Goal: Task Accomplishment & Management: Manage account settings

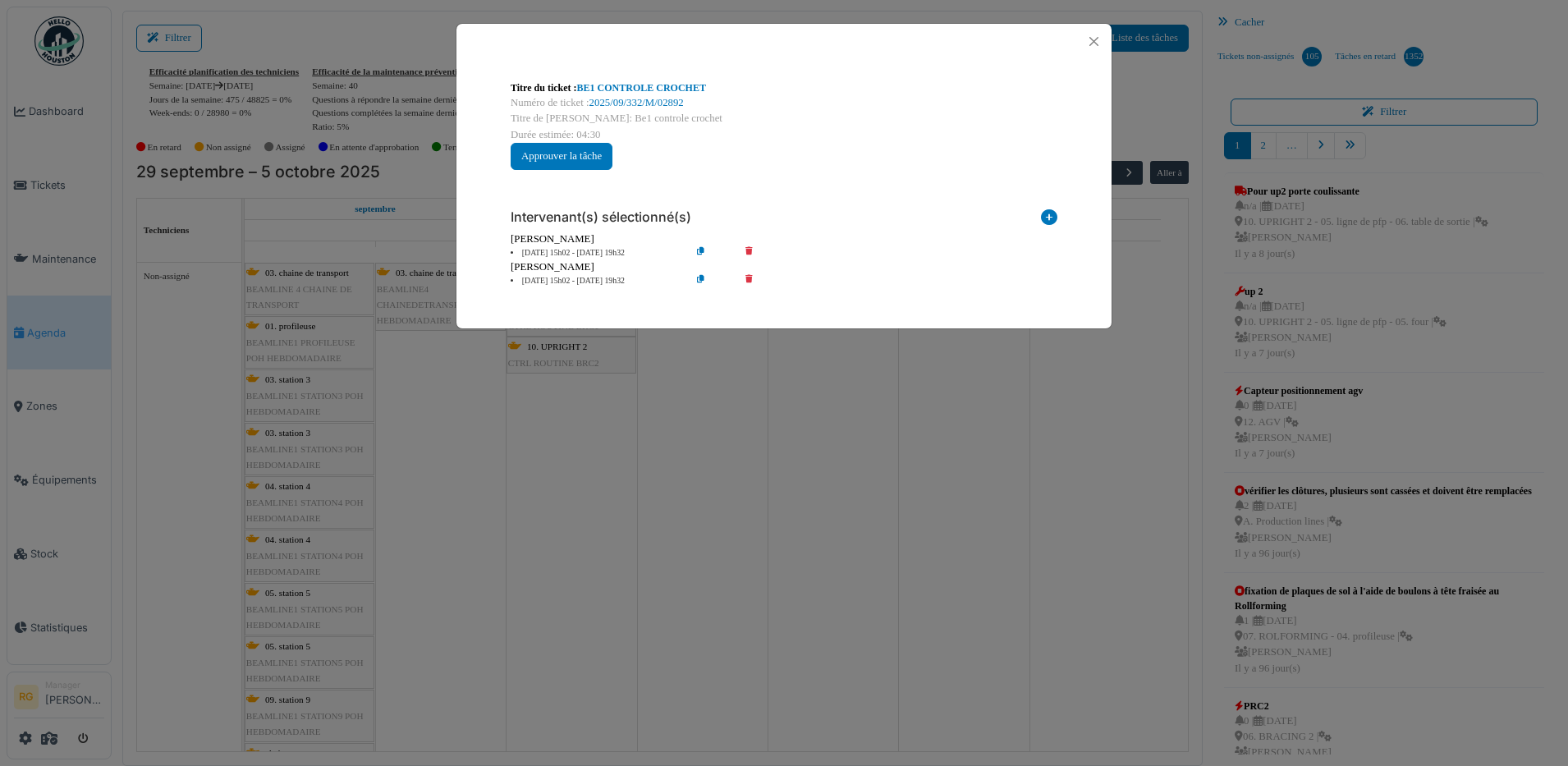
scroll to position [5044, 0]
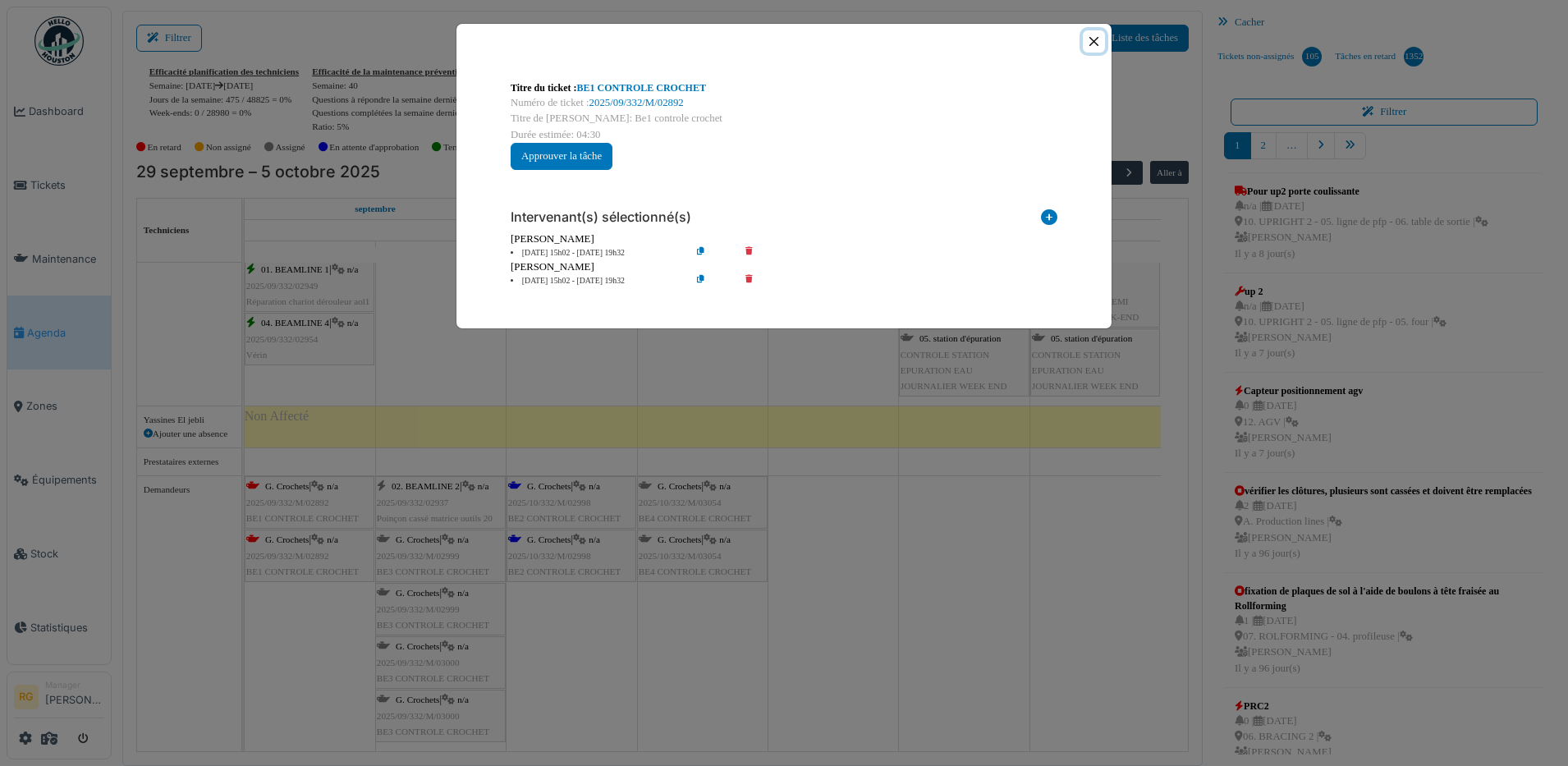
click at [1097, 44] on button "Close" at bounding box center [1094, 42] width 22 height 22
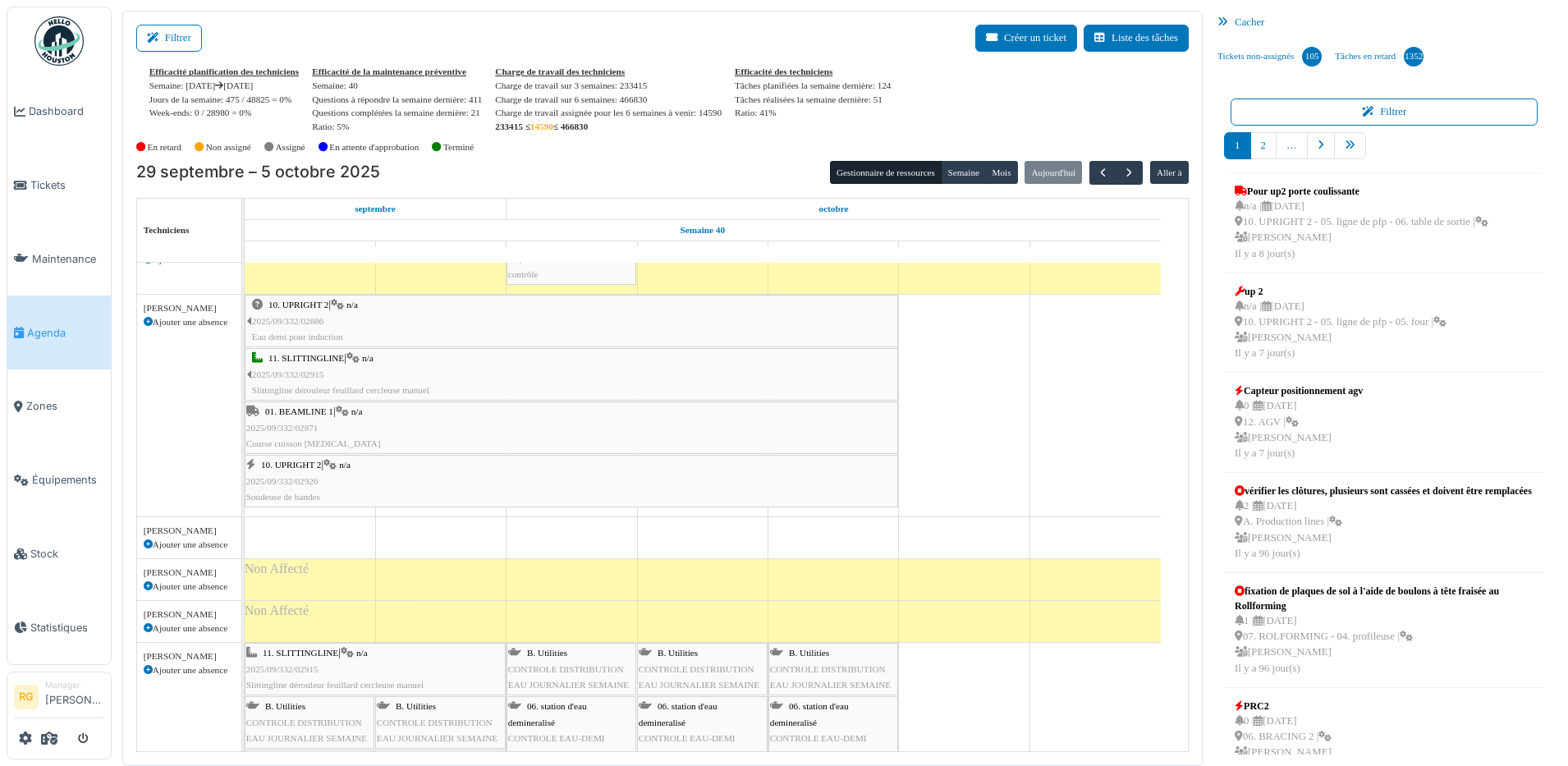
scroll to position [3758, 0]
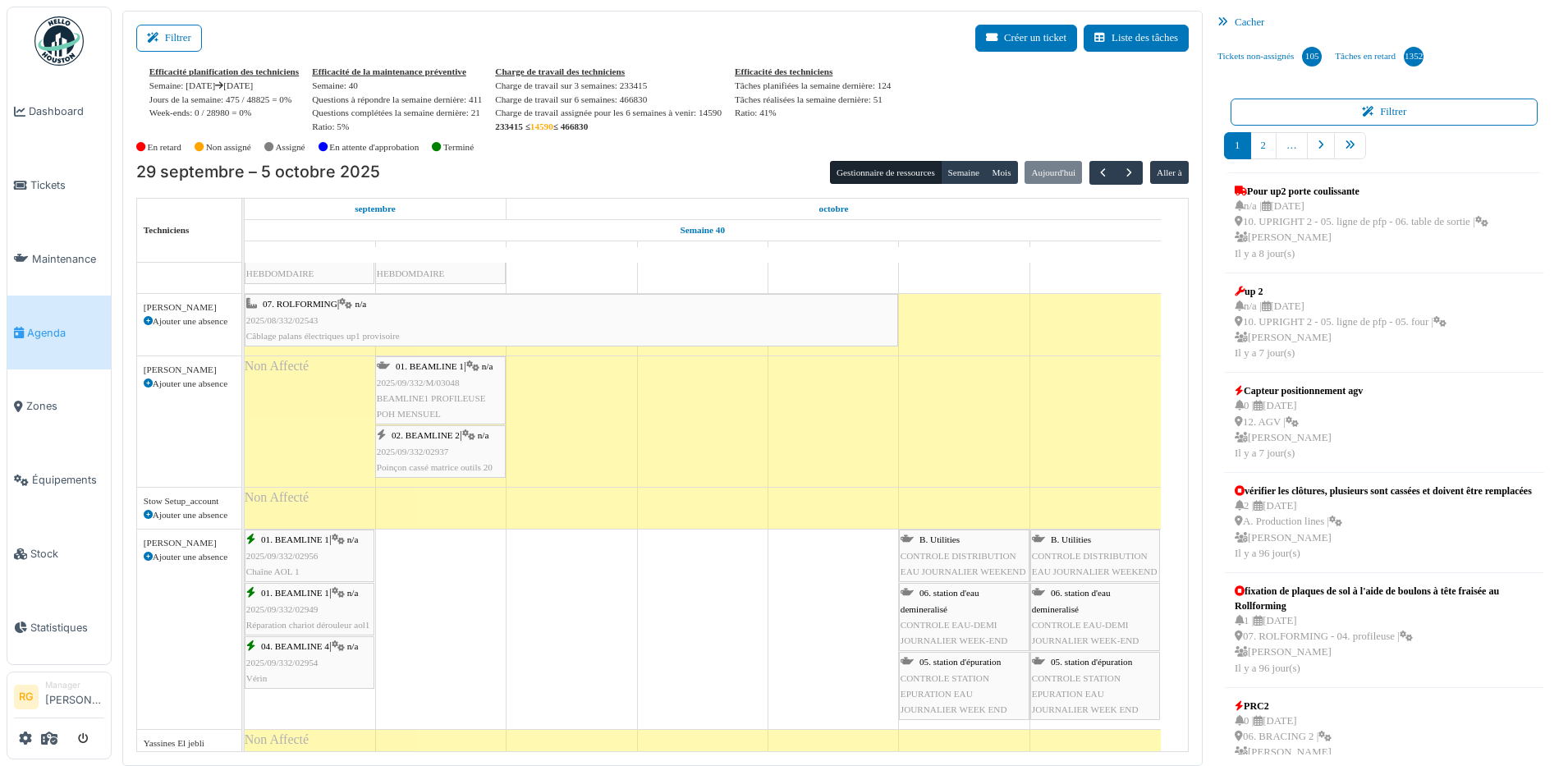
click at [436, 398] on span "BEAMLINE1 PROFILEUSE POH MENSUEL" at bounding box center [431, 406] width 109 height 26
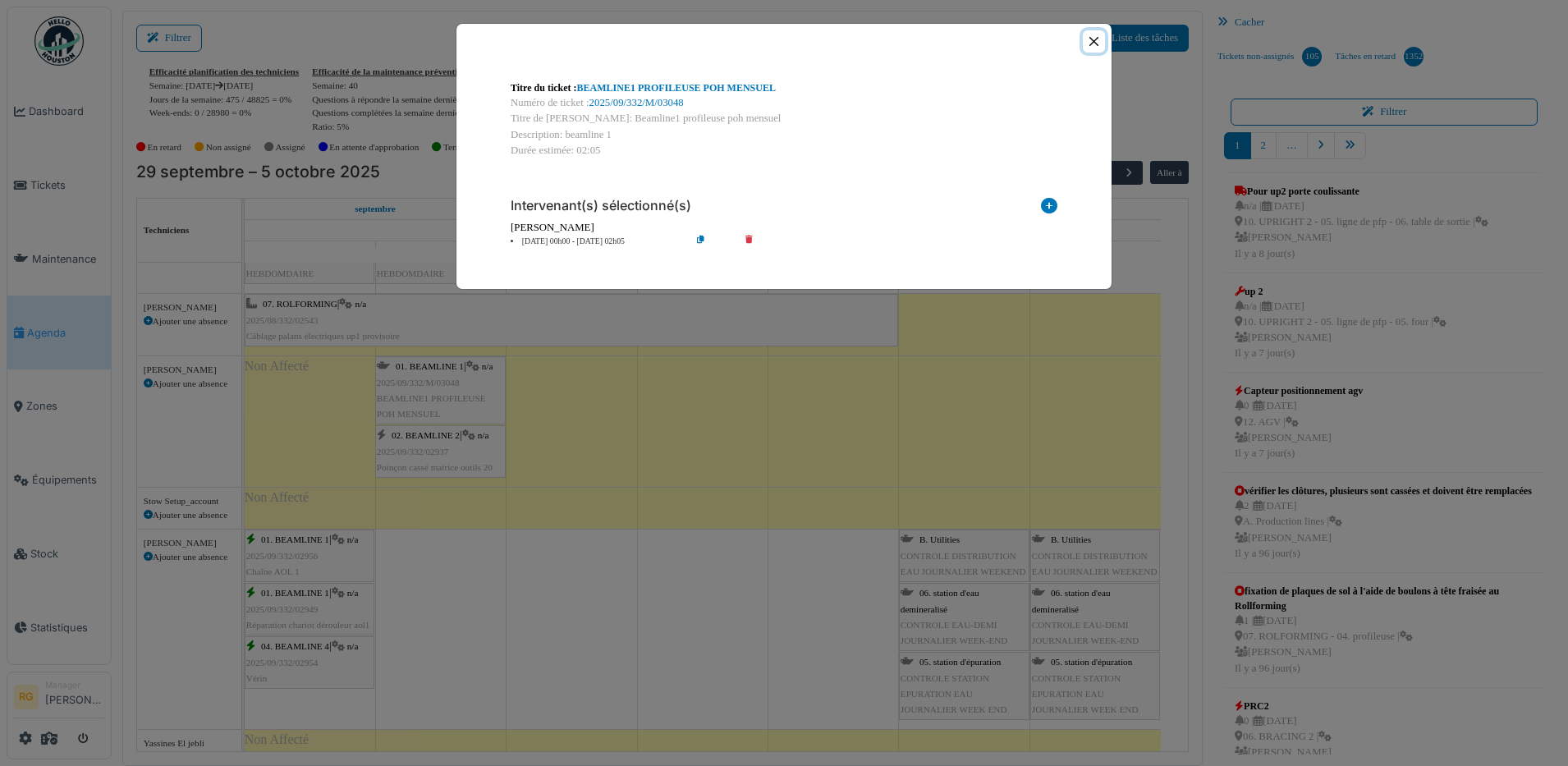
click at [1092, 37] on button "Close" at bounding box center [1094, 42] width 22 height 22
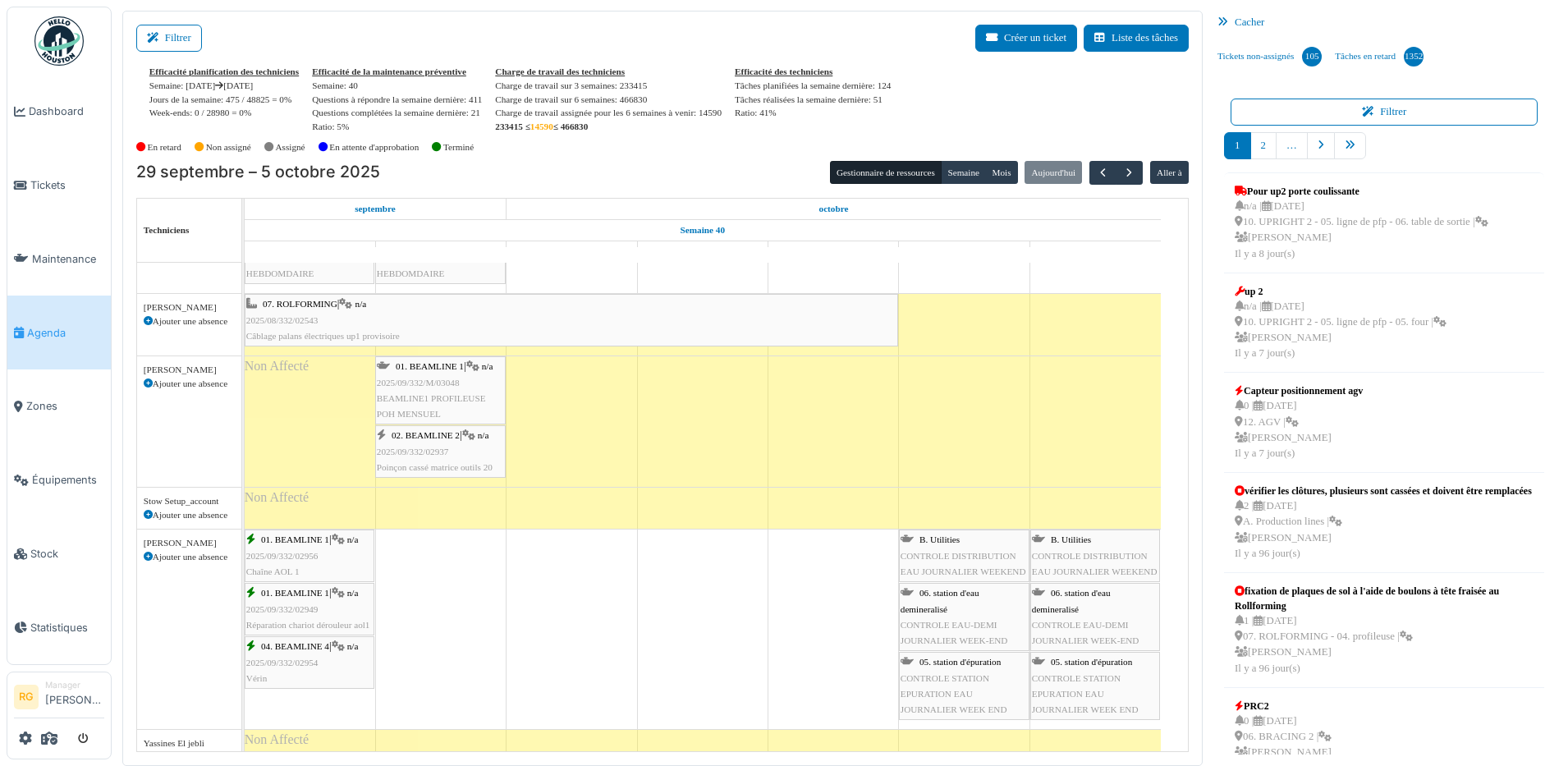
click at [438, 452] on span "2025/09/332/02937" at bounding box center [412, 452] width 72 height 10
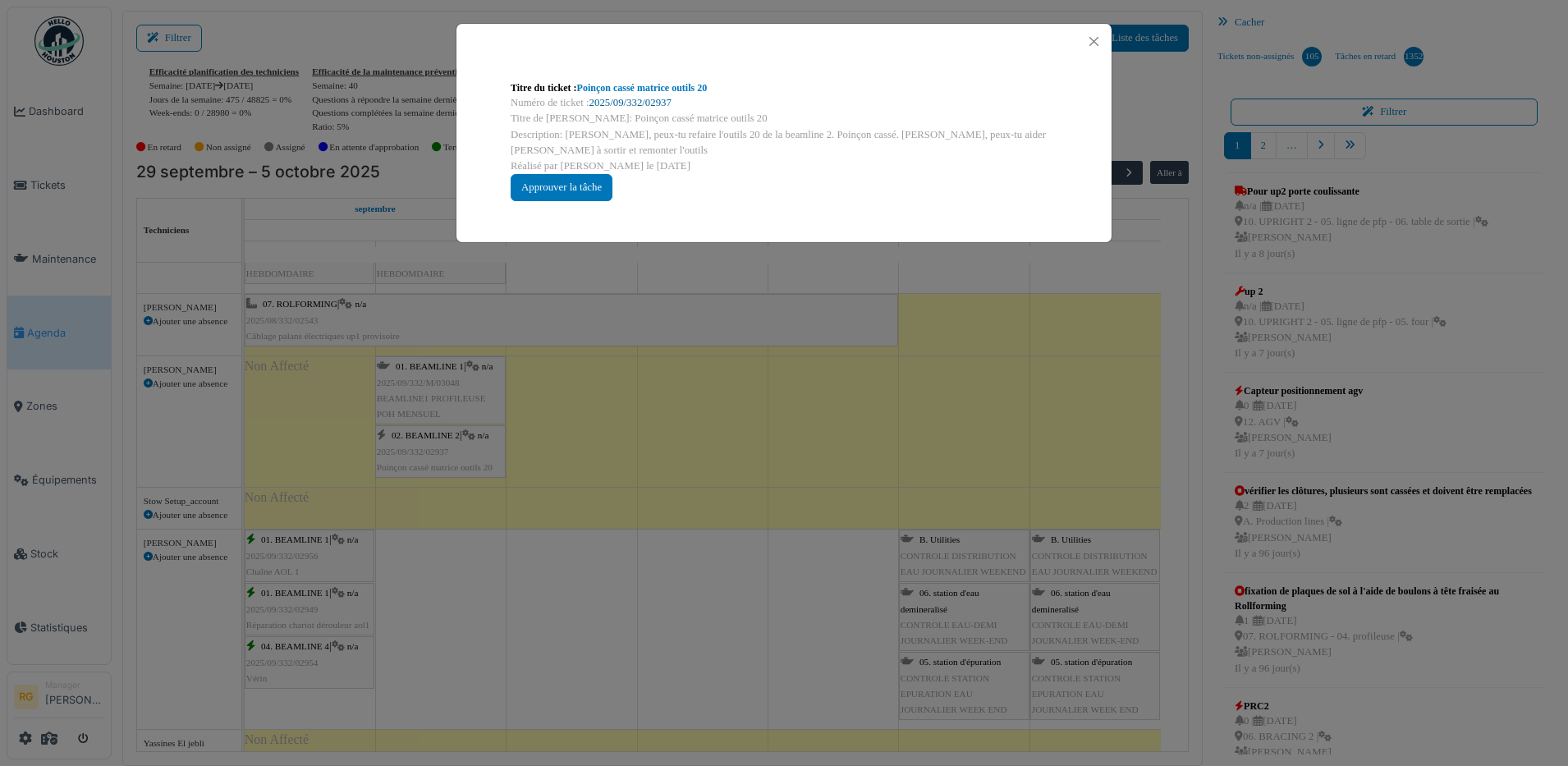
click at [639, 101] on link "2025/09/332/02937" at bounding box center [631, 102] width 82 height 11
click at [587, 188] on div "Approuver la tâche" at bounding box center [561, 187] width 101 height 27
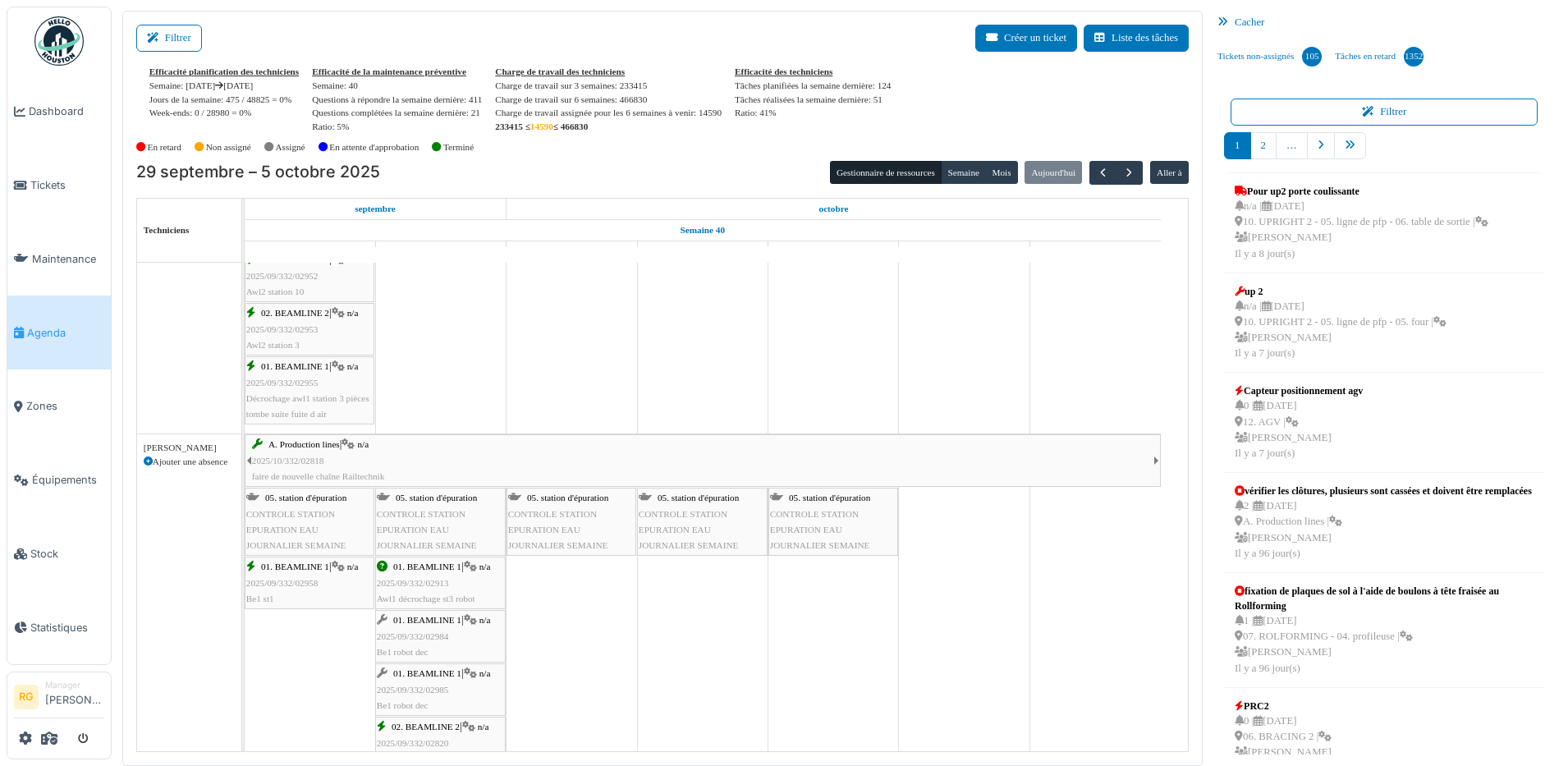
scroll to position [2657, 0]
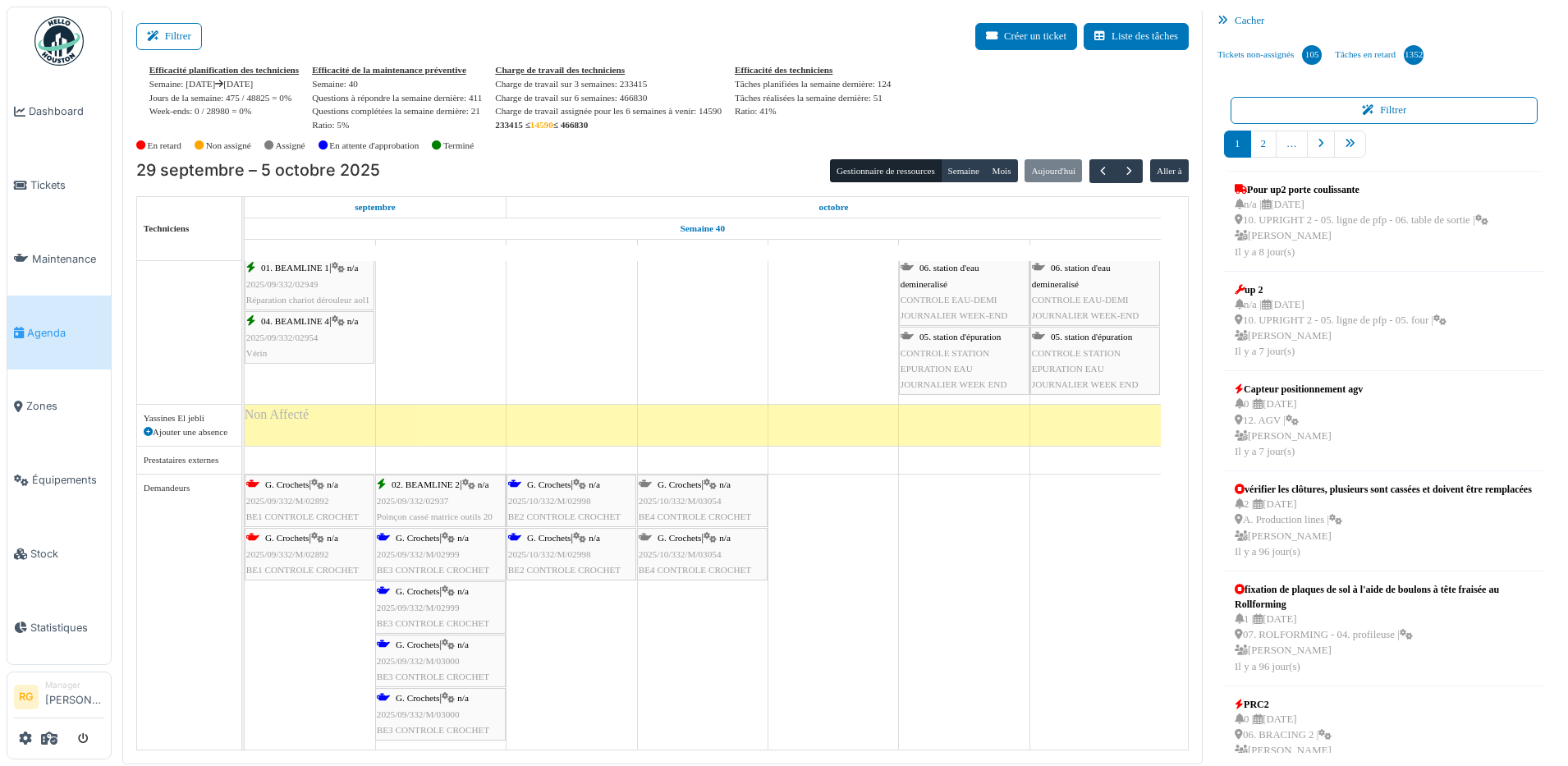
click at [206, 462] on div "Prestataires externes" at bounding box center [189, 460] width 91 height 14
click at [410, 553] on span "2025/09/332/M/02999" at bounding box center [418, 555] width 83 height 10
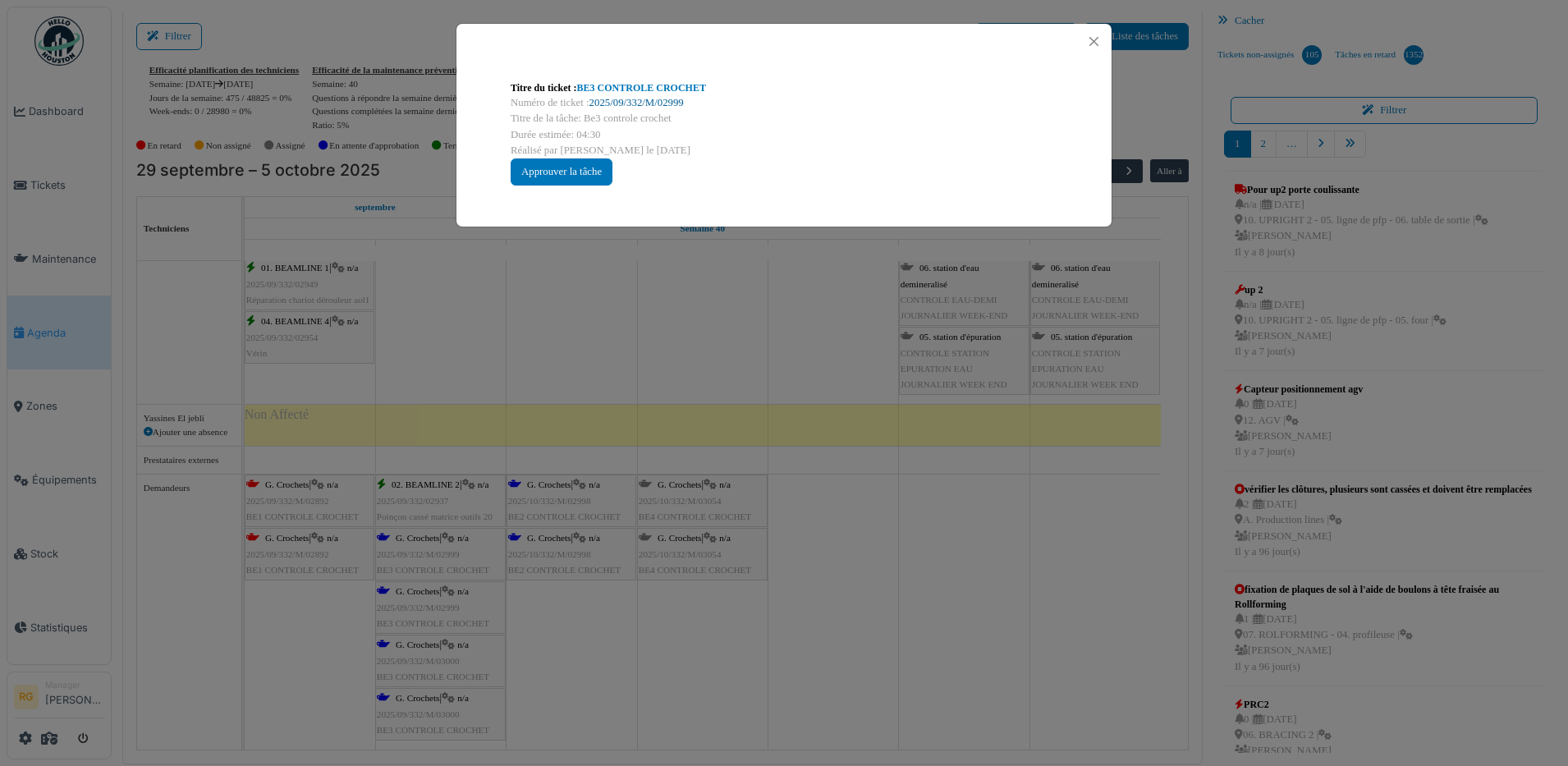
click at [643, 101] on link "2025/09/332/M/02999" at bounding box center [637, 102] width 95 height 11
click at [1090, 37] on button "Close" at bounding box center [1094, 42] width 22 height 22
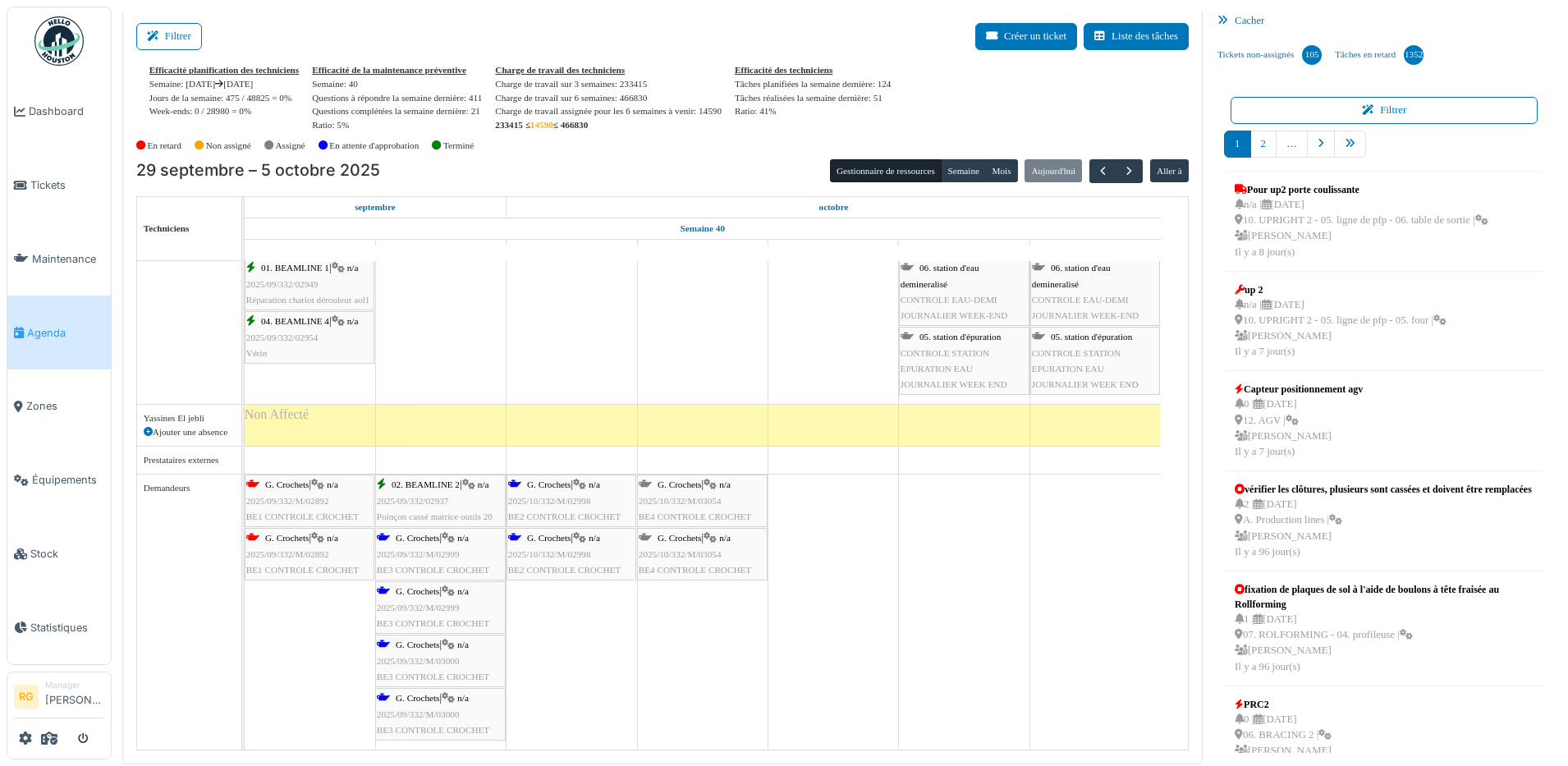
click at [424, 606] on span "2025/09/332/M/02999" at bounding box center [418, 608] width 83 height 10
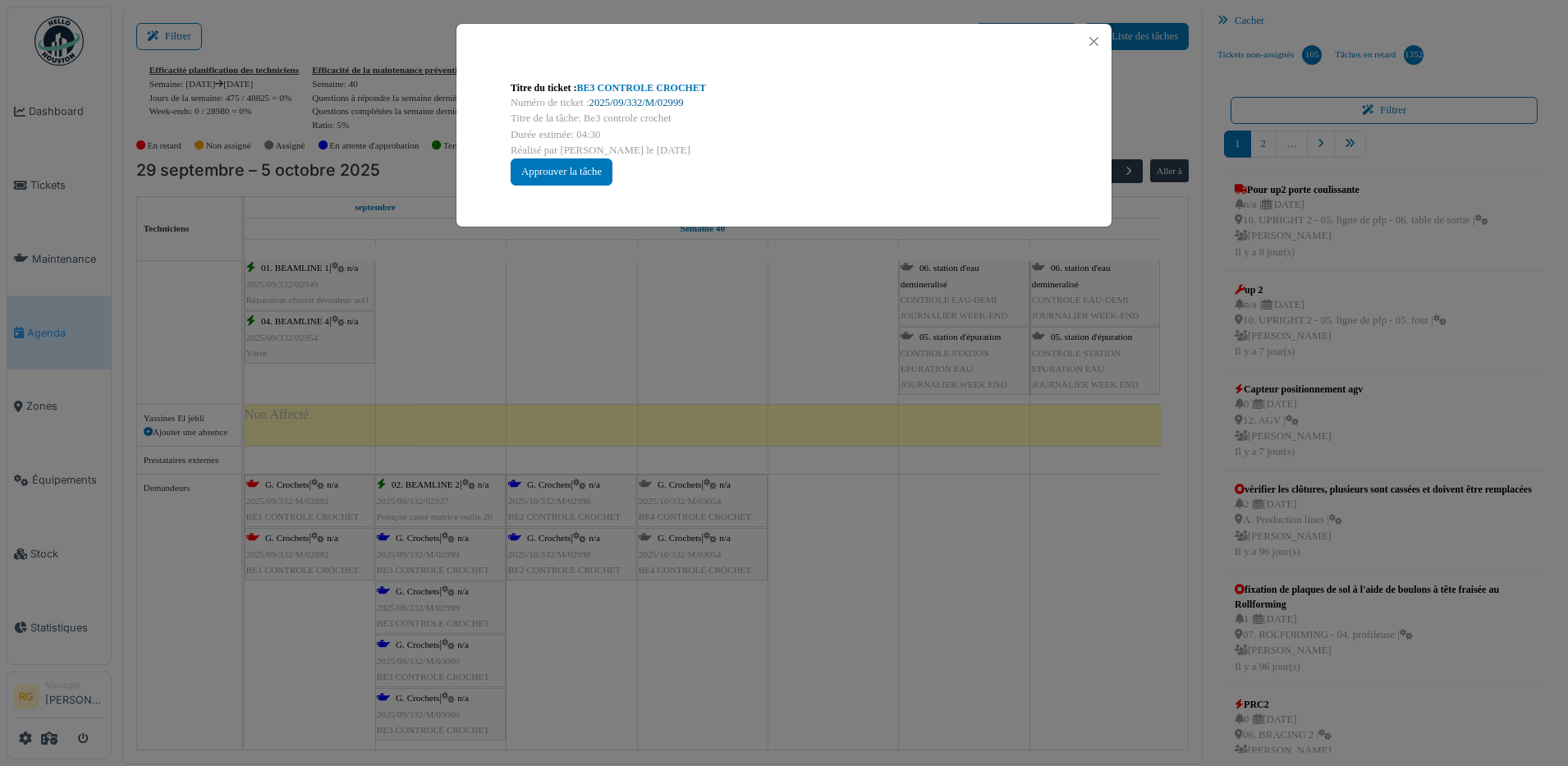
click at [640, 101] on link "2025/09/332/M/02999" at bounding box center [637, 102] width 95 height 11
click at [1085, 37] on button "Close" at bounding box center [1094, 42] width 22 height 22
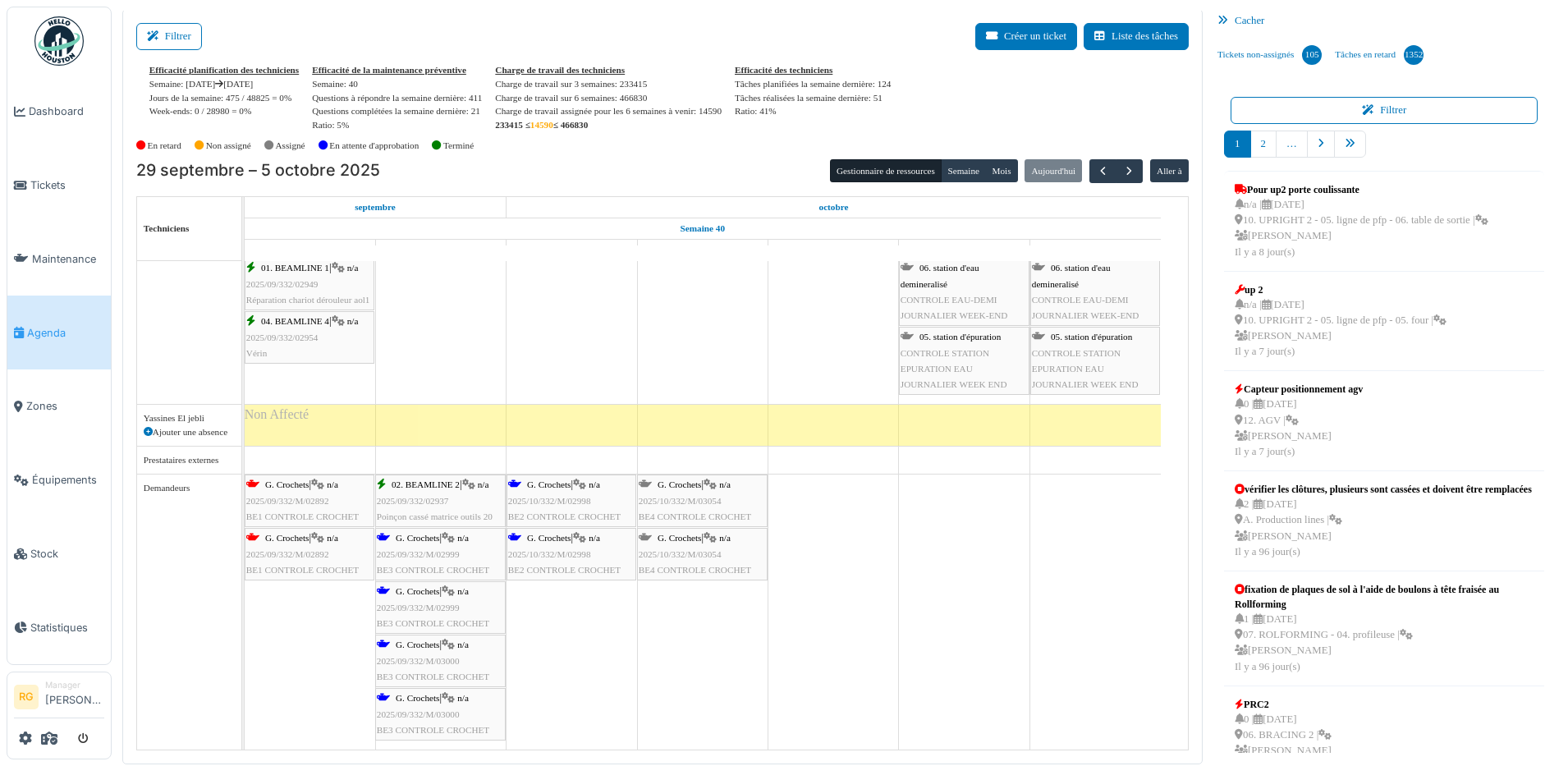
click at [417, 657] on span "2025/09/332/M/03000" at bounding box center [418, 661] width 83 height 10
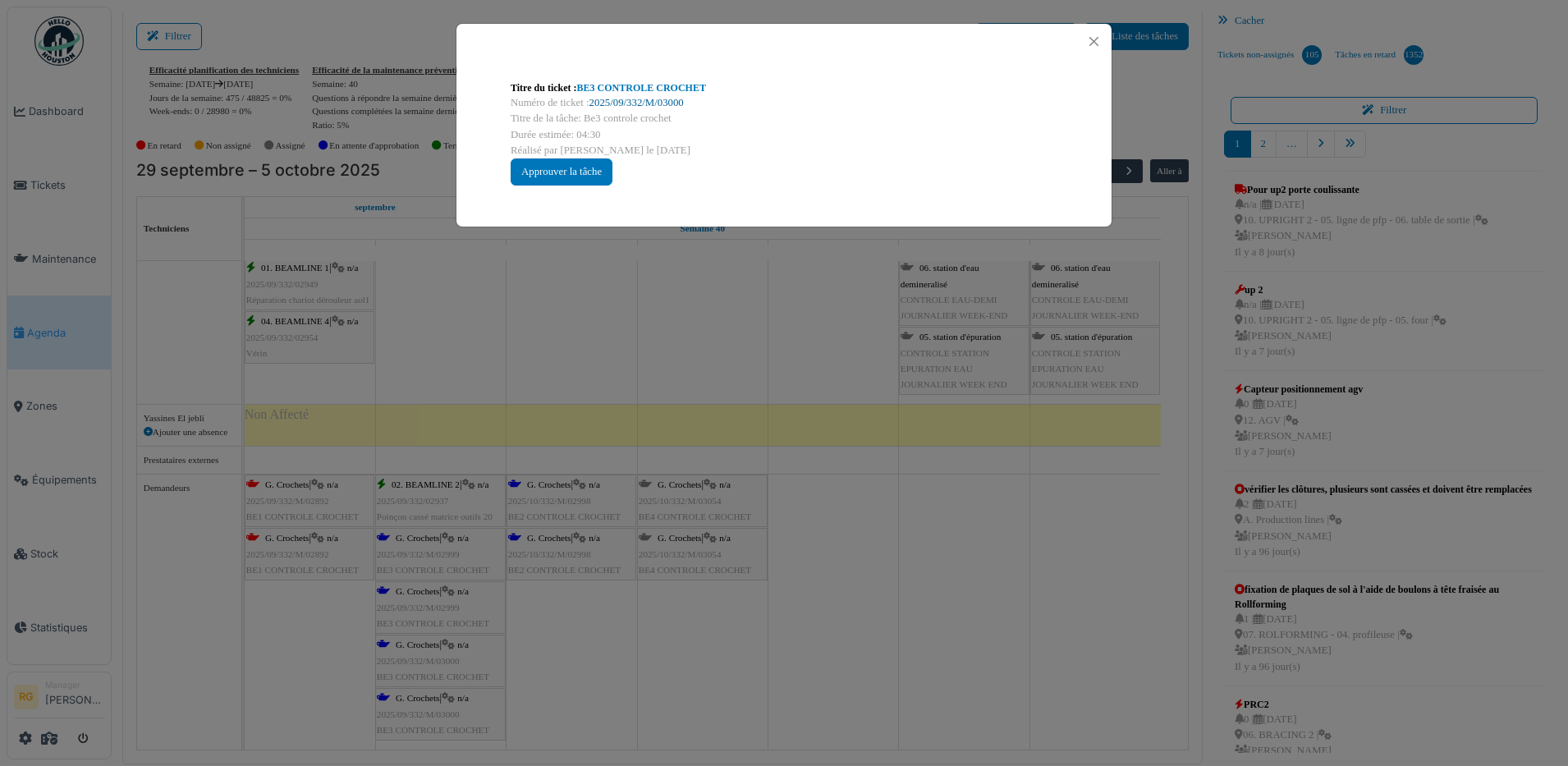
click at [654, 101] on link "2025/09/332/M/03000" at bounding box center [637, 102] width 95 height 11
click at [1094, 42] on button "Close" at bounding box center [1094, 42] width 22 height 22
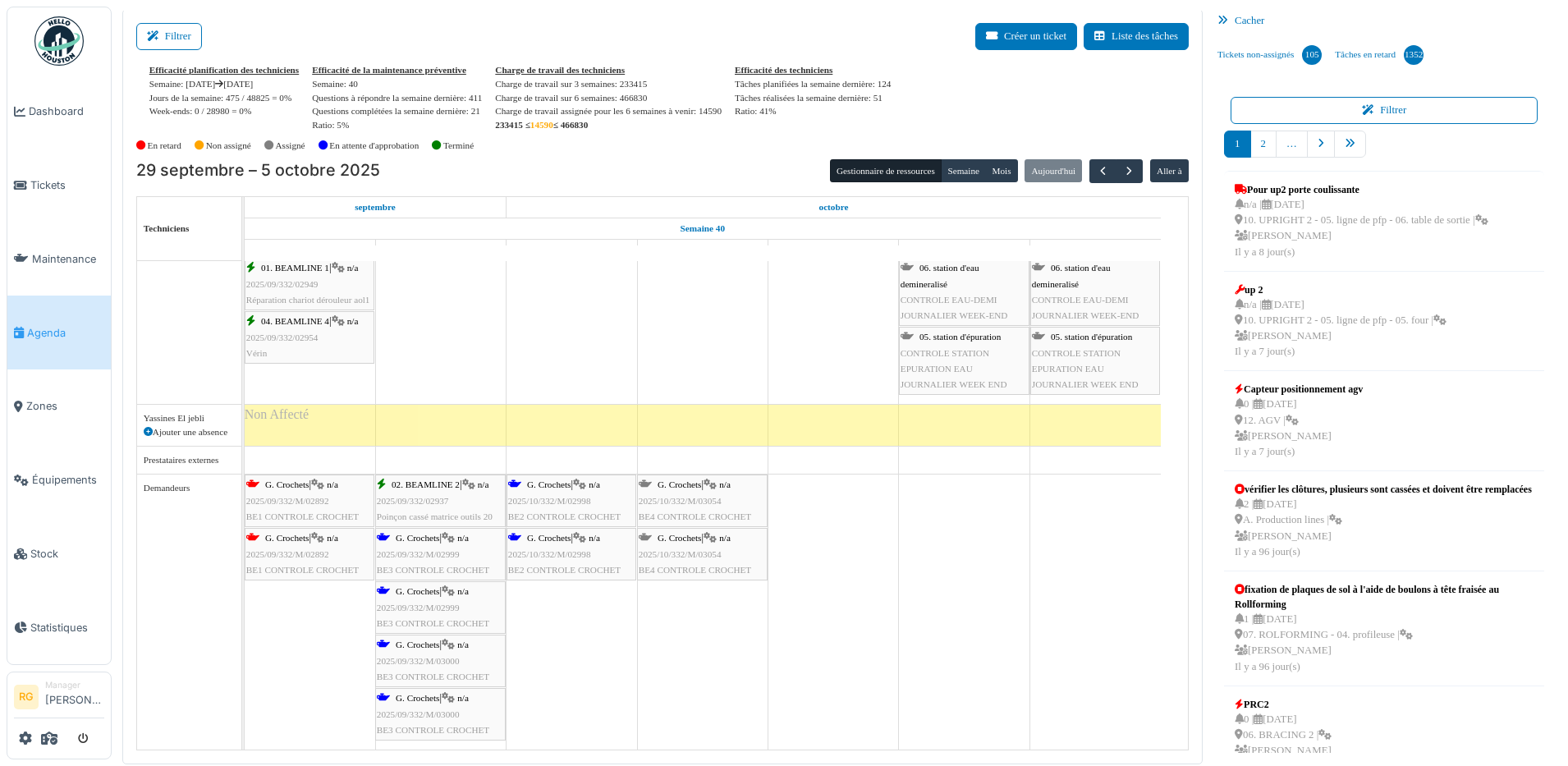
click at [435, 656] on span "2025/09/332/M/03000" at bounding box center [418, 661] width 83 height 10
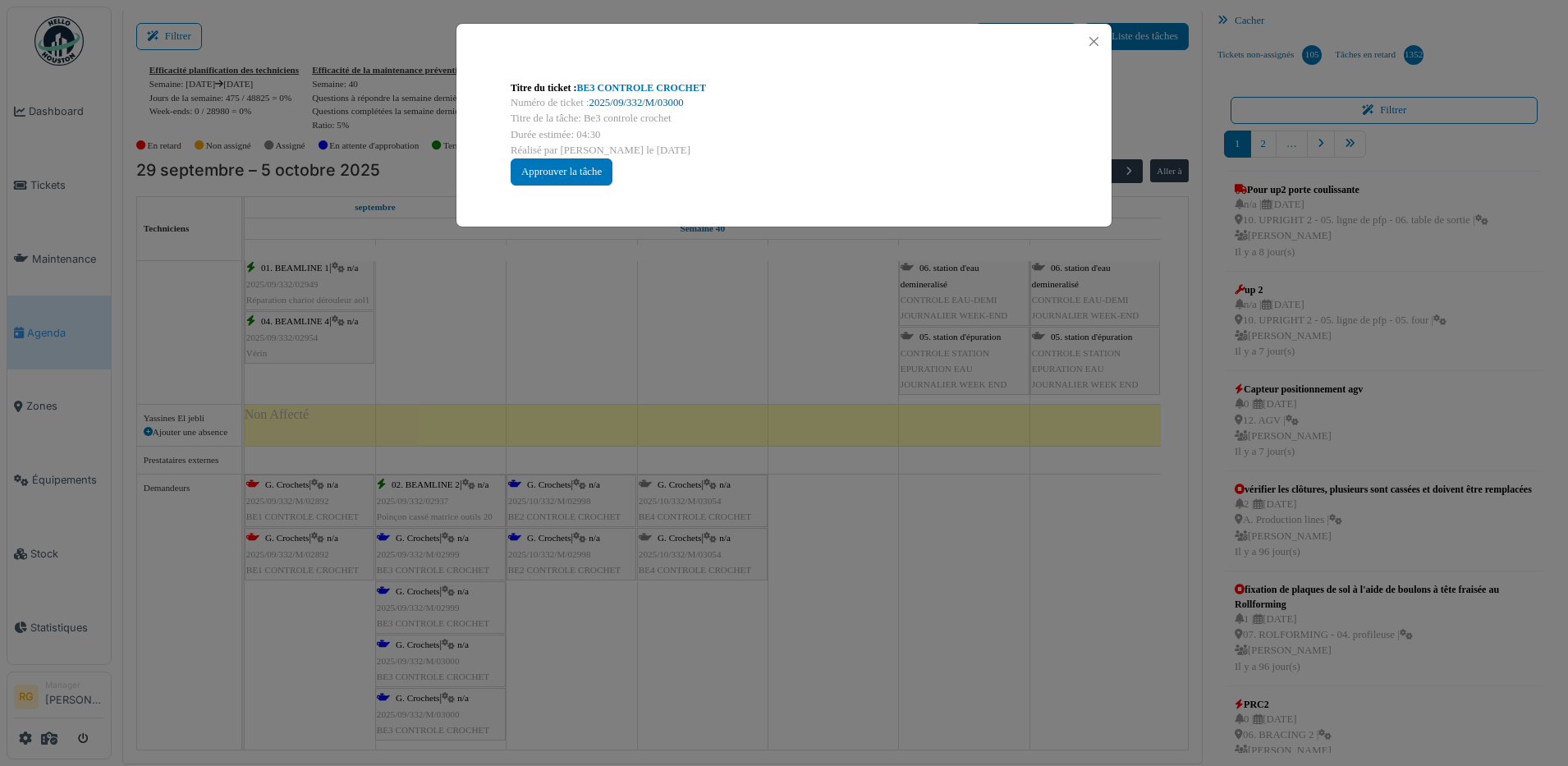
click at [658, 101] on link "2025/09/332/M/03000" at bounding box center [637, 102] width 95 height 11
click at [1097, 41] on button "Close" at bounding box center [1094, 42] width 22 height 22
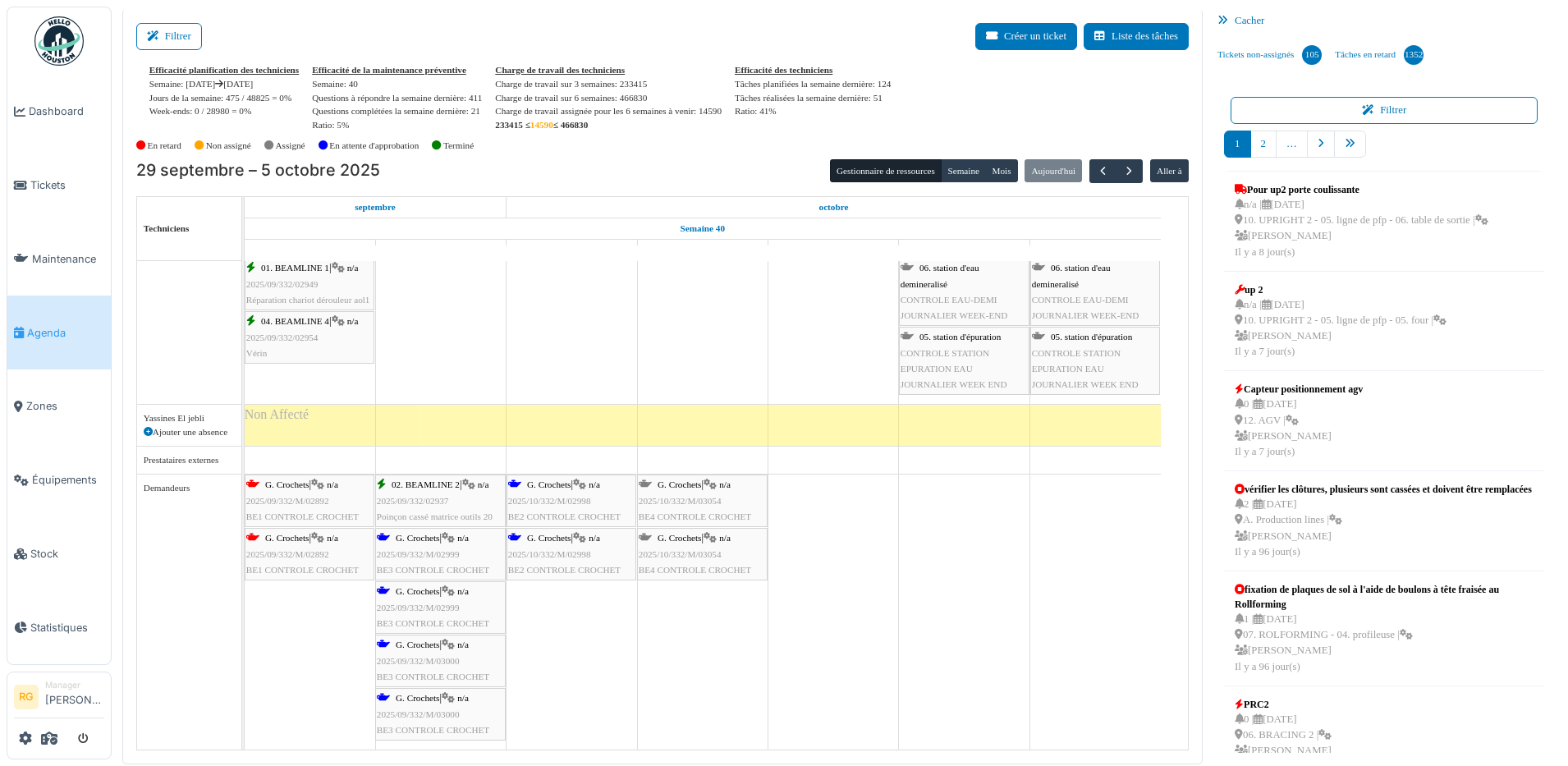
click at [427, 714] on span "2025/09/332/M/03000" at bounding box center [418, 714] width 83 height 10
click at [423, 713] on span "2025/09/332/M/03000" at bounding box center [418, 714] width 83 height 10
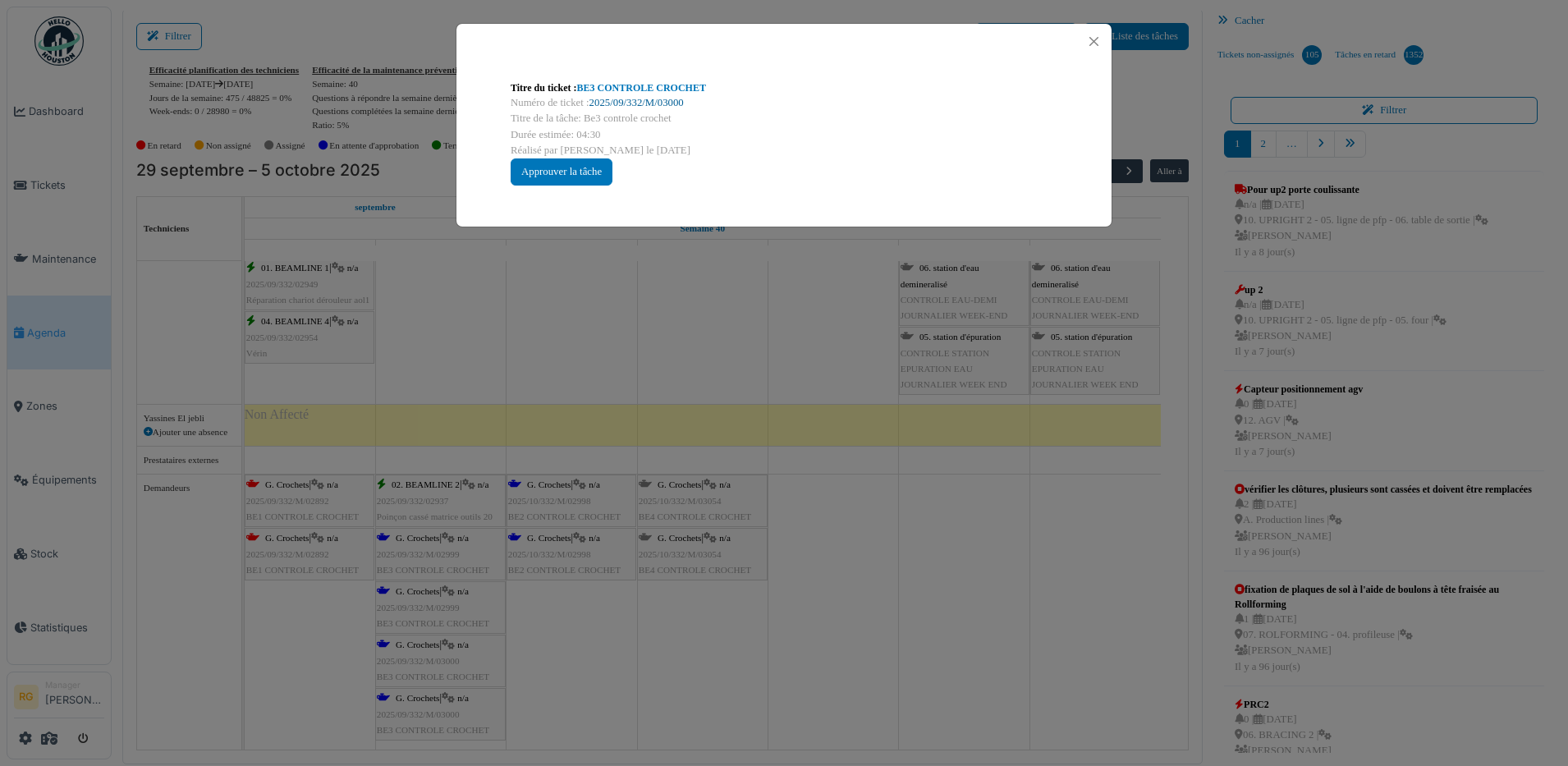
click at [631, 102] on link "2025/09/332/M/03000" at bounding box center [637, 102] width 95 height 11
click at [1094, 39] on button "Close" at bounding box center [1094, 42] width 22 height 22
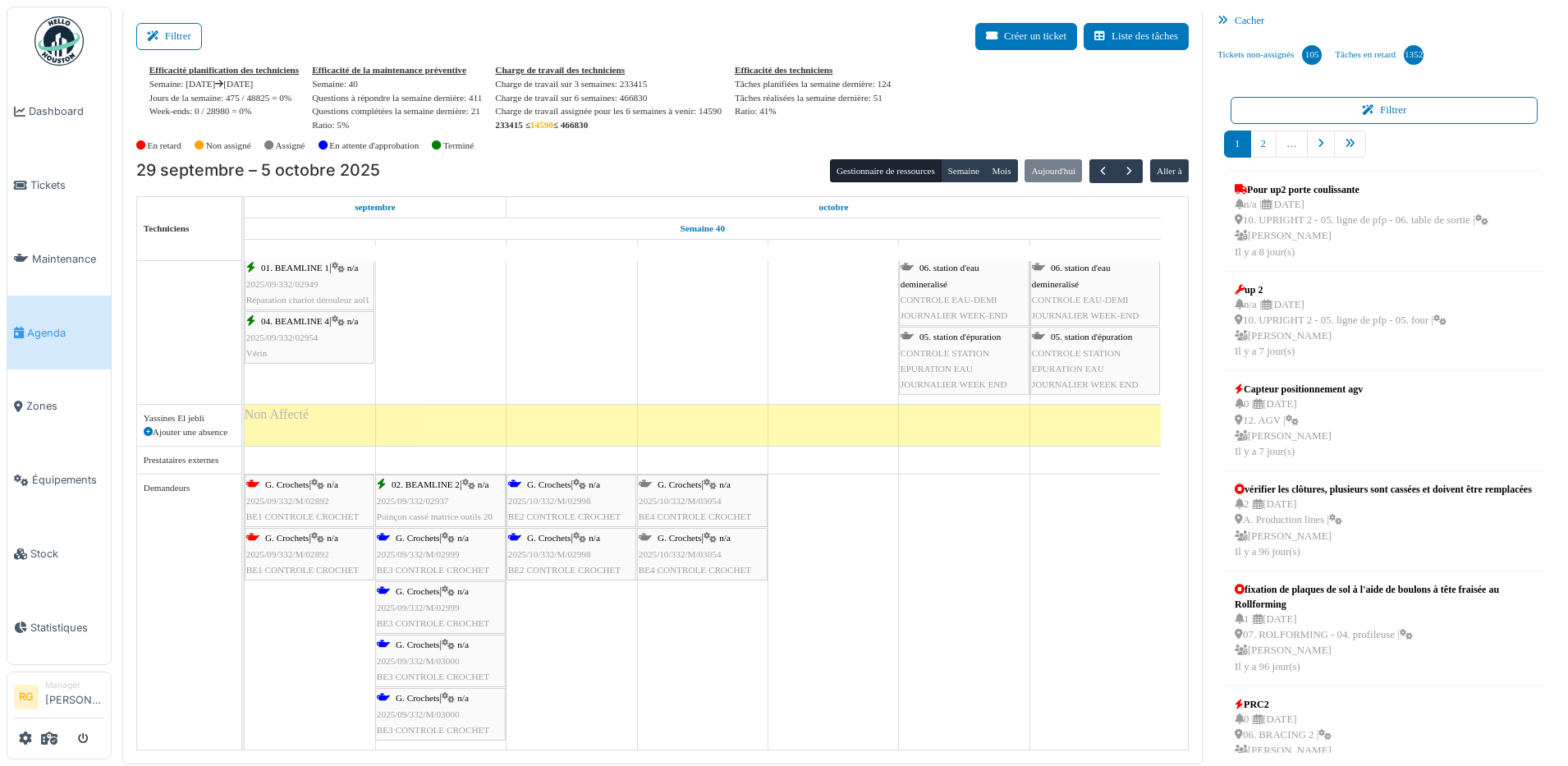
click at [439, 555] on span "2025/09/332/M/02999" at bounding box center [418, 555] width 83 height 10
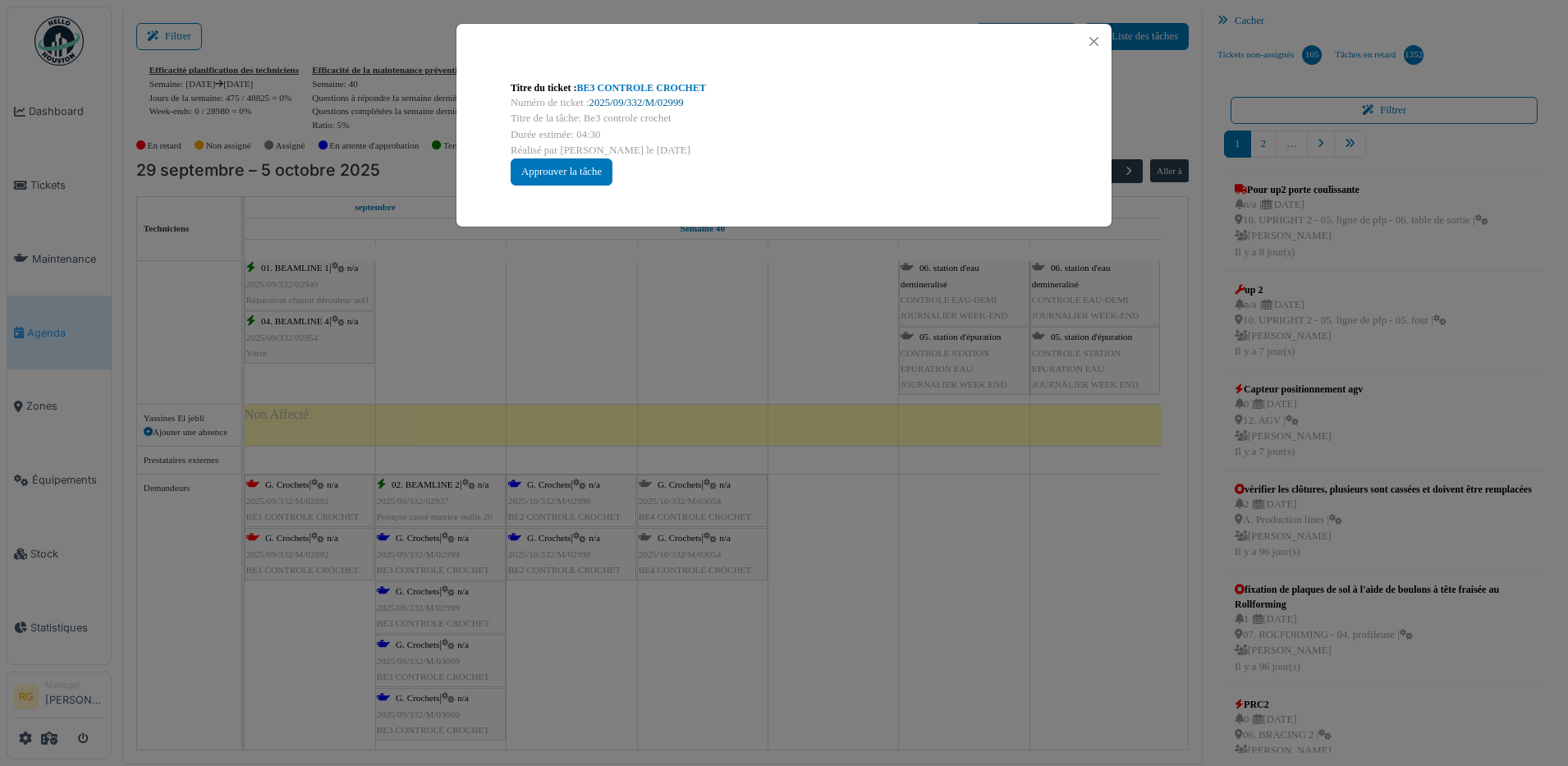
click at [646, 101] on link "2025/09/332/M/02999" at bounding box center [637, 102] width 95 height 11
click at [574, 169] on div "Approuver la tâche" at bounding box center [561, 172] width 101 height 27
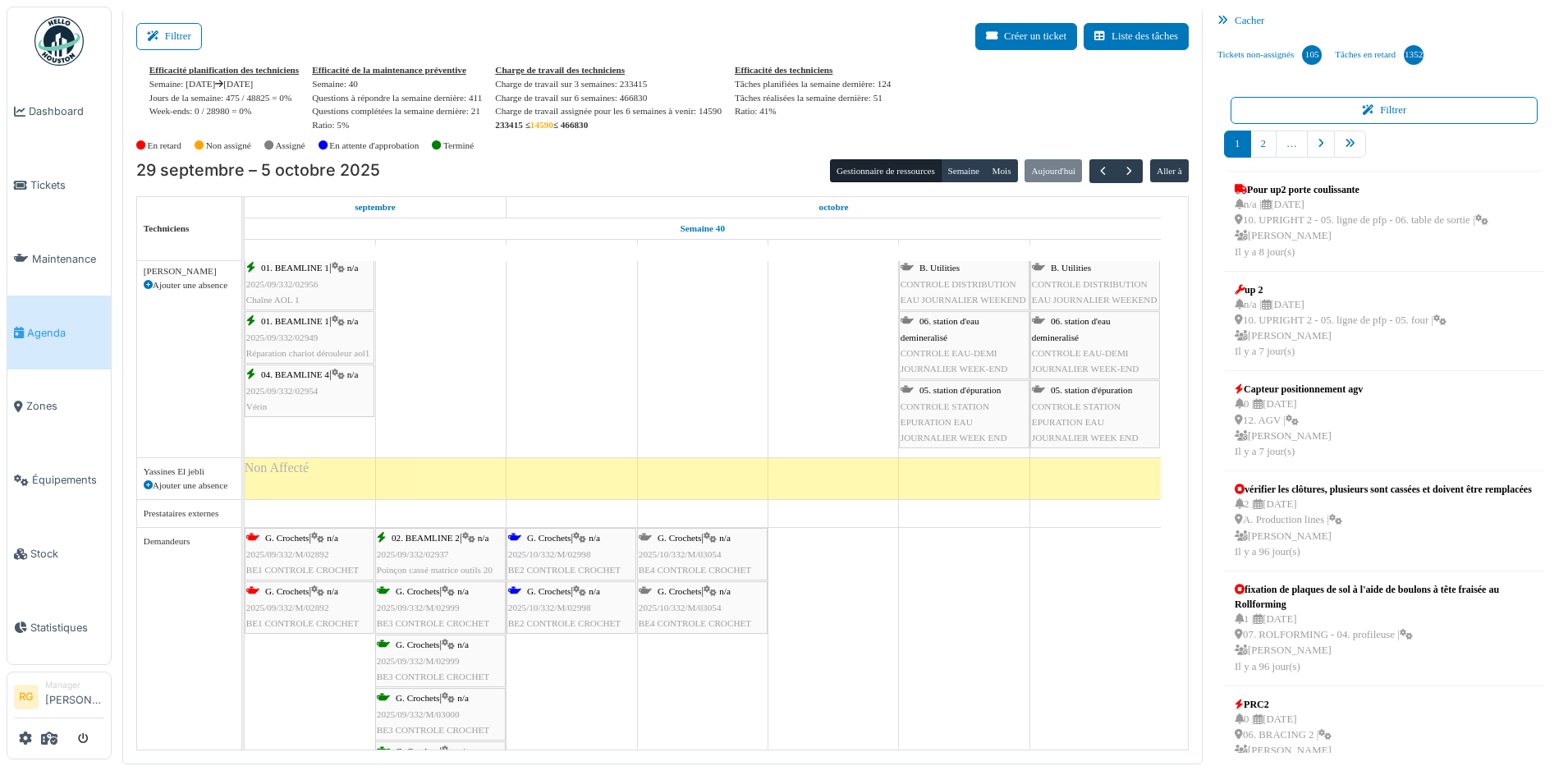
scroll to position [5235, 0]
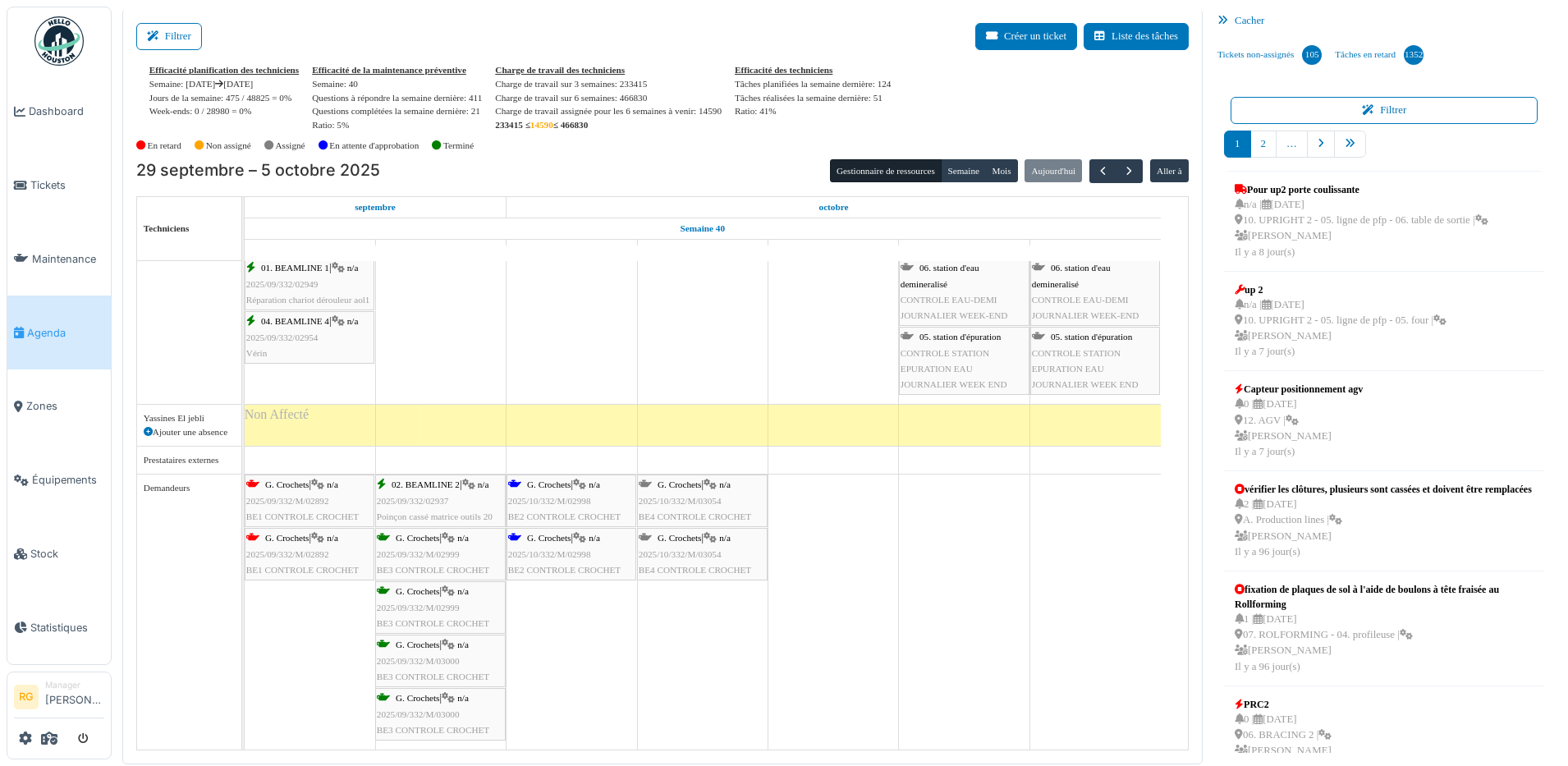
click at [554, 496] on span "2025/10/332/M/02998" at bounding box center [549, 501] width 83 height 10
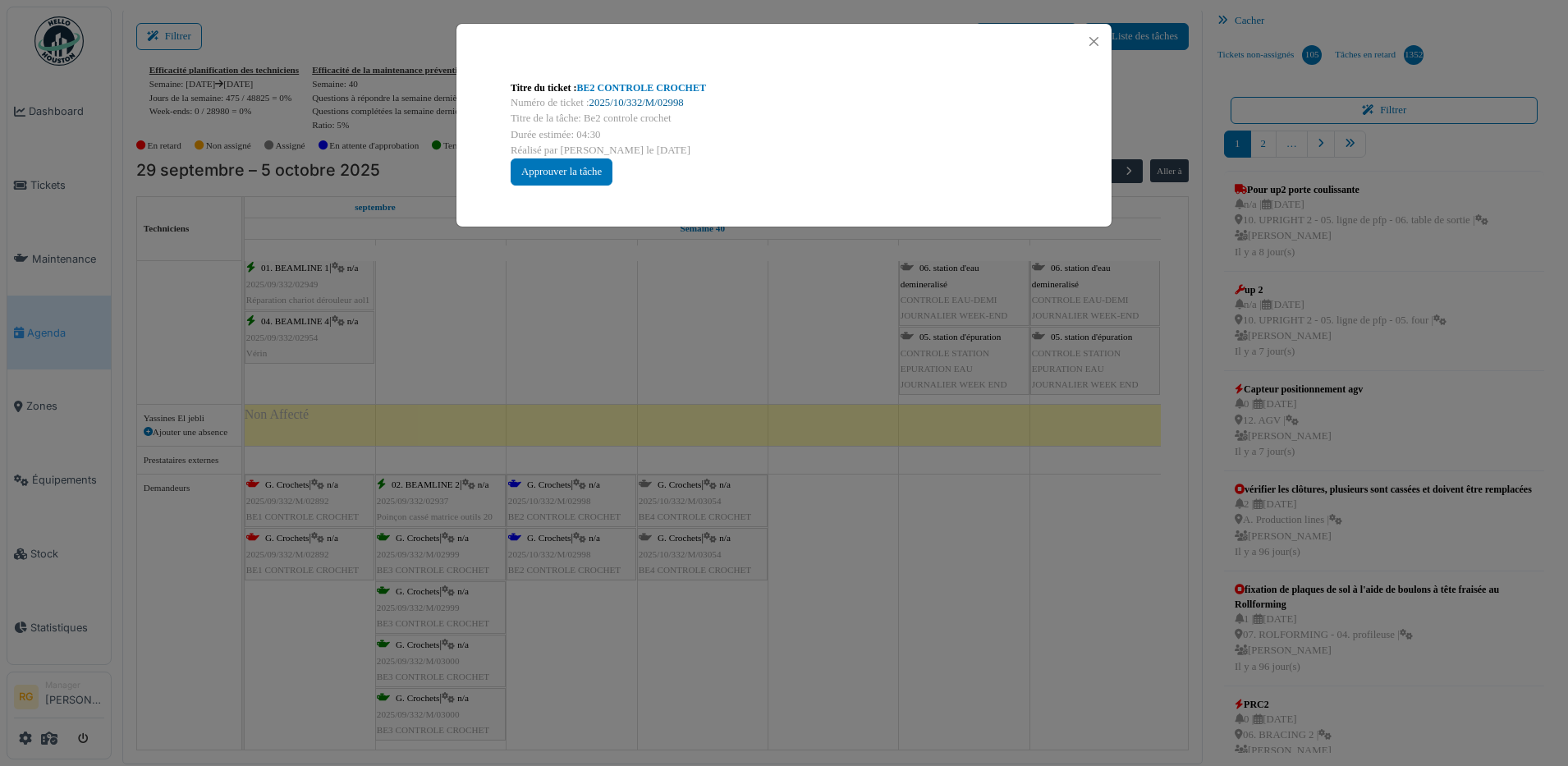
click at [632, 101] on link "2025/10/332/M/02998" at bounding box center [637, 102] width 95 height 11
click at [567, 176] on div "Approuver la tâche" at bounding box center [561, 172] width 101 height 27
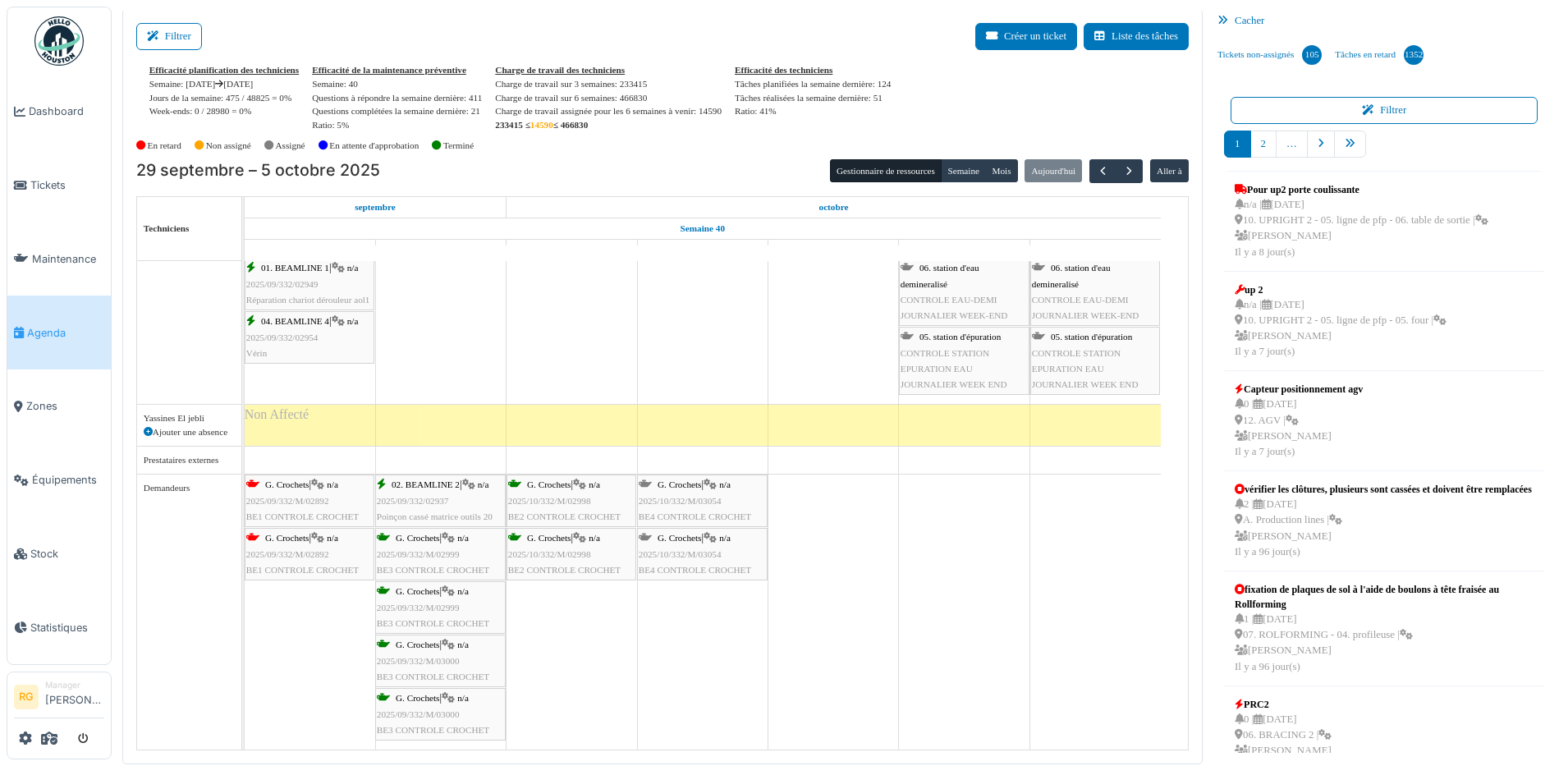
click at [296, 507] on div "G. Crochets | n/a 2025/09/332/M/02892 BE1 CONTROLE CROCHET" at bounding box center [309, 501] width 126 height 48
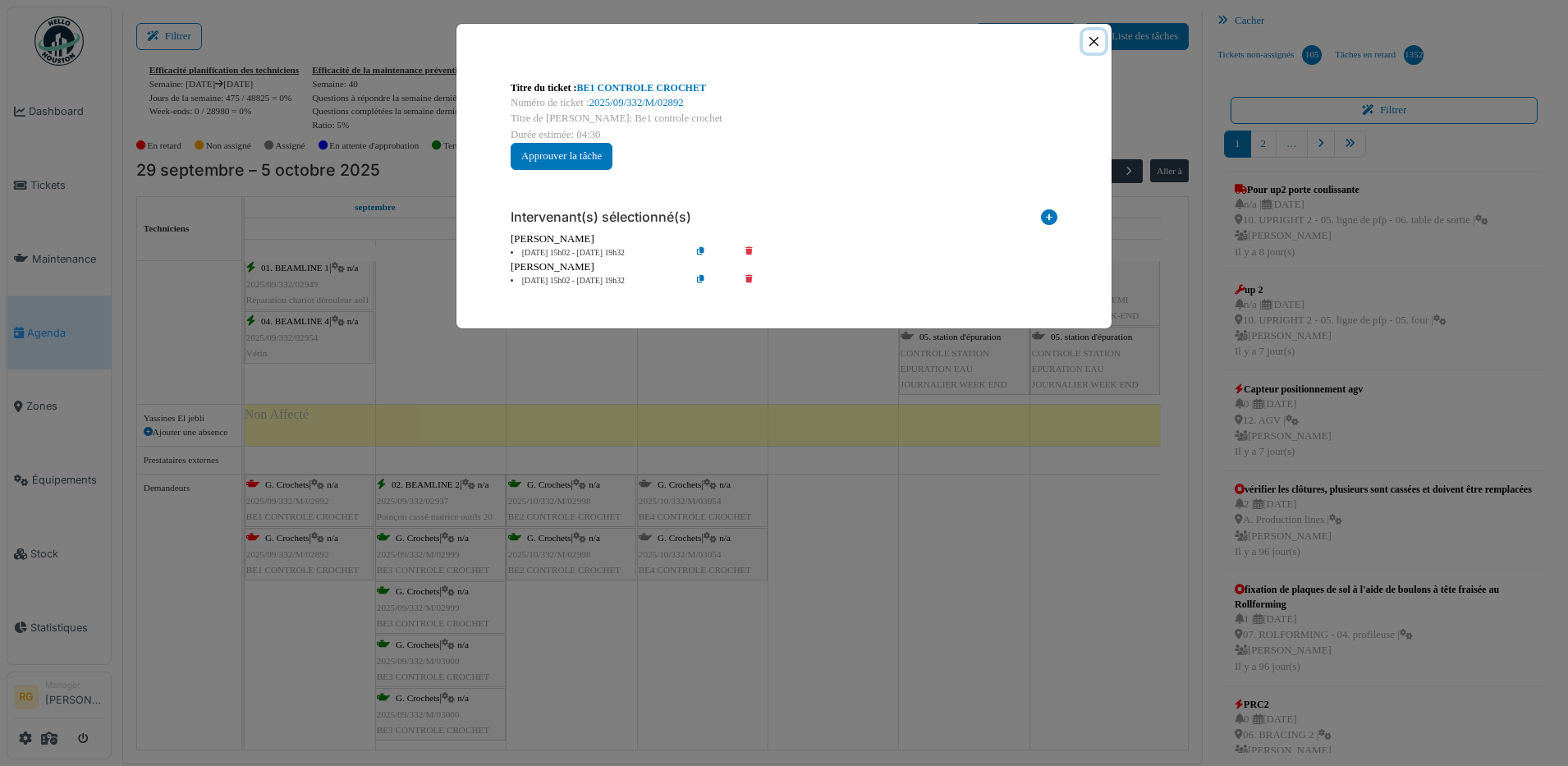
click at [1097, 39] on button "Close" at bounding box center [1094, 42] width 22 height 22
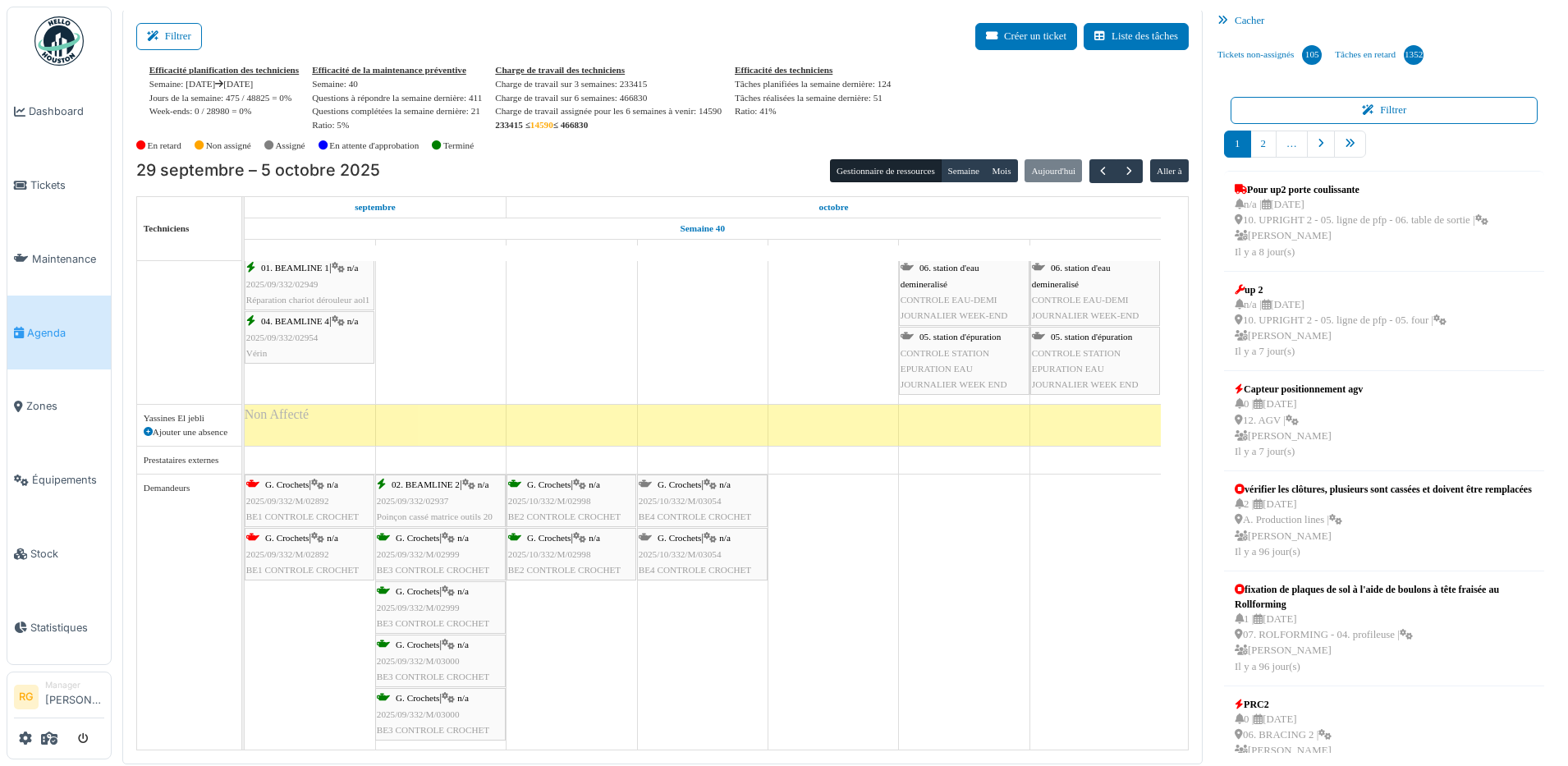
click at [311, 497] on span "2025/09/332/M/02892" at bounding box center [287, 501] width 83 height 10
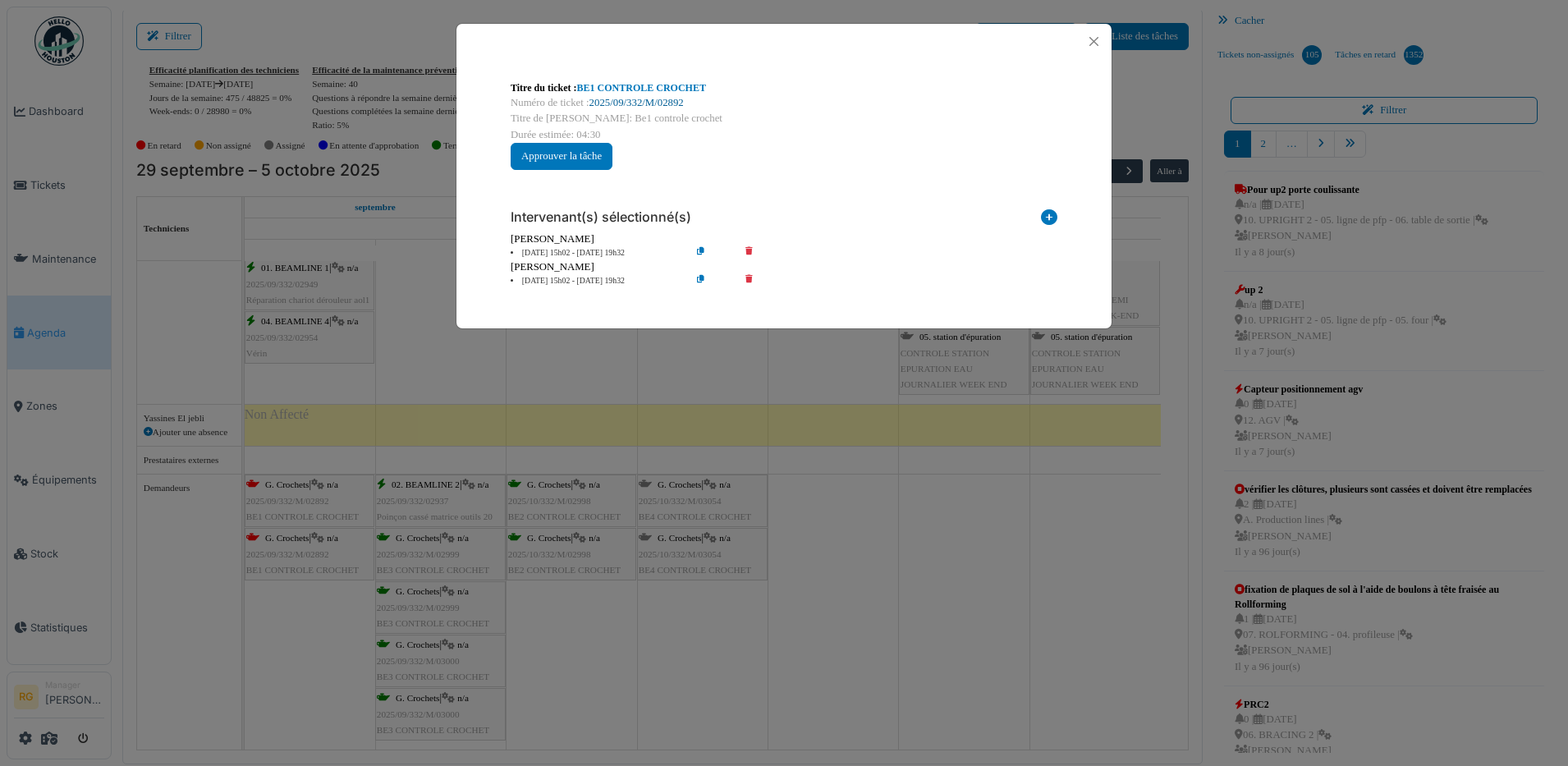
click at [642, 101] on link "2025/09/332/M/02892" at bounding box center [637, 102] width 95 height 11
click at [565, 151] on button "Approuver la tâche" at bounding box center [561, 157] width 101 height 27
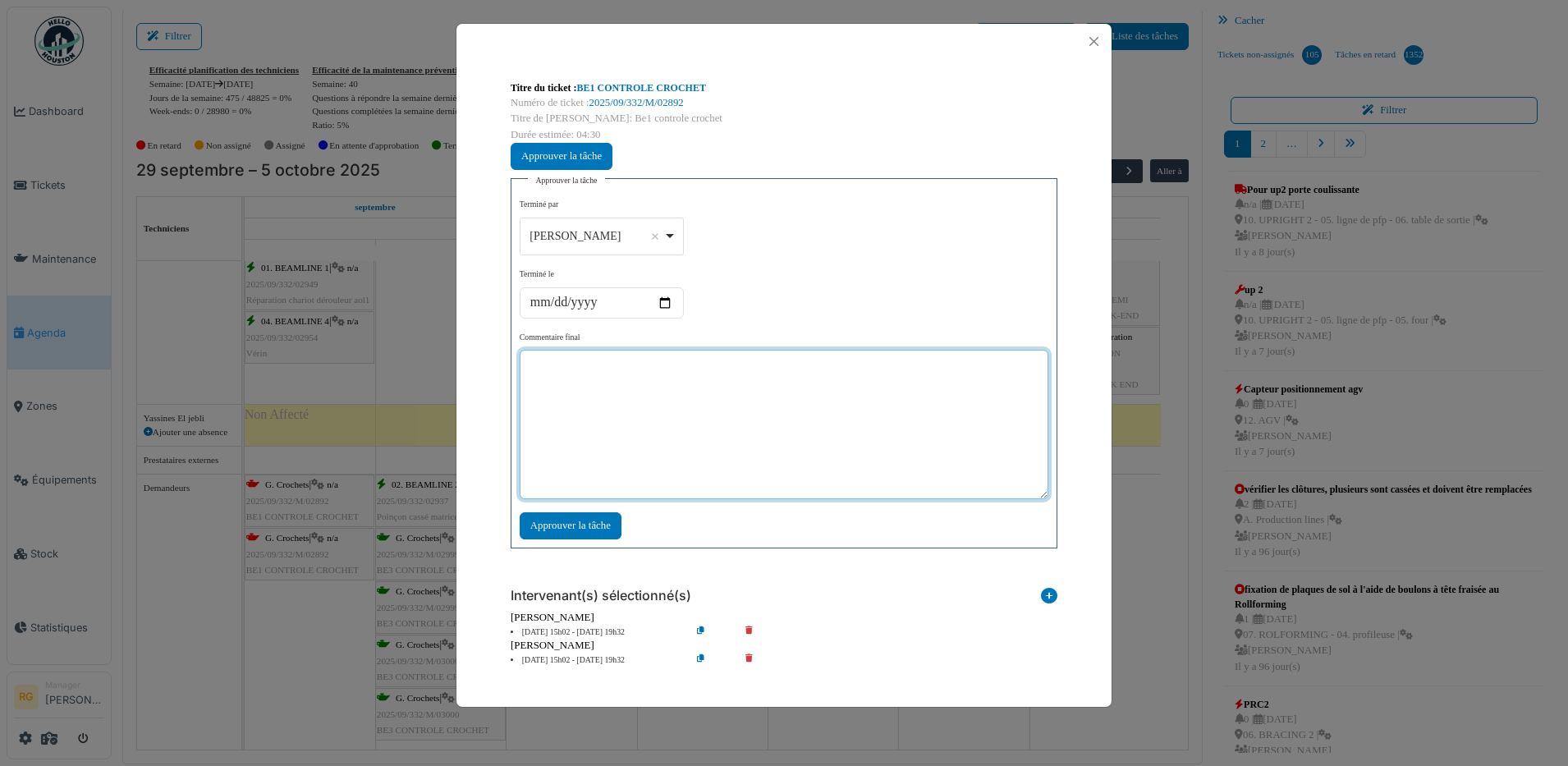
click at [588, 370] on textarea at bounding box center [784, 423] width 529 height 149
type textarea "**********"
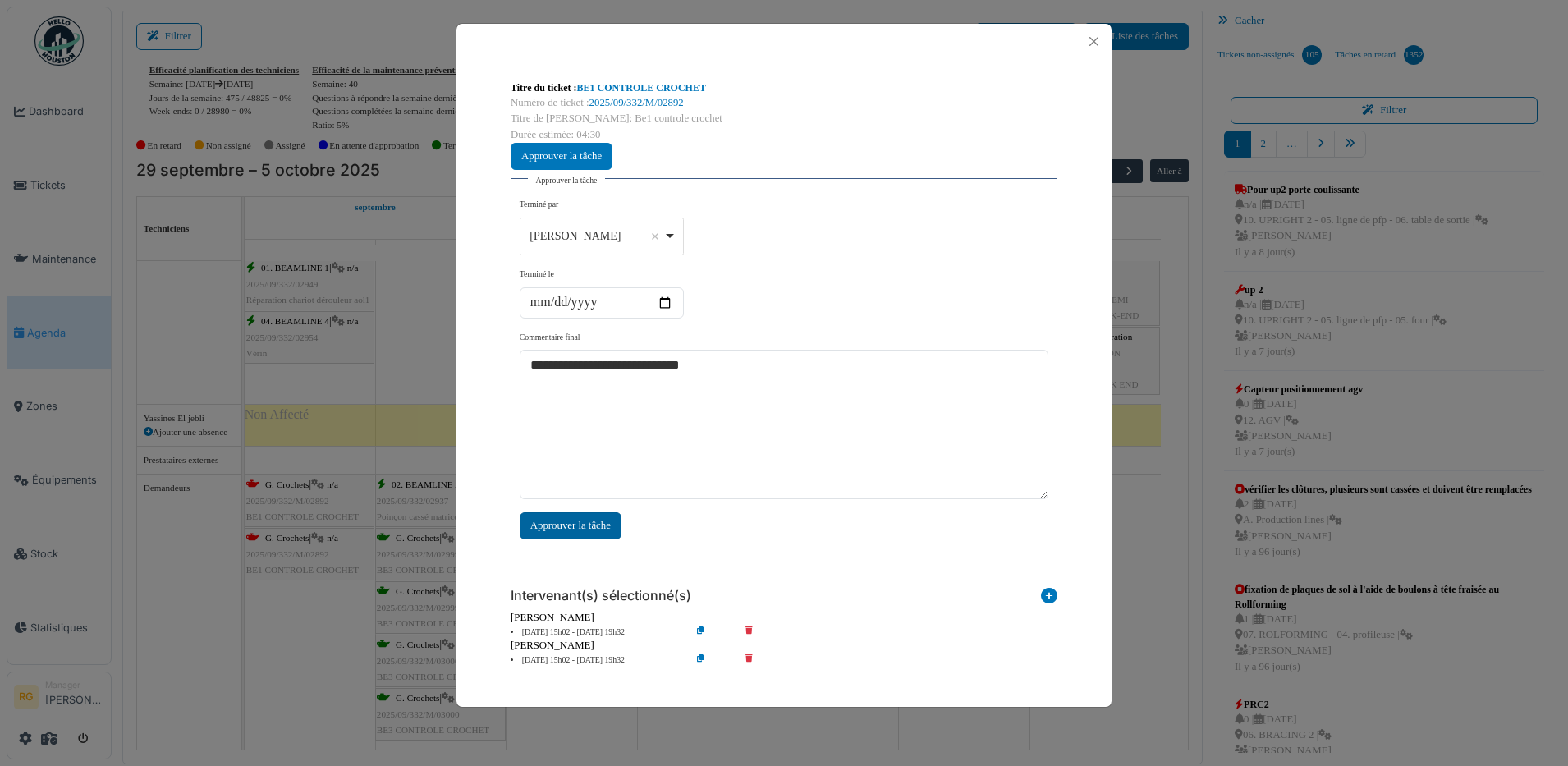
click at [563, 529] on div "Approuver la tâche" at bounding box center [570, 526] width 101 height 27
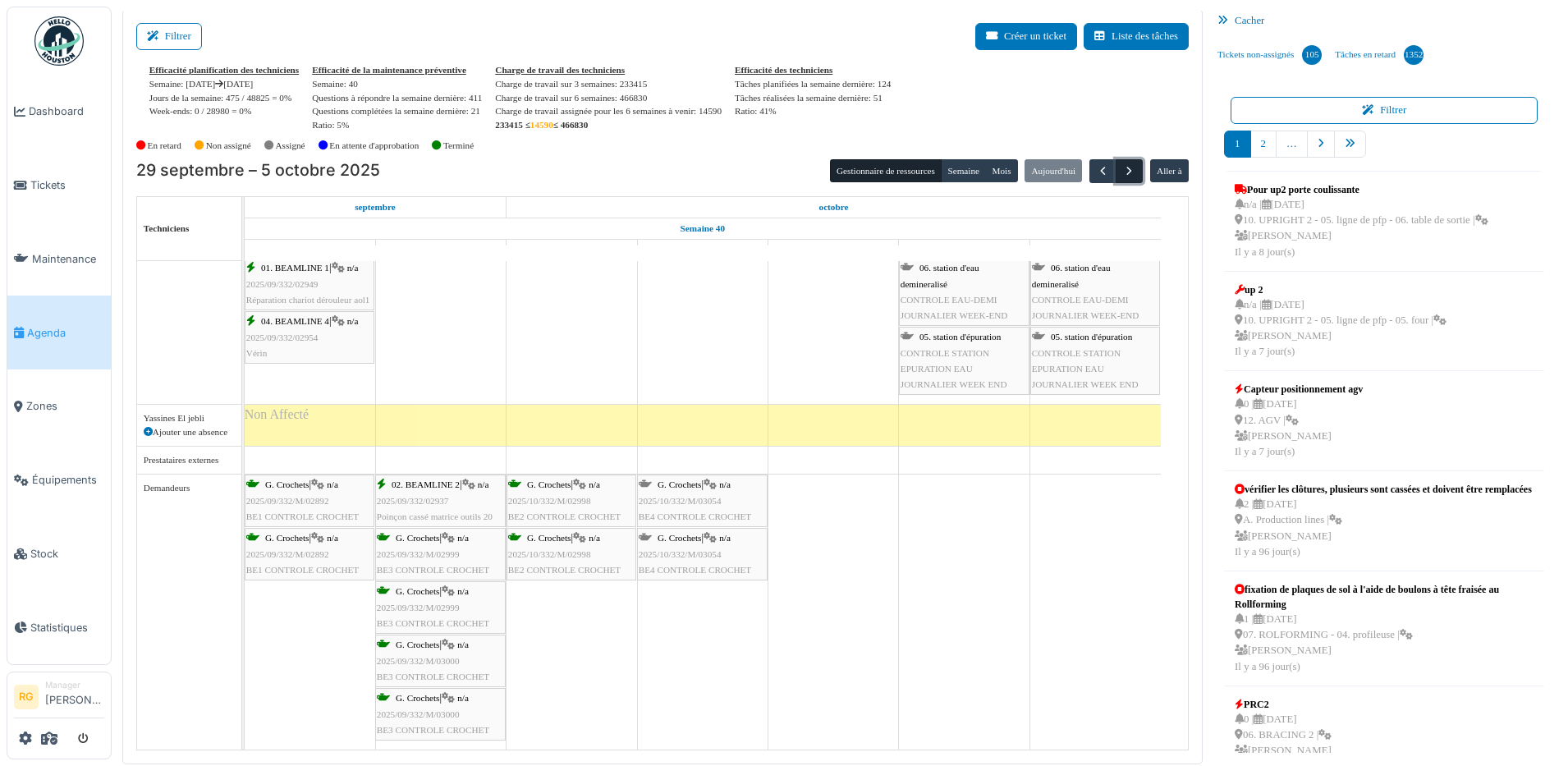
click at [1122, 172] on span "button" at bounding box center [1129, 171] width 14 height 14
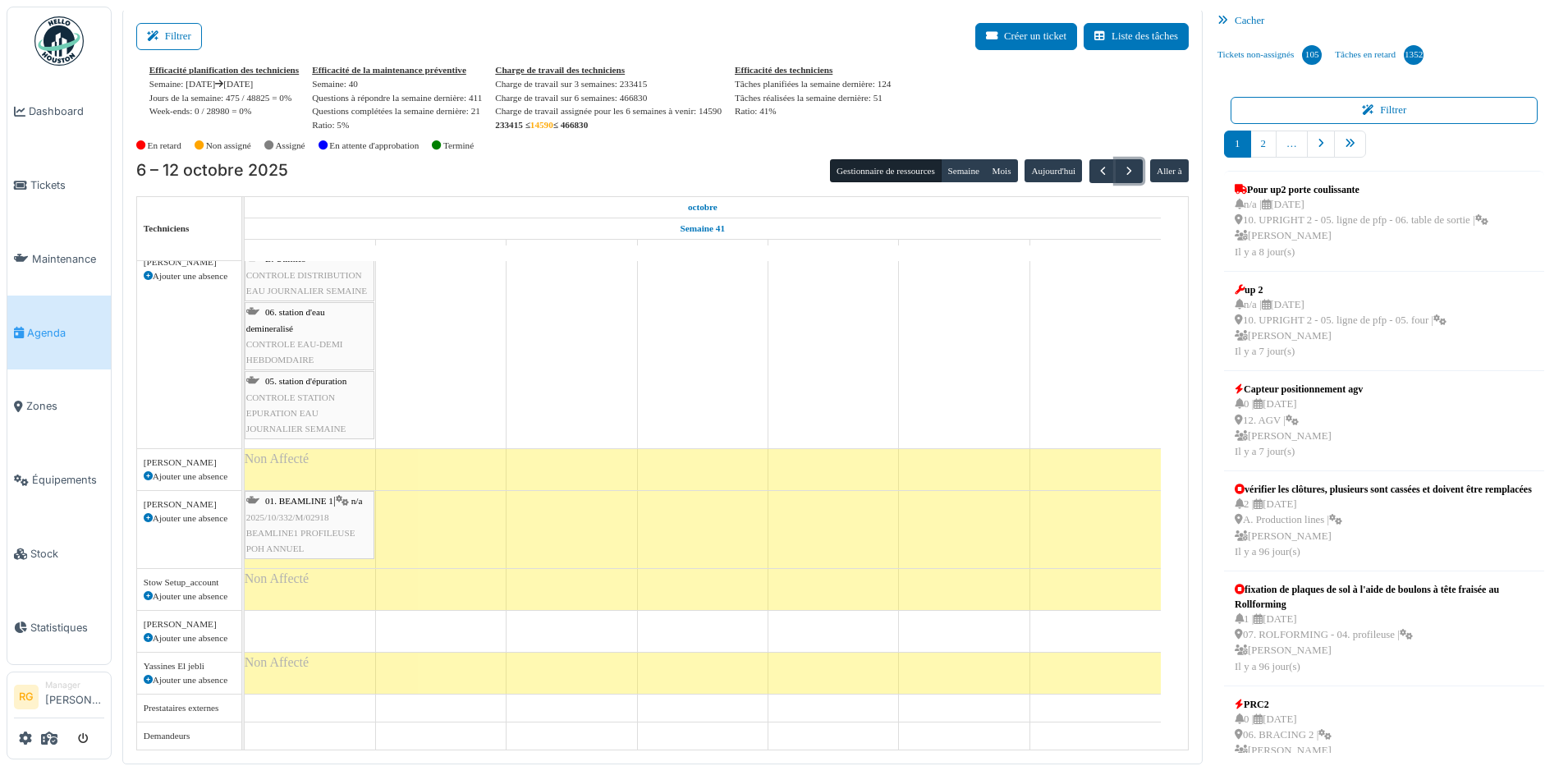
scroll to position [3466, 0]
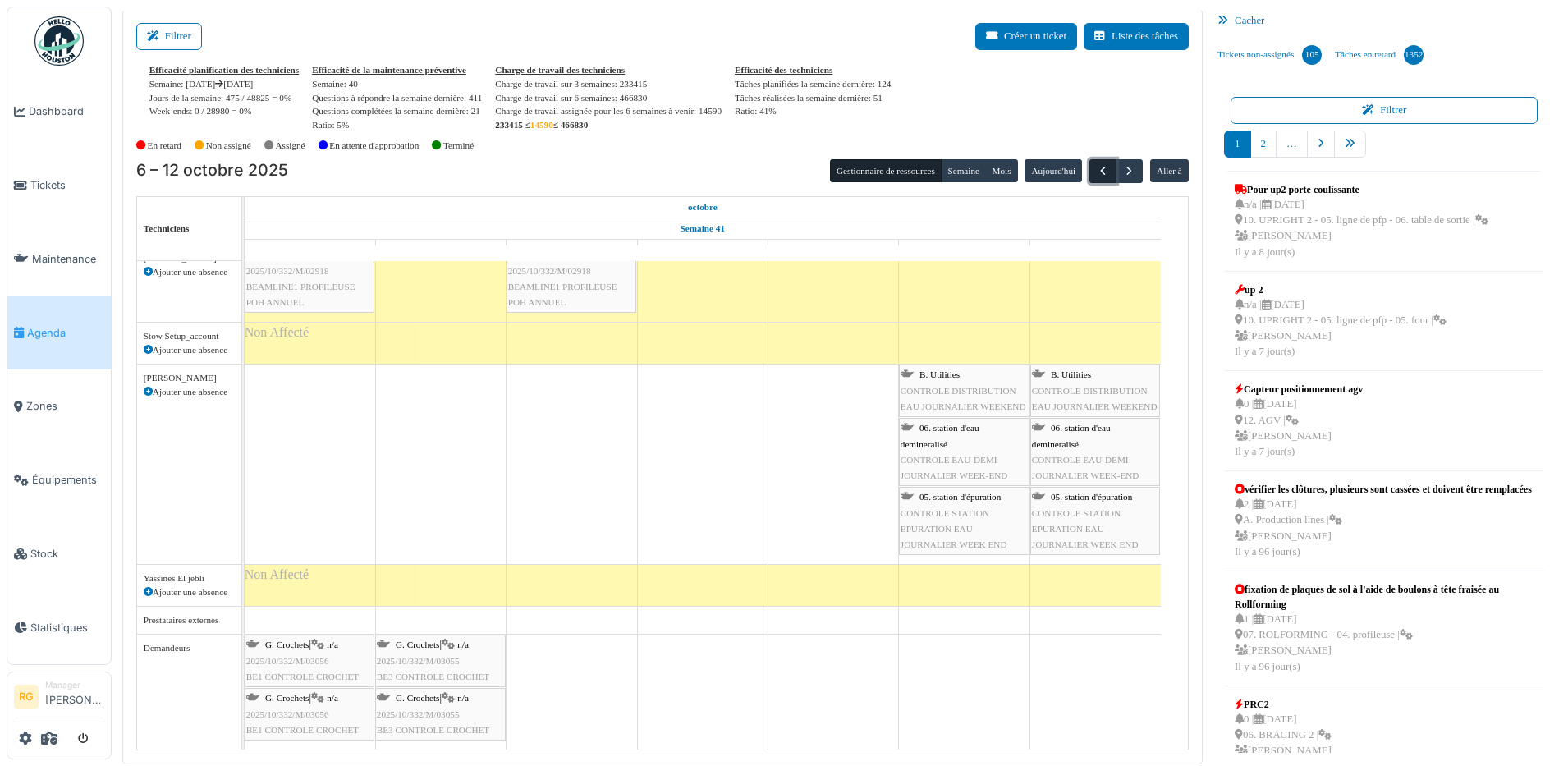
click at [1096, 164] on span "button" at bounding box center [1103, 171] width 14 height 14
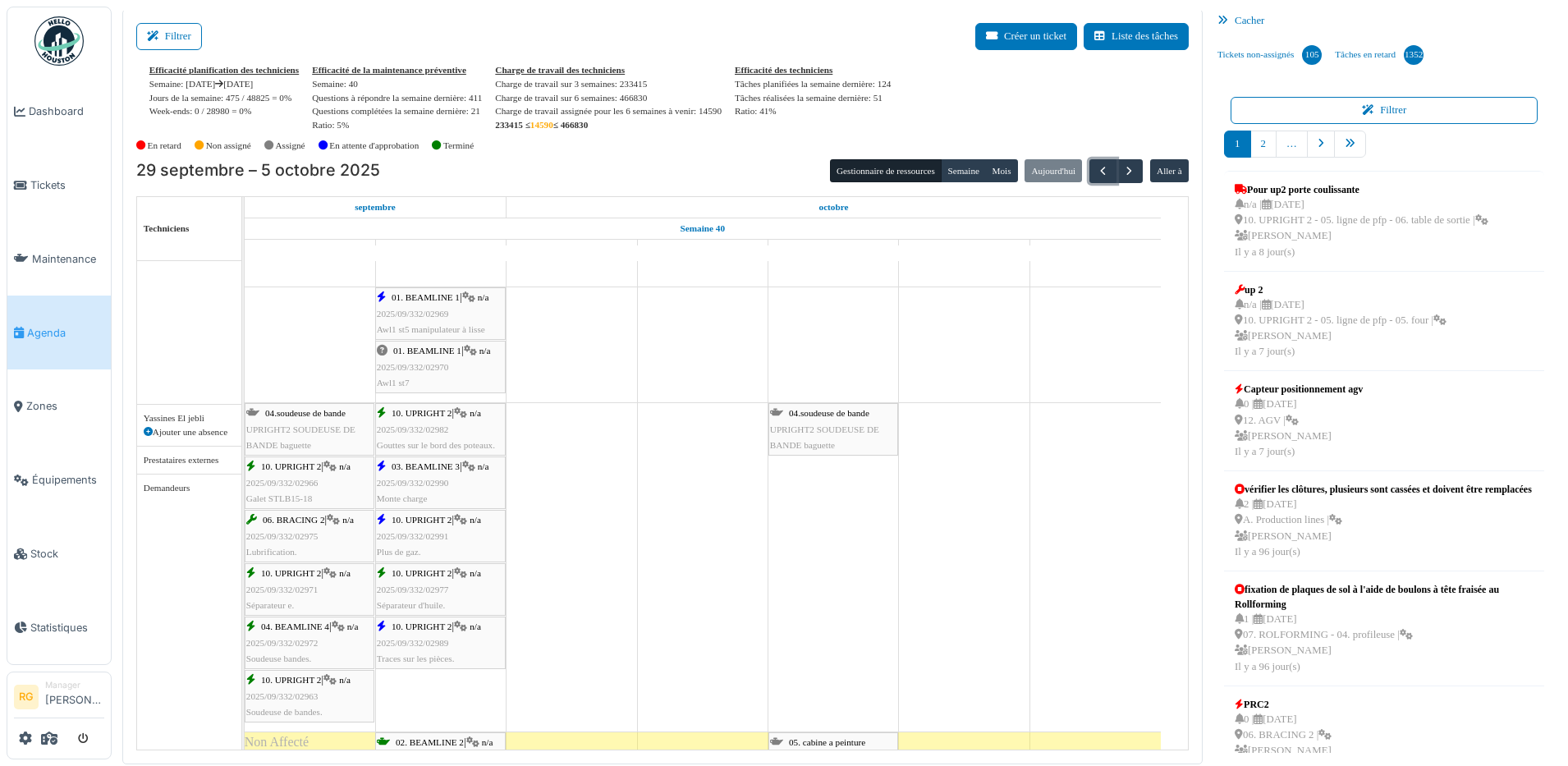
scroll to position [5235, 0]
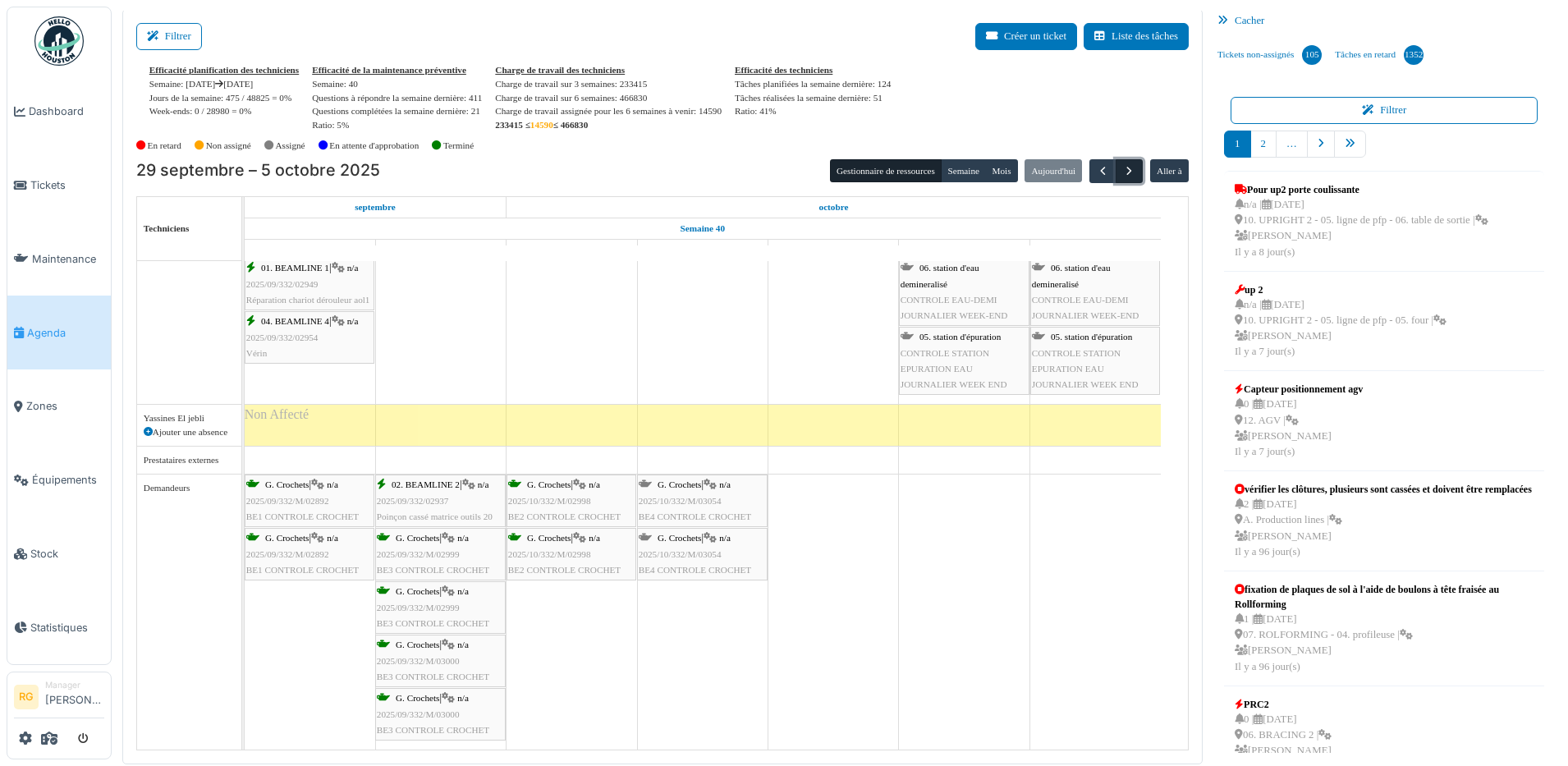
click at [1122, 170] on span "button" at bounding box center [1129, 171] width 14 height 14
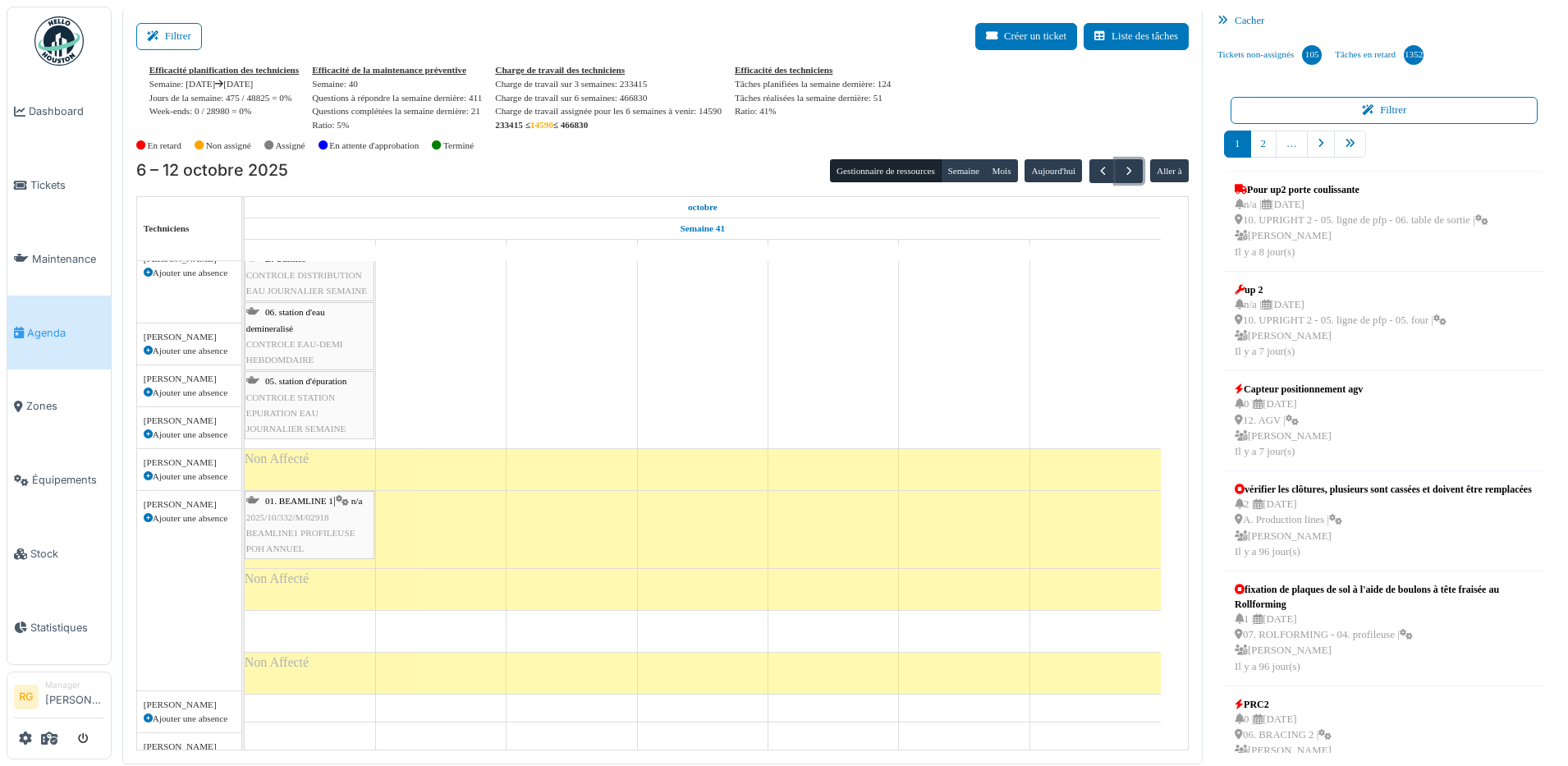
scroll to position [2862, 0]
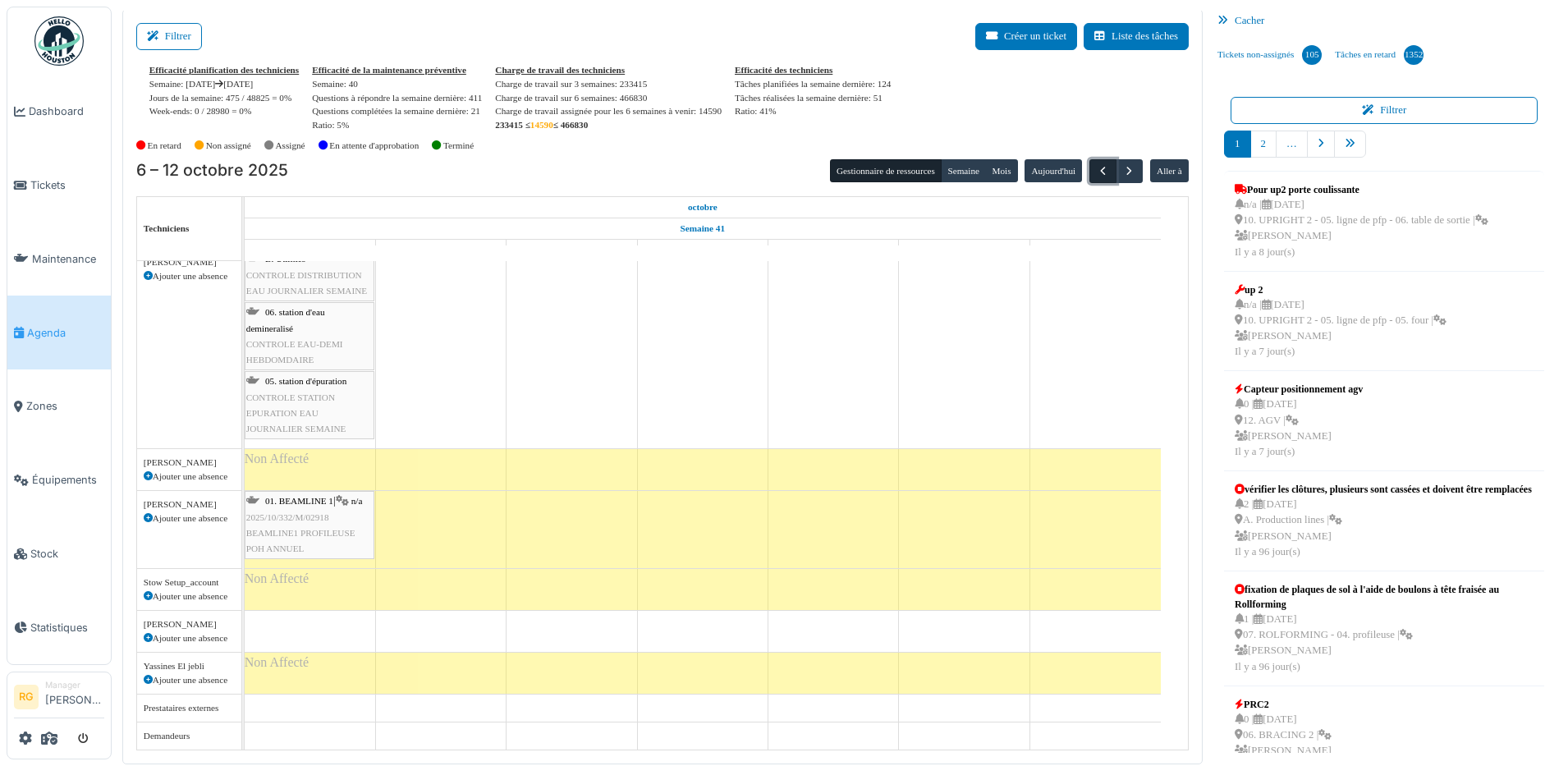
click at [1096, 171] on span "button" at bounding box center [1103, 171] width 14 height 14
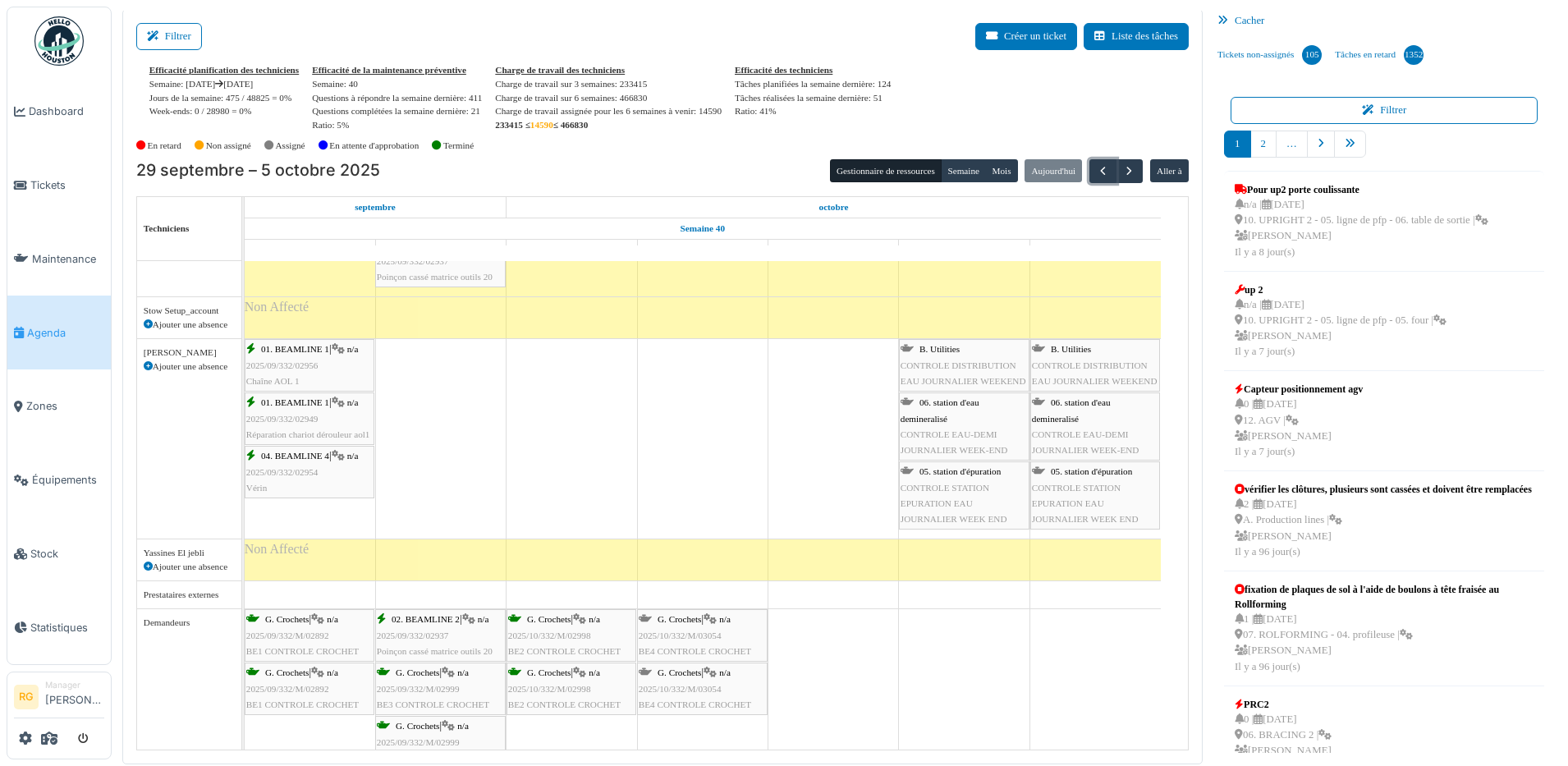
scroll to position [5235, 0]
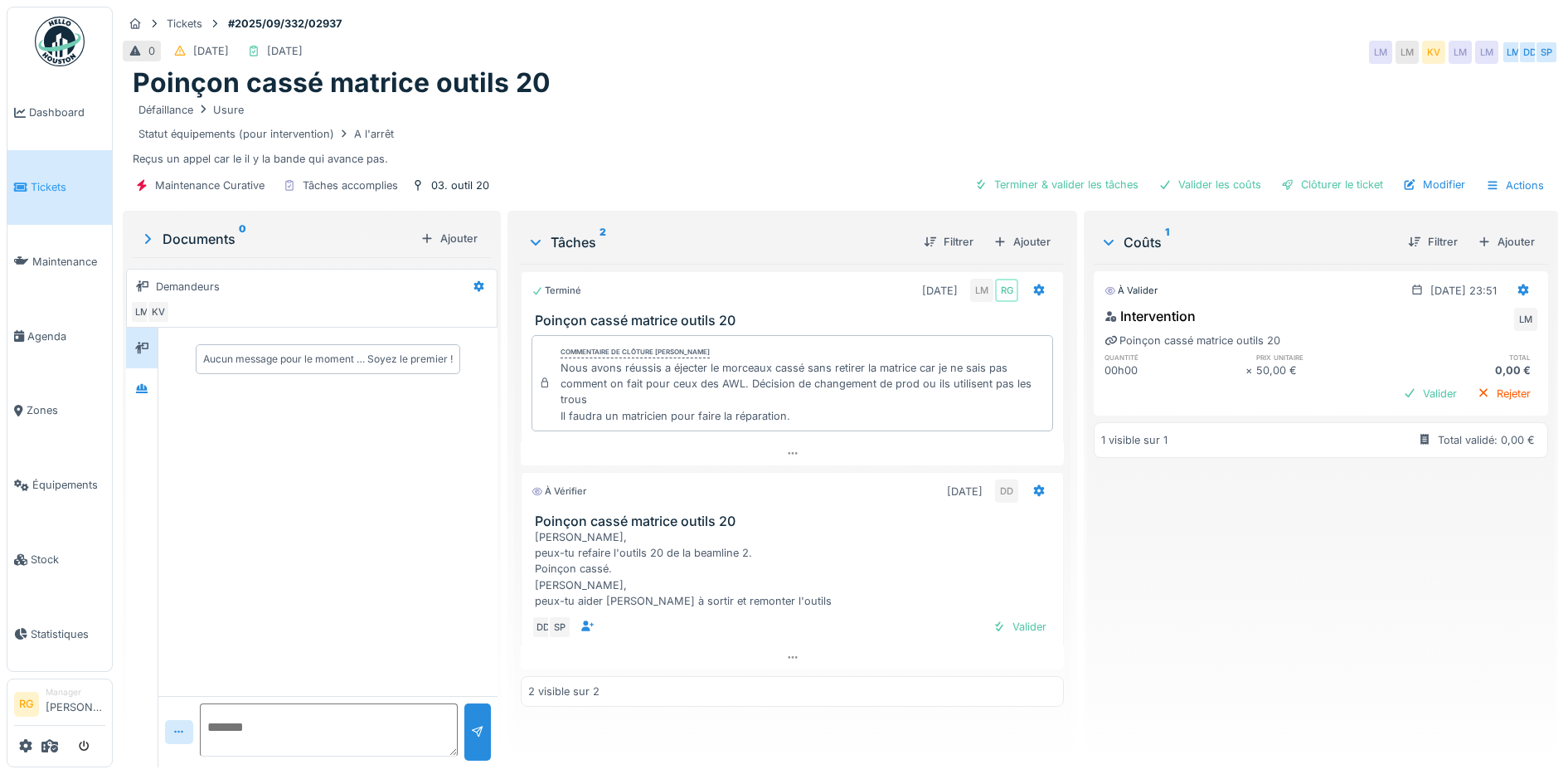
scroll to position [15, 0]
click at [1022, 616] on div "Valider" at bounding box center [1020, 627] width 67 height 22
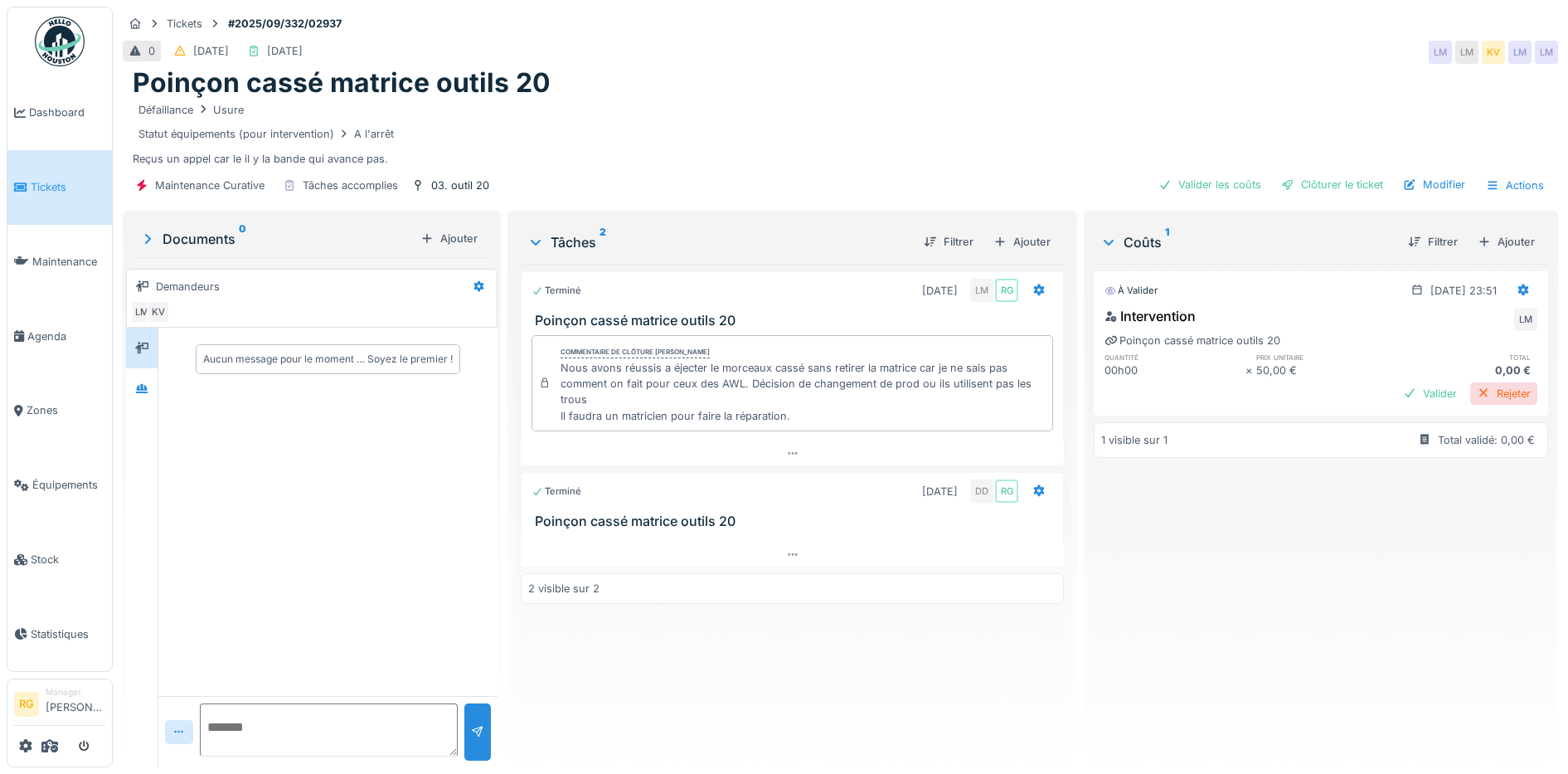
click at [1474, 382] on div "Rejeter" at bounding box center [1503, 393] width 67 height 22
click at [1475, 231] on div "Ajouter" at bounding box center [1506, 242] width 71 height 22
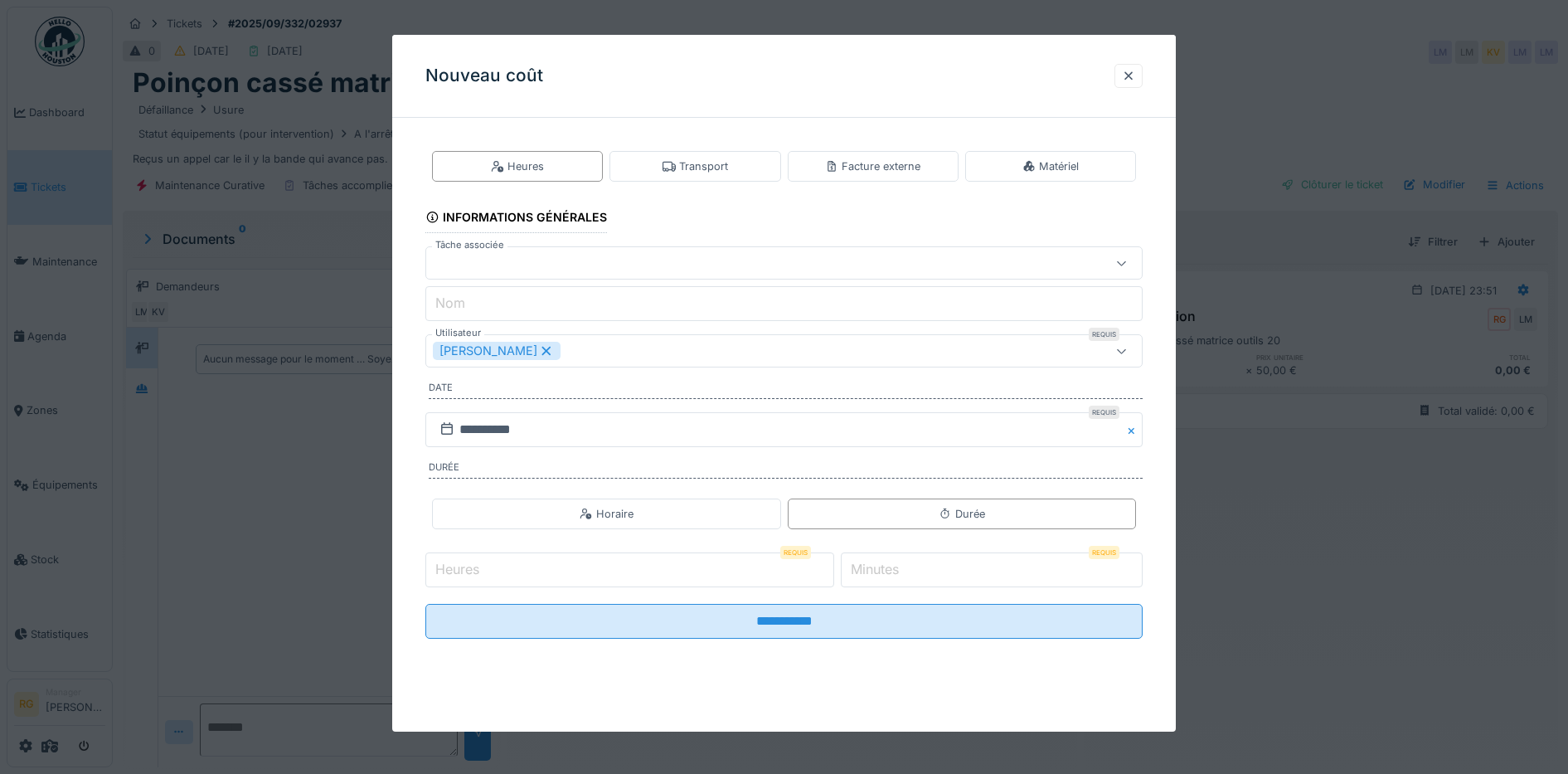
click at [541, 349] on icon at bounding box center [546, 351] width 9 height 9
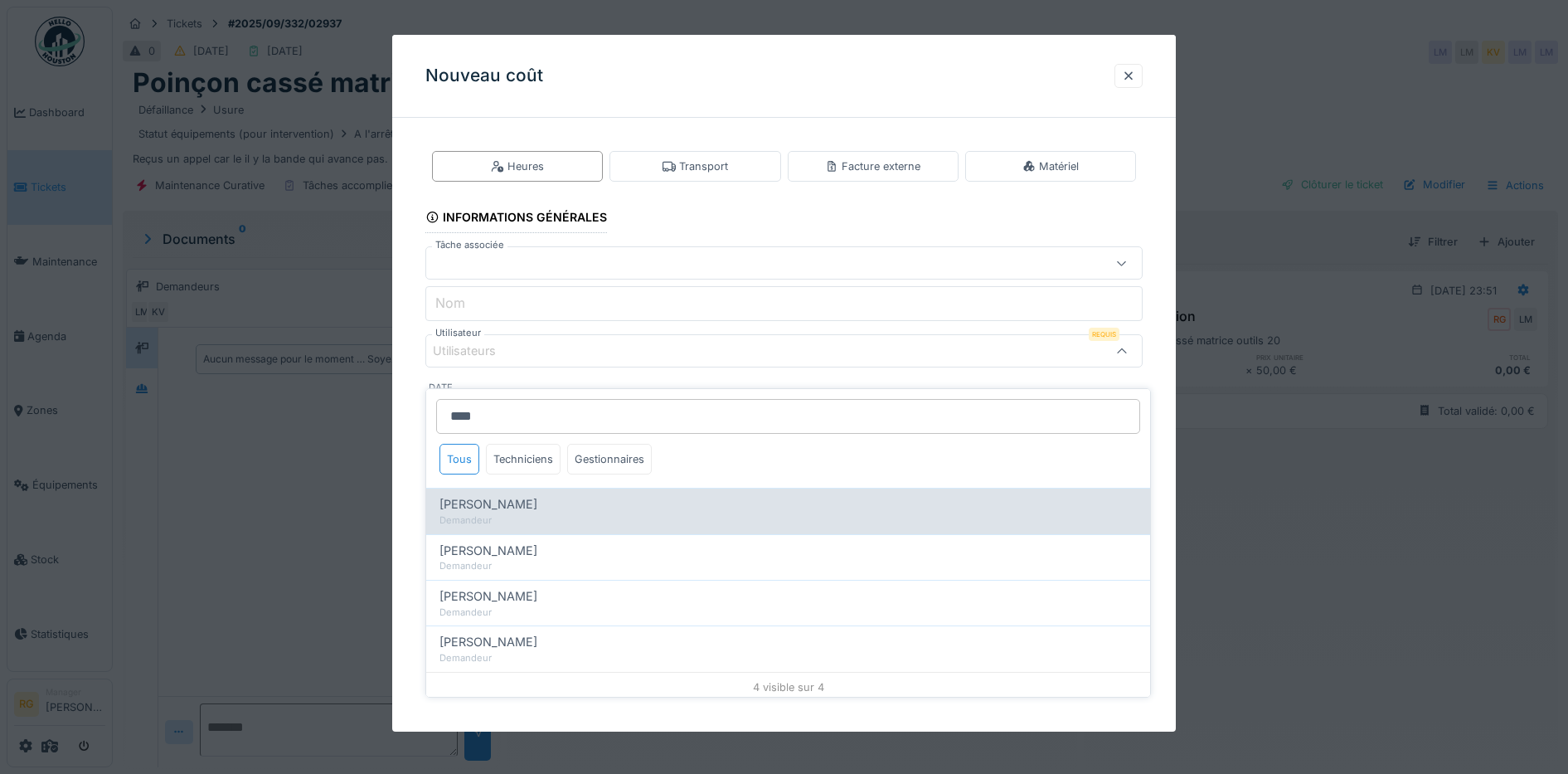
type input "****"
click at [497, 495] on span "David Delahousse" at bounding box center [489, 504] width 98 height 18
type input "****"
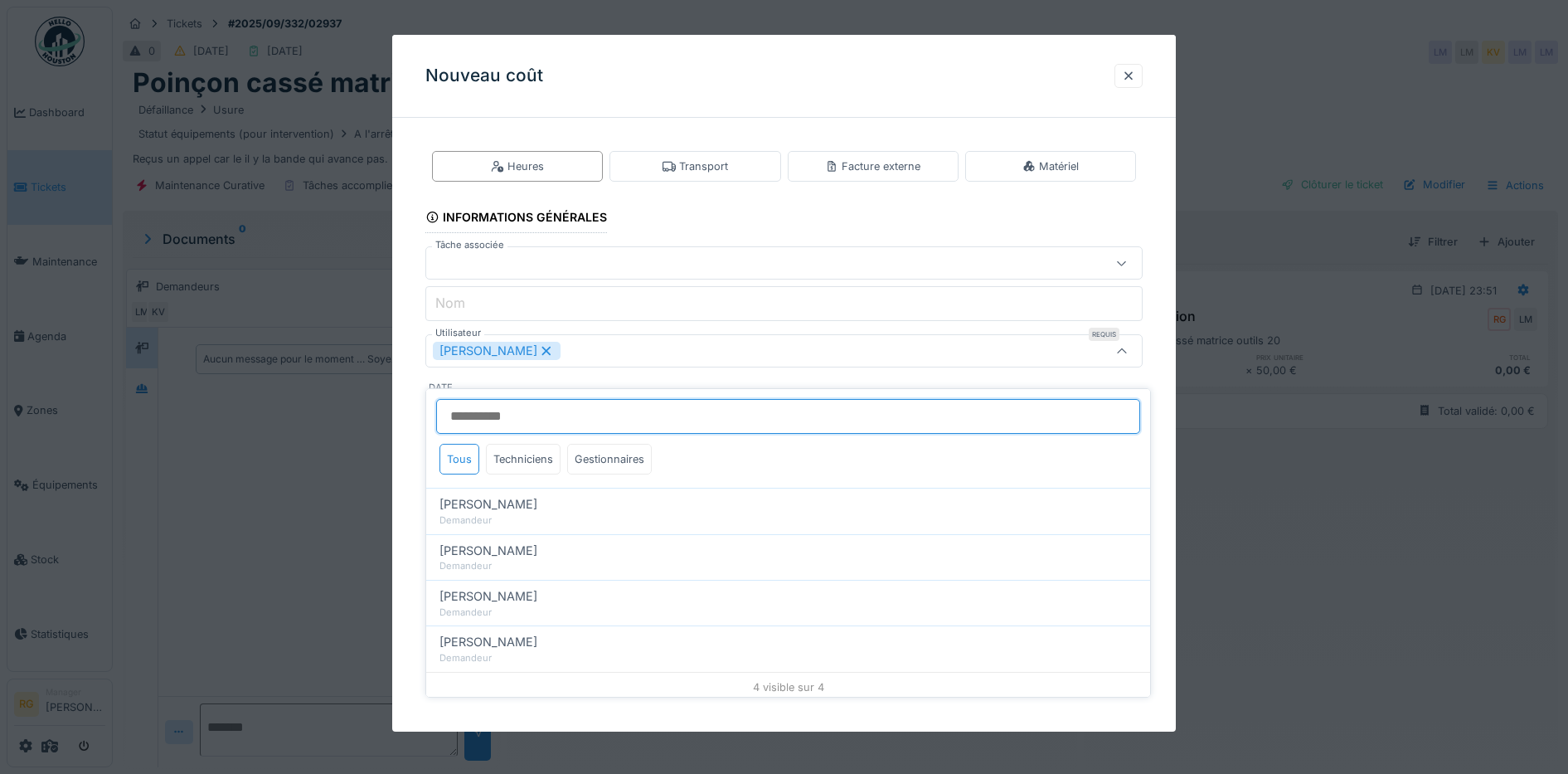
click at [530, 407] on input "Utilisateur" at bounding box center [788, 416] width 704 height 34
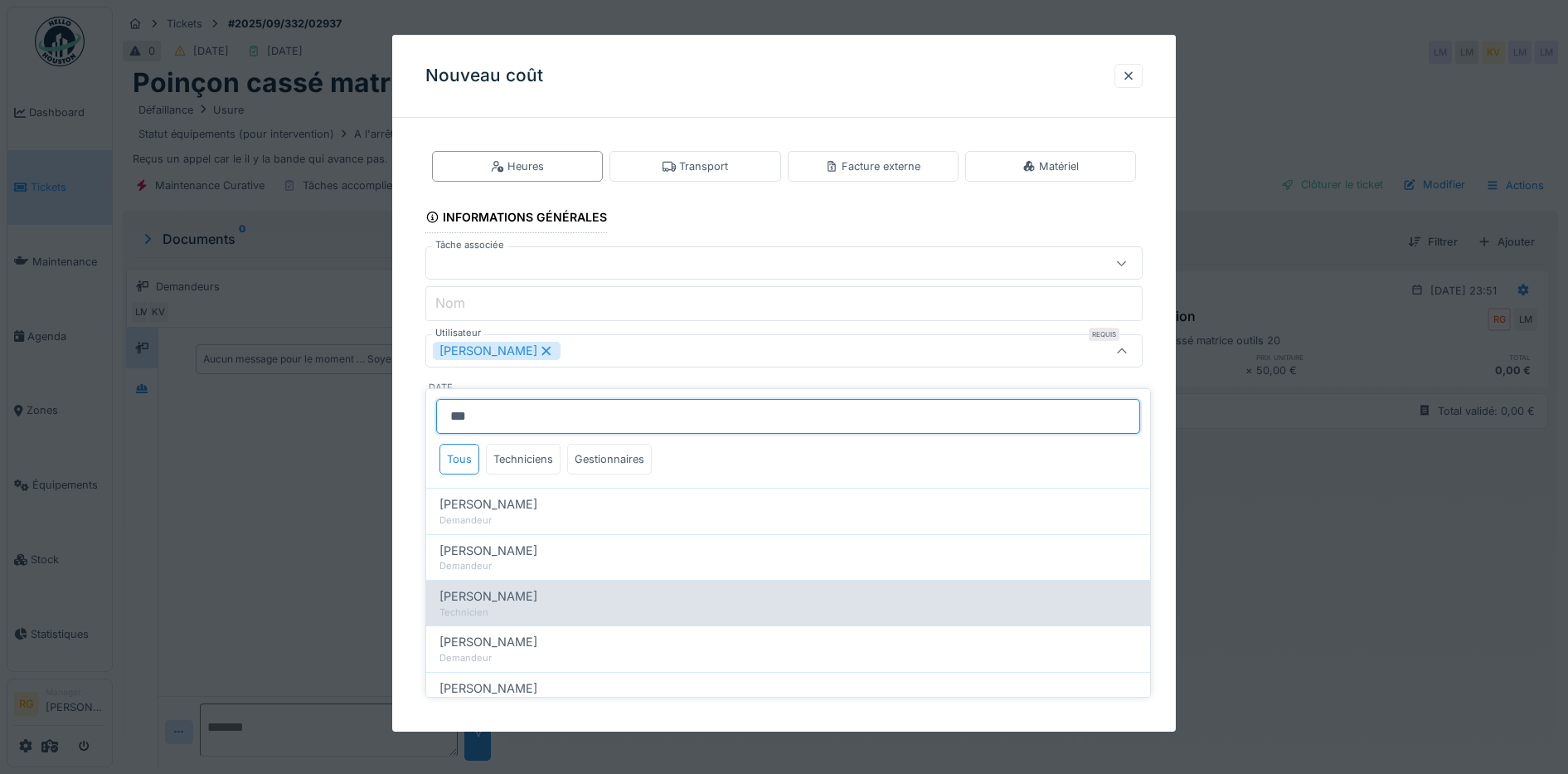
type input "***"
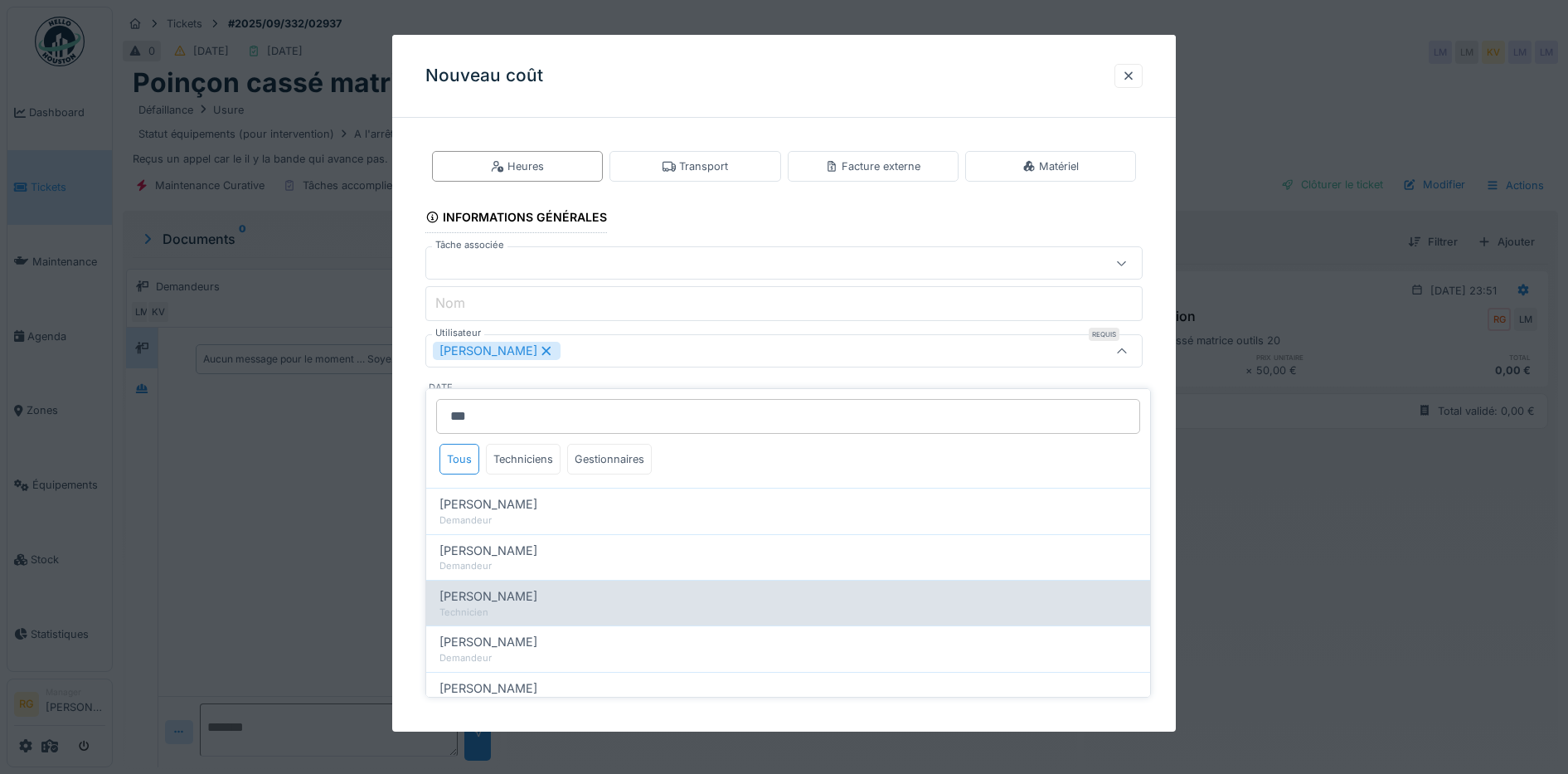
click at [525, 587] on span "Stephane Peetermans" at bounding box center [489, 596] width 98 height 18
type input "*********"
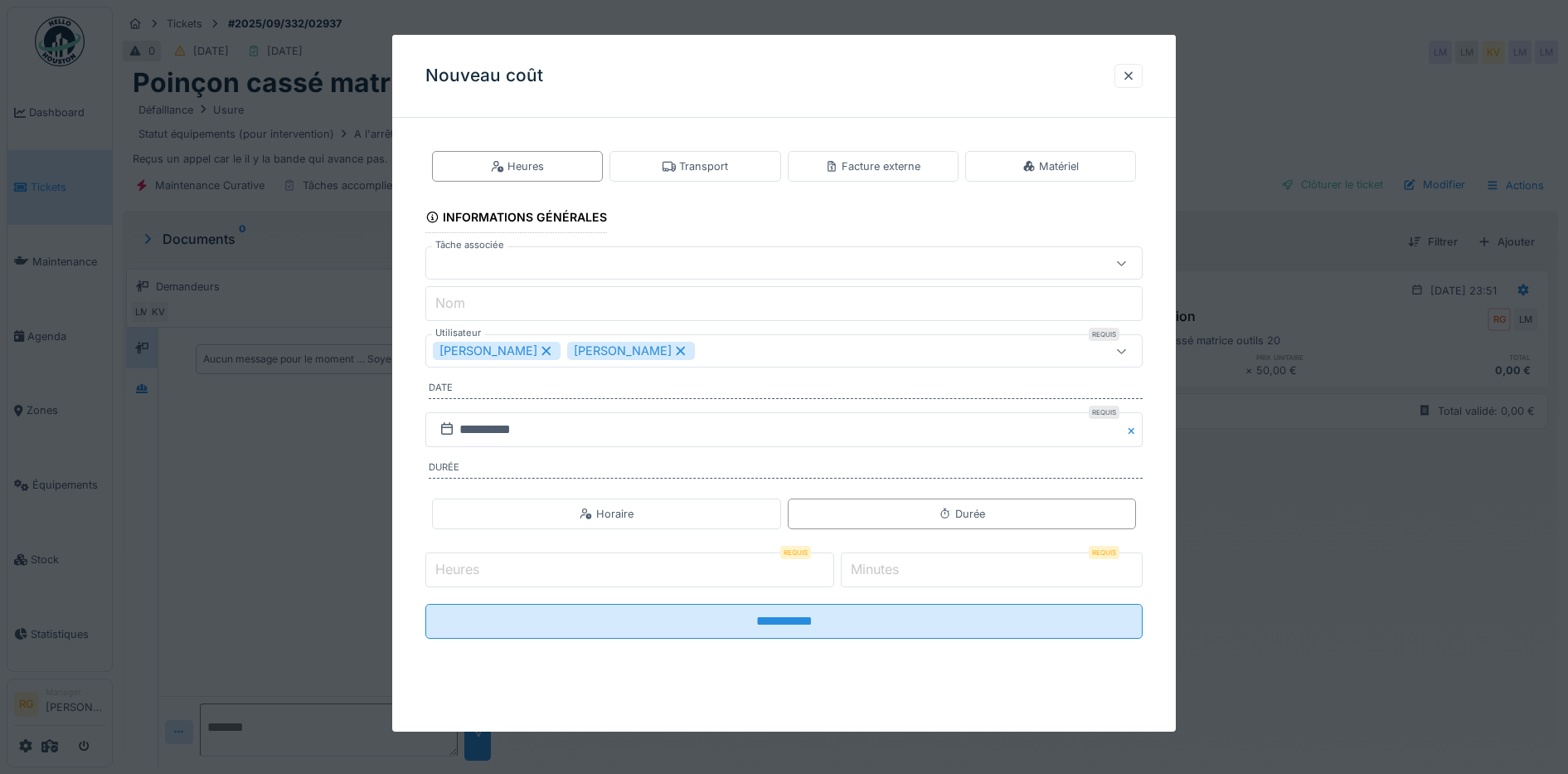
click at [411, 351] on div "**********" at bounding box center [784, 408] width 784 height 554
click at [520, 572] on input "Heures" at bounding box center [629, 570] width 409 height 34
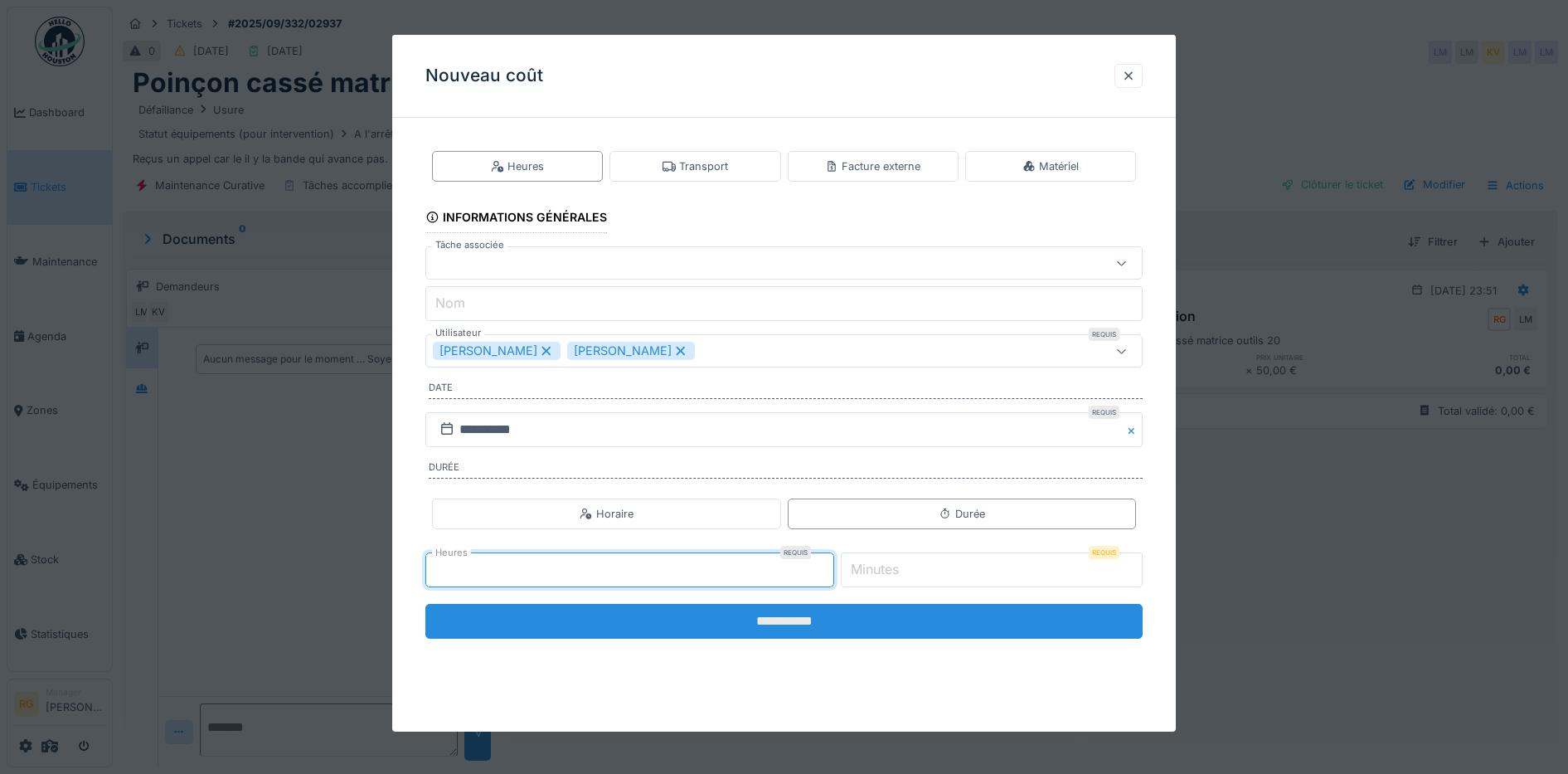
type input "*"
click at [812, 623] on input "**********" at bounding box center [784, 621] width 718 height 34
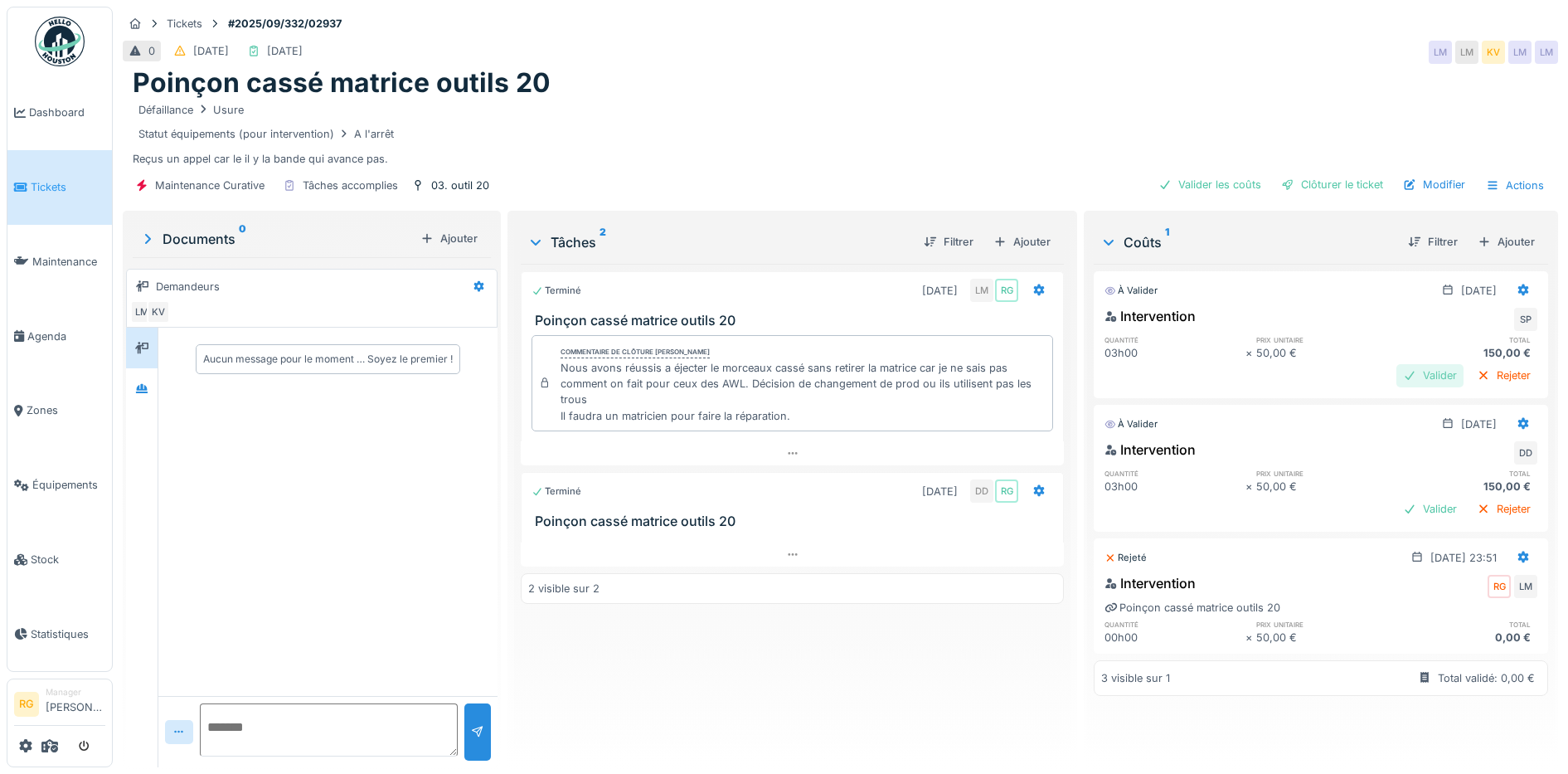
click at [1397, 375] on div "Valider" at bounding box center [1430, 375] width 67 height 22
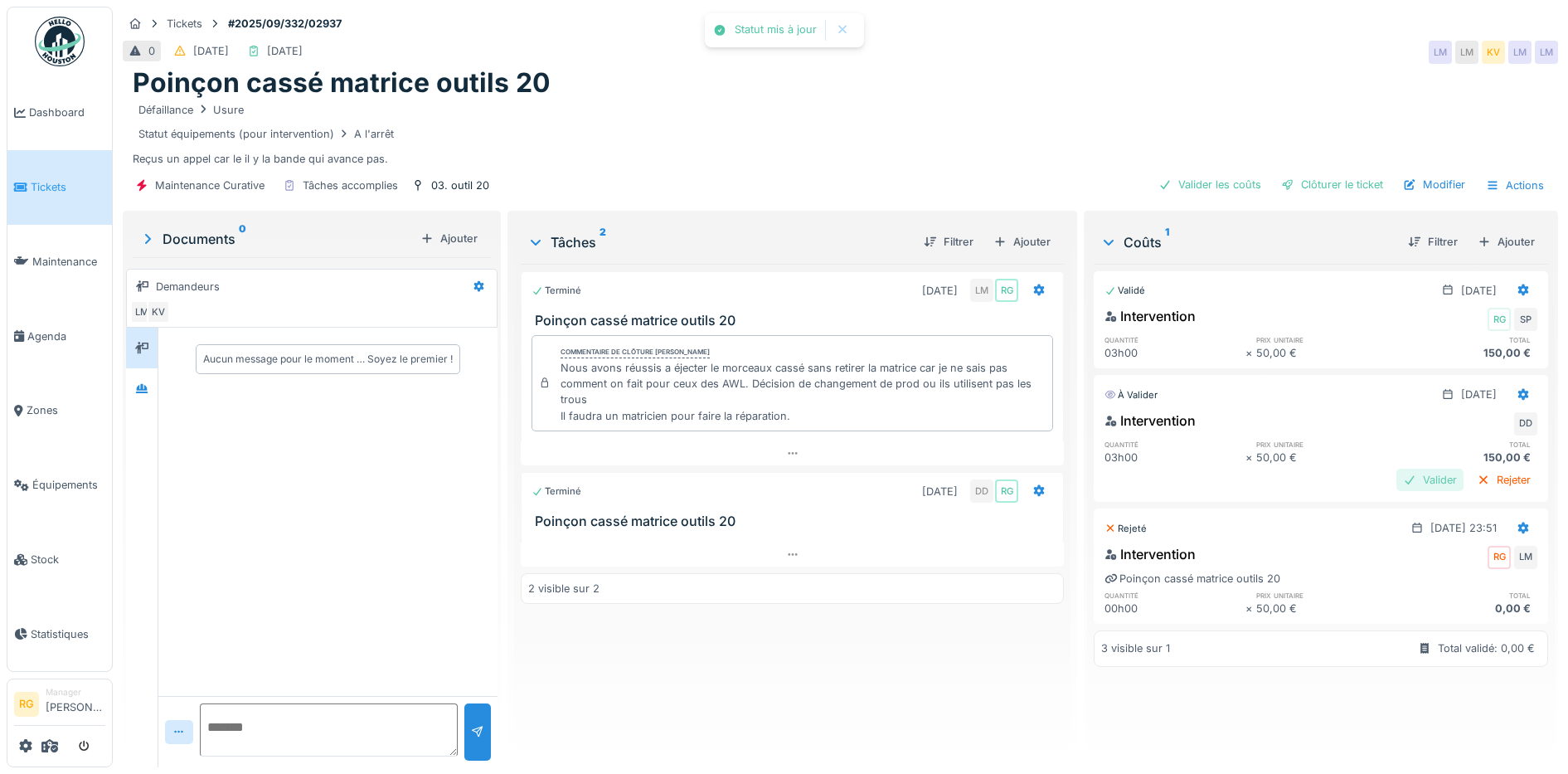
click at [1397, 480] on div "Valider" at bounding box center [1430, 480] width 67 height 22
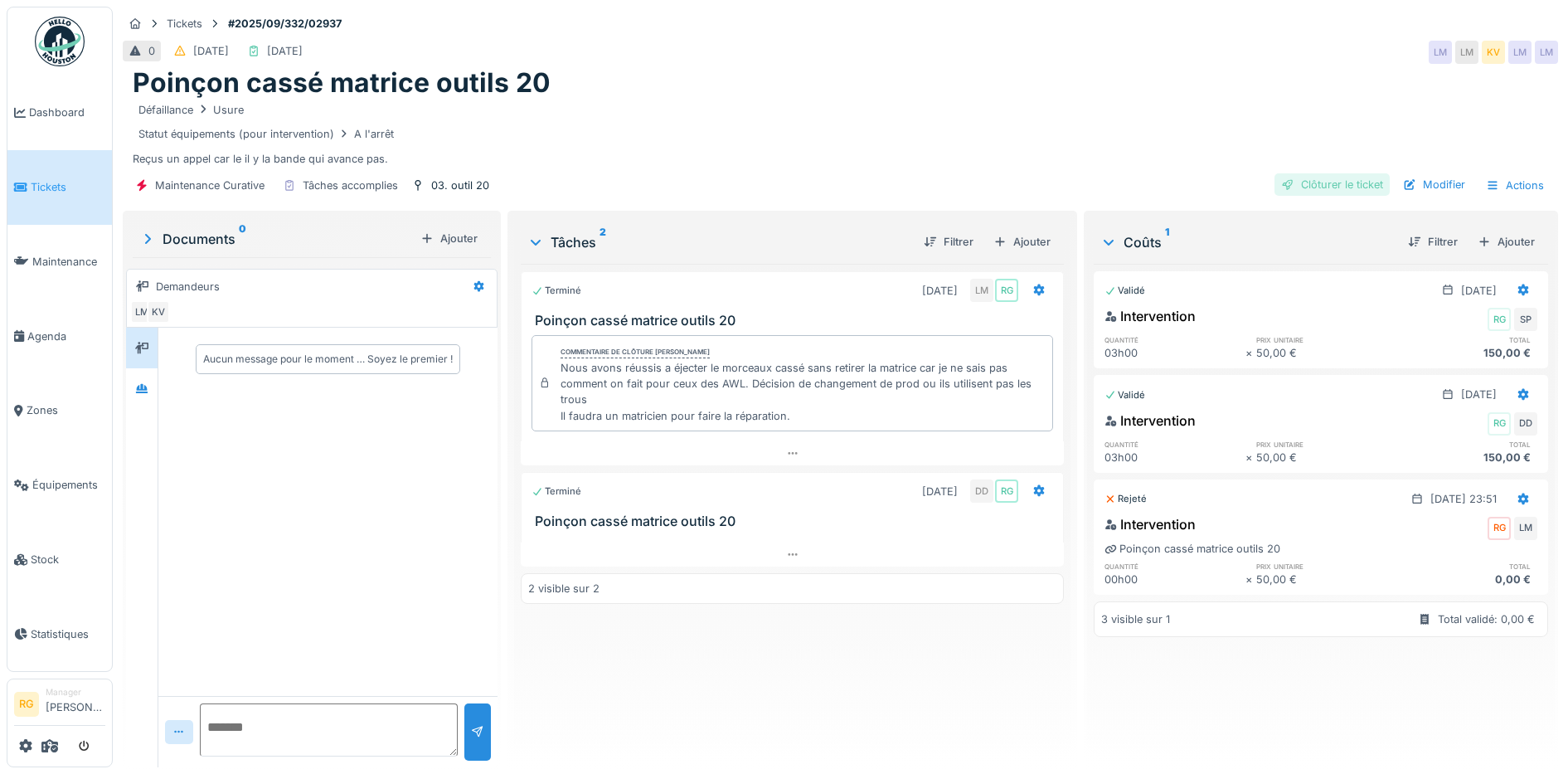
click at [1324, 186] on div "Clôturer le ticket" at bounding box center [1332, 184] width 115 height 22
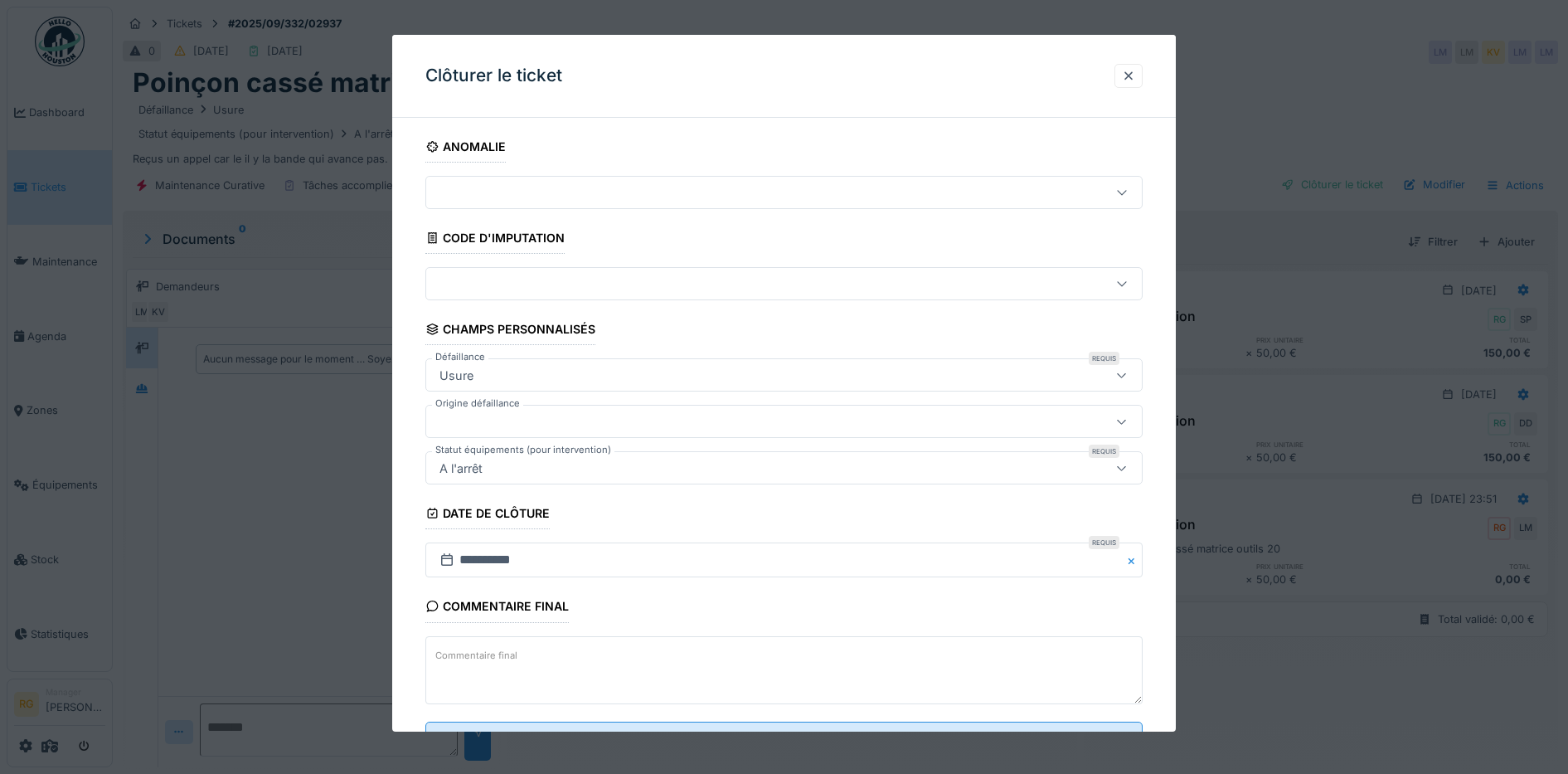
click at [568, 650] on textarea "Commentaire final" at bounding box center [784, 670] width 718 height 68
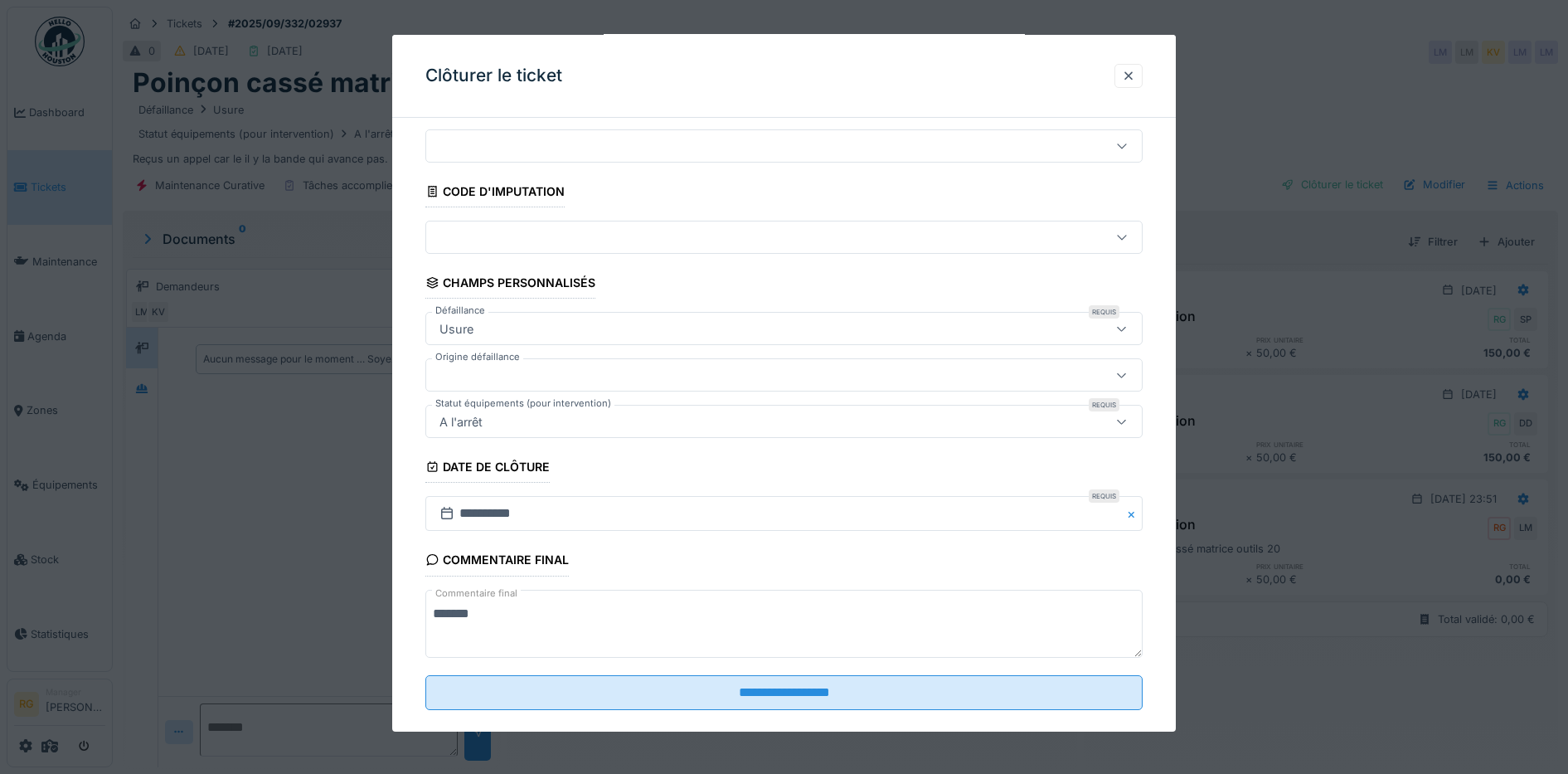
scroll to position [71, 0]
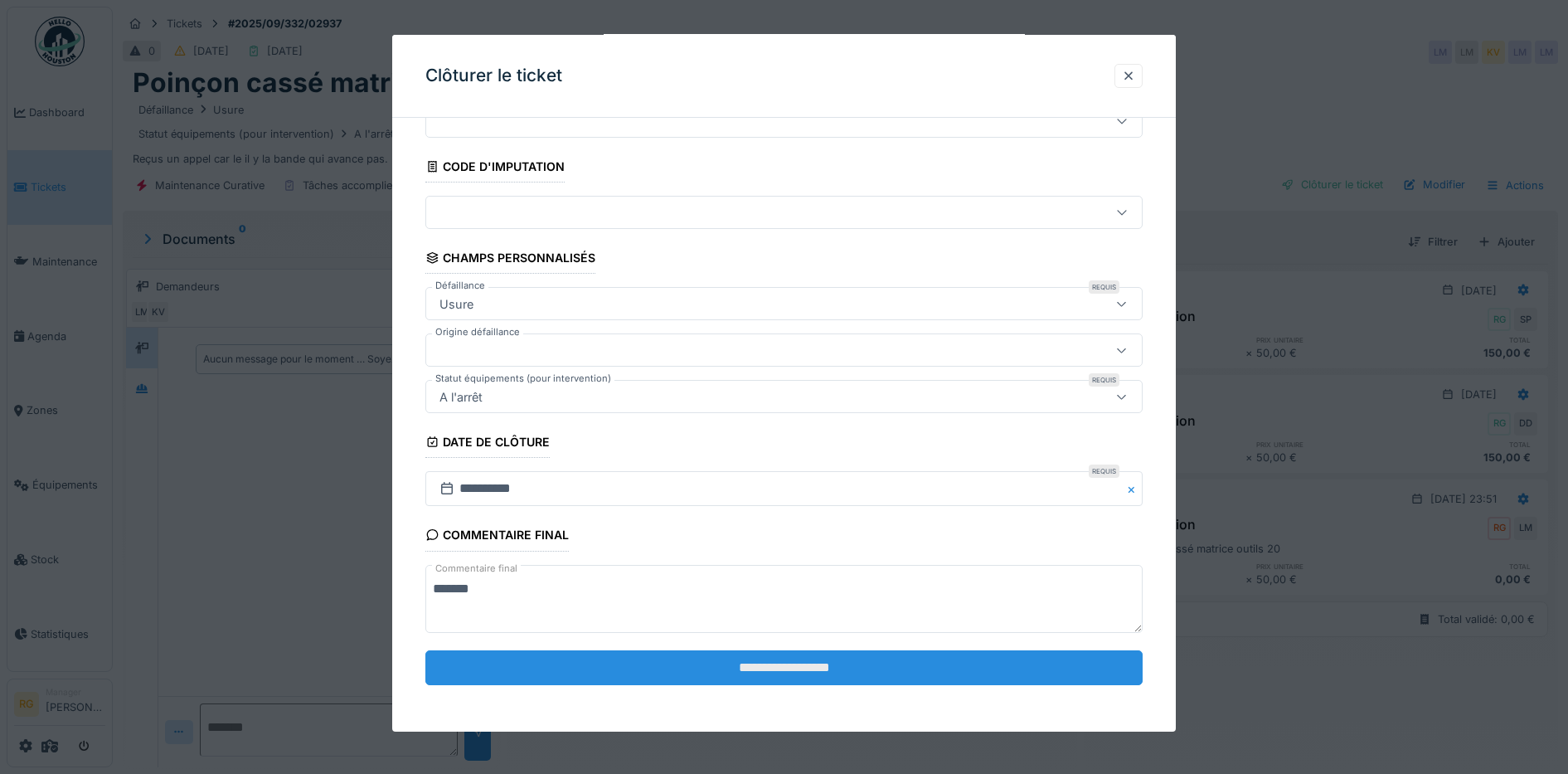
type textarea "*******"
click at [781, 671] on input "**********" at bounding box center [784, 667] width 718 height 34
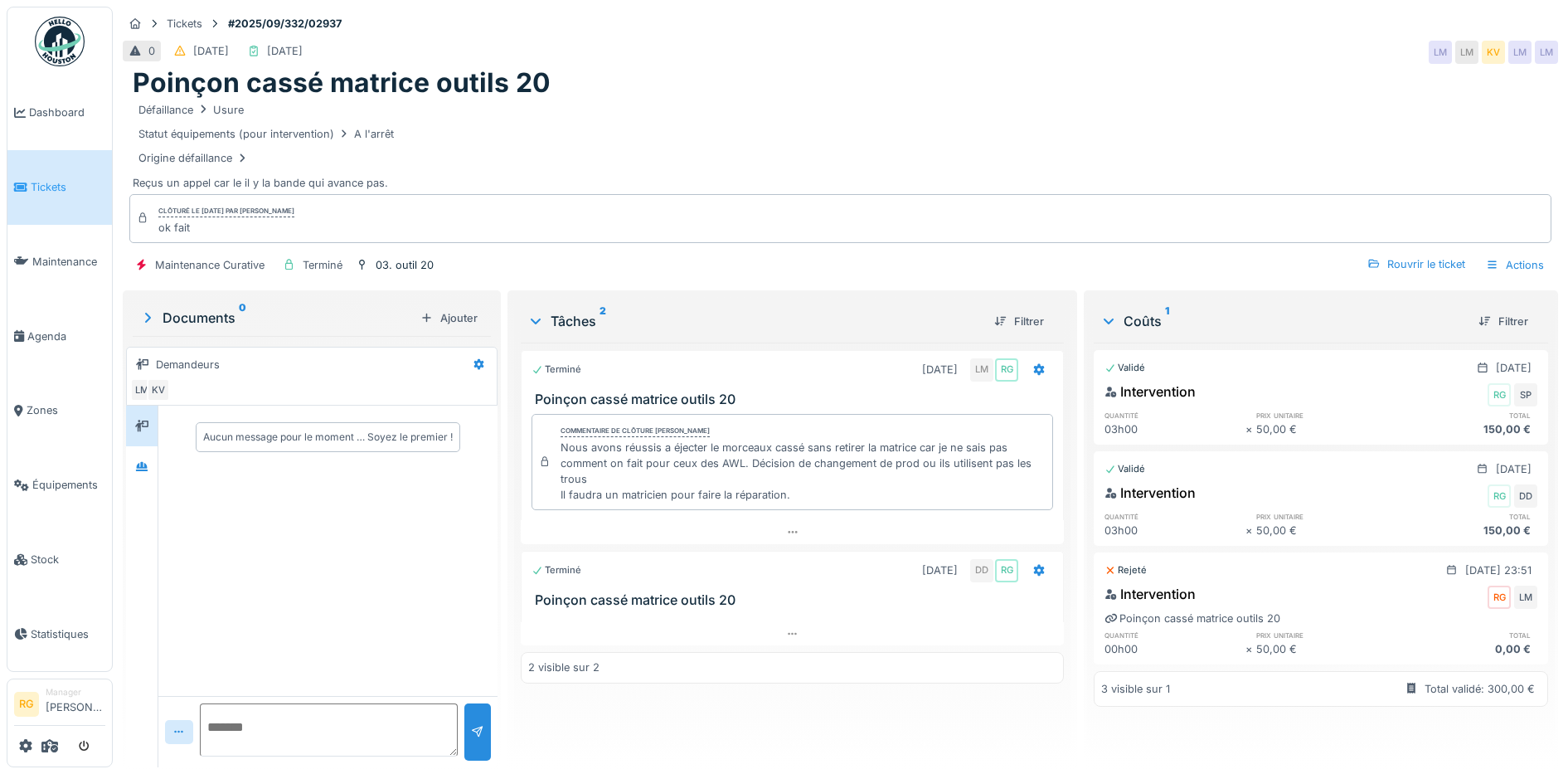
scroll to position [15, 0]
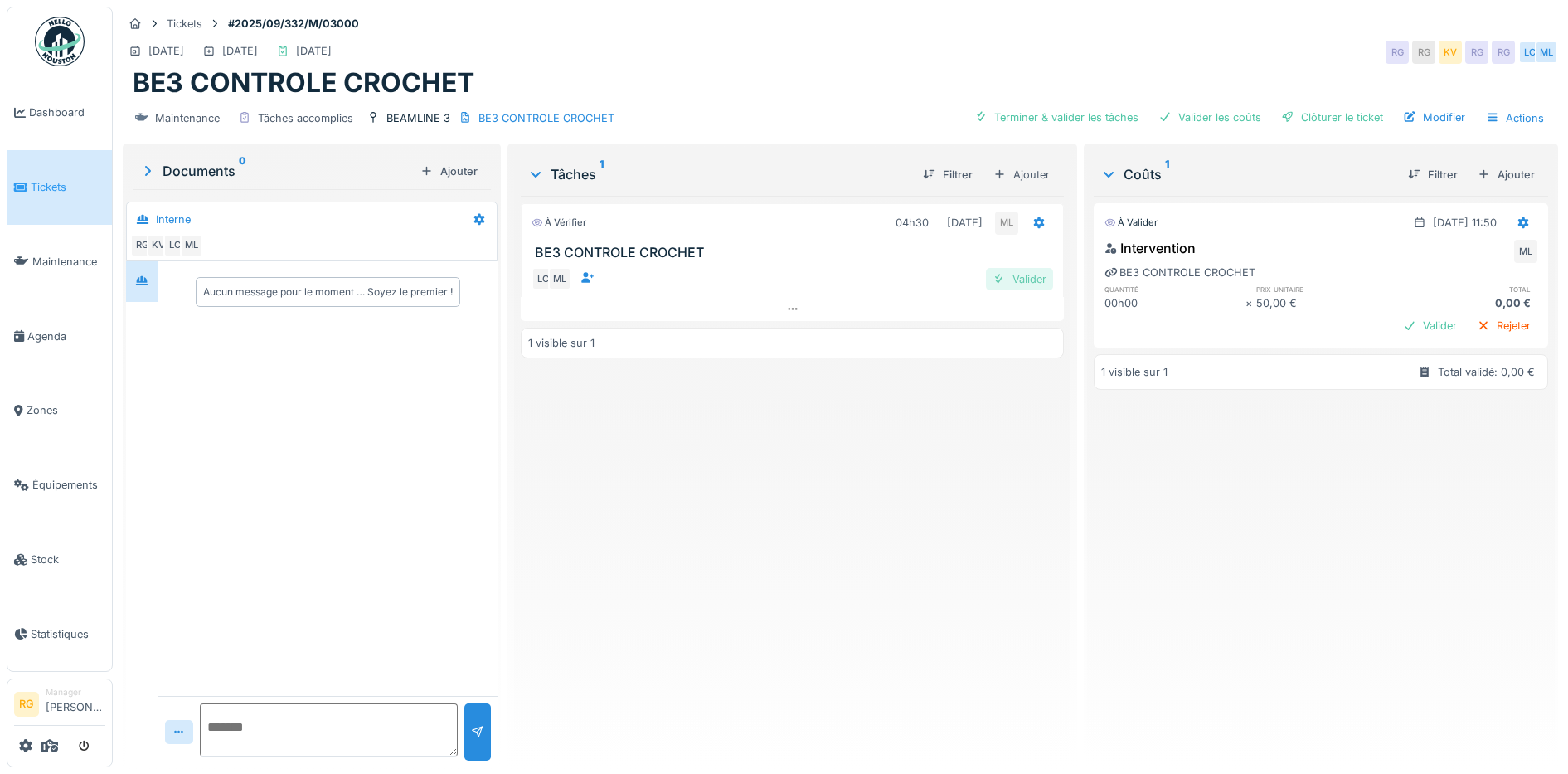
click at [1022, 281] on div "Valider" at bounding box center [1020, 279] width 67 height 22
click at [243, 727] on textarea at bounding box center [329, 730] width 258 height 53
type textarea "**********"
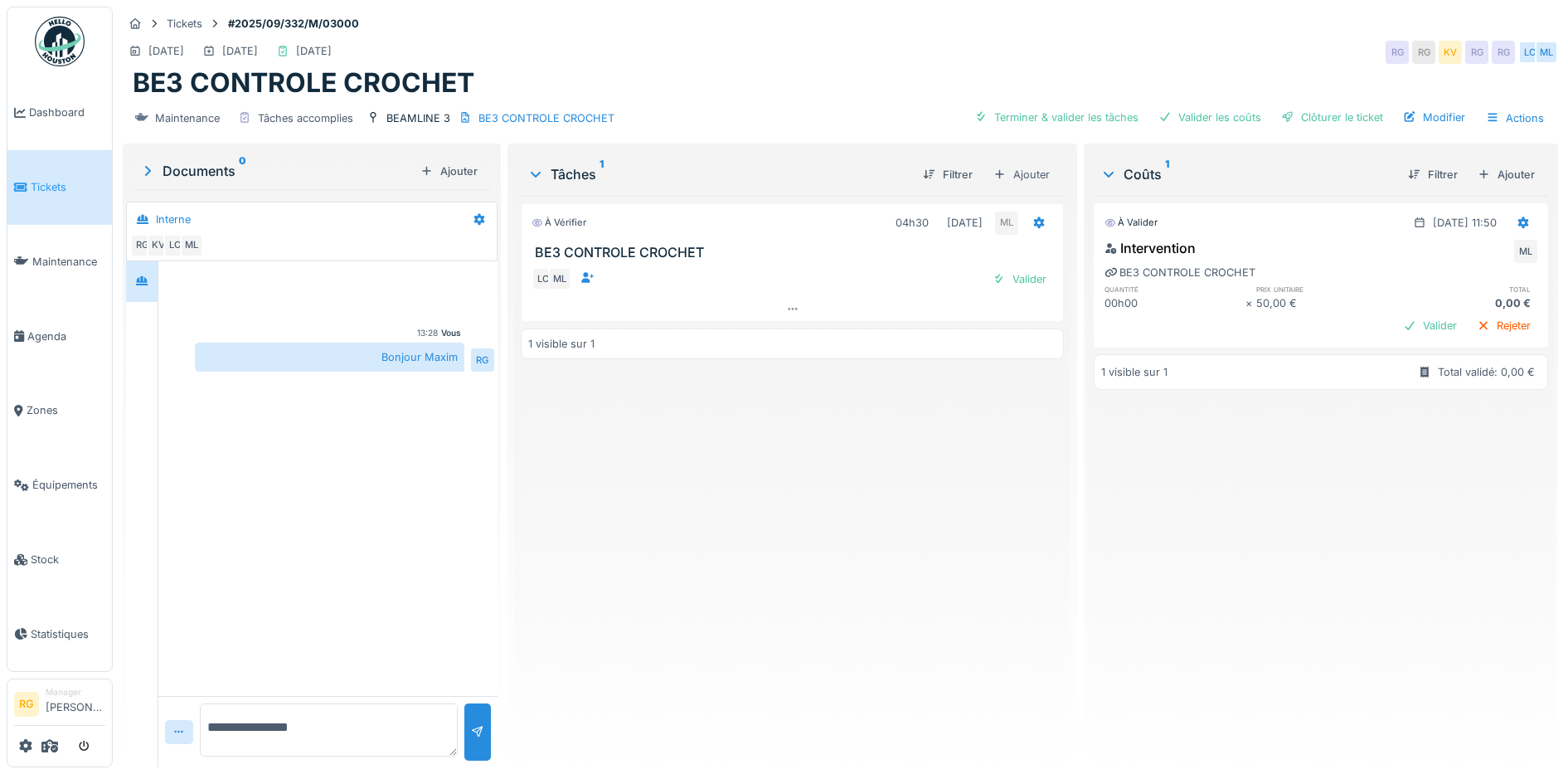
click at [302, 728] on textarea "**********" at bounding box center [329, 730] width 258 height 53
type textarea "**********"
click at [476, 728] on div at bounding box center [477, 732] width 13 height 15
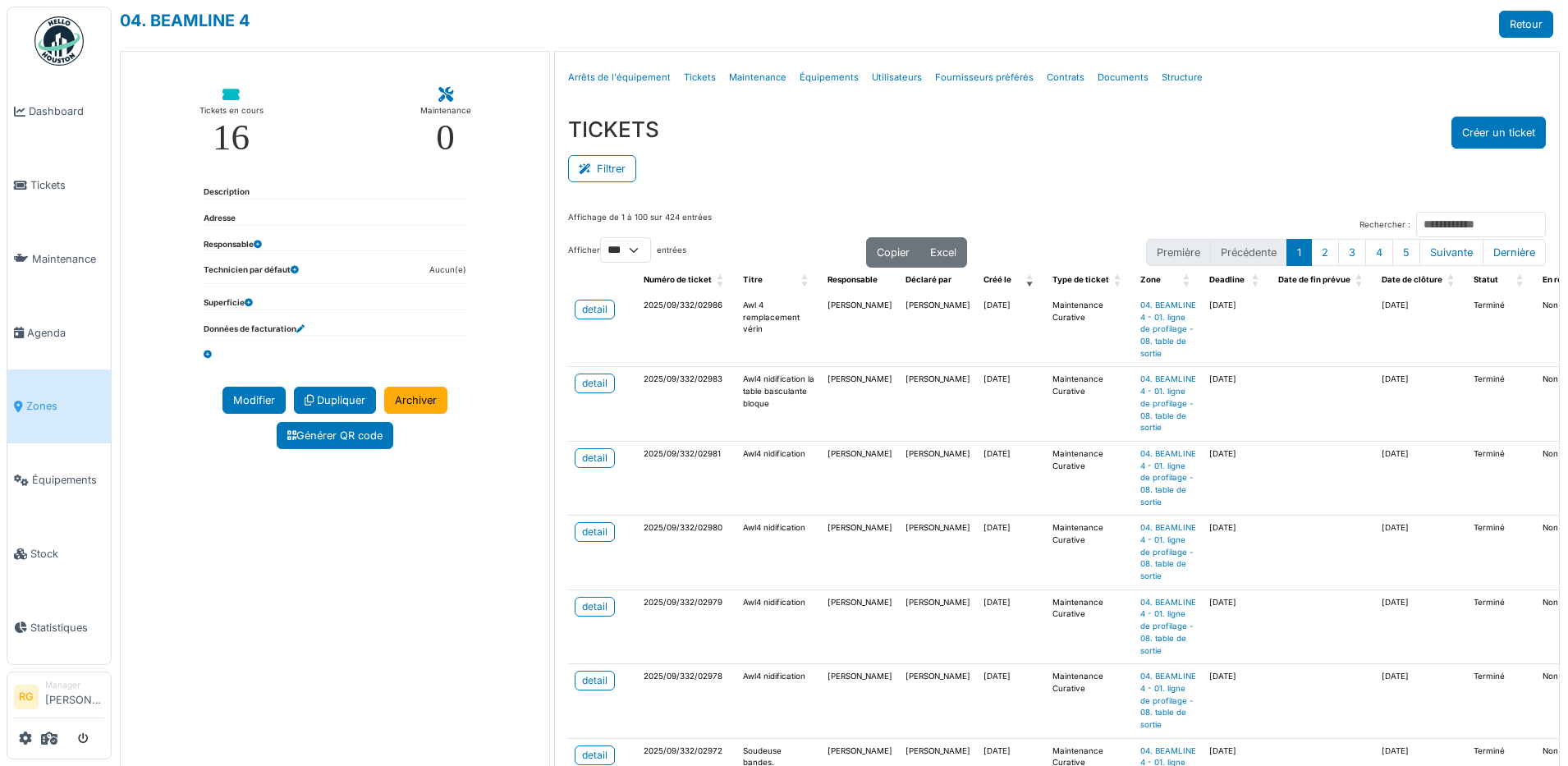
select select "***"
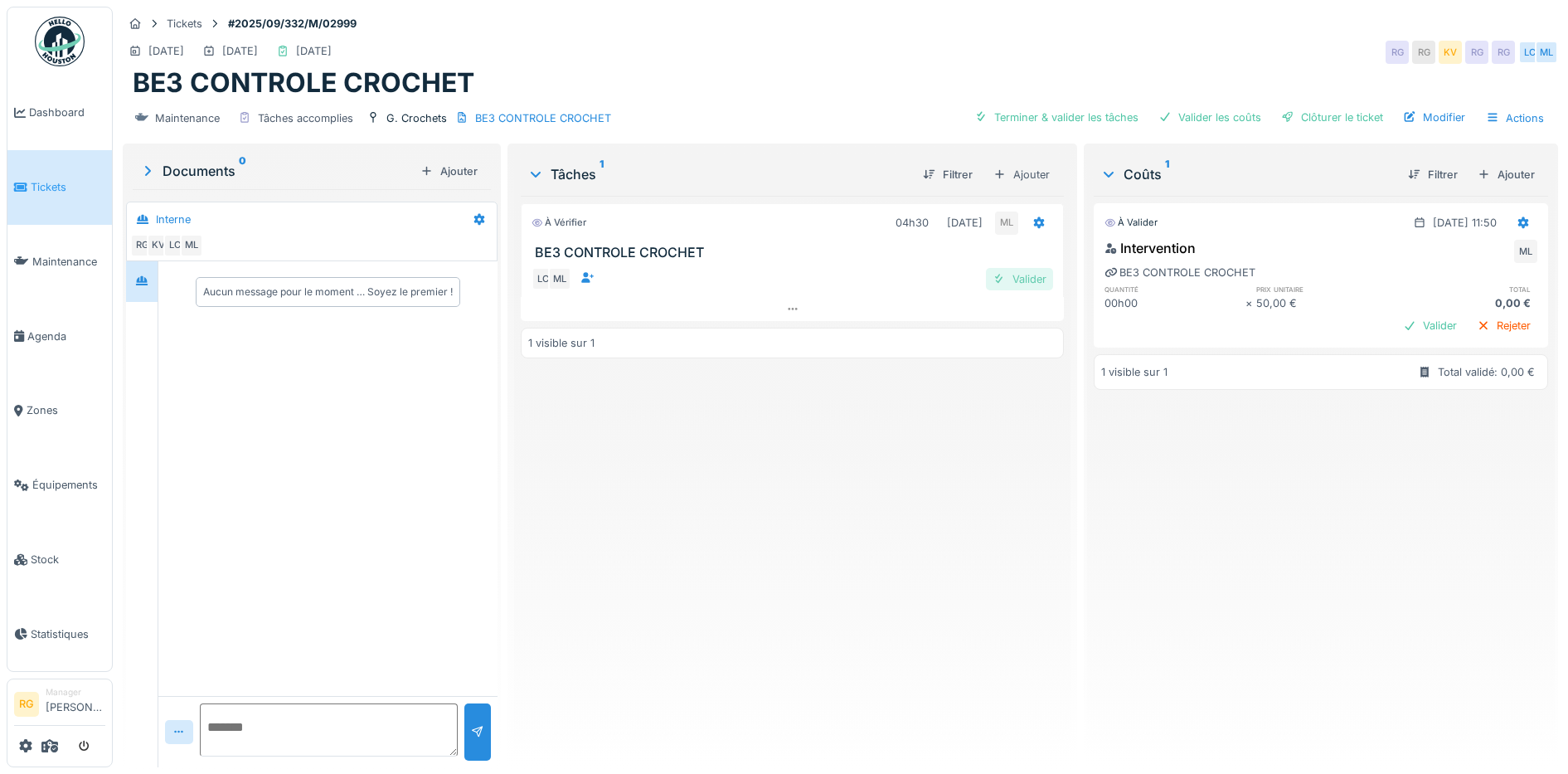
click at [1011, 277] on div "Valider" at bounding box center [1020, 279] width 67 height 22
click at [1470, 328] on div "Rejeter" at bounding box center [1503, 325] width 67 height 22
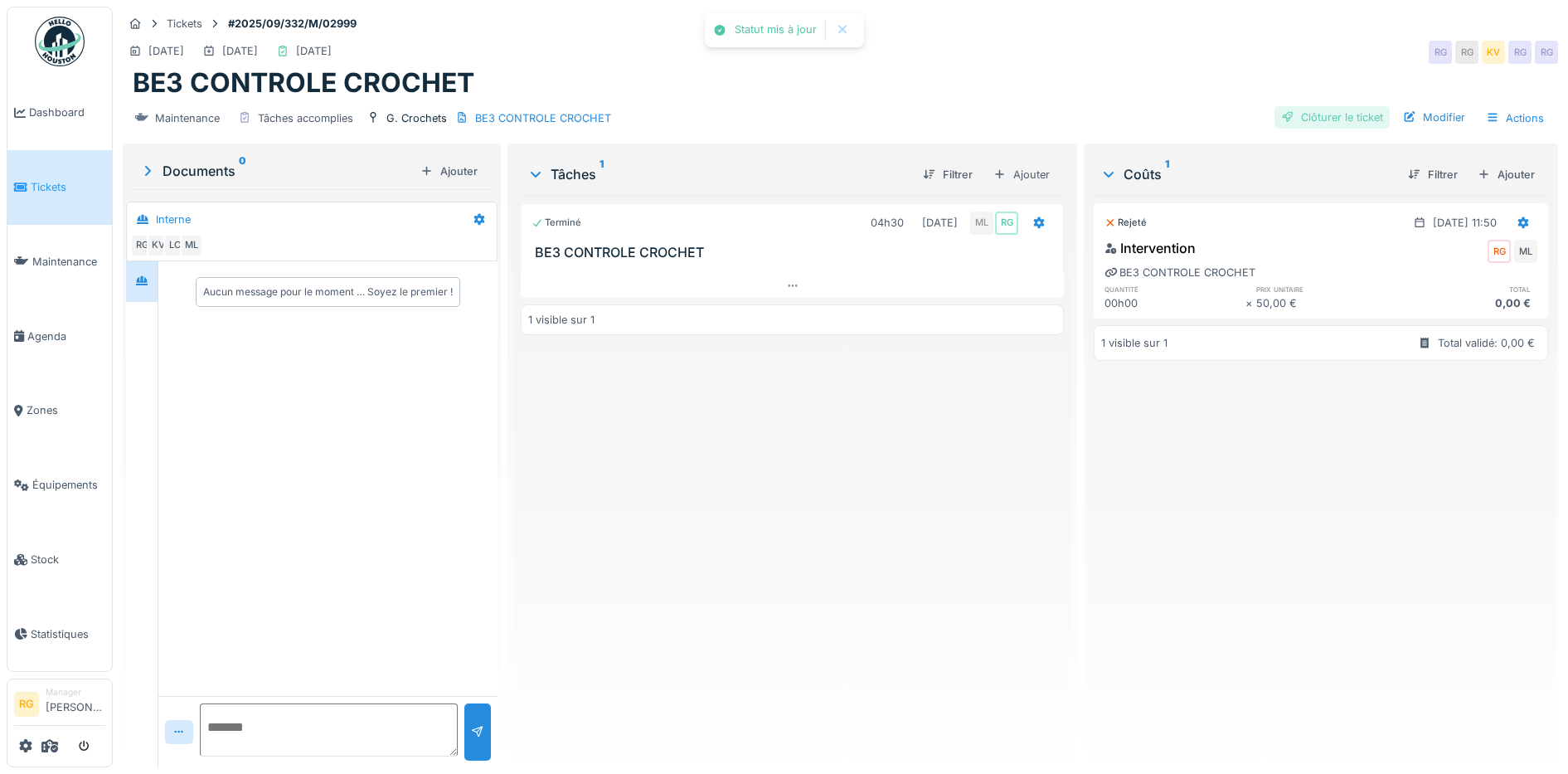
click at [1324, 116] on div "Clôturer le ticket" at bounding box center [1332, 117] width 115 height 22
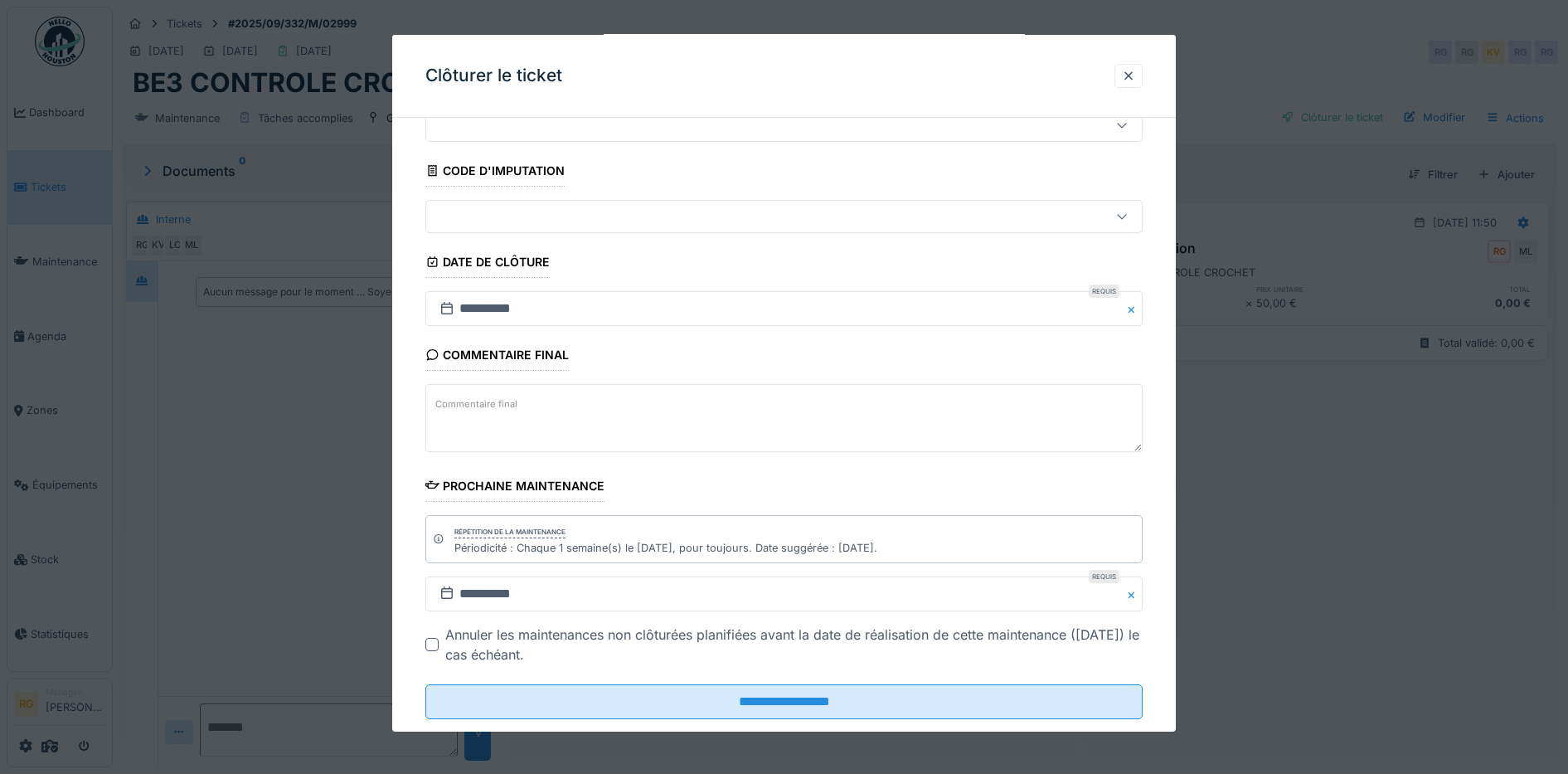
scroll to position [102, 0]
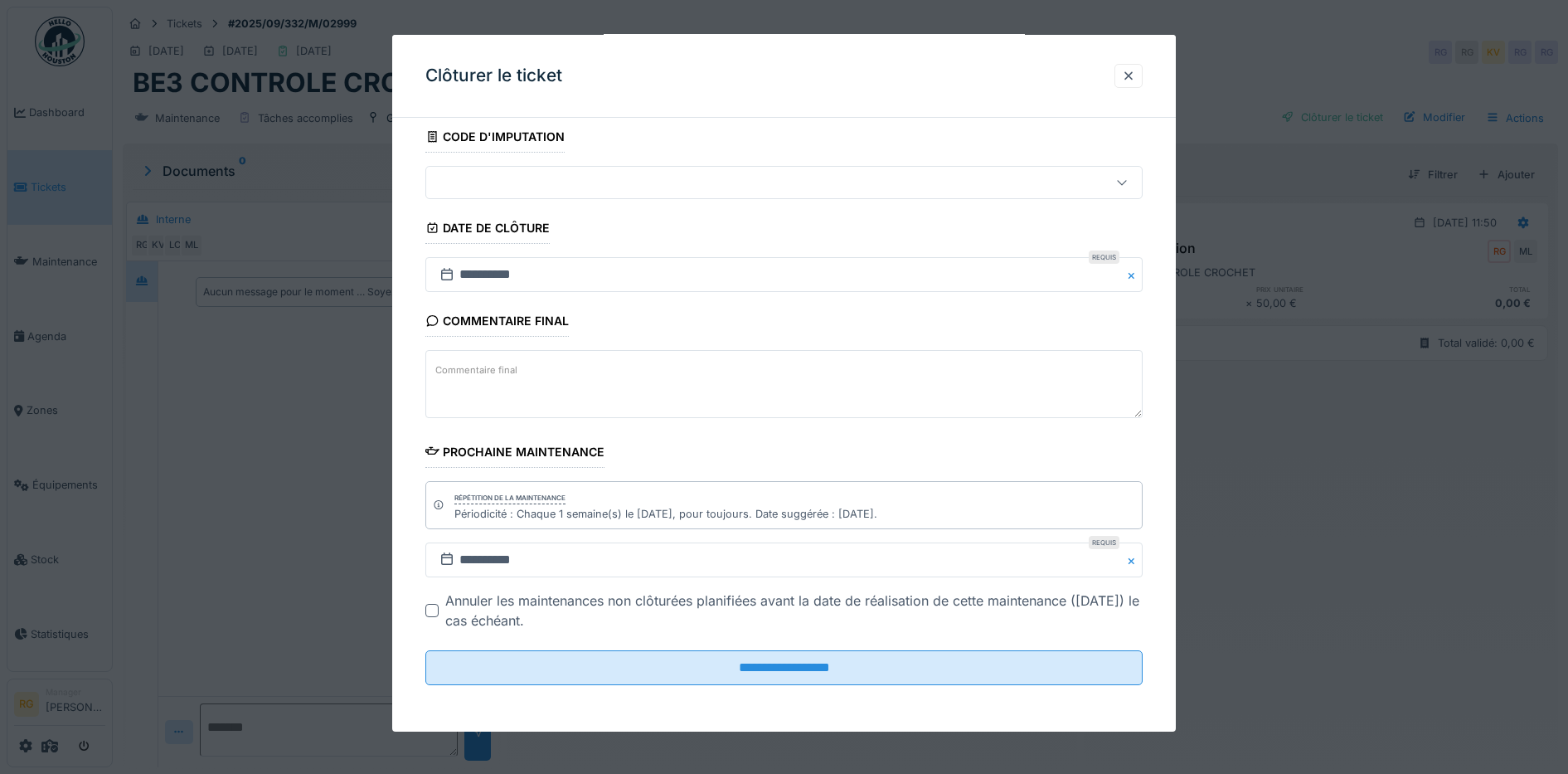
click at [534, 375] on textarea "Commentaire final" at bounding box center [784, 384] width 718 height 68
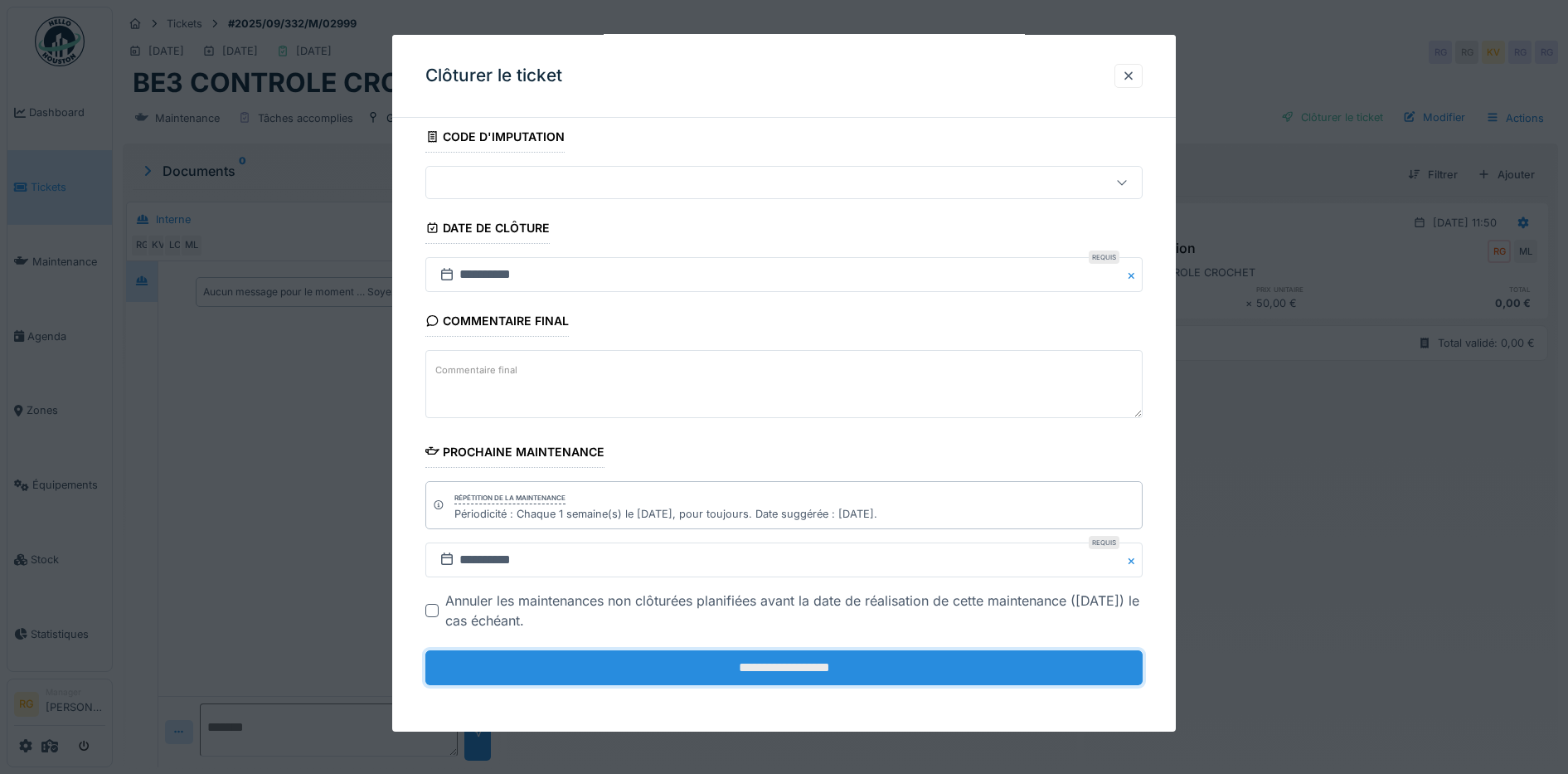
click at [806, 667] on input "**********" at bounding box center [784, 667] width 718 height 34
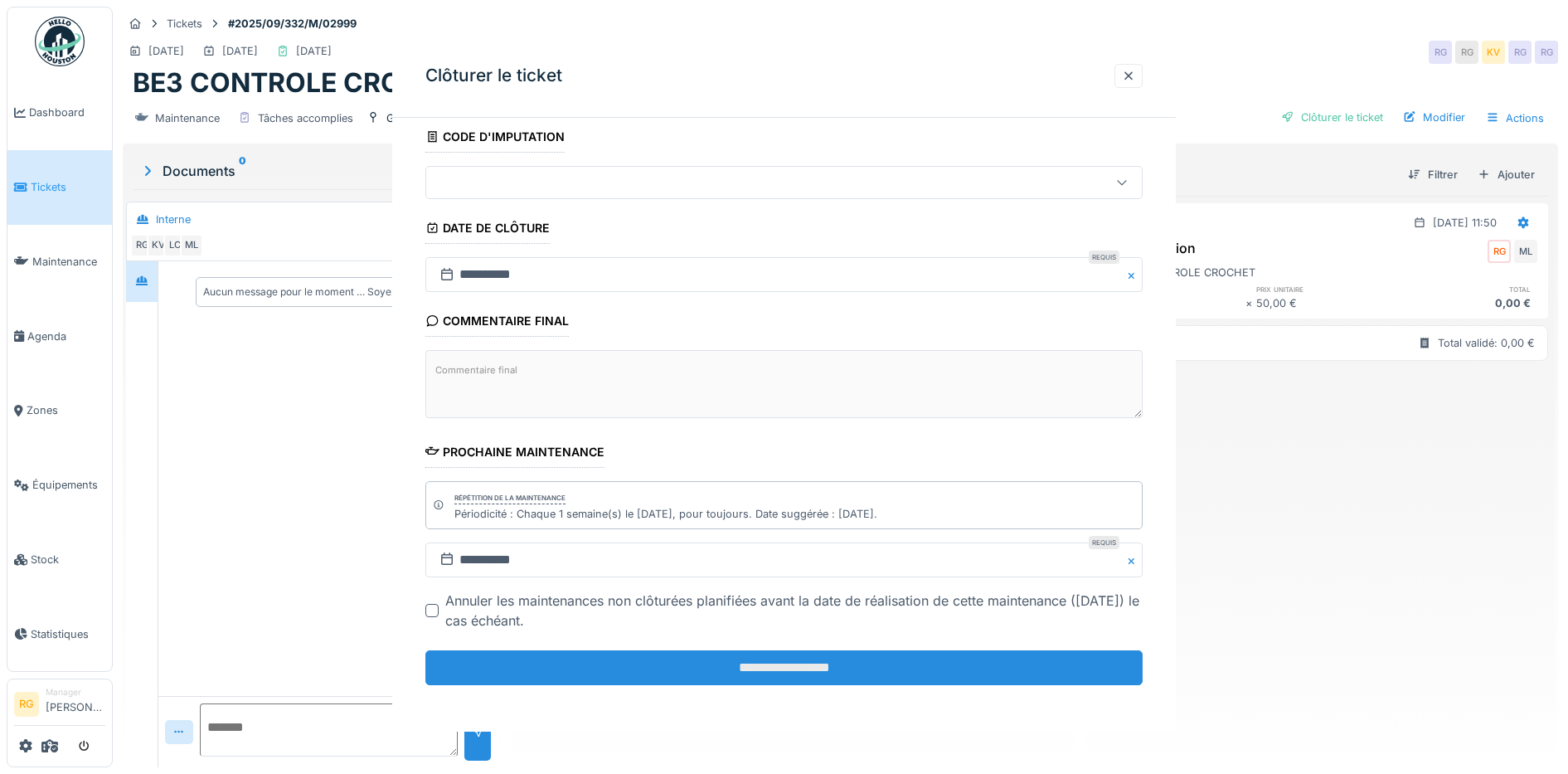
scroll to position [0, 0]
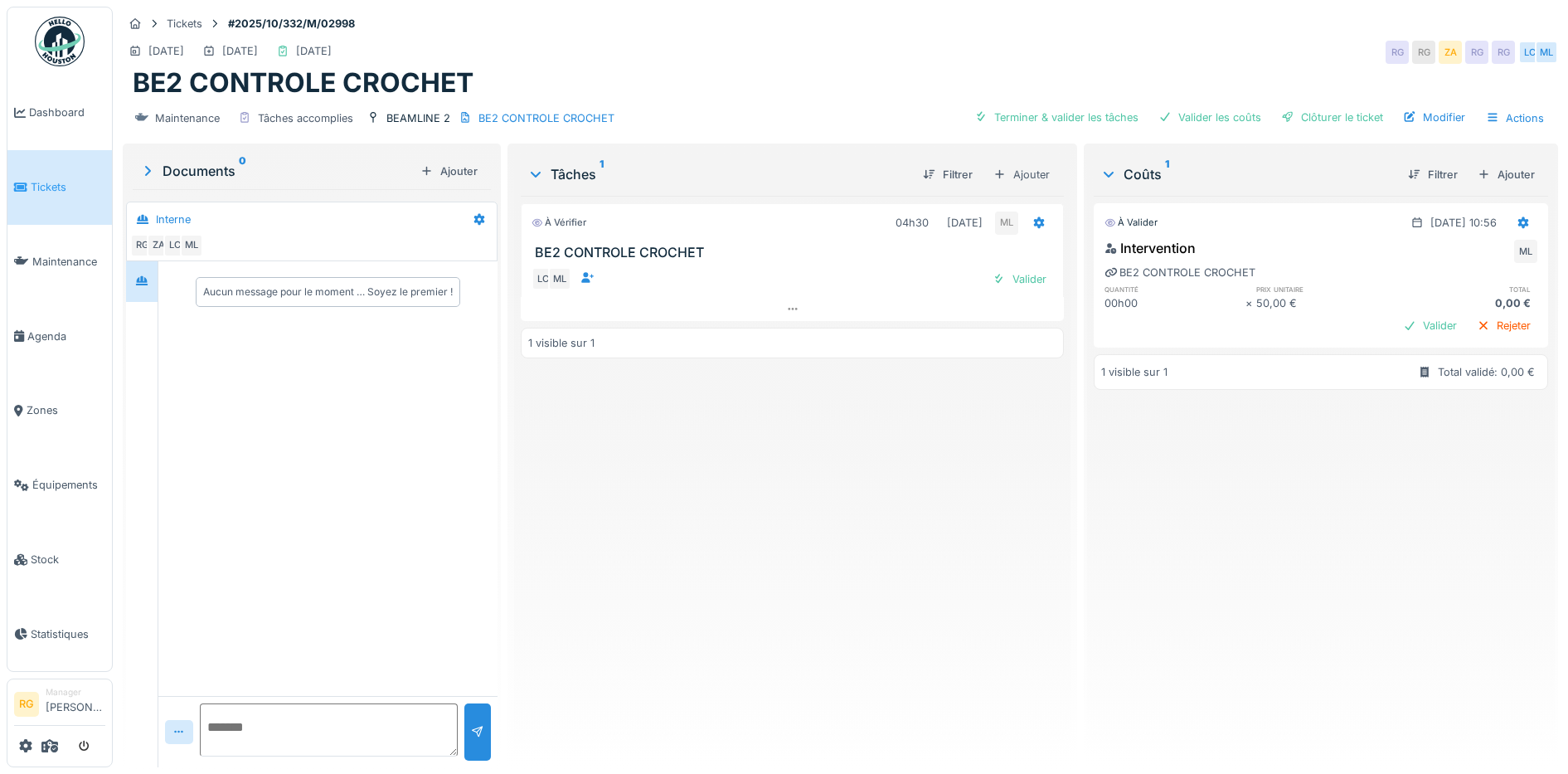
click at [280, 716] on textarea at bounding box center [329, 730] width 258 height 53
type textarea "*"
type textarea "**********"
click at [472, 732] on div at bounding box center [477, 732] width 13 height 15
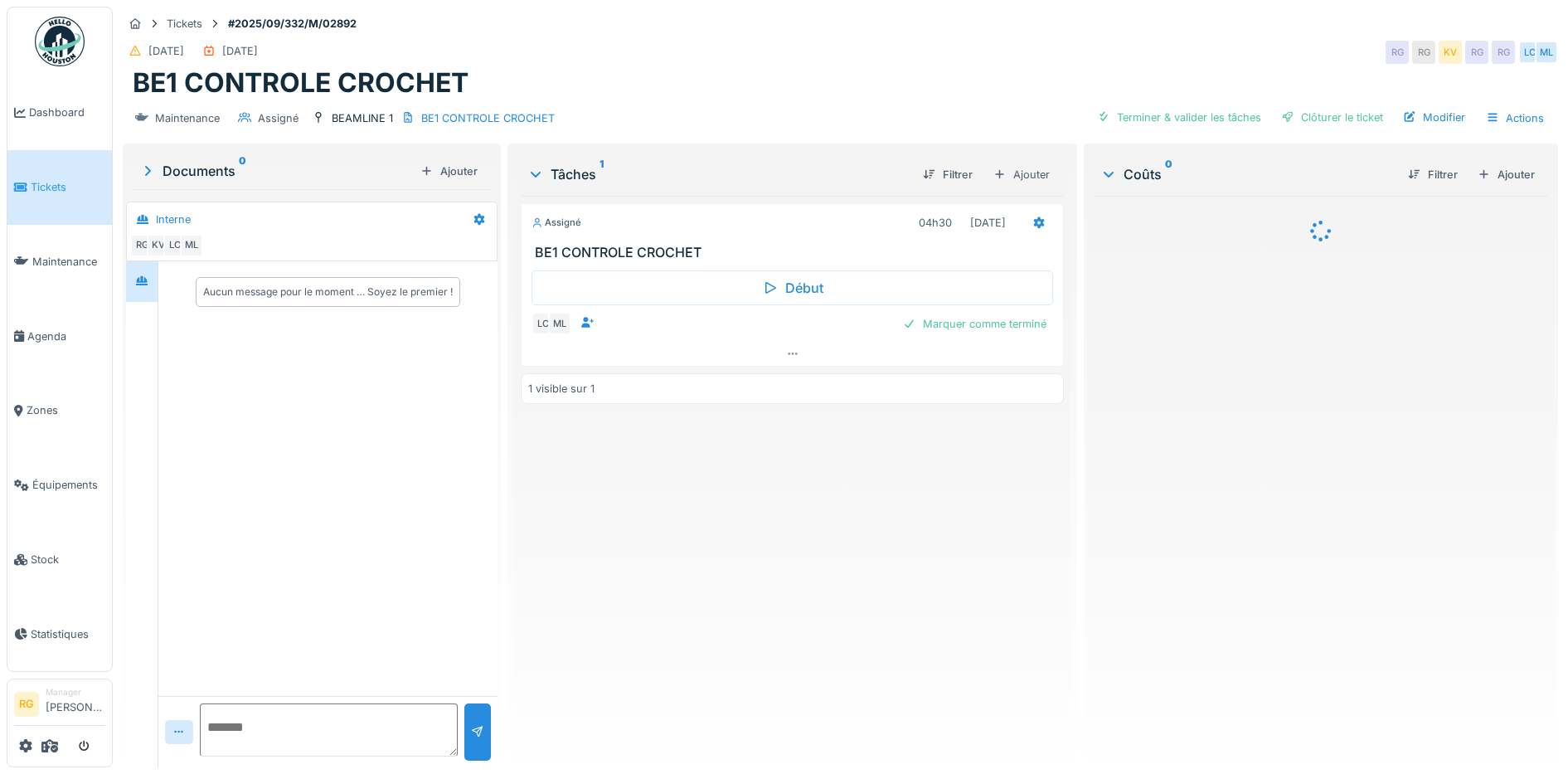
click at [694, 247] on h3 "BE1 CONTROLE CROCHET" at bounding box center [795, 252] width 522 height 15
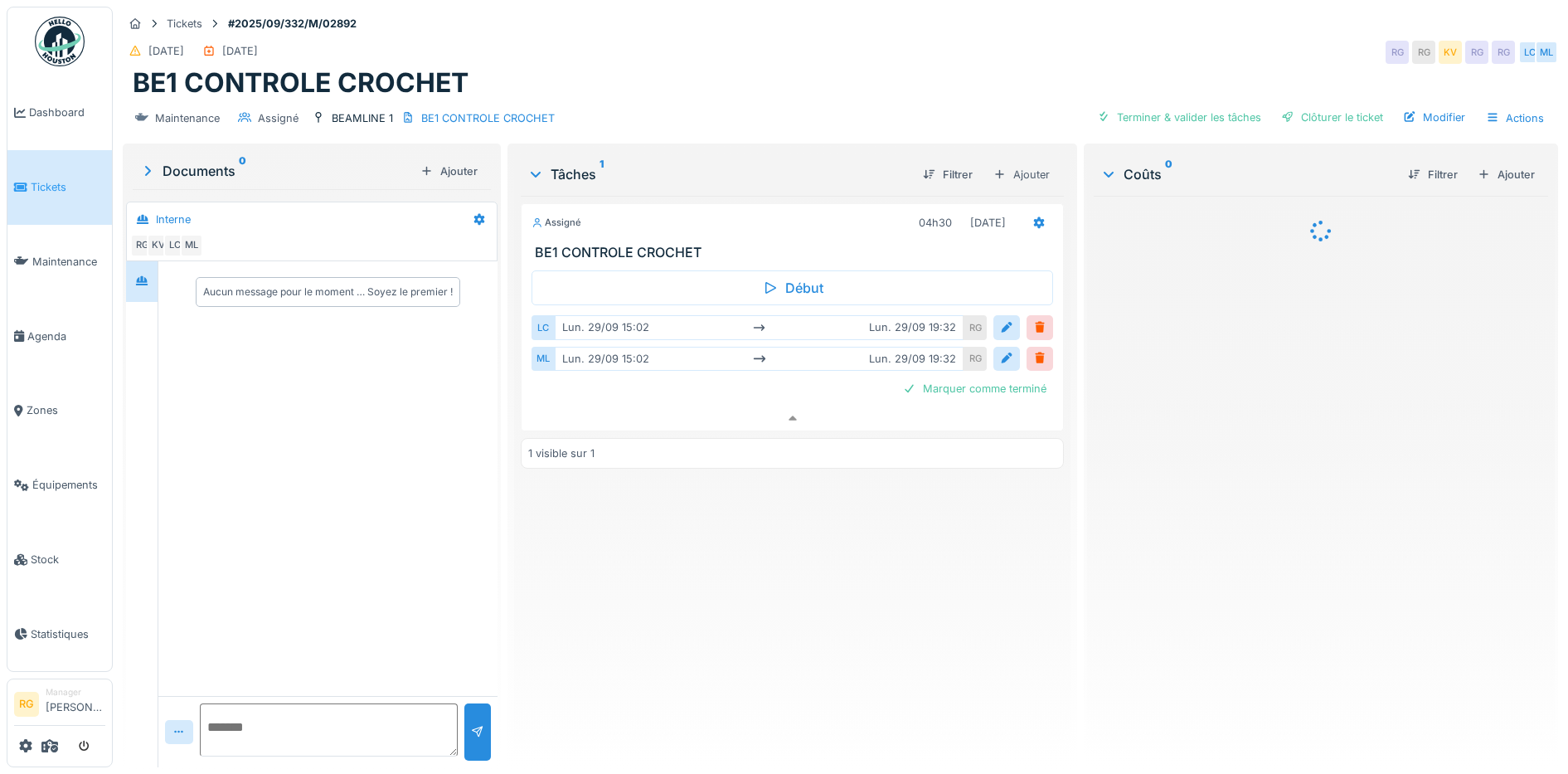
scroll to position [15, 0]
click at [725, 218] on div "Assigné 04h30 [DATE]" at bounding box center [793, 223] width 522 height 24
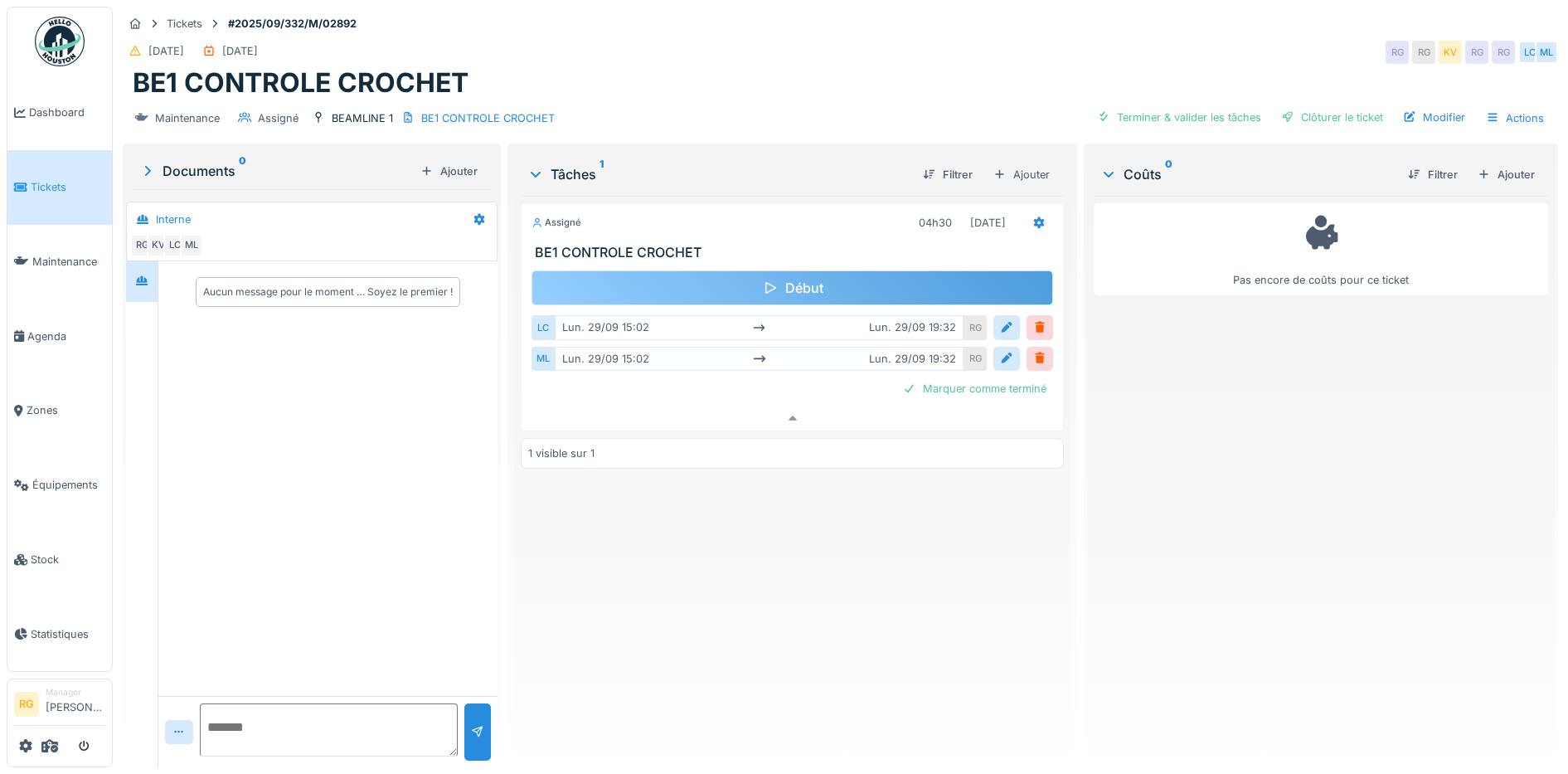
click at [778, 270] on div "Début" at bounding box center [793, 288] width 522 height 34
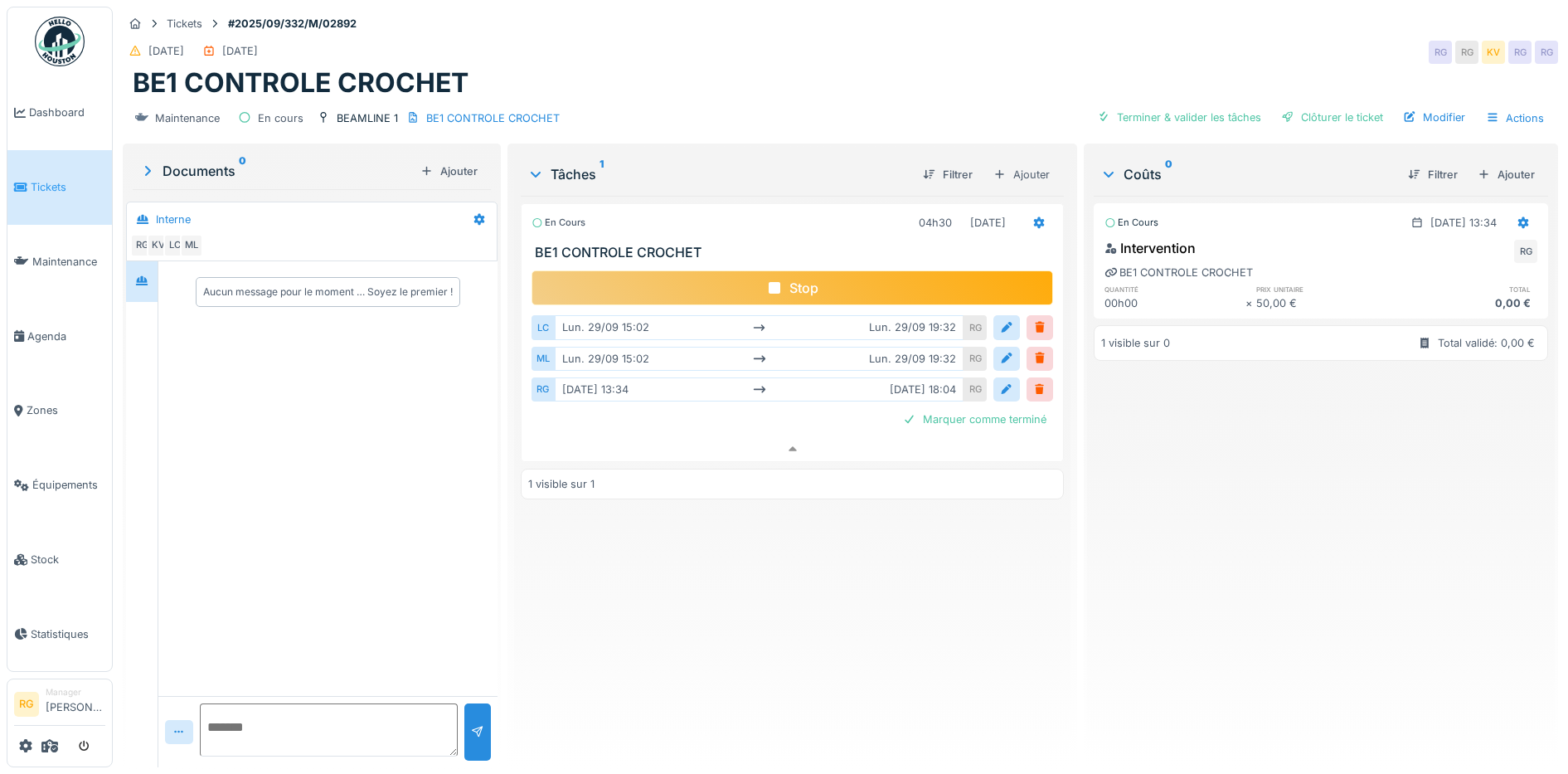
click at [769, 282] on icon at bounding box center [774, 288] width 11 height 11
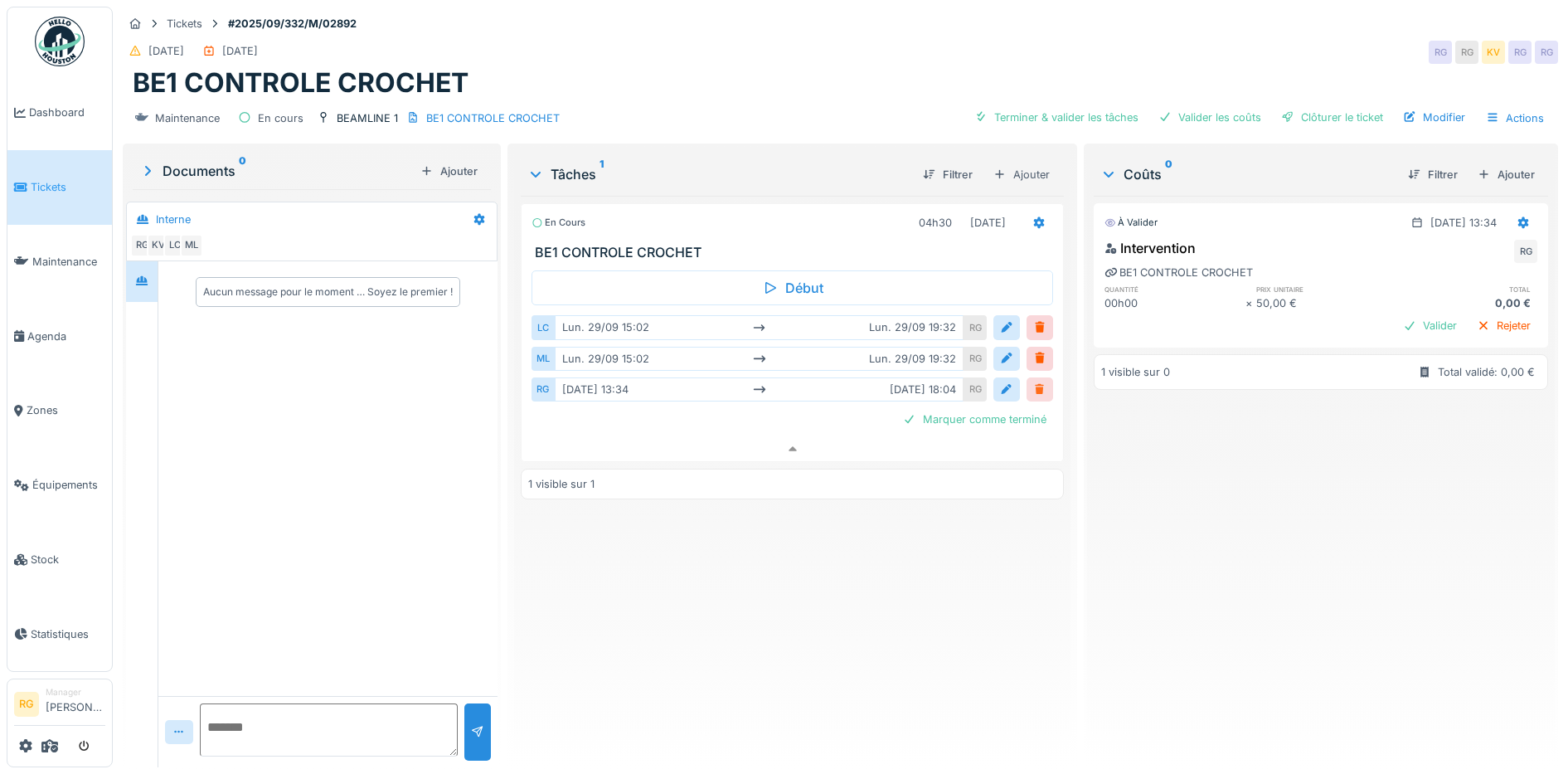
click at [1034, 381] on div at bounding box center [1040, 389] width 13 height 15
click at [935, 377] on div "Marquer comme terminé" at bounding box center [975, 388] width 157 height 22
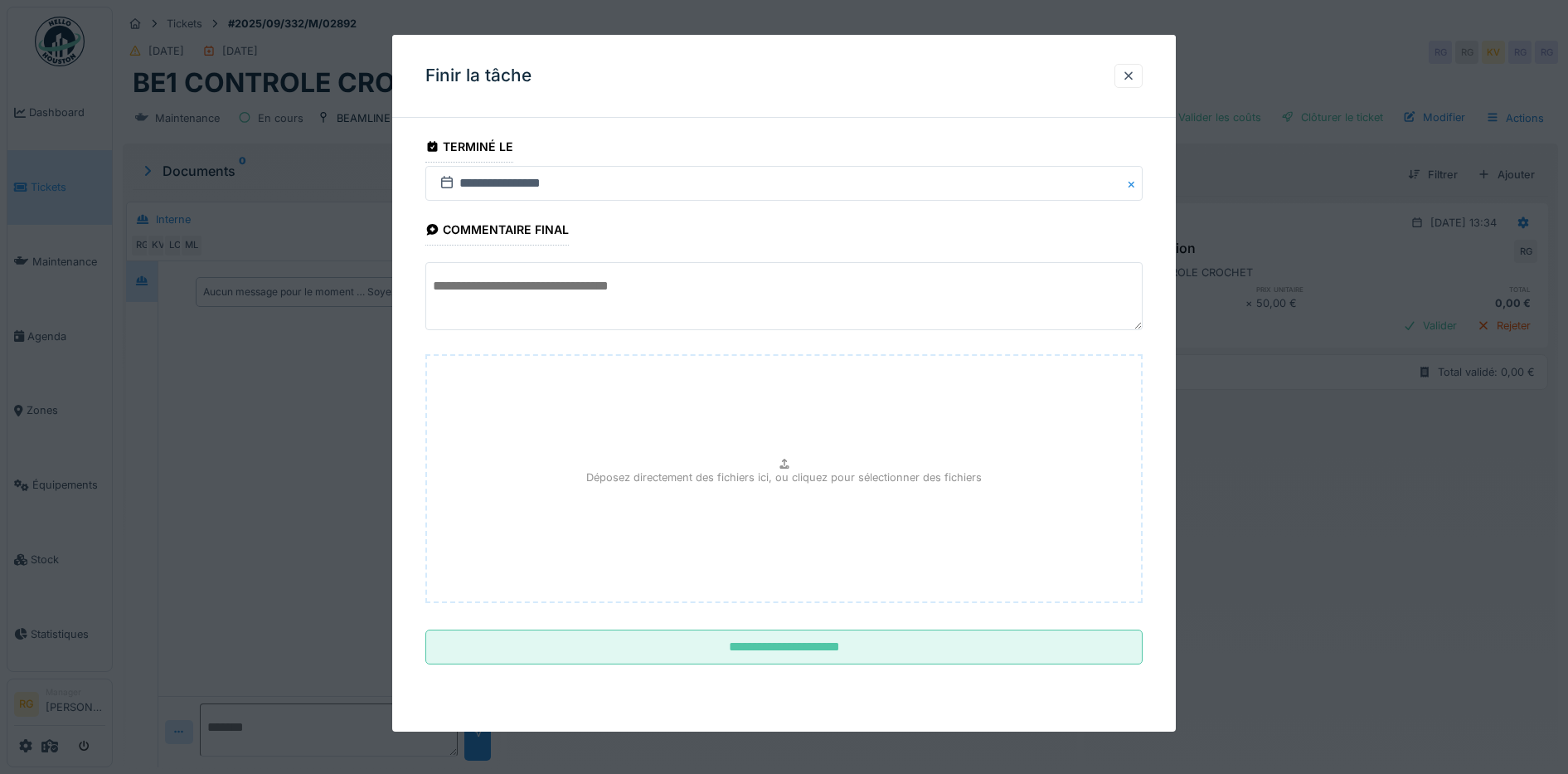
click at [510, 287] on textarea at bounding box center [784, 295] width 718 height 68
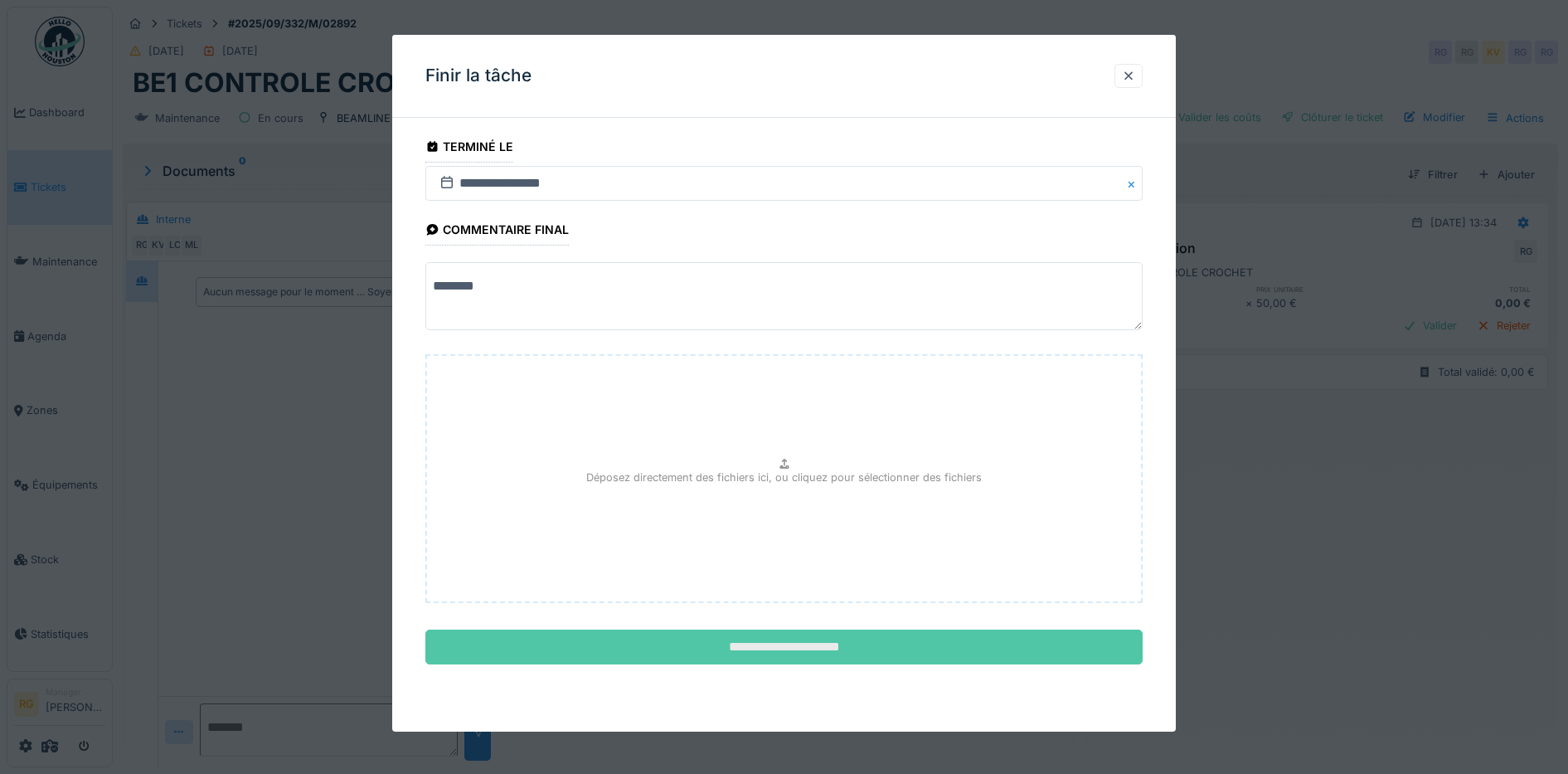
type textarea "********"
click at [747, 648] on input "**********" at bounding box center [784, 647] width 718 height 34
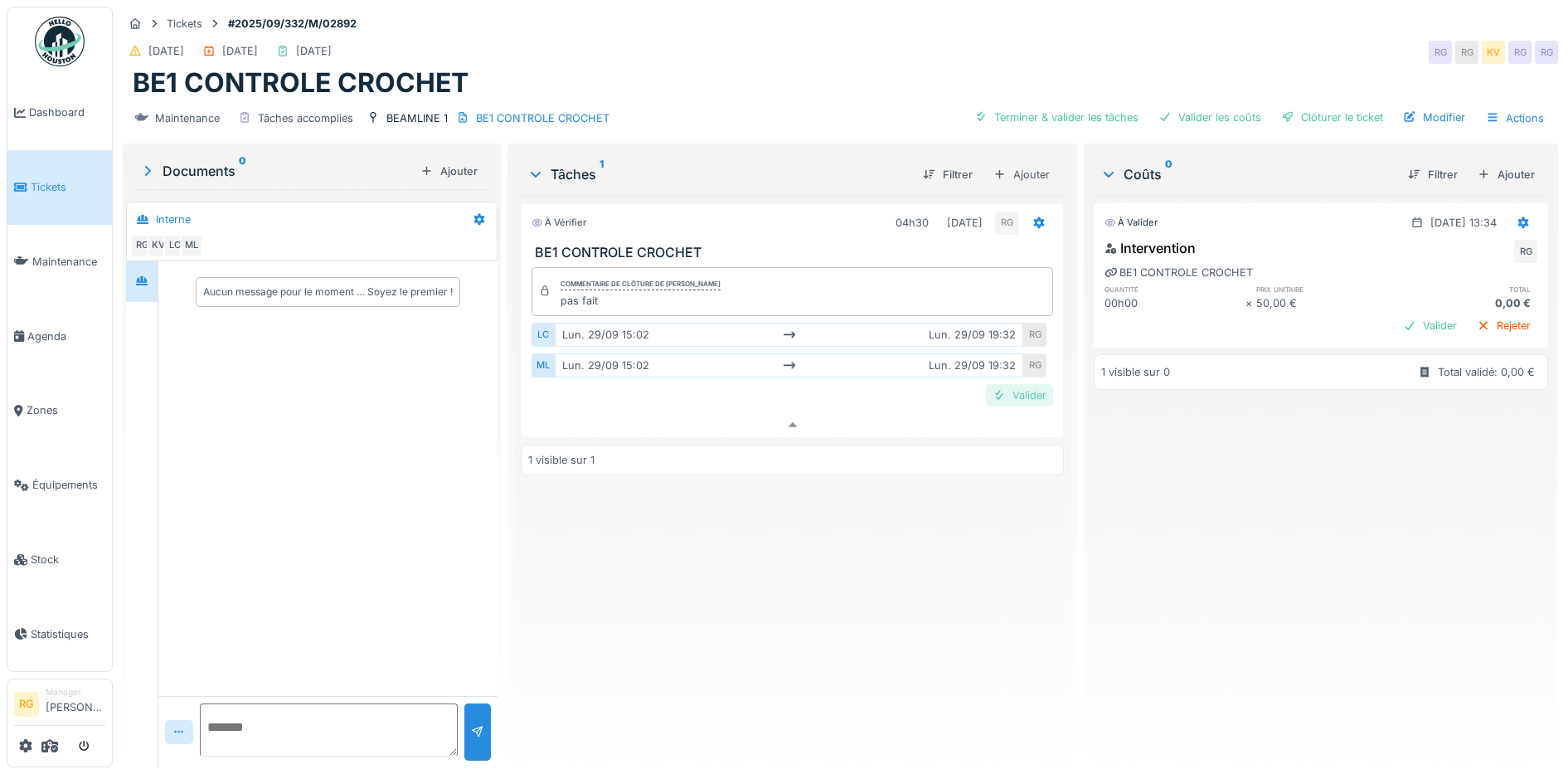
click at [1015, 384] on div "Valider" at bounding box center [1020, 395] width 67 height 22
click at [1470, 314] on div "Rejeter" at bounding box center [1503, 325] width 67 height 22
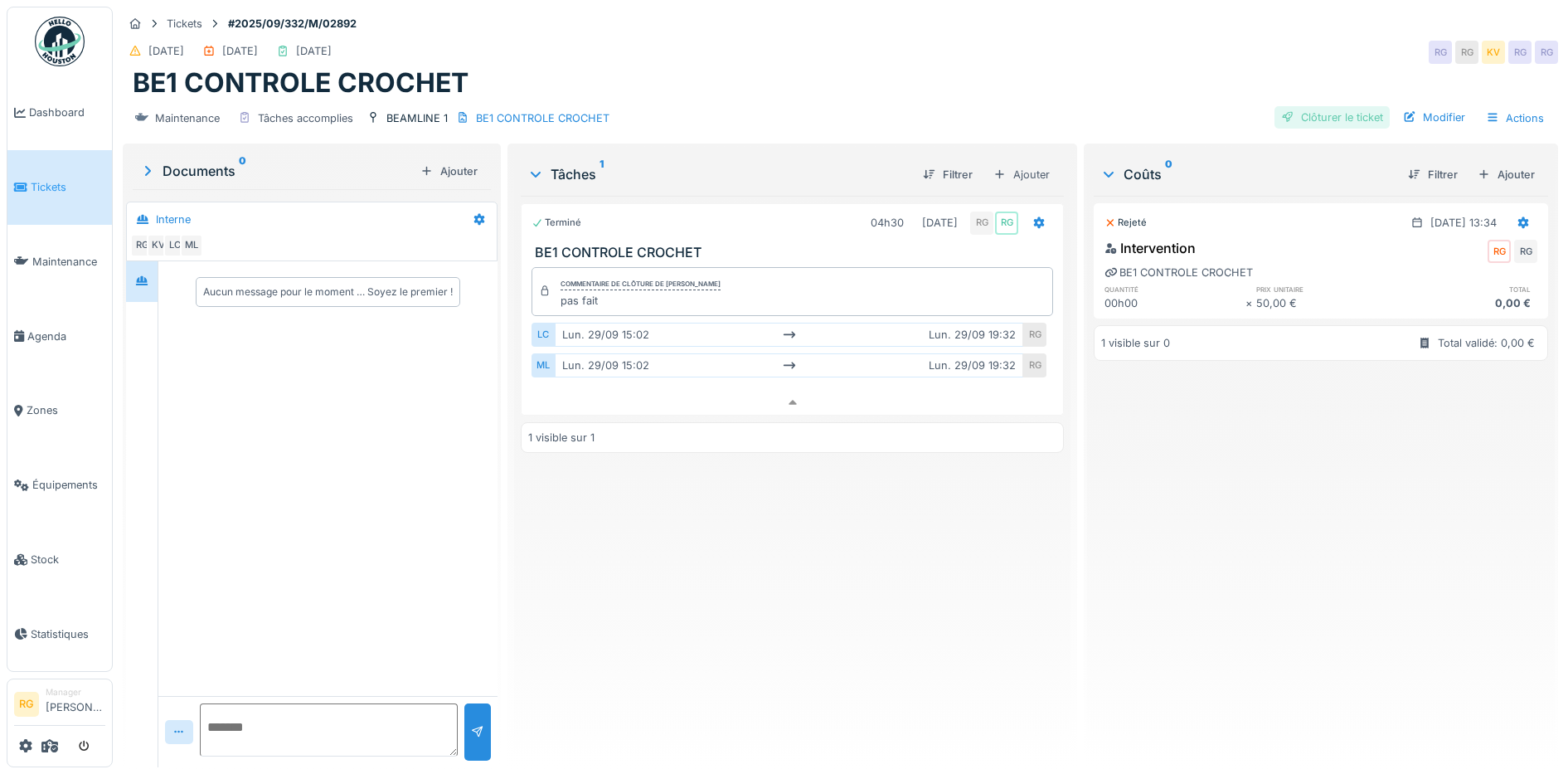
click at [1316, 106] on div "Clôturer le ticket" at bounding box center [1332, 117] width 115 height 22
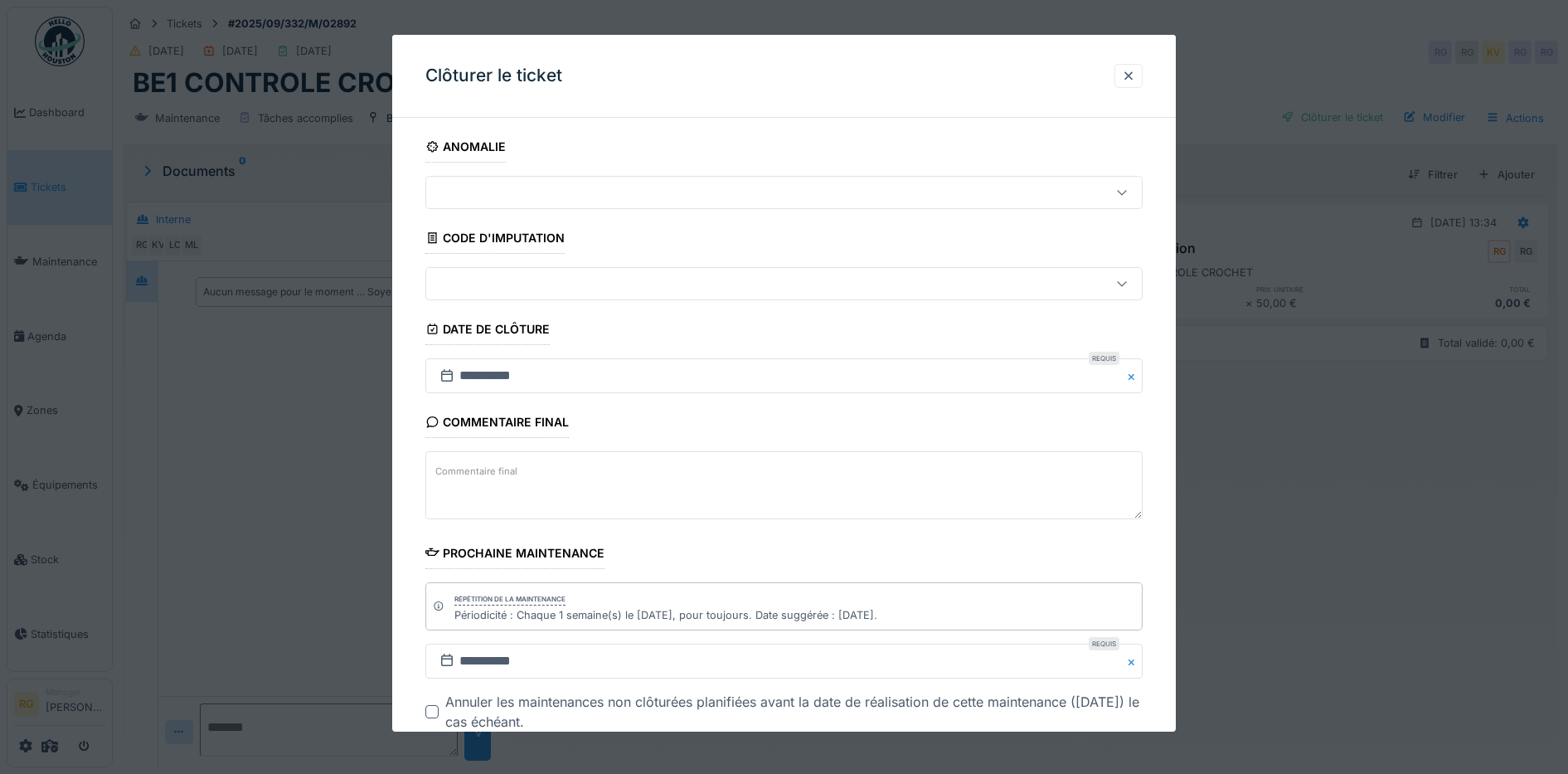
click at [491, 468] on label "Commentaire final" at bounding box center [476, 472] width 89 height 21
click at [491, 468] on textarea "Commentaire final" at bounding box center [784, 485] width 718 height 68
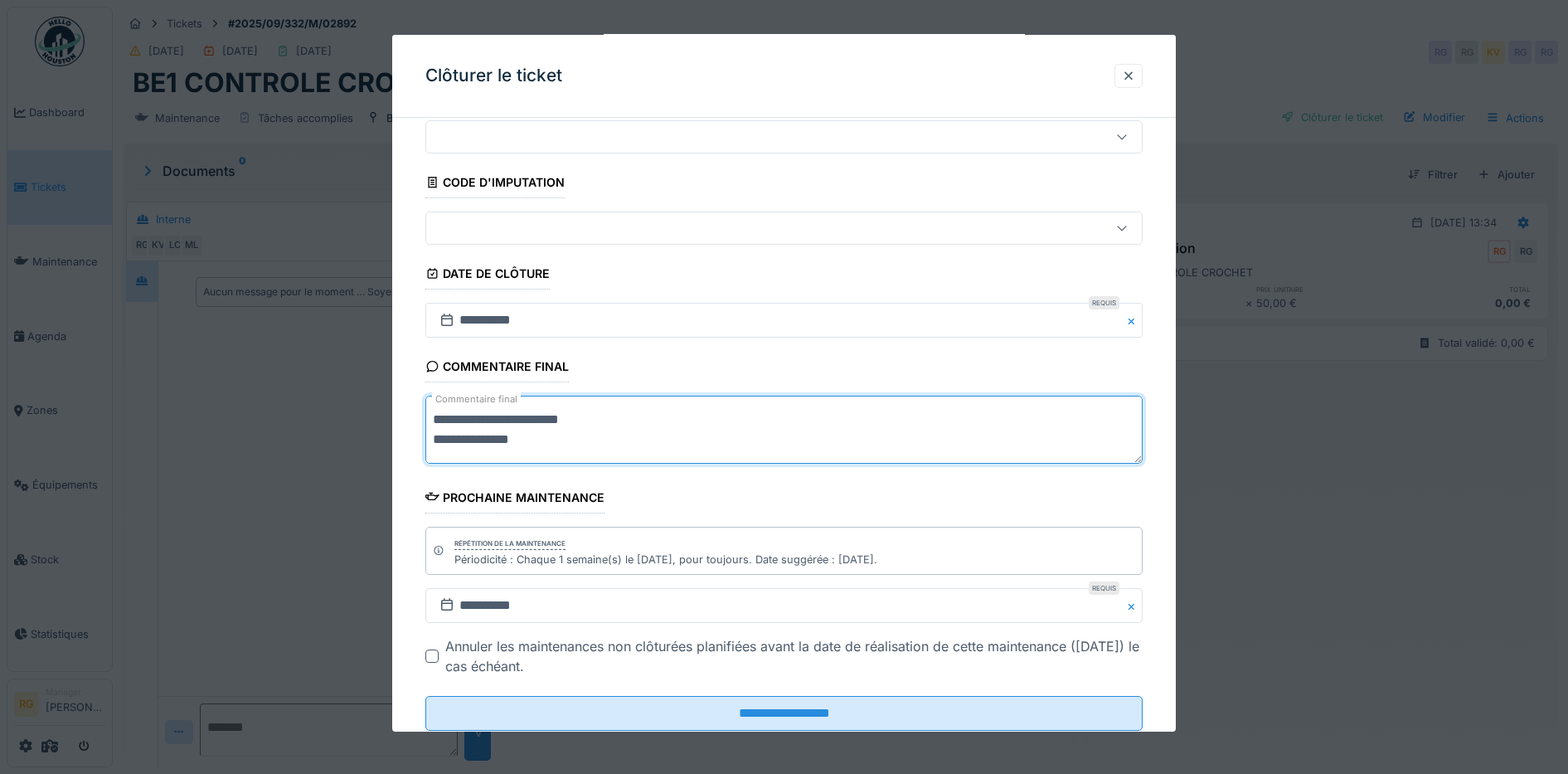
scroll to position [102, 0]
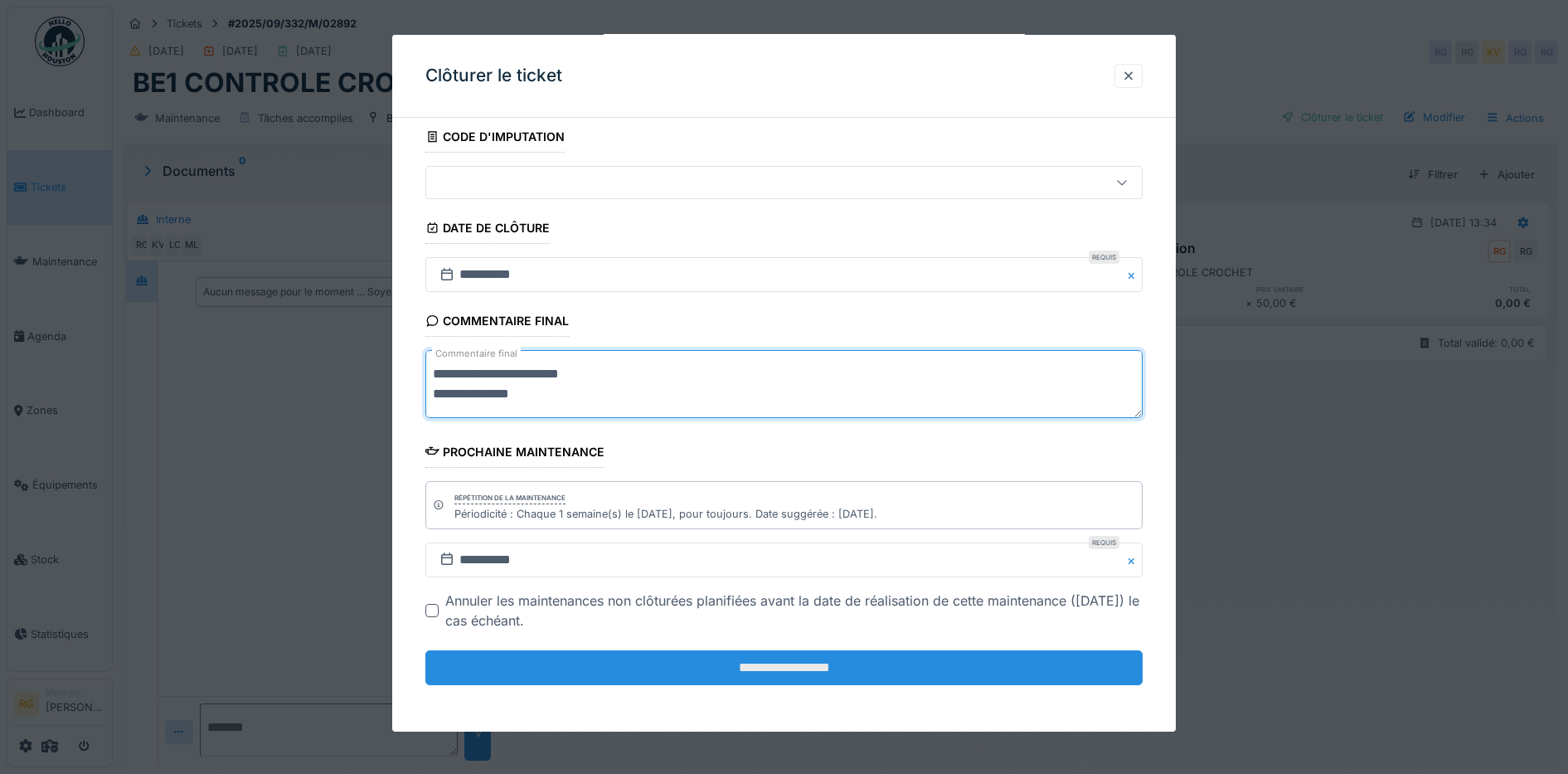
type textarea "**********"
click at [754, 670] on input "**********" at bounding box center [784, 667] width 718 height 34
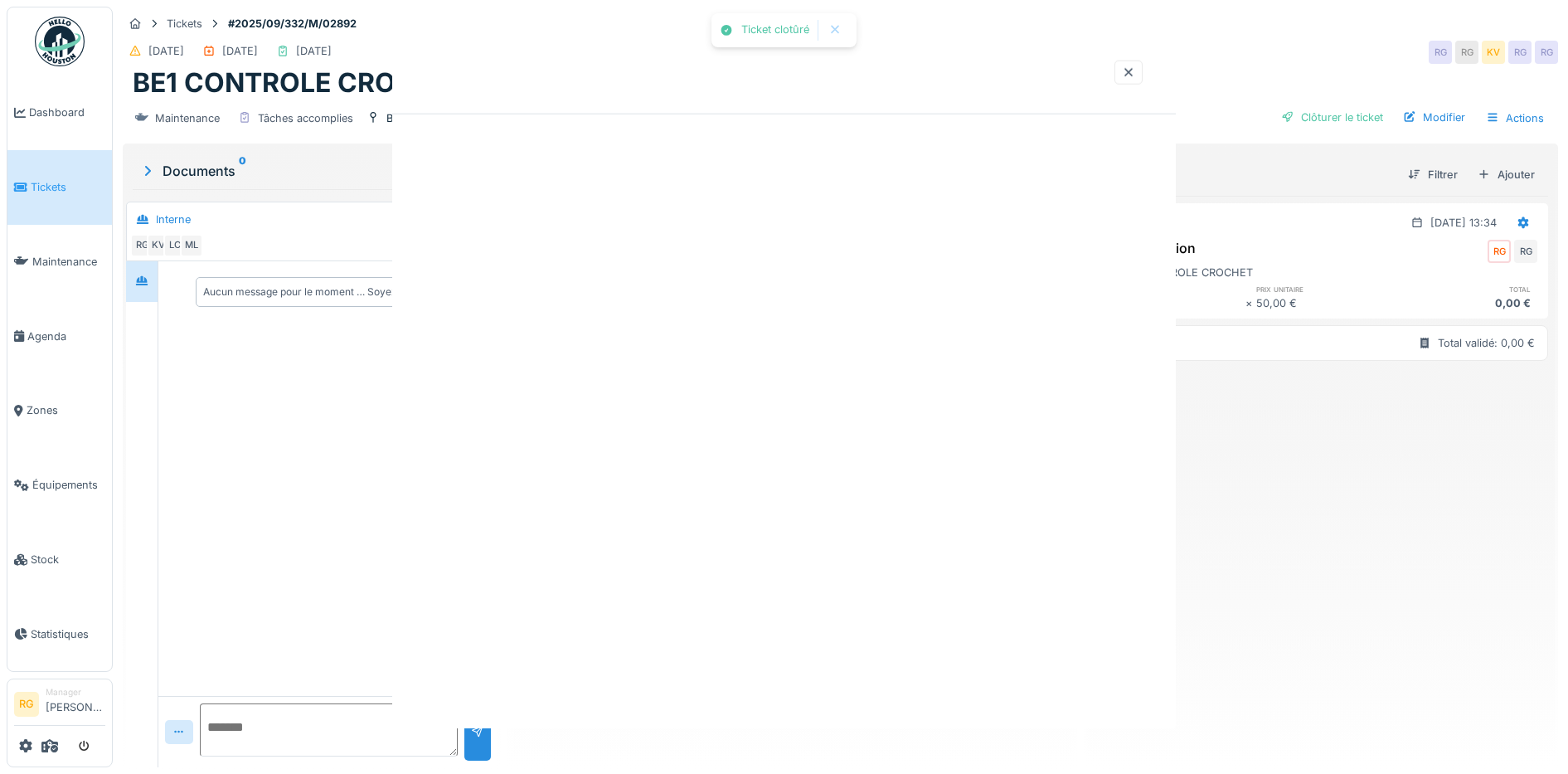
scroll to position [0, 0]
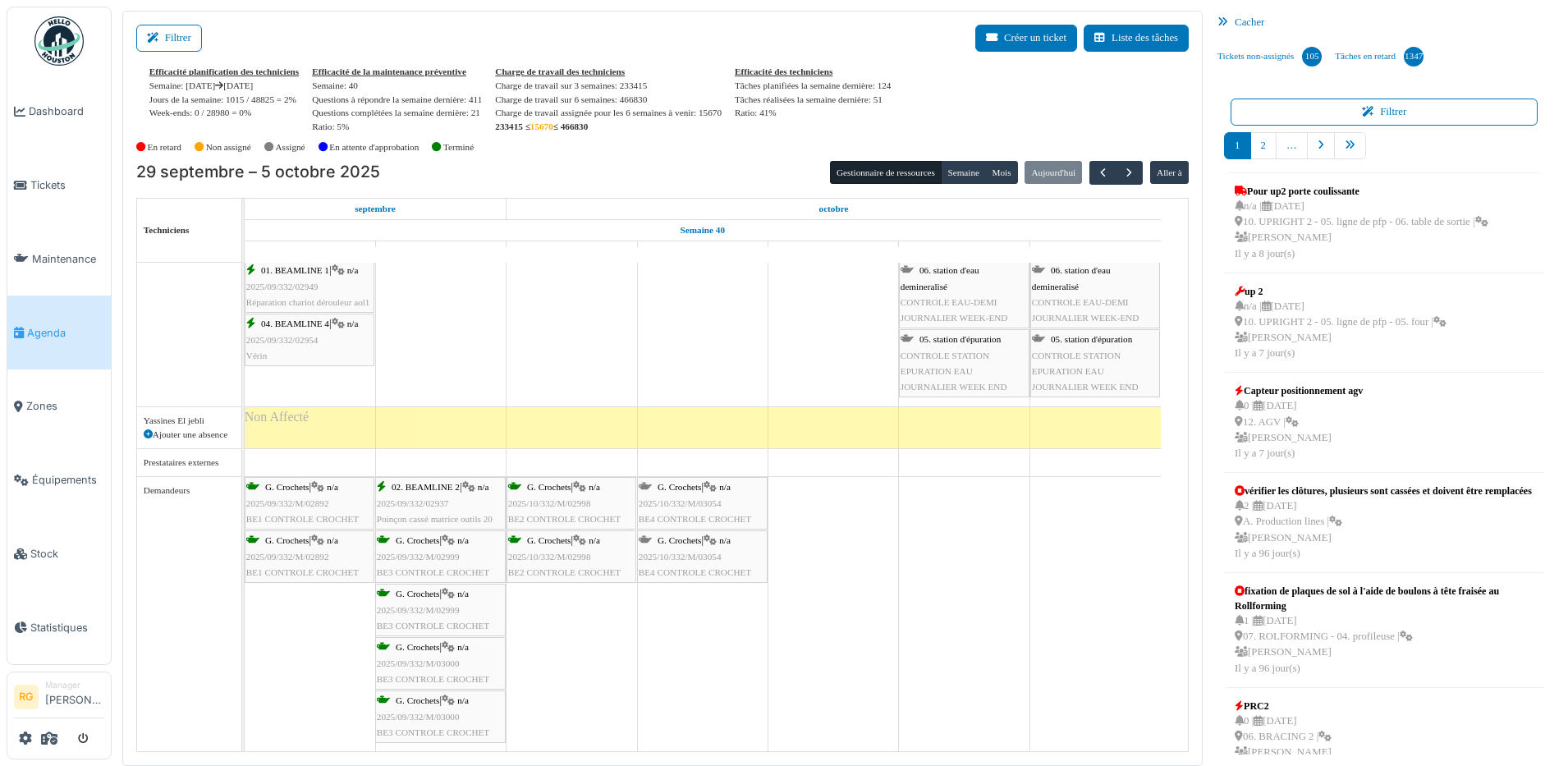
scroll to position [5235, 0]
click at [1122, 171] on span "button" at bounding box center [1129, 173] width 14 height 14
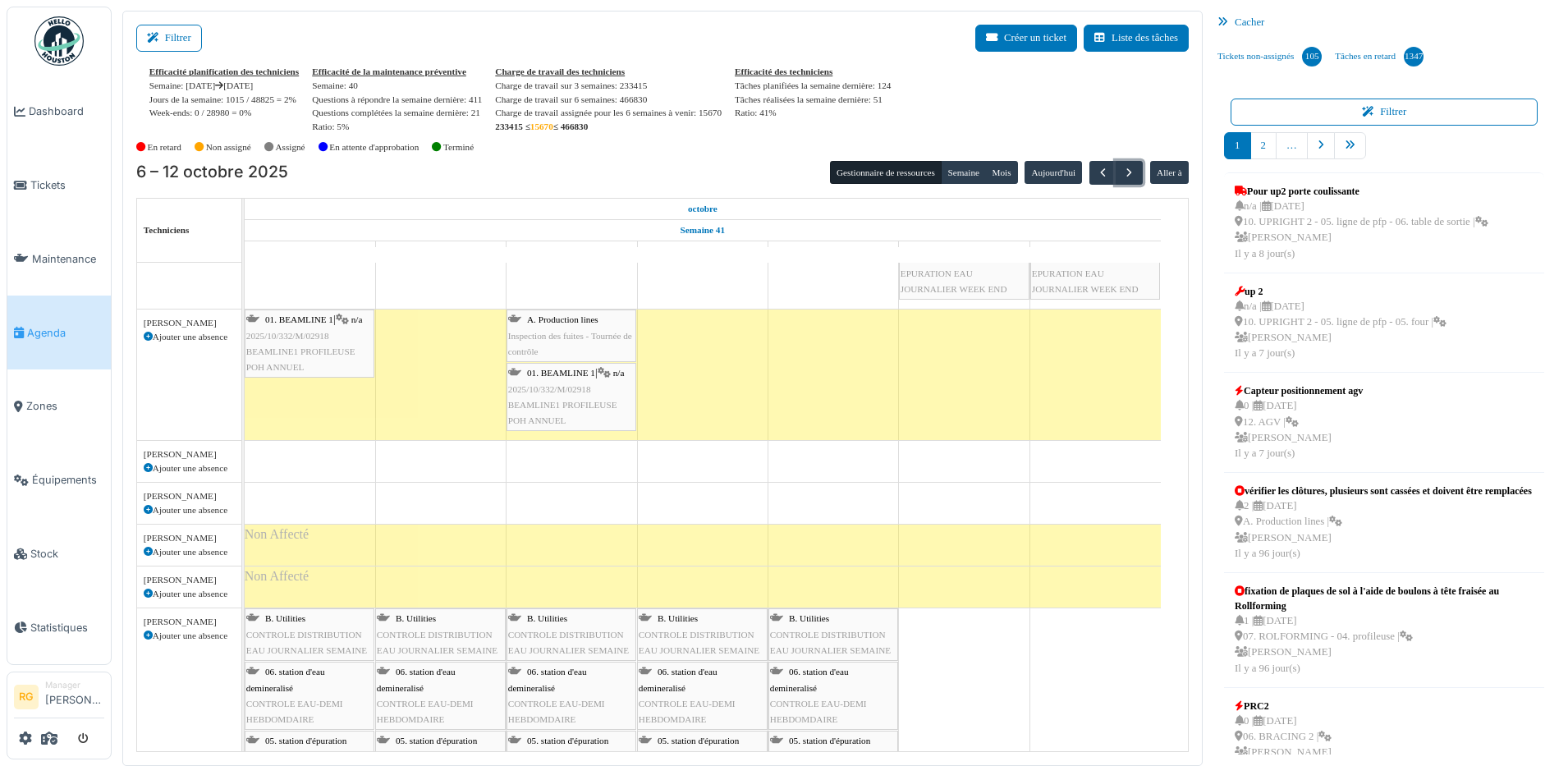
scroll to position [3466, 0]
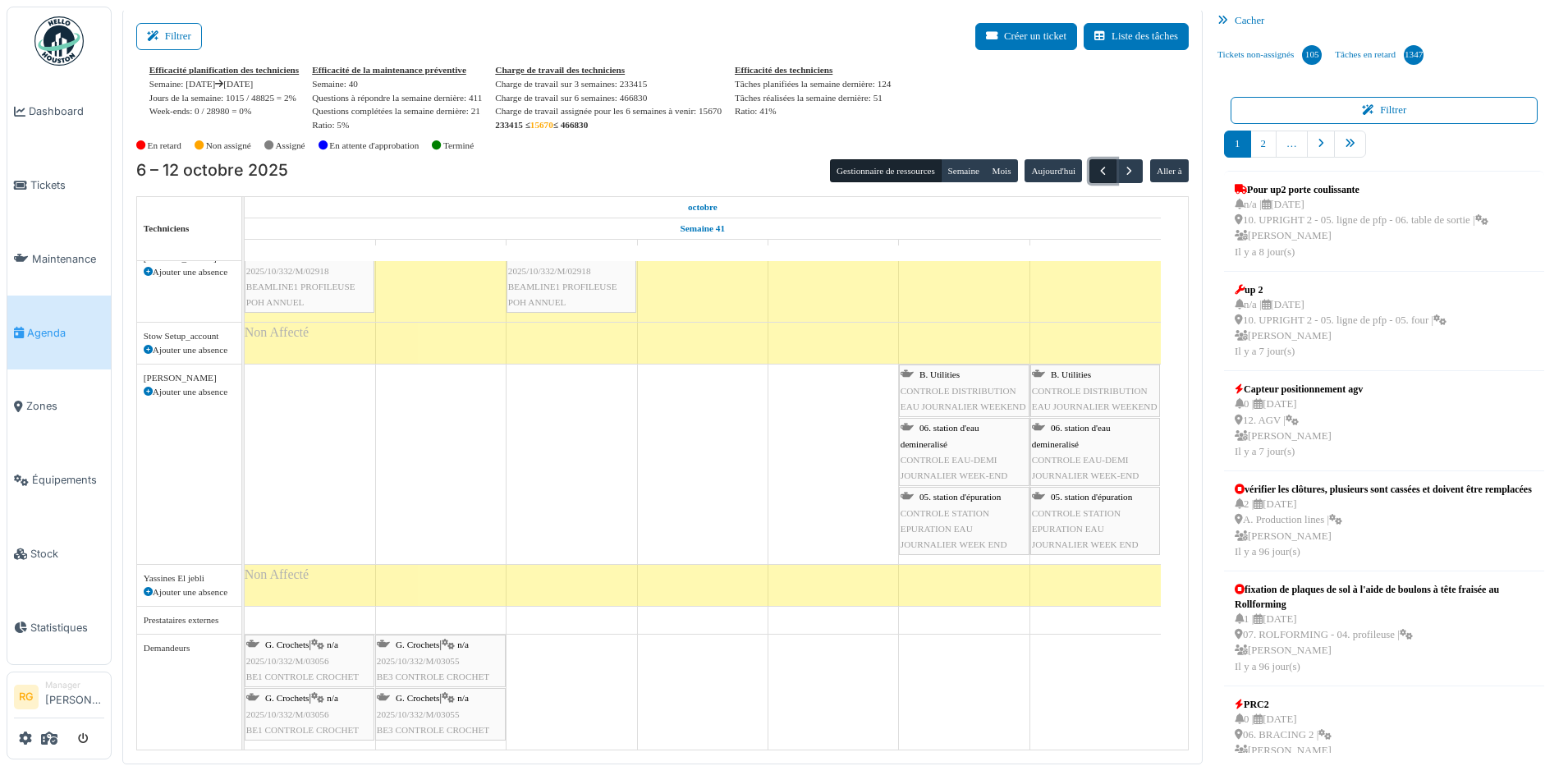
click at [1096, 166] on span "button" at bounding box center [1103, 171] width 14 height 14
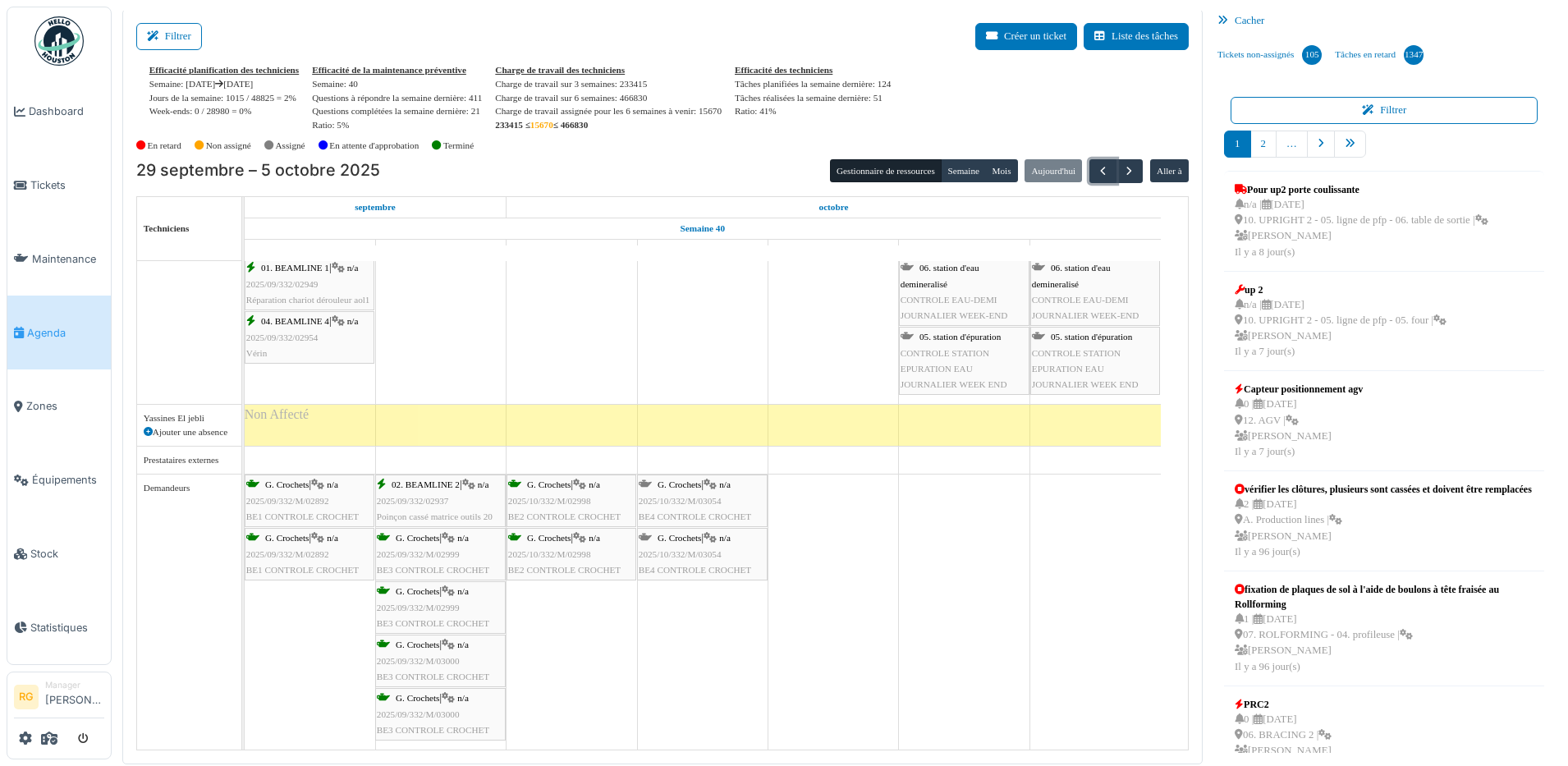
click at [412, 551] on span "2025/09/332/M/02999" at bounding box center [418, 555] width 83 height 10
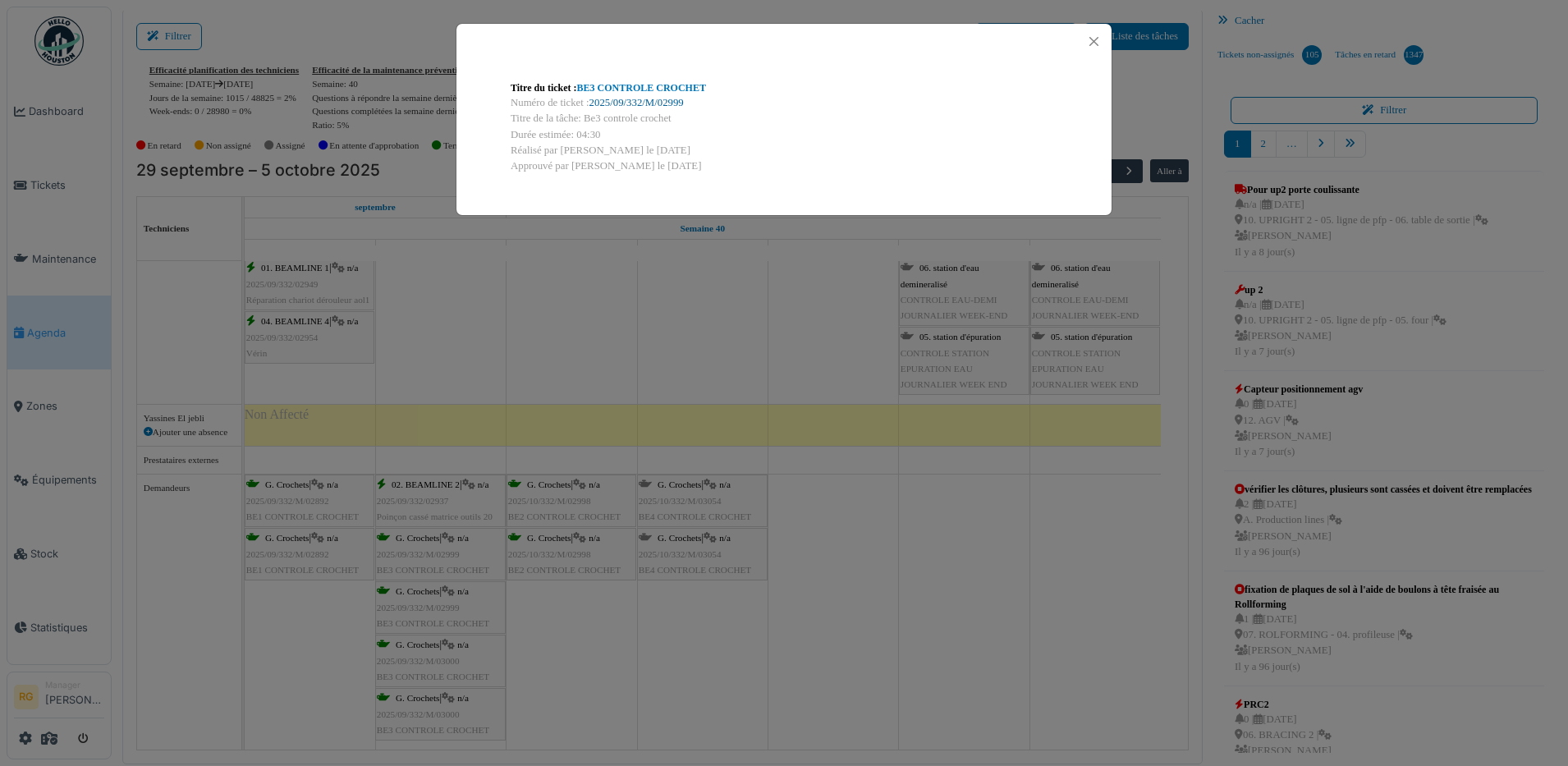
click at [653, 101] on link "2025/09/332/M/02999" at bounding box center [637, 102] width 95 height 11
click at [1094, 38] on button "Close" at bounding box center [1094, 42] width 22 height 22
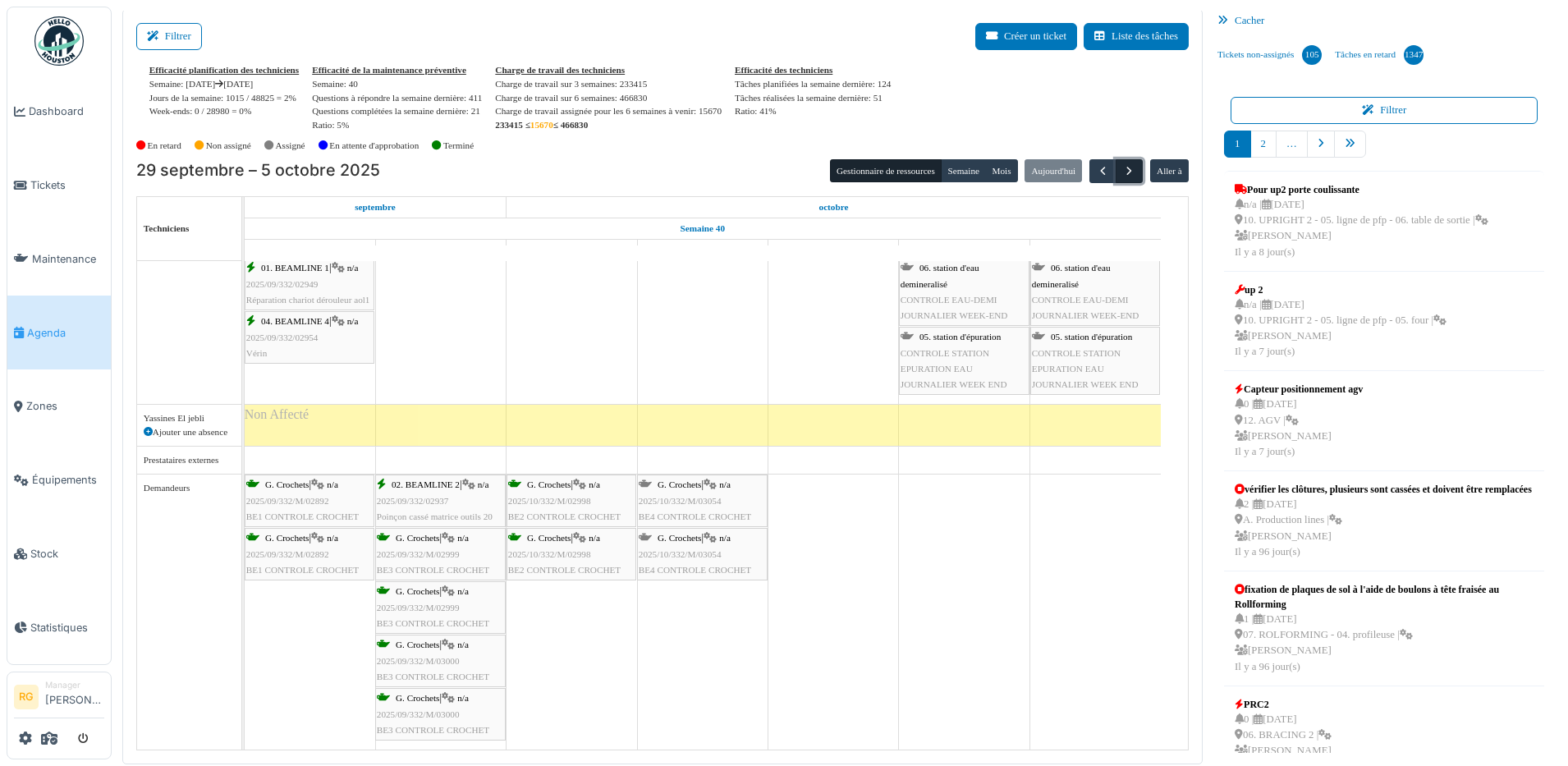
click at [1122, 174] on span "button" at bounding box center [1129, 171] width 14 height 14
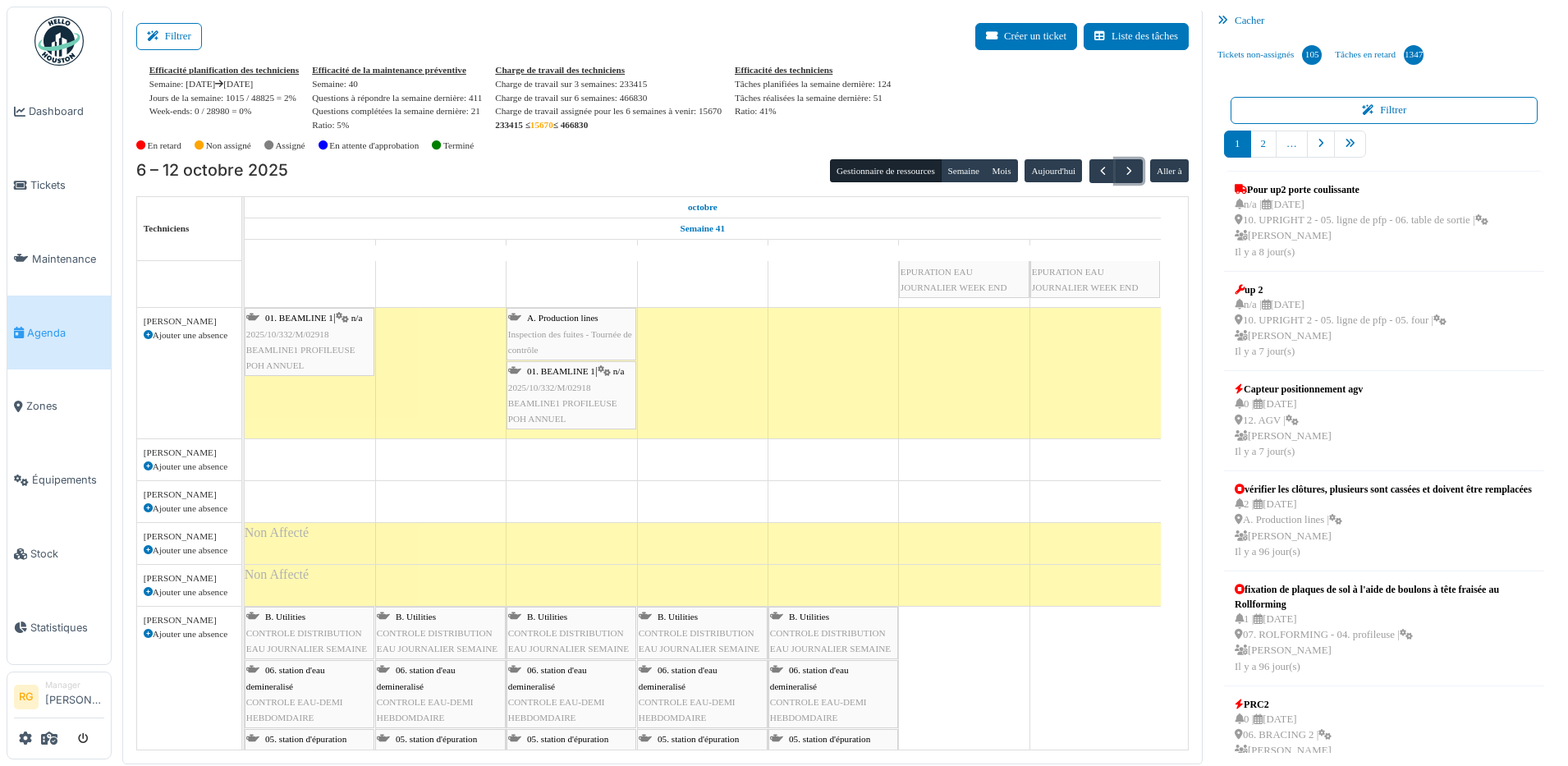
scroll to position [3573, 0]
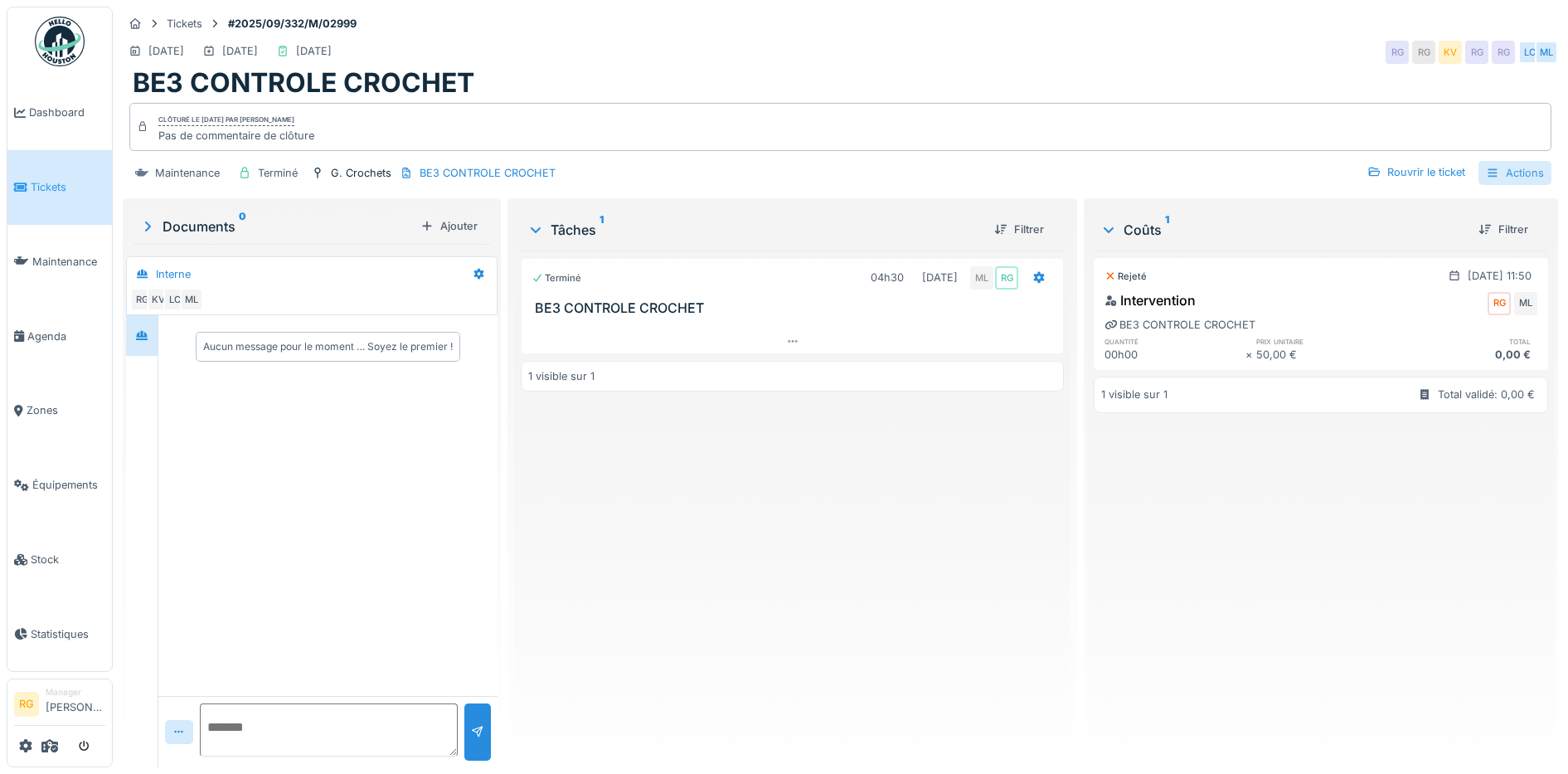
click at [1497, 171] on div "Actions" at bounding box center [1515, 173] width 73 height 24
click at [802, 543] on div "Terminé 04h30 [DATE] ML RG BE3 CONTROLE CROCHET 1 visible sur 1" at bounding box center [793, 502] width 544 height 504
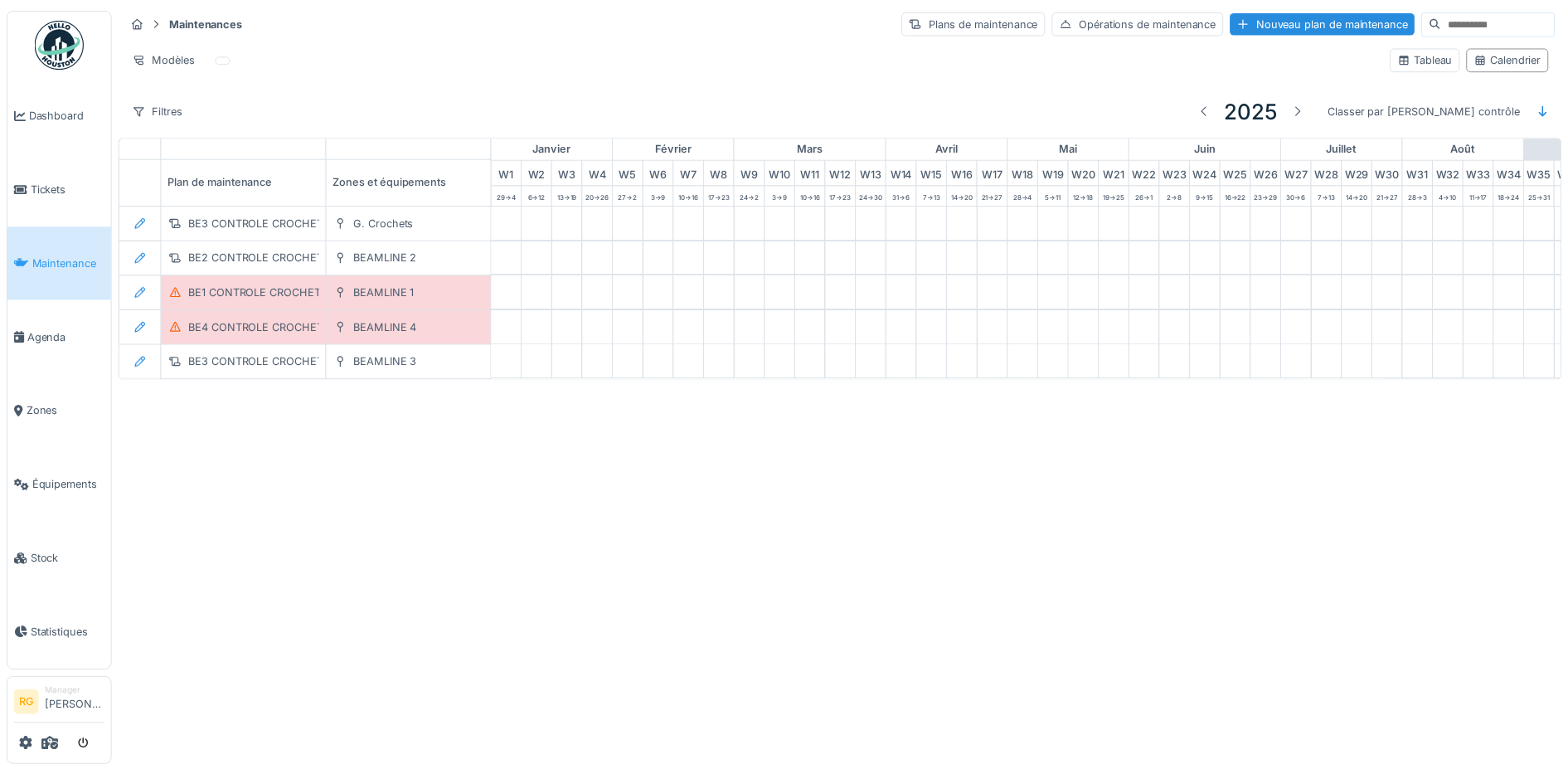
scroll to position [0, 561]
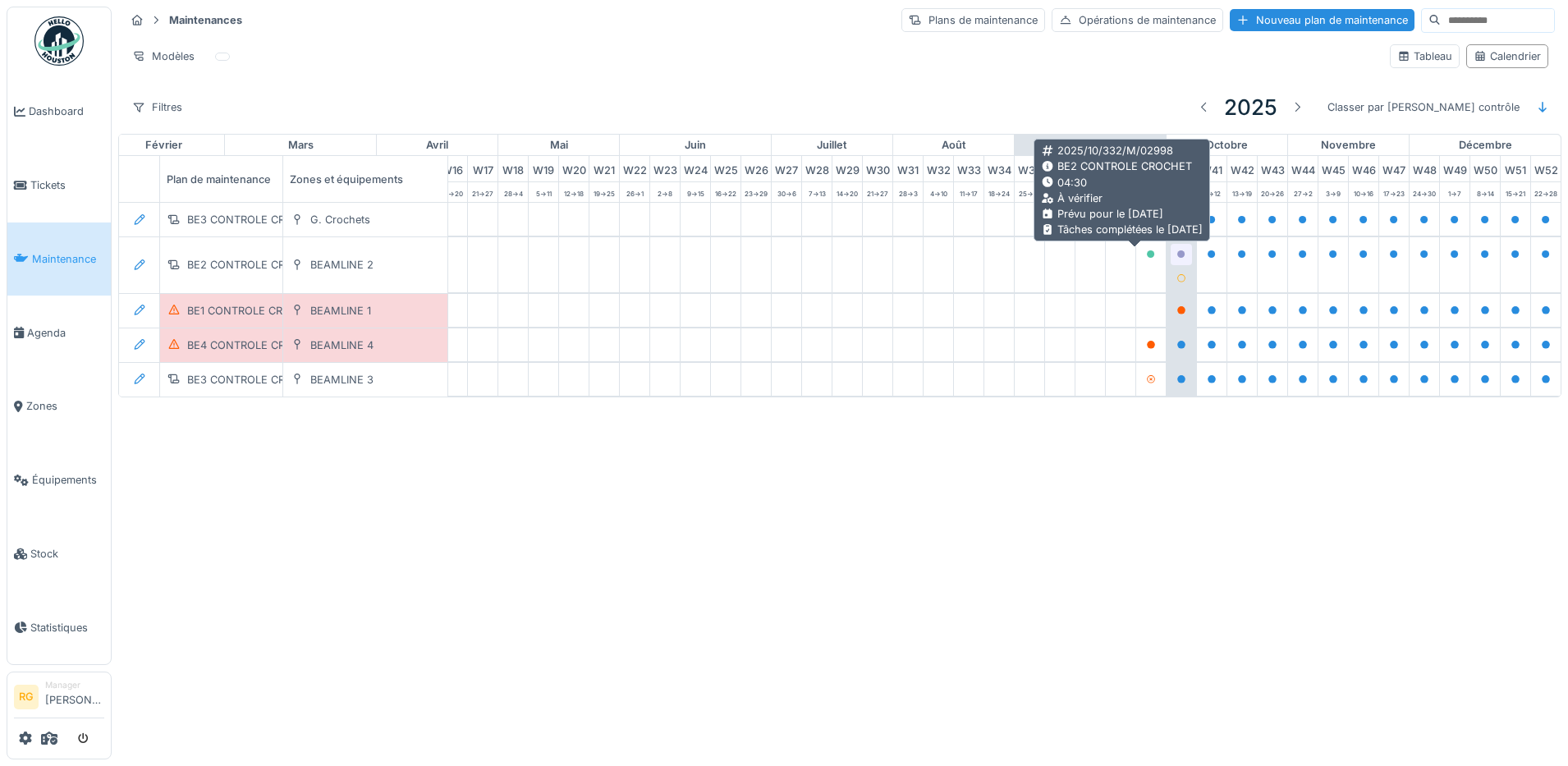
click at [1178, 259] on icon at bounding box center [1182, 255] width 9 height 9
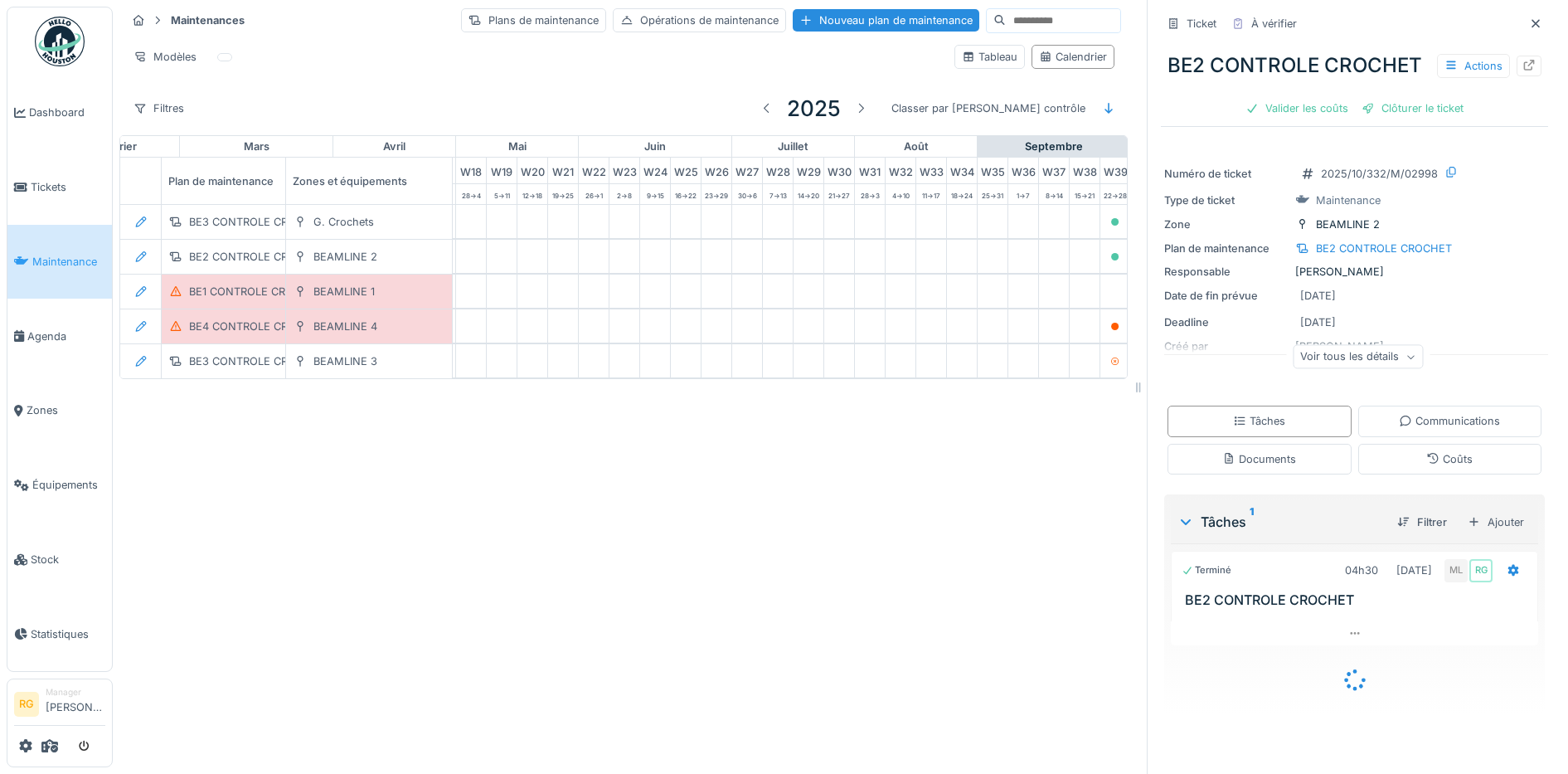
scroll to position [15, 0]
click at [1295, 120] on div "Valider les coûts" at bounding box center [1297, 108] width 116 height 22
click at [1330, 120] on div "Clôturer le ticket" at bounding box center [1355, 108] width 115 height 22
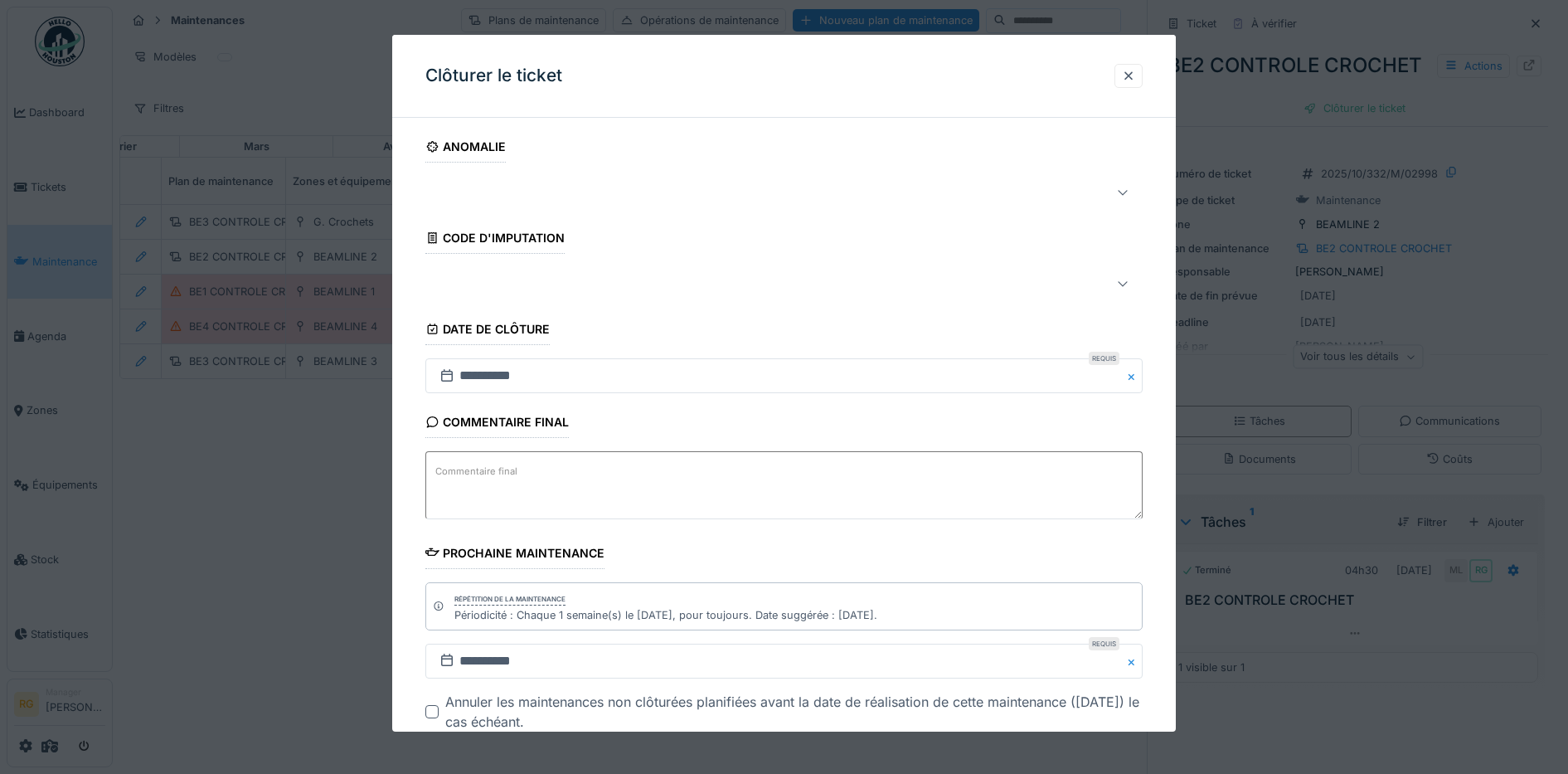
click at [534, 484] on textarea "Commentaire final" at bounding box center [784, 485] width 718 height 68
type textarea "*"
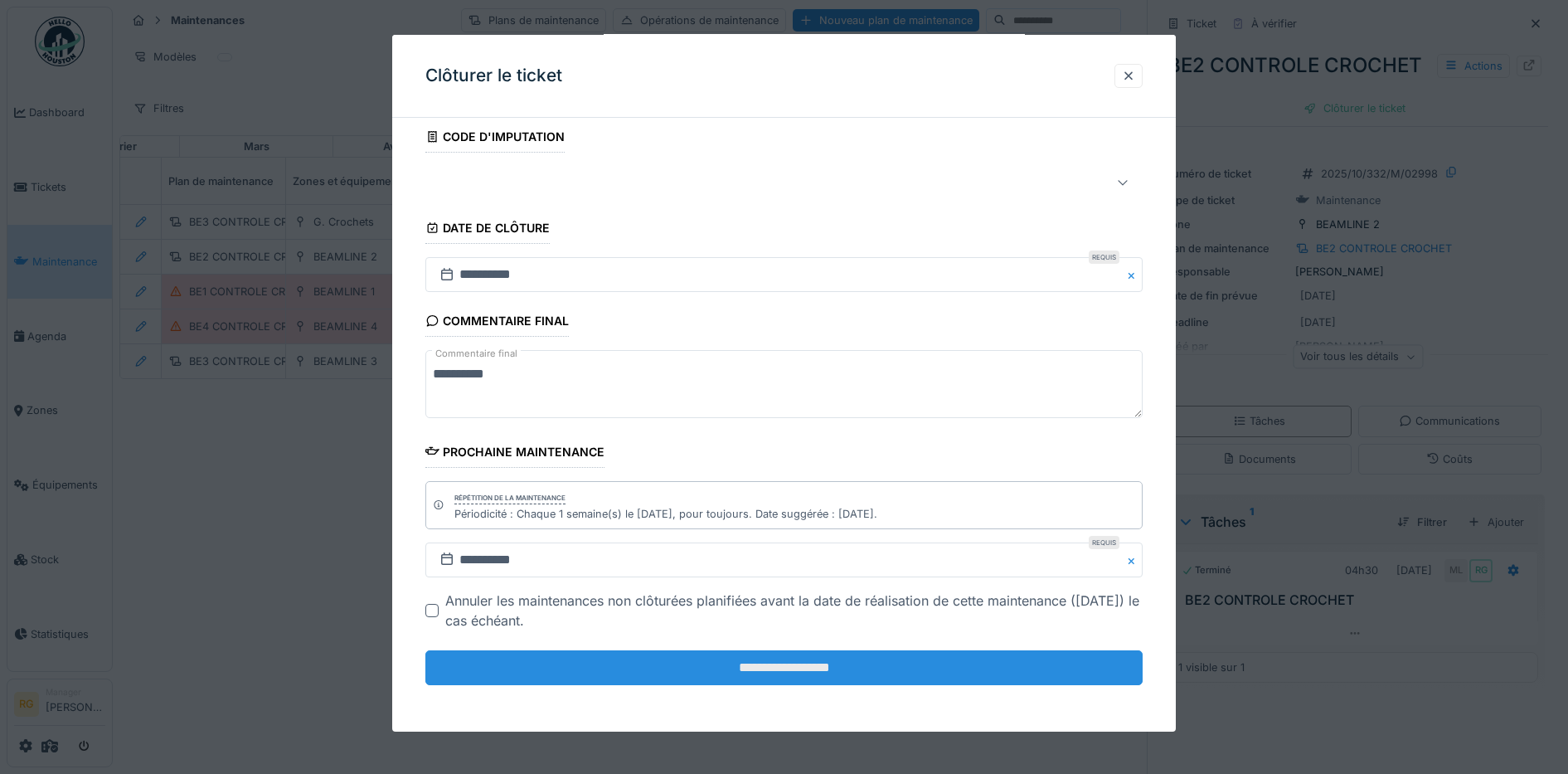
type textarea "**********"
click at [608, 670] on input "**********" at bounding box center [784, 667] width 718 height 34
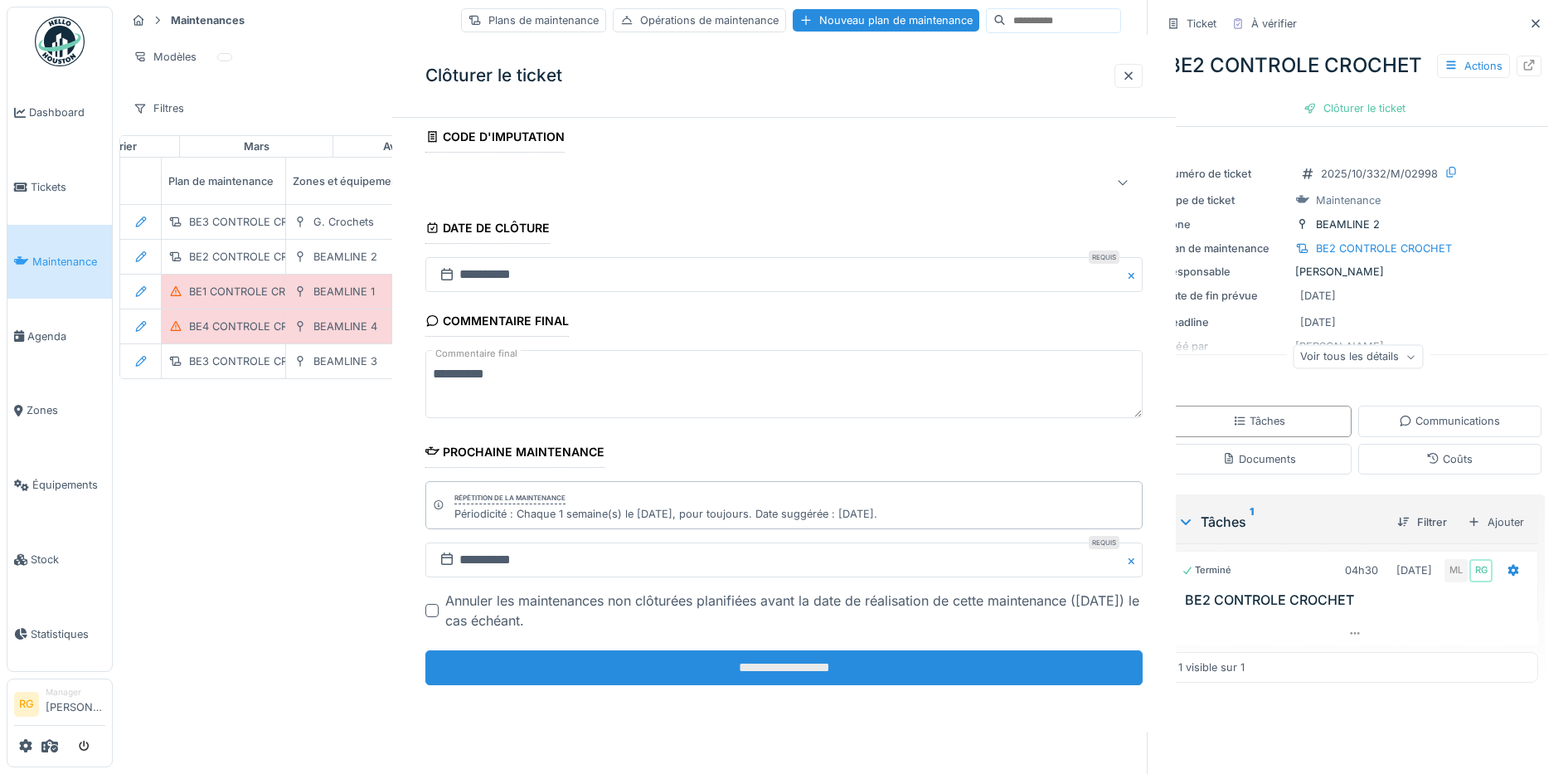
scroll to position [0, 0]
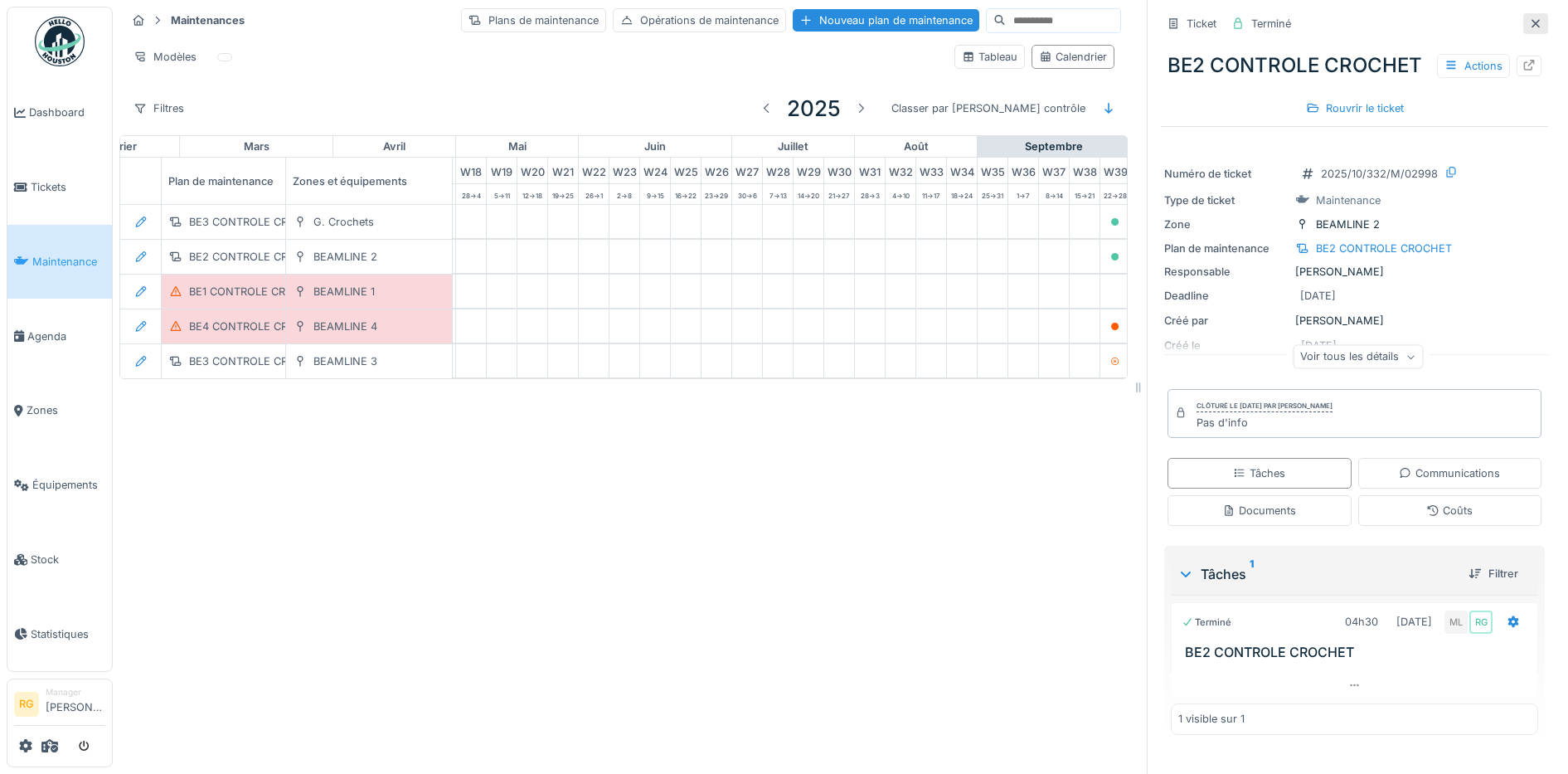
click at [1532, 19] on icon at bounding box center [1536, 23] width 9 height 9
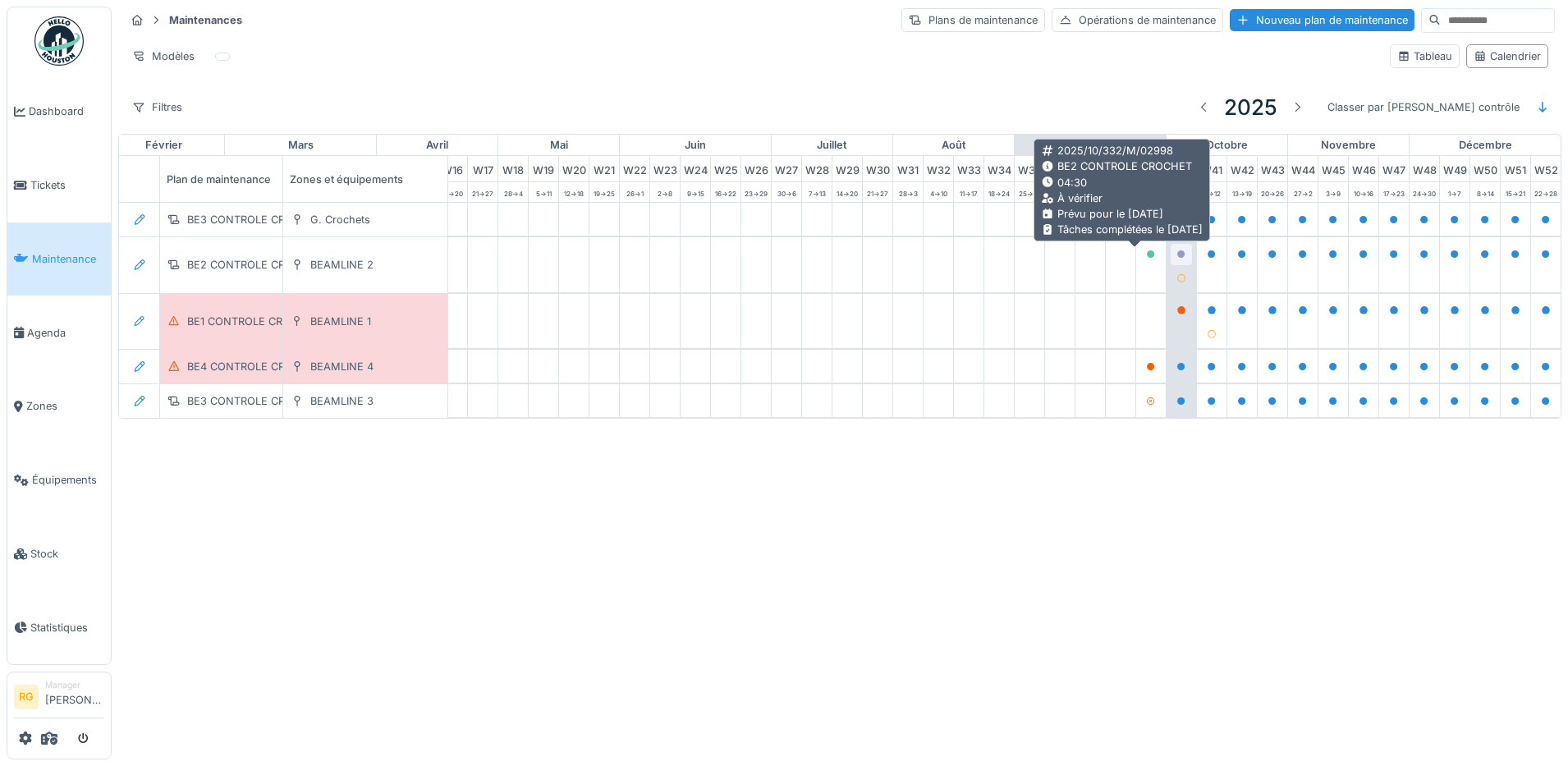
click at [1178, 256] on icon at bounding box center [1182, 255] width 9 height 9
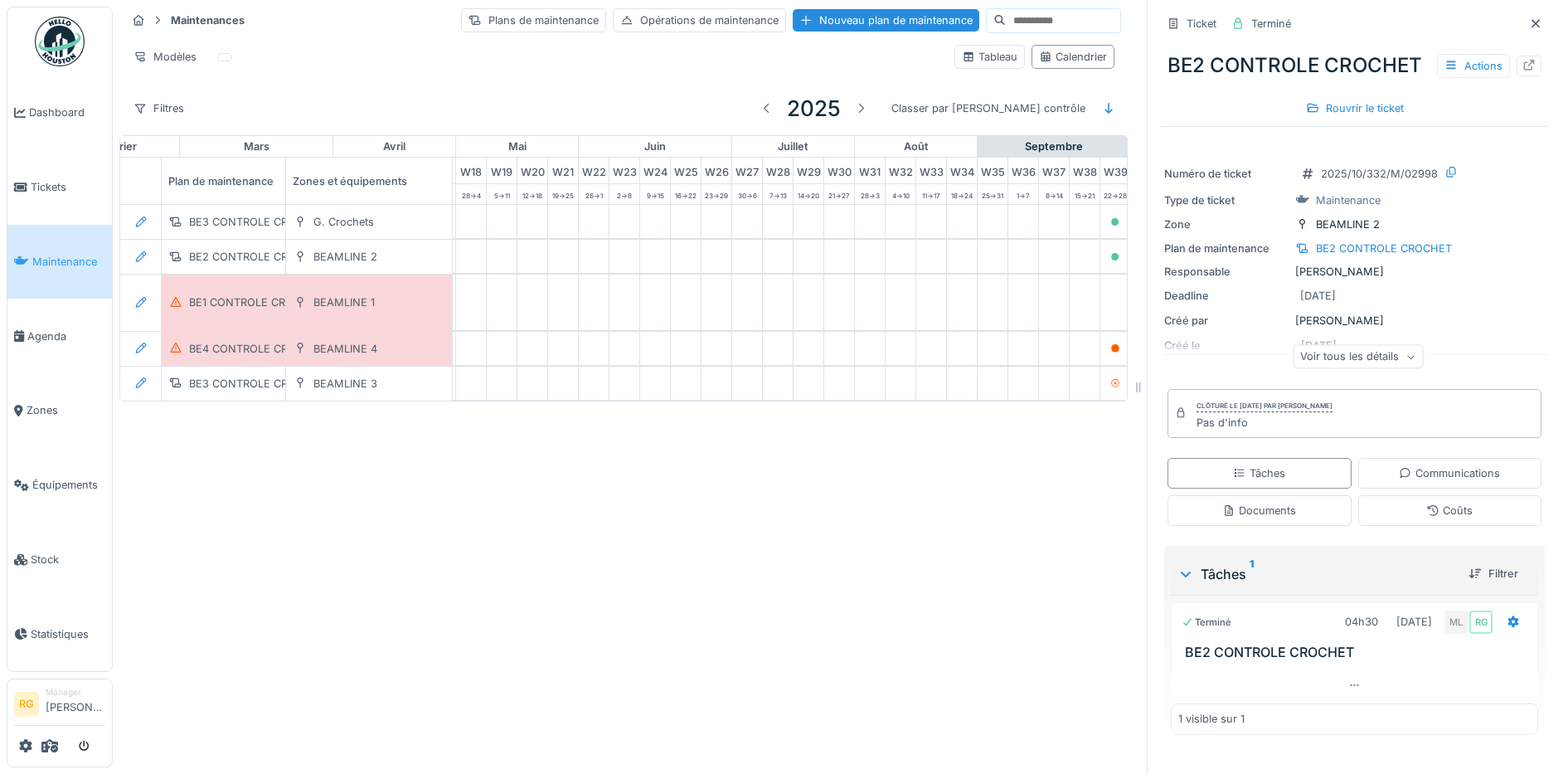
scroll to position [13, 0]
click at [1375, 257] on div "BE2 CONTROLE CROCHET" at bounding box center [1384, 248] width 136 height 15
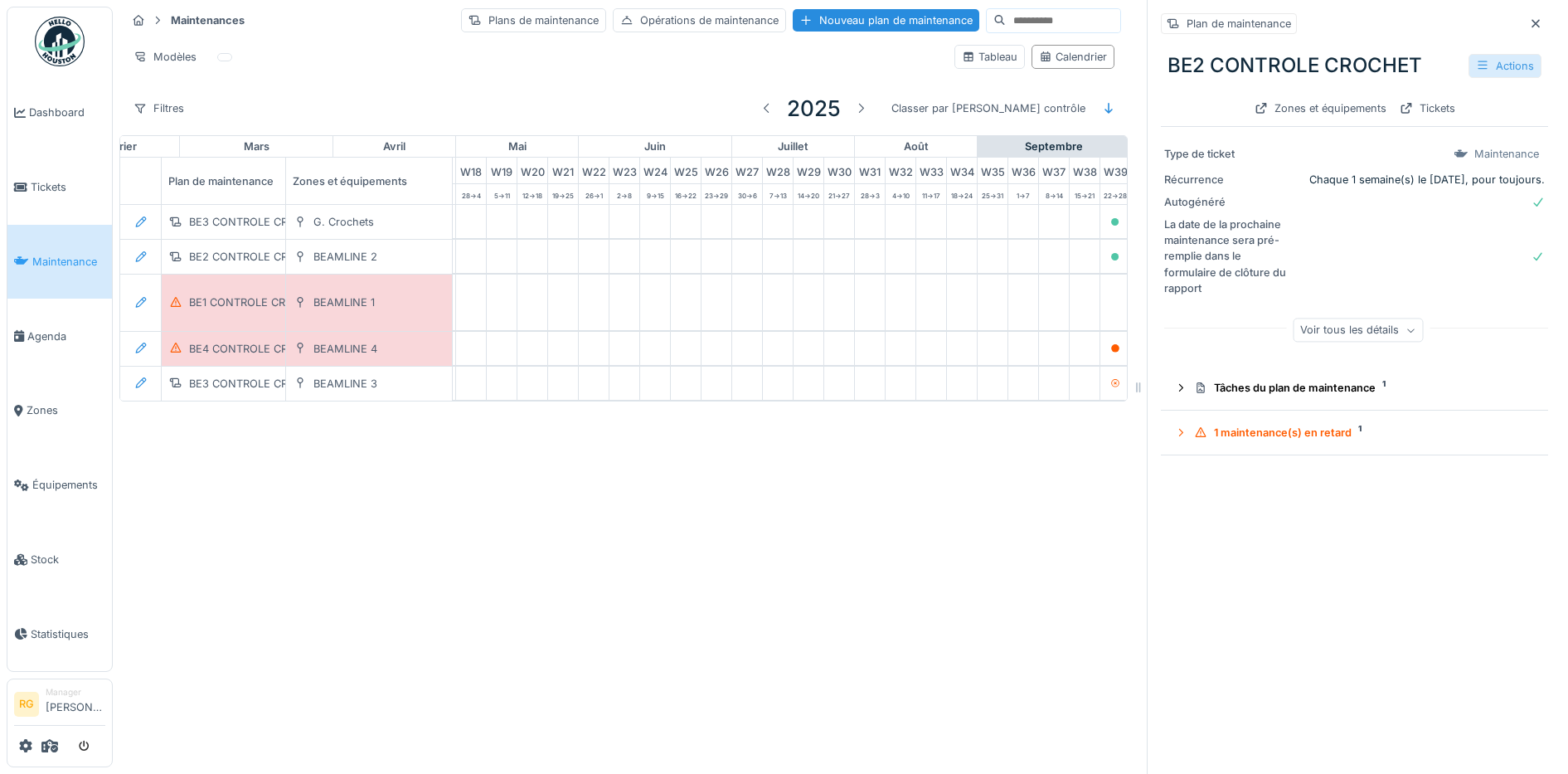
click at [1468, 69] on div "Actions" at bounding box center [1504, 66] width 73 height 24
click at [1393, 102] on div "Modifier" at bounding box center [1414, 102] width 149 height 25
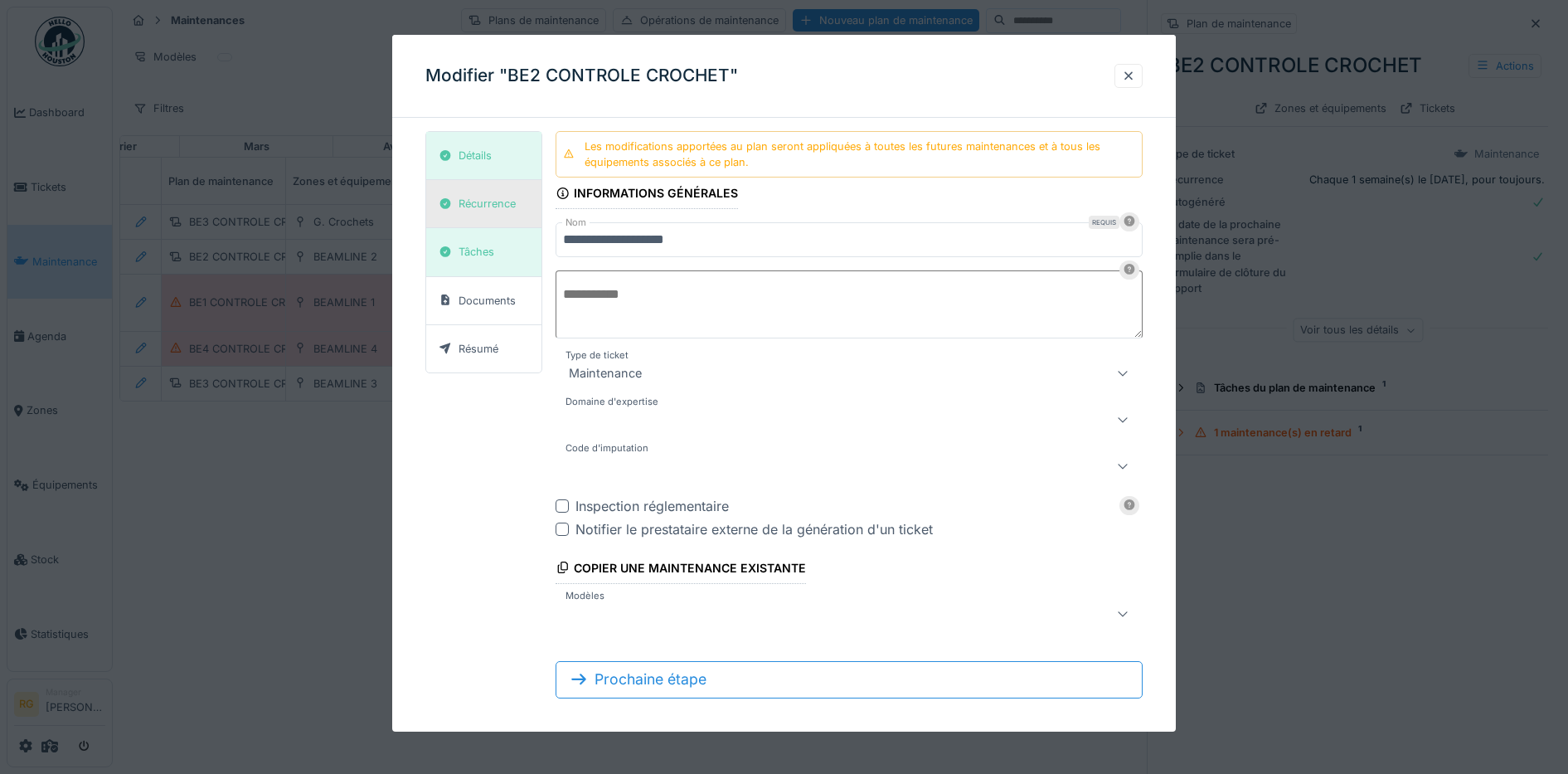
click at [503, 201] on div "Récurrence" at bounding box center [487, 203] width 57 height 15
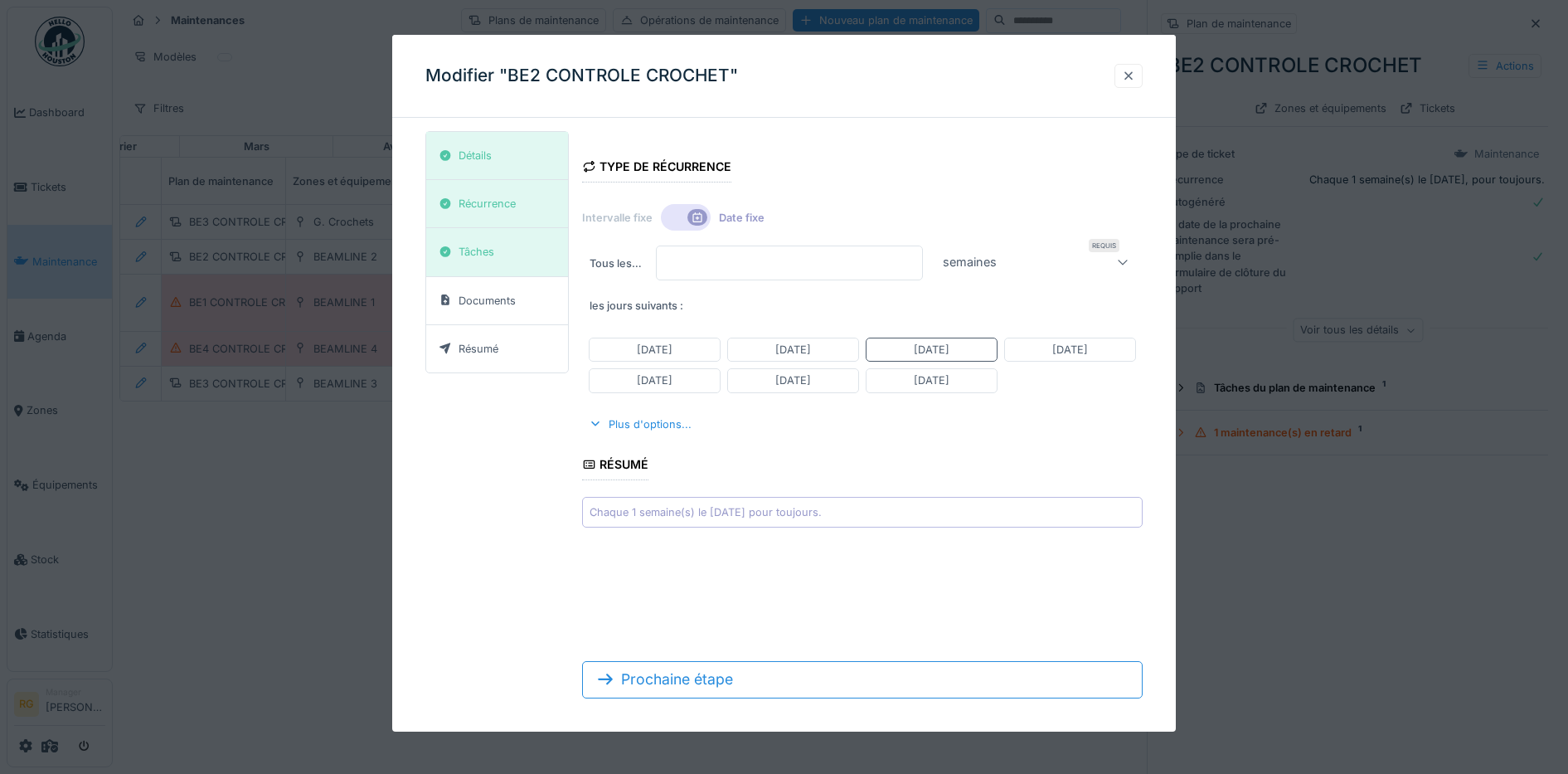
click at [1135, 78] on div at bounding box center [1128, 76] width 13 height 15
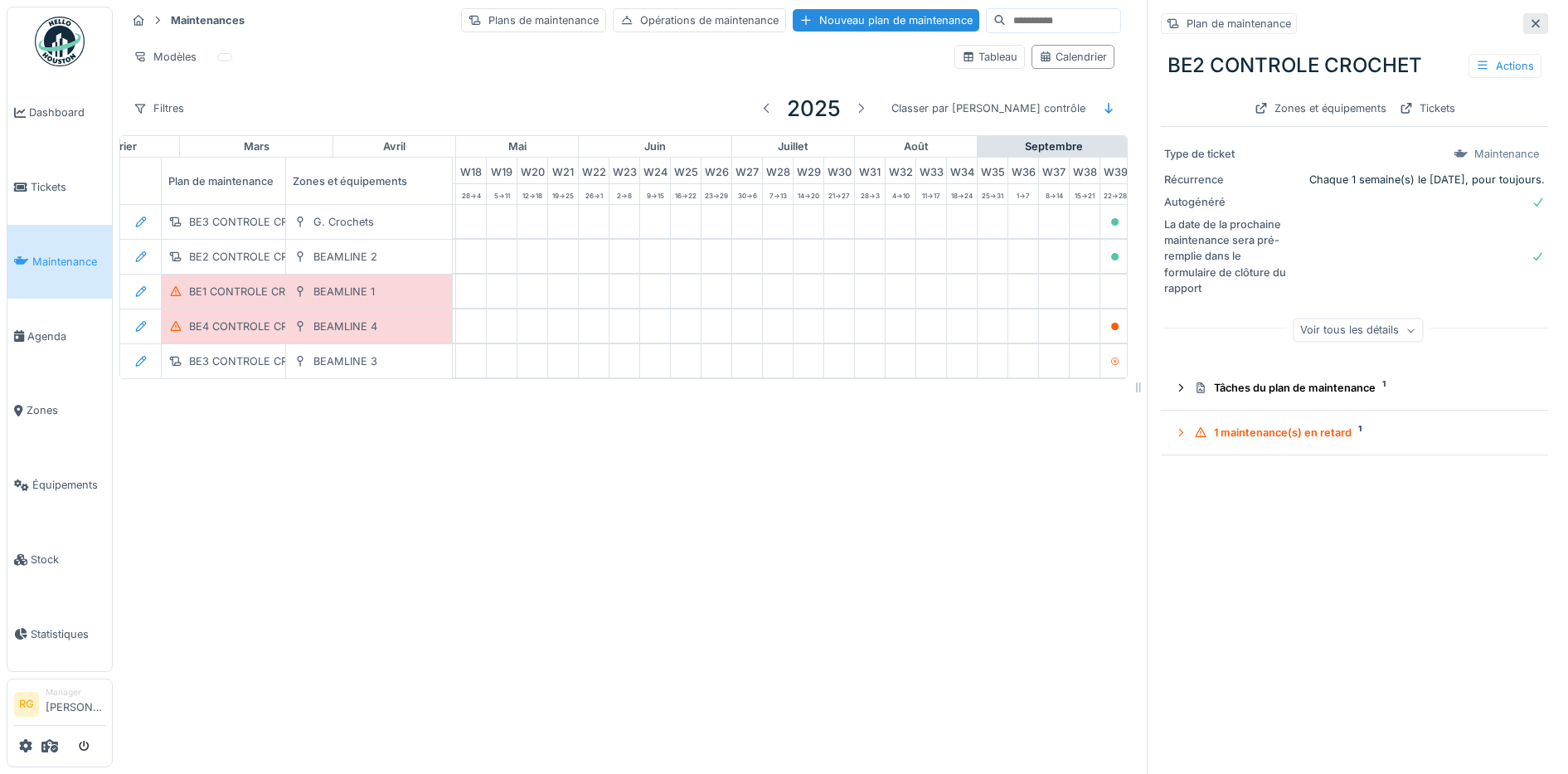
click at [1529, 19] on icon at bounding box center [1535, 23] width 13 height 11
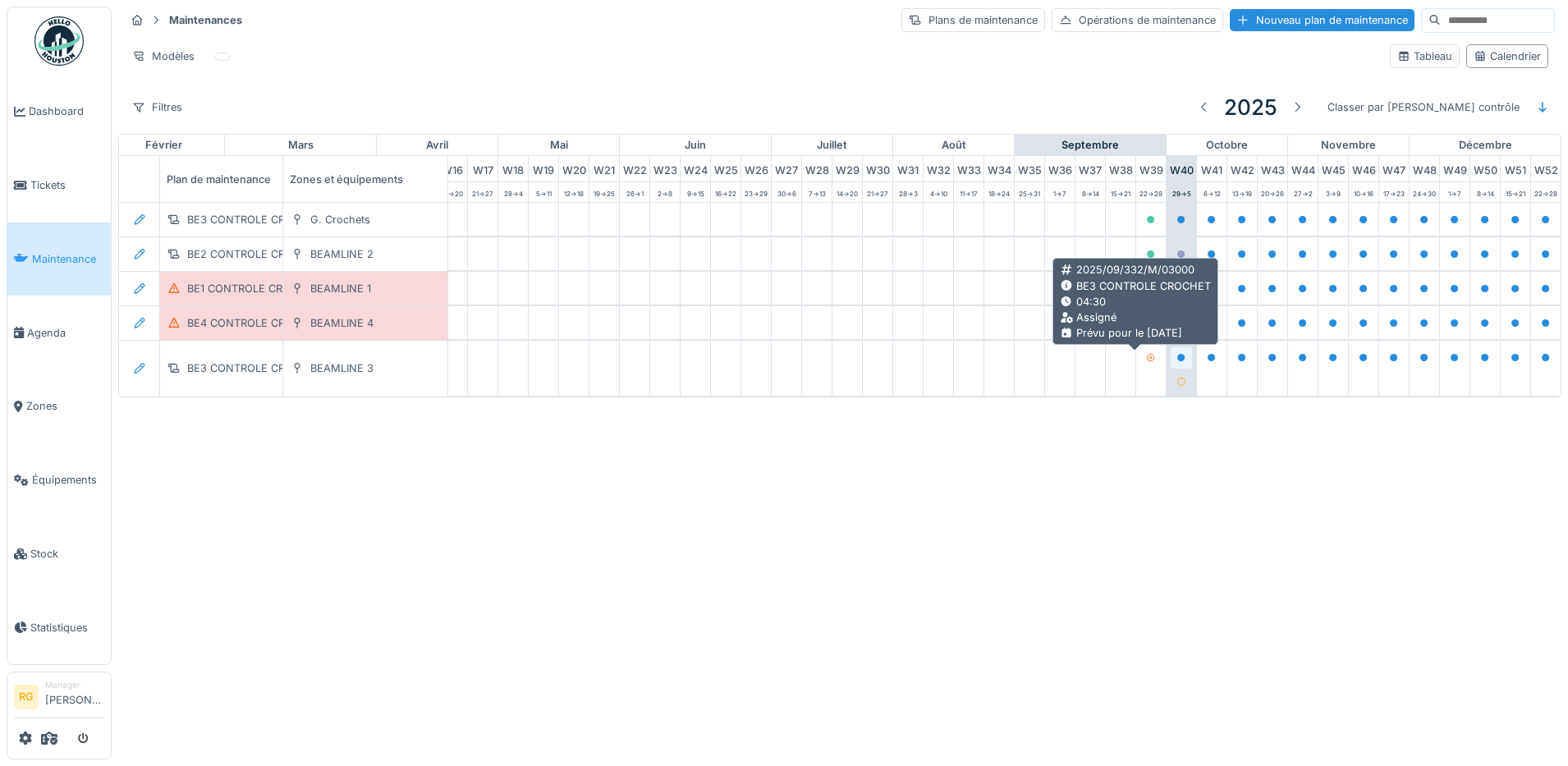
click at [1178, 359] on icon at bounding box center [1182, 358] width 9 height 9
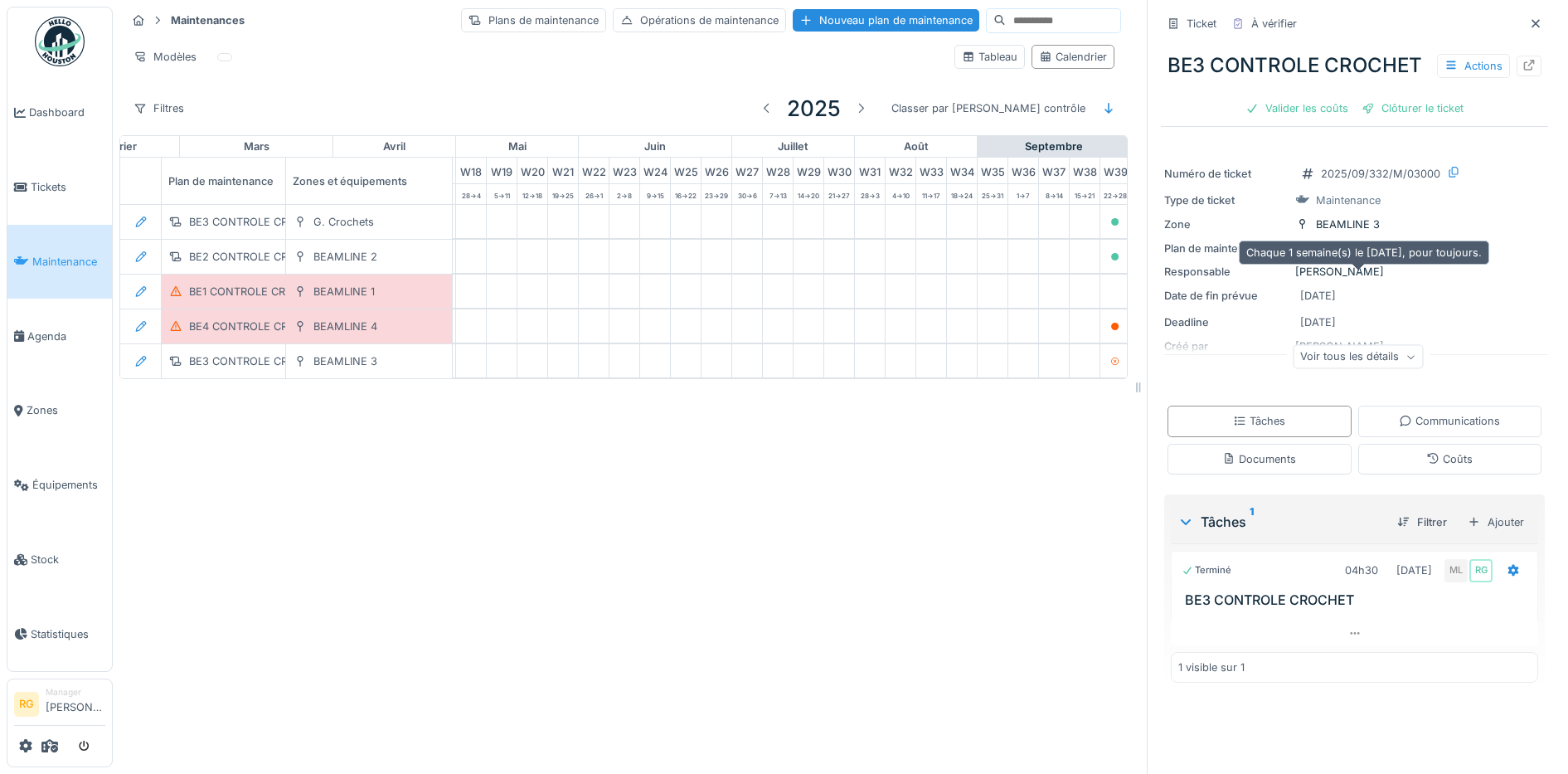
click at [1344, 257] on div "BE3 CONTROLE CROCHET" at bounding box center [1384, 248] width 136 height 15
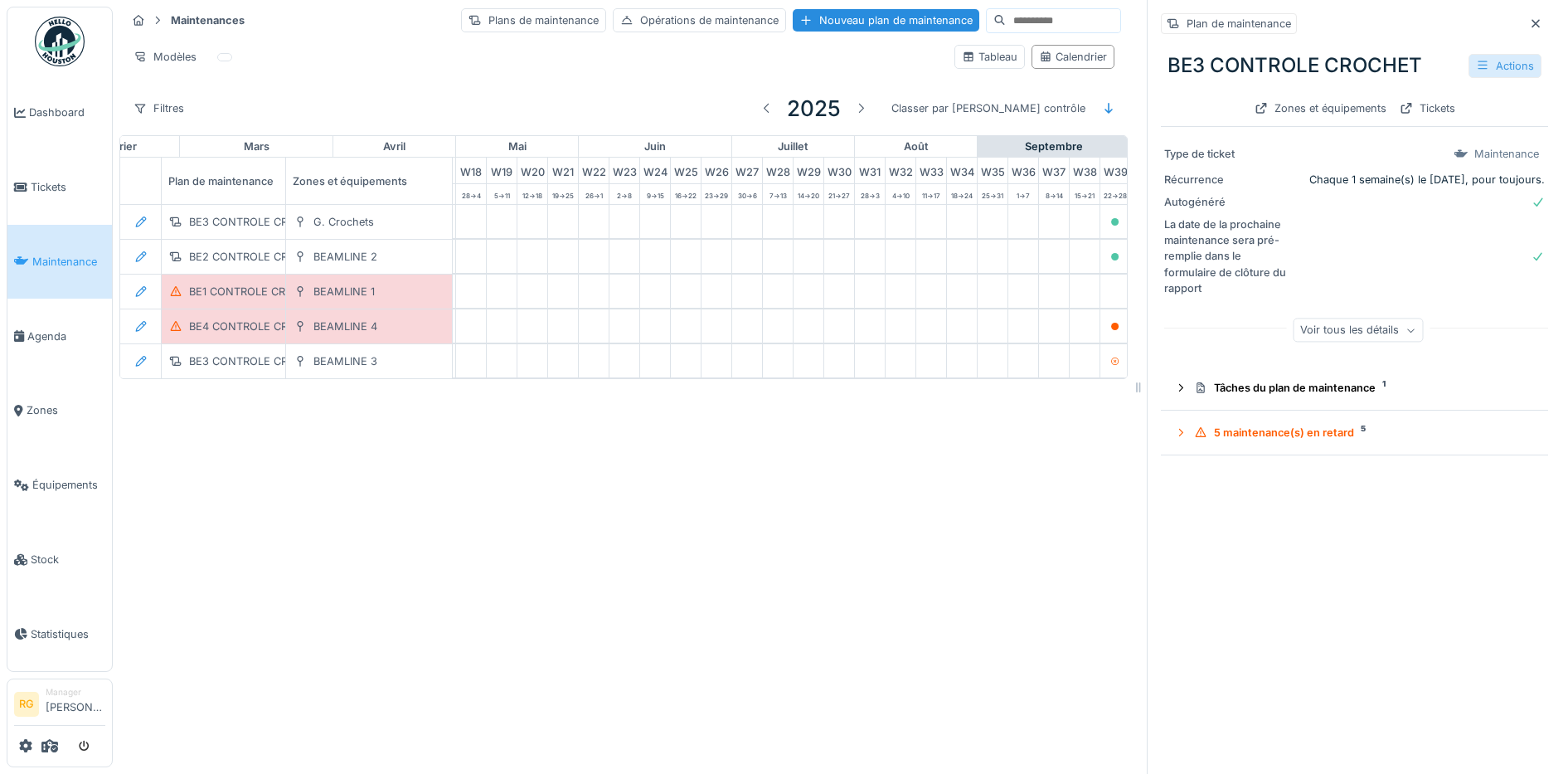
click at [1478, 64] on div "Actions" at bounding box center [1504, 66] width 73 height 24
click at [1395, 98] on div "Modifier" at bounding box center [1414, 102] width 149 height 25
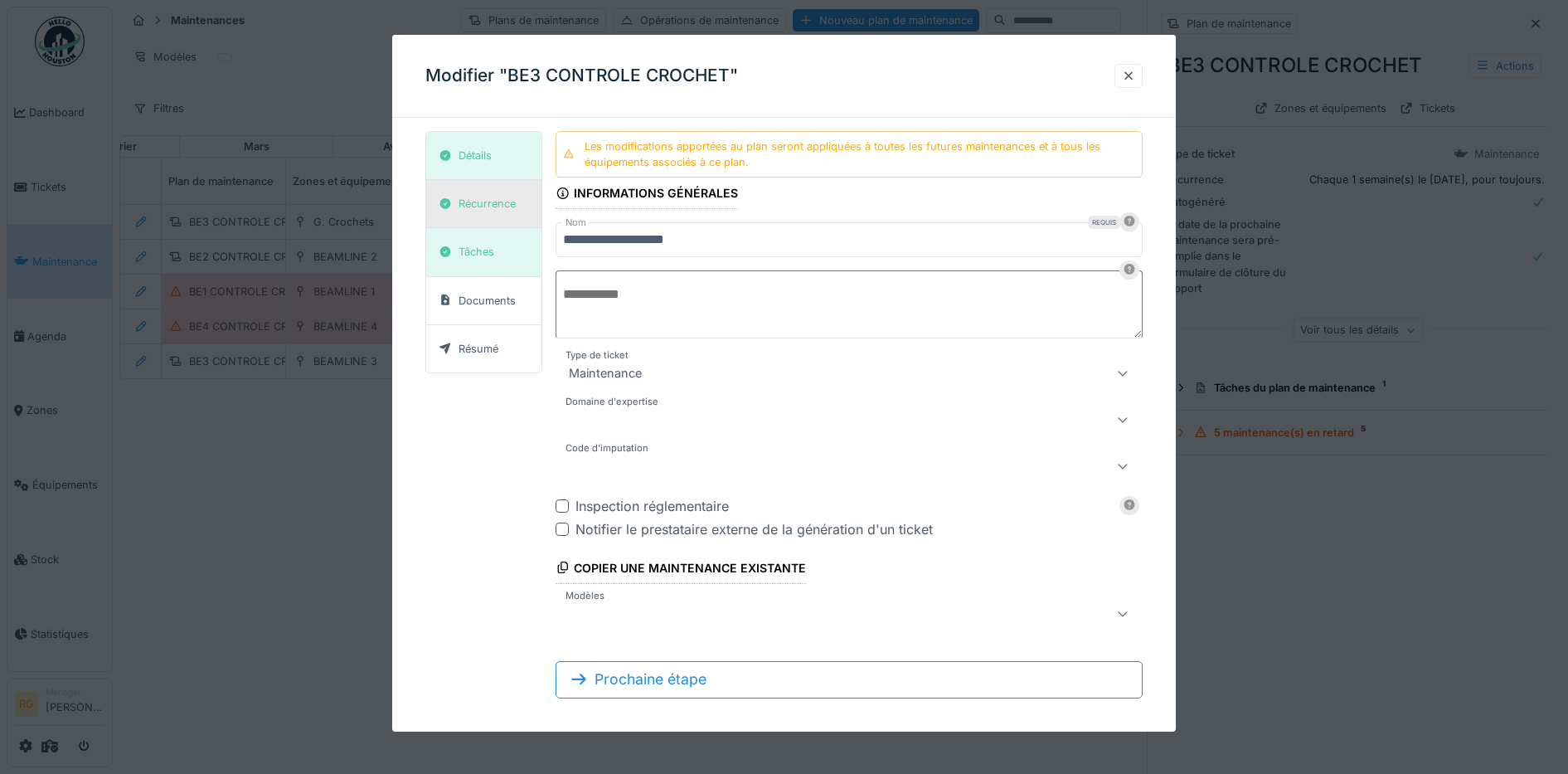
click at [489, 210] on div "Récurrence" at bounding box center [487, 203] width 57 height 15
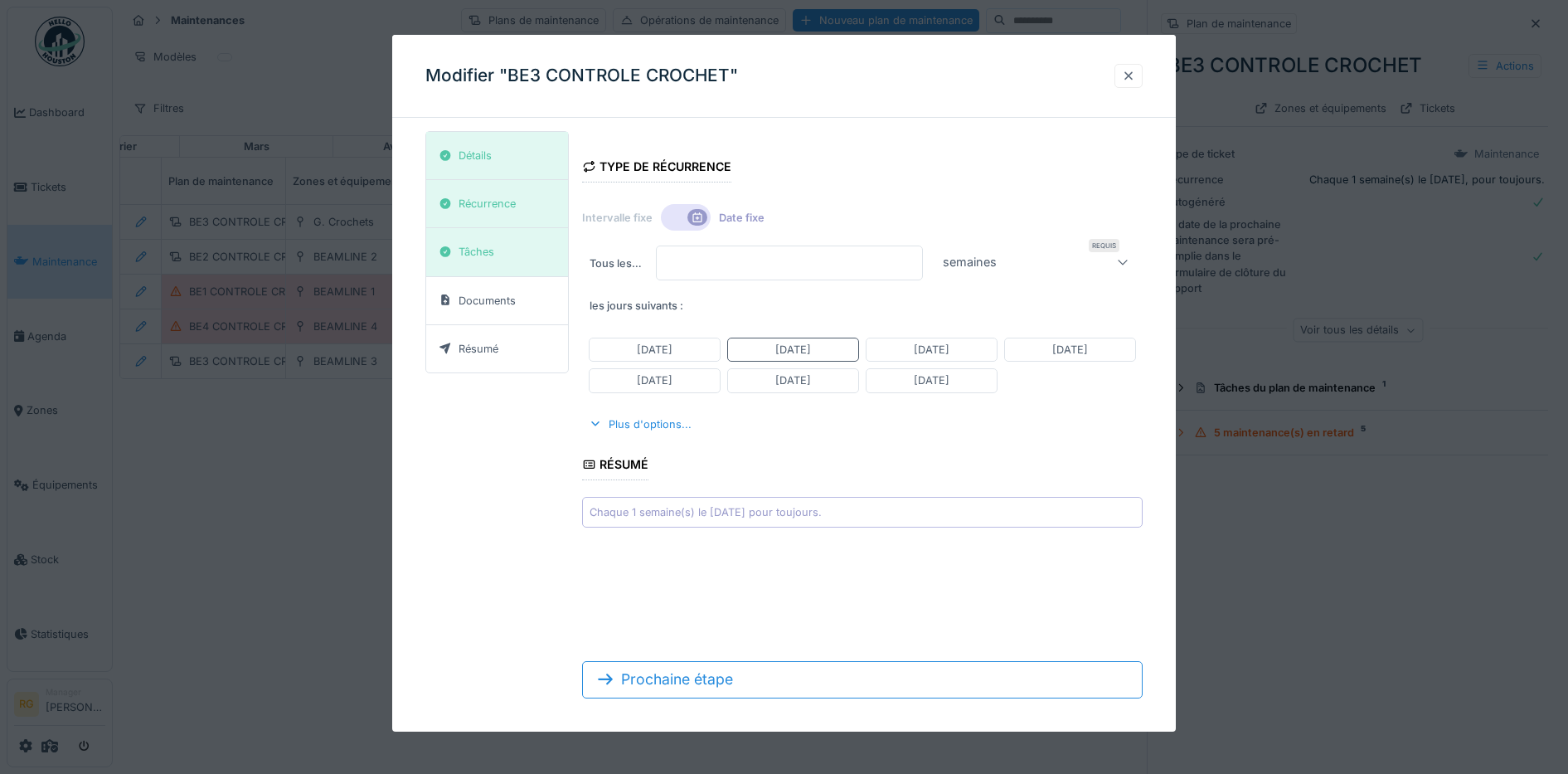
click at [1135, 77] on div at bounding box center [1128, 76] width 13 height 15
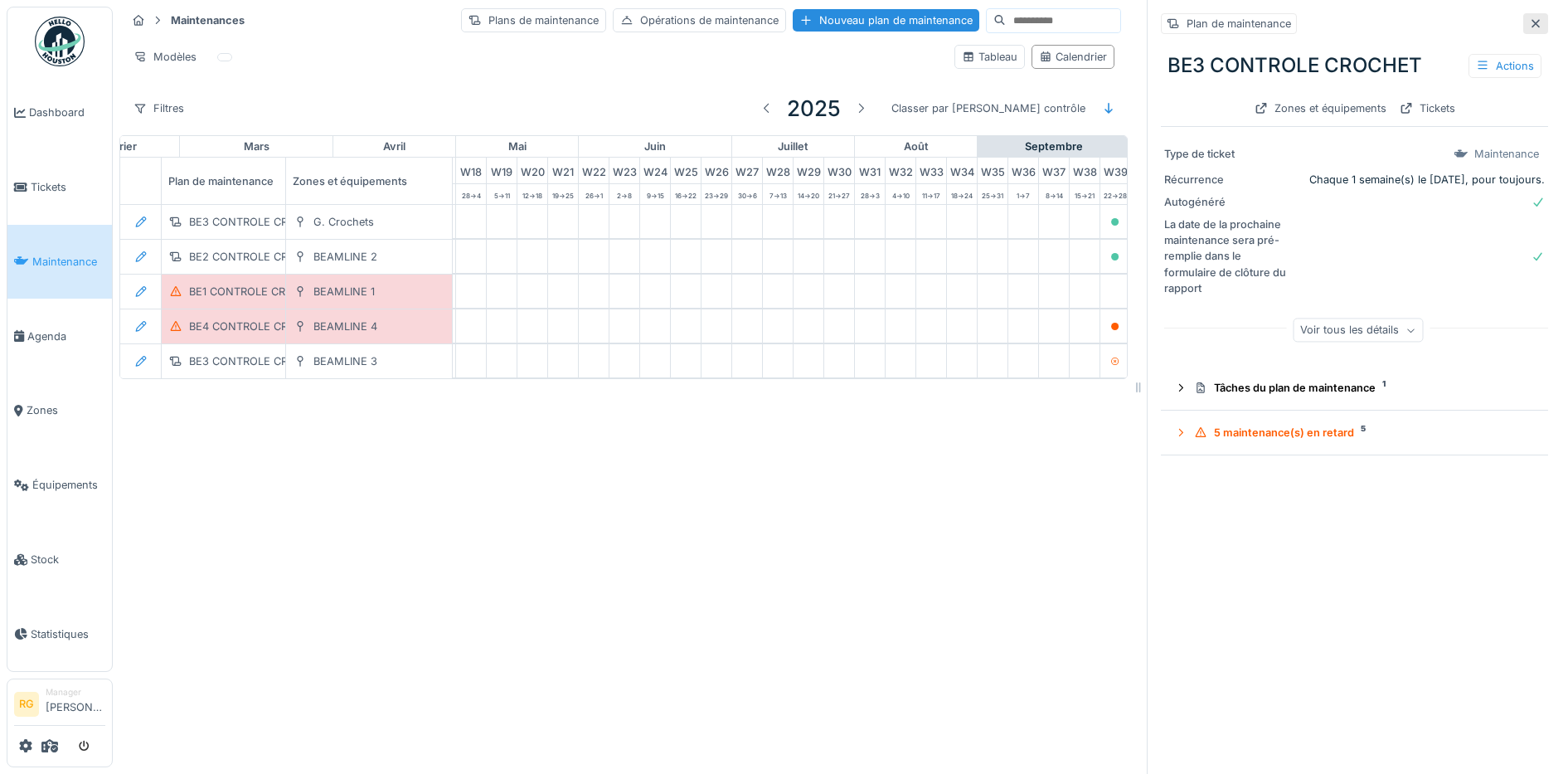
click at [1529, 28] on icon at bounding box center [1535, 23] width 13 height 11
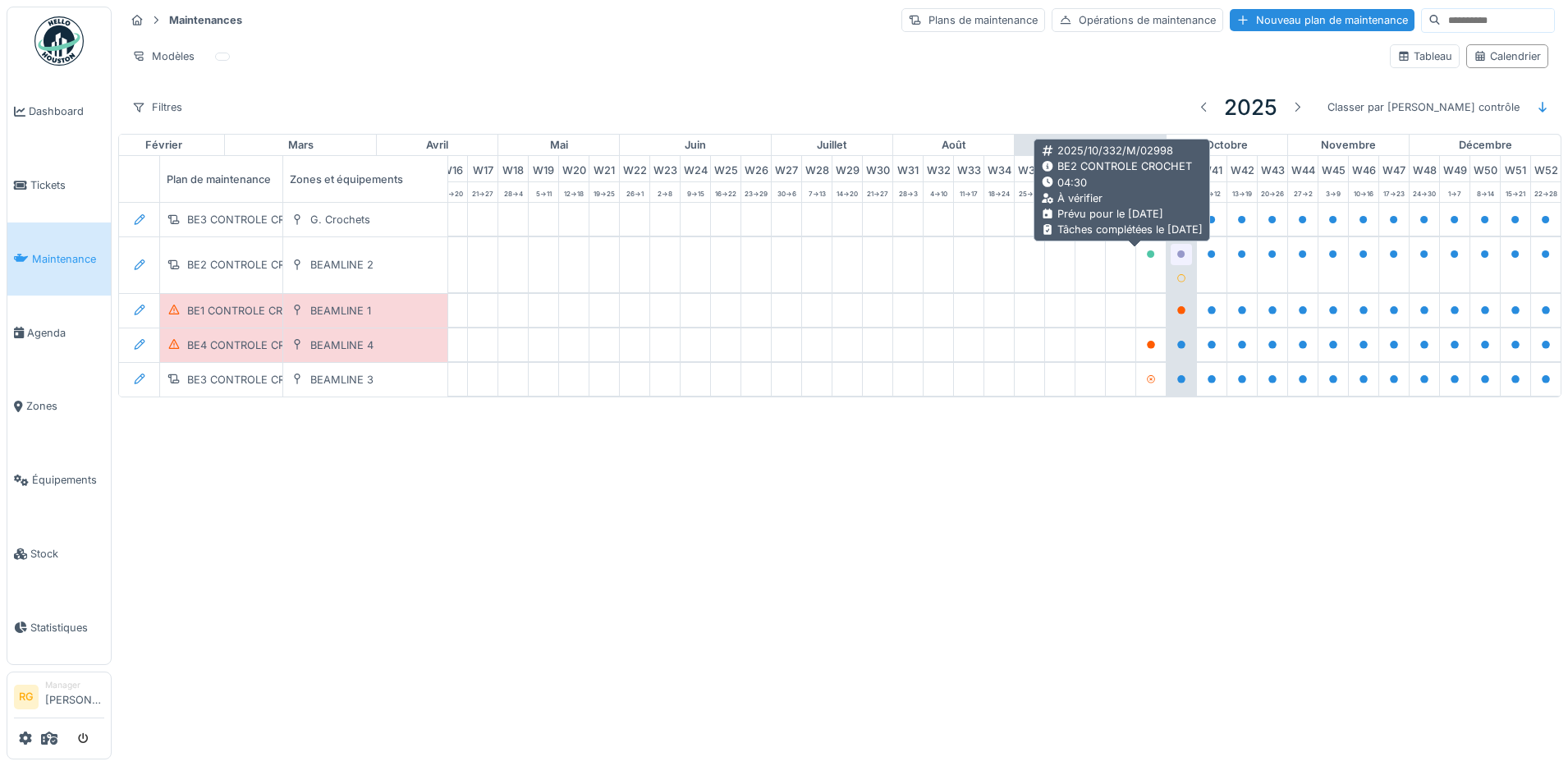
click at [1178, 257] on icon at bounding box center [1182, 255] width 9 height 9
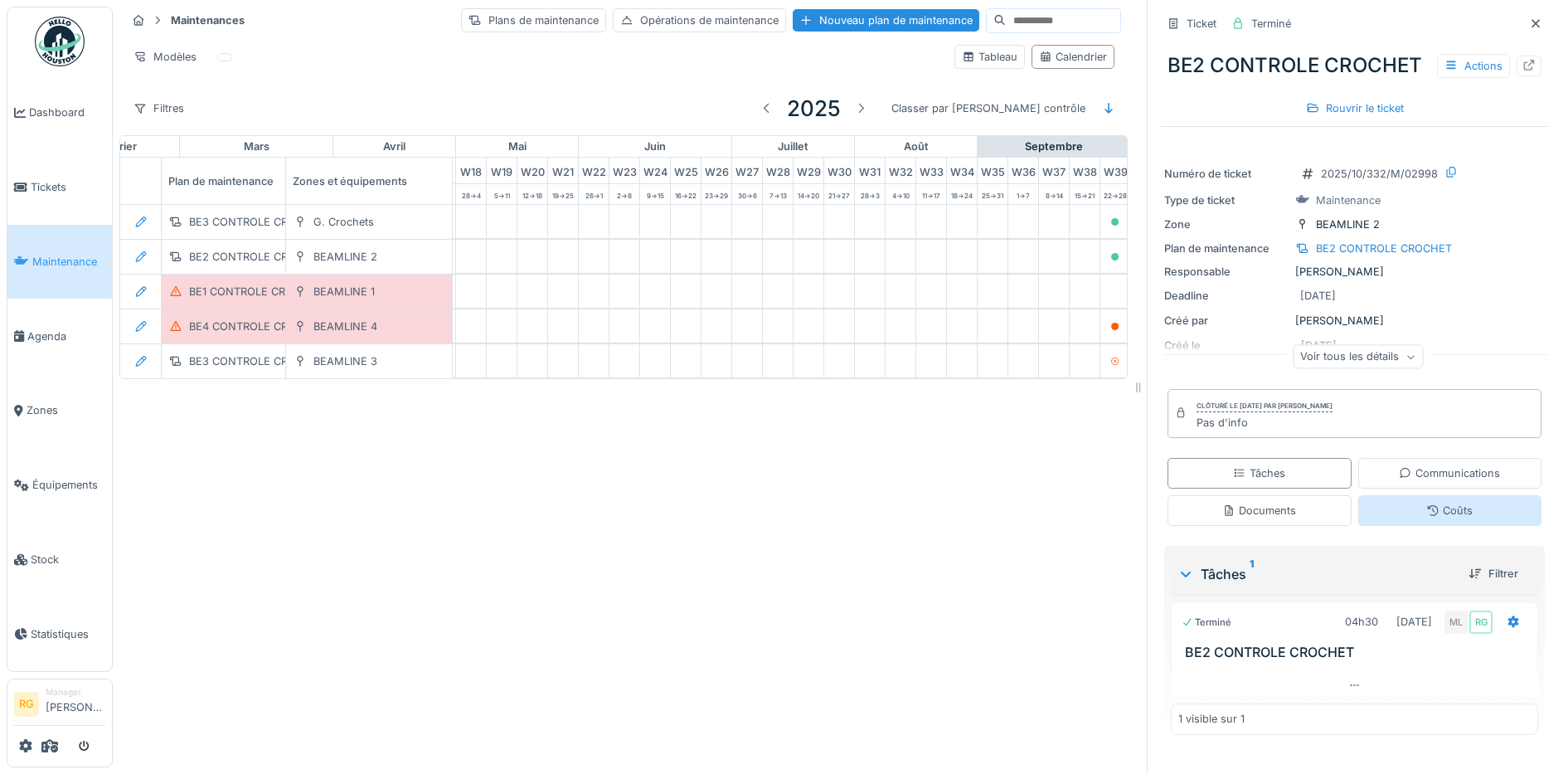
click at [1428, 516] on icon at bounding box center [1433, 511] width 11 height 11
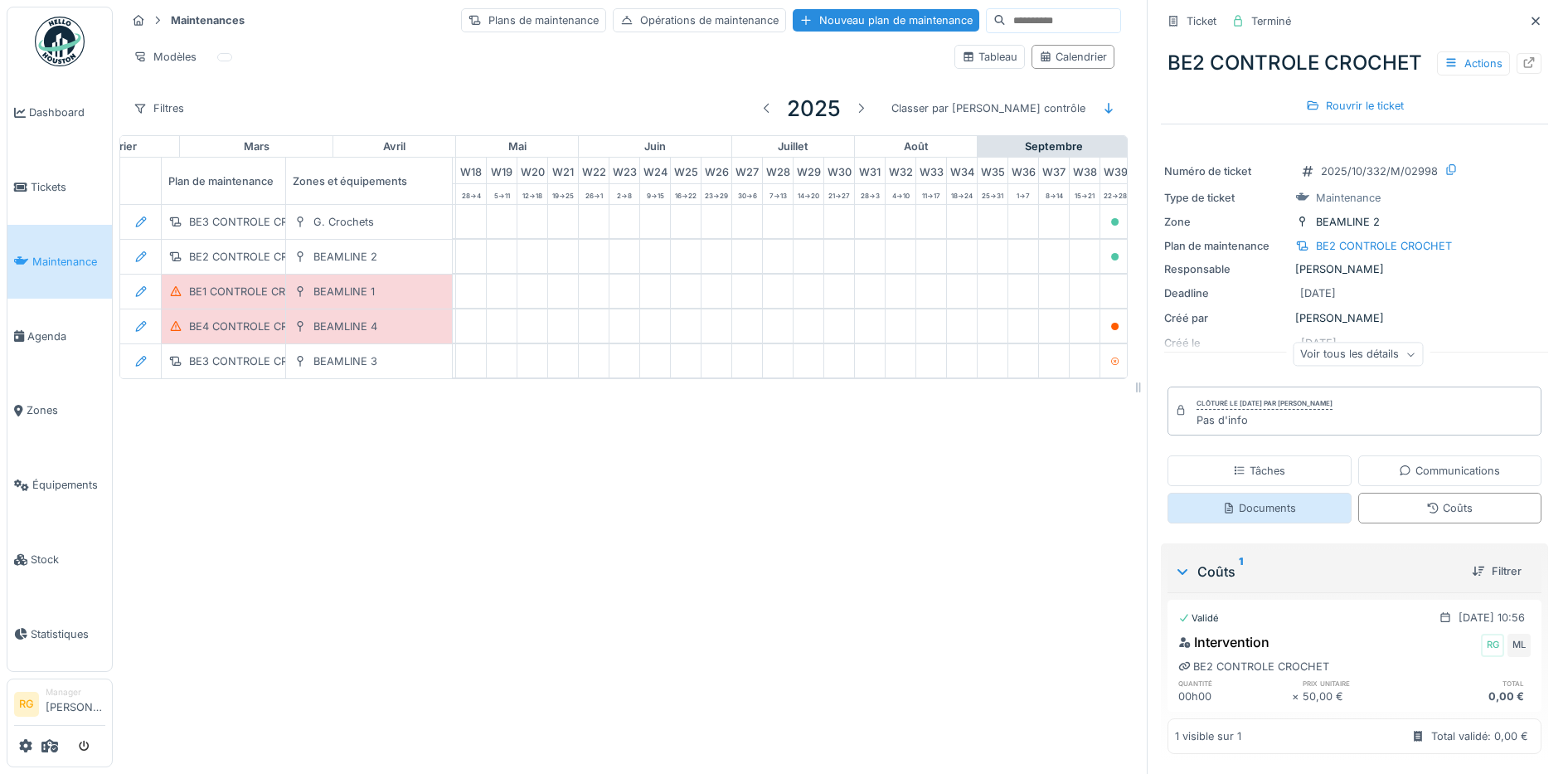
scroll to position [34, 0]
click at [1255, 500] on div "Documents" at bounding box center [1259, 508] width 74 height 15
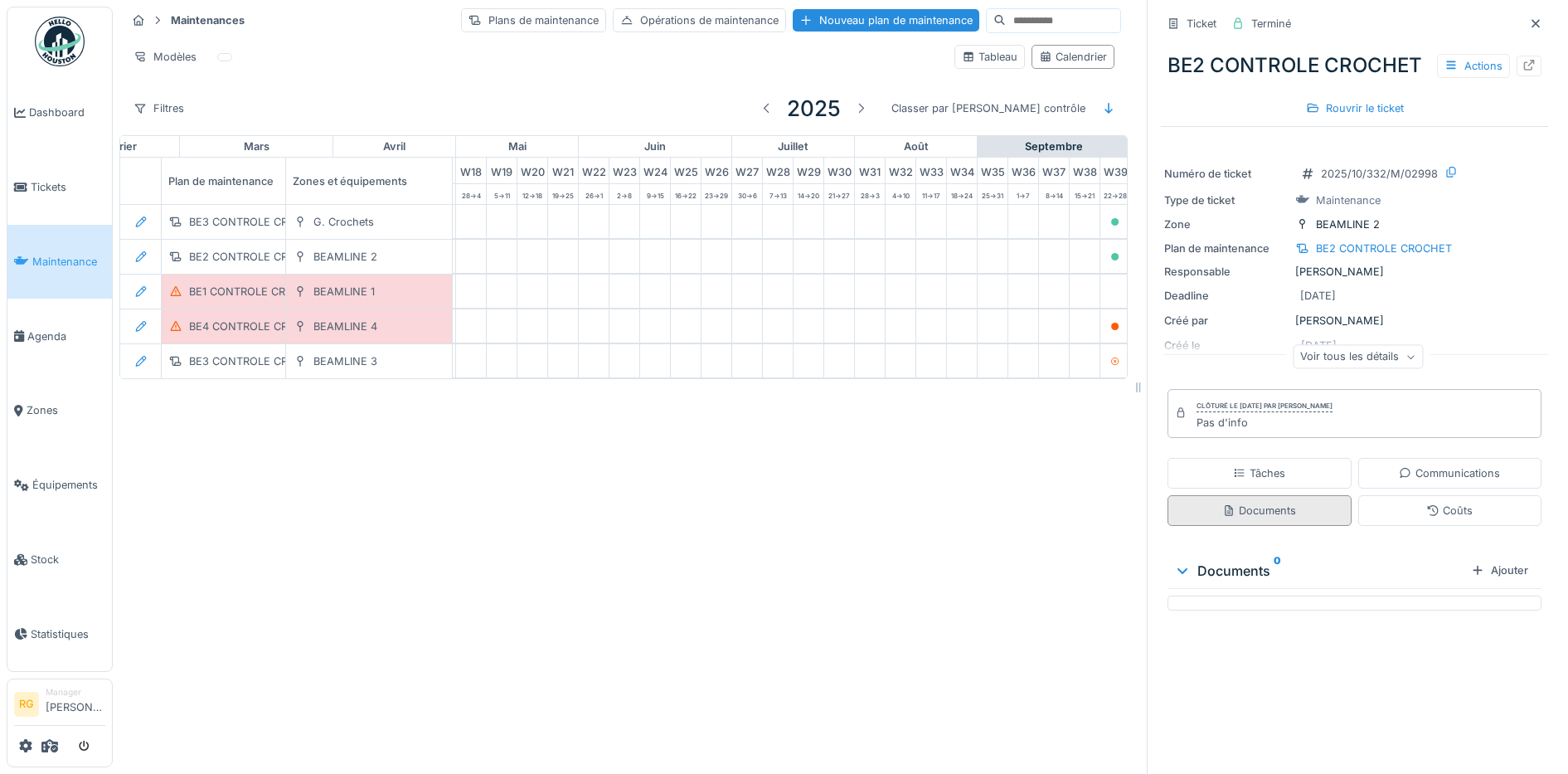
scroll to position [0, 0]
click at [1398, 481] on div "Communications" at bounding box center [1449, 474] width 102 height 15
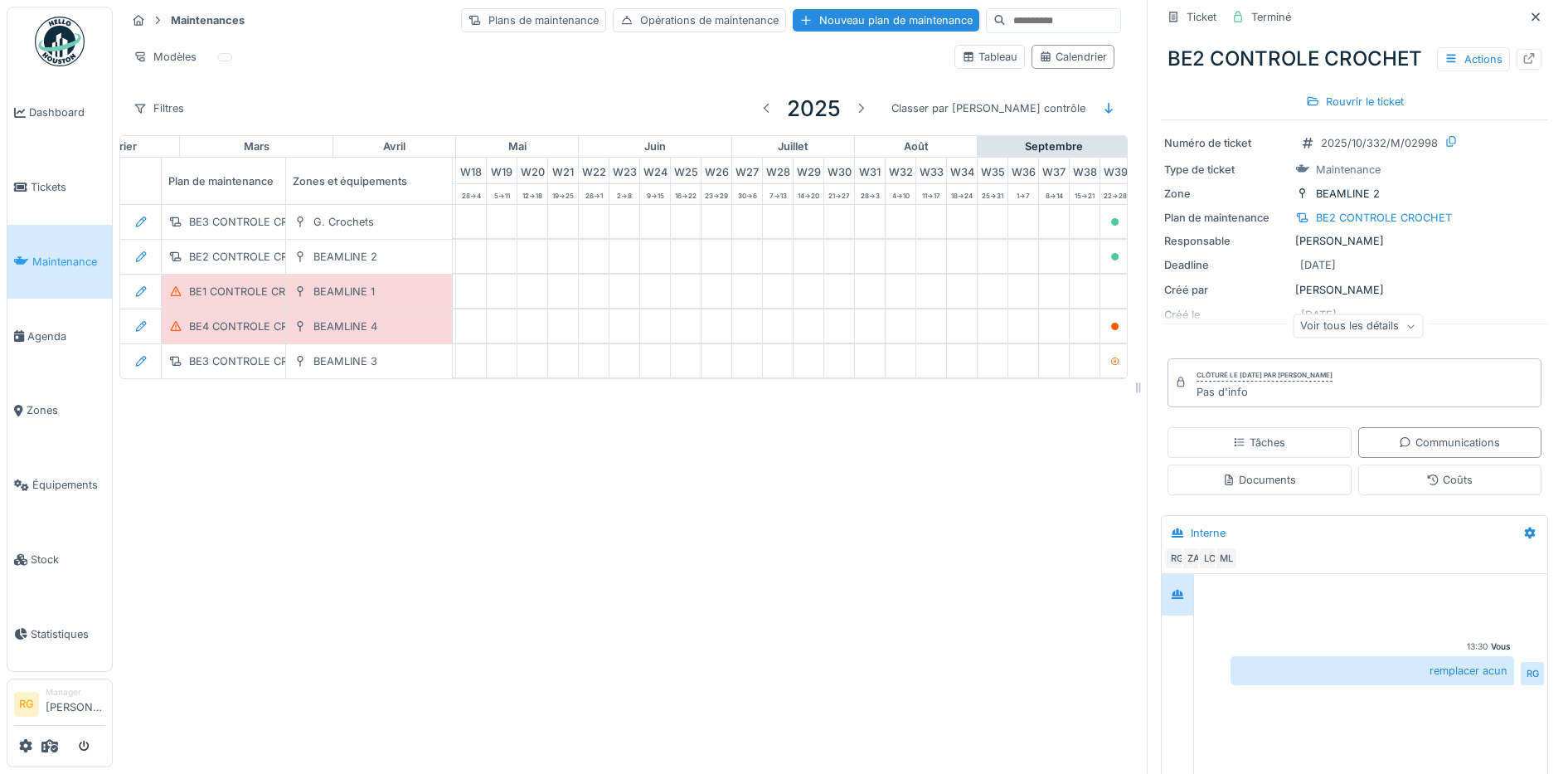
scroll to position [11, 0]
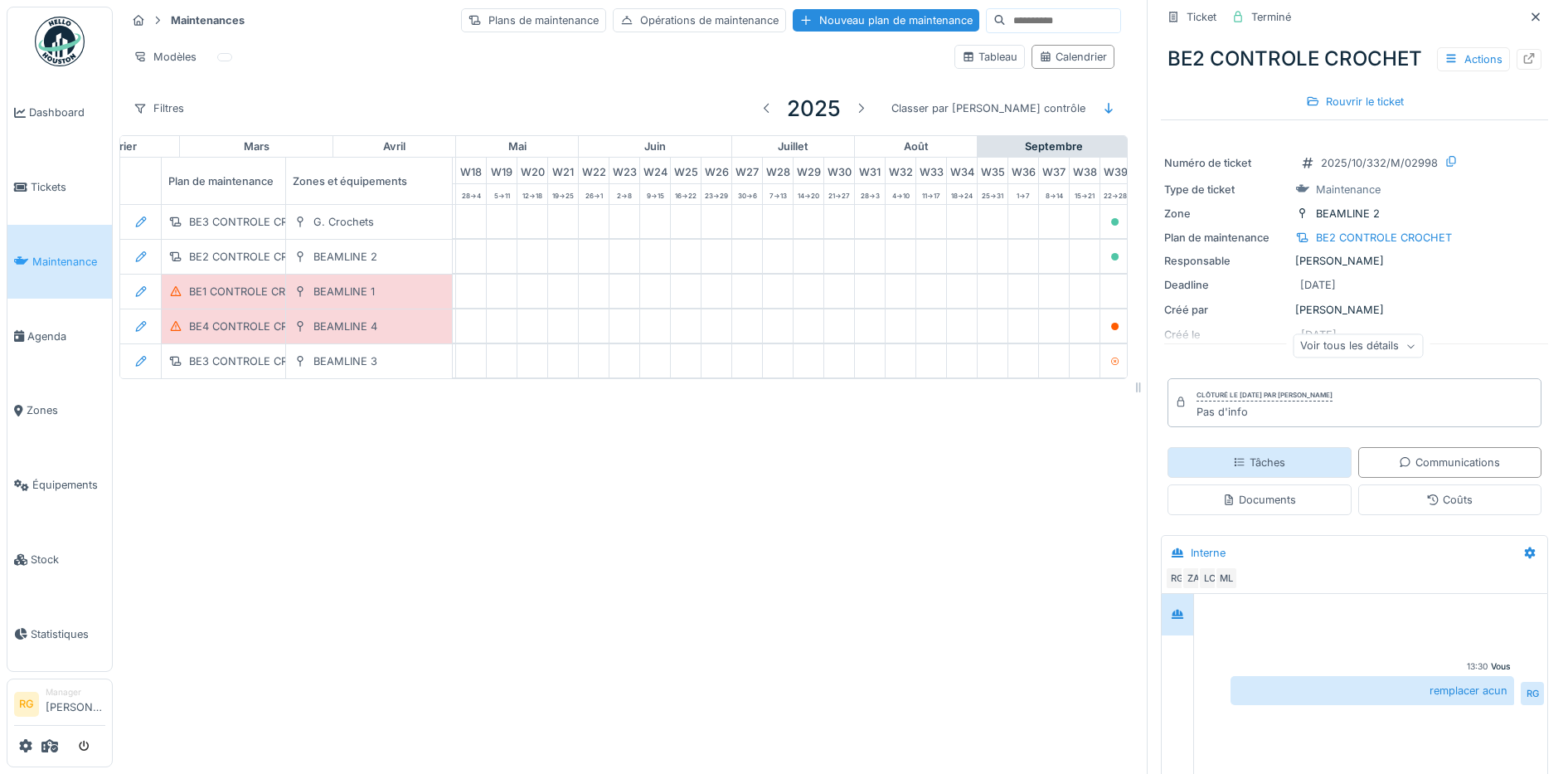
click at [1239, 470] on div "Tâches" at bounding box center [1259, 462] width 52 height 15
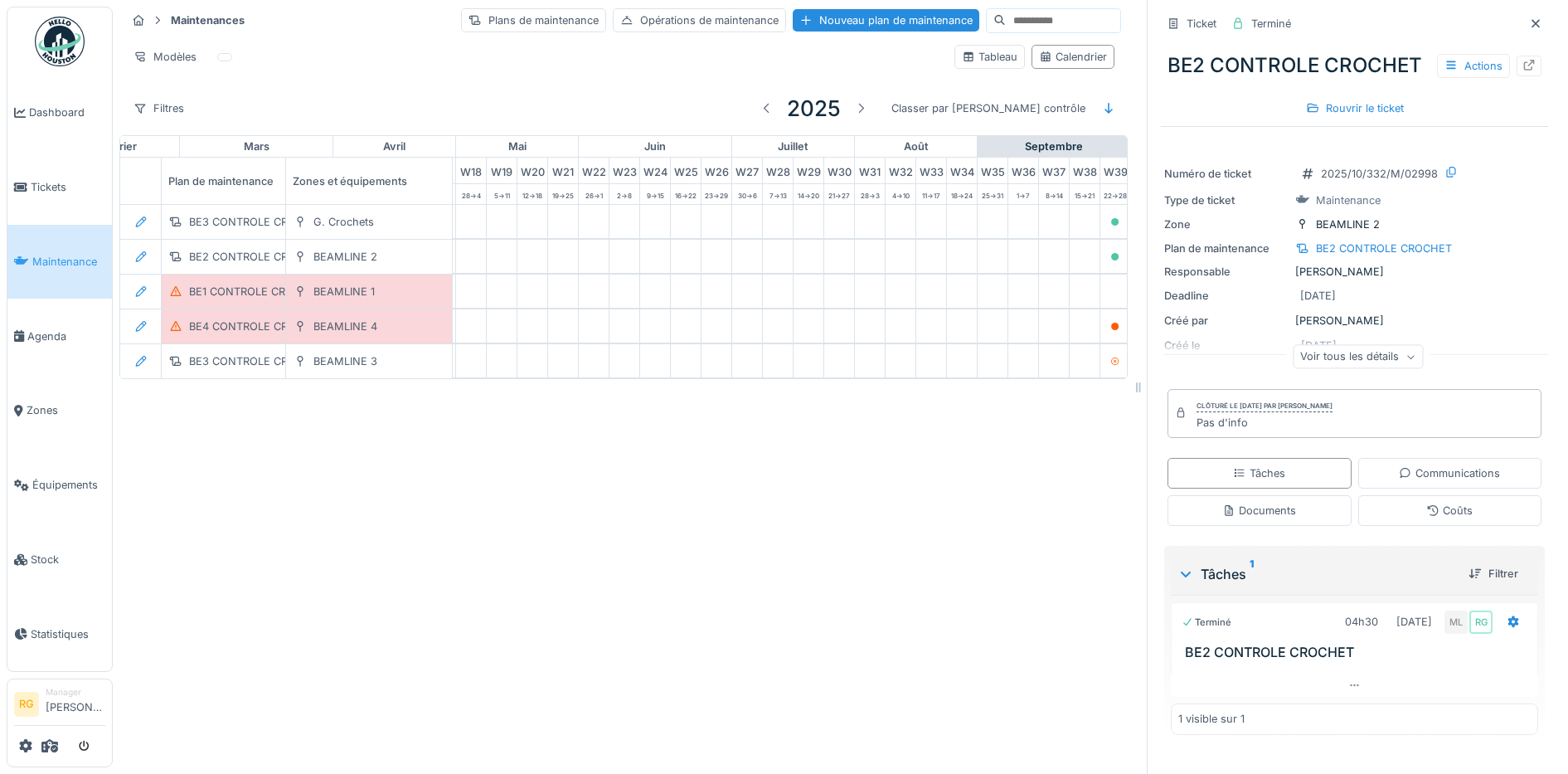
scroll to position [13, 0]
click at [1532, 19] on icon at bounding box center [1536, 23] width 9 height 9
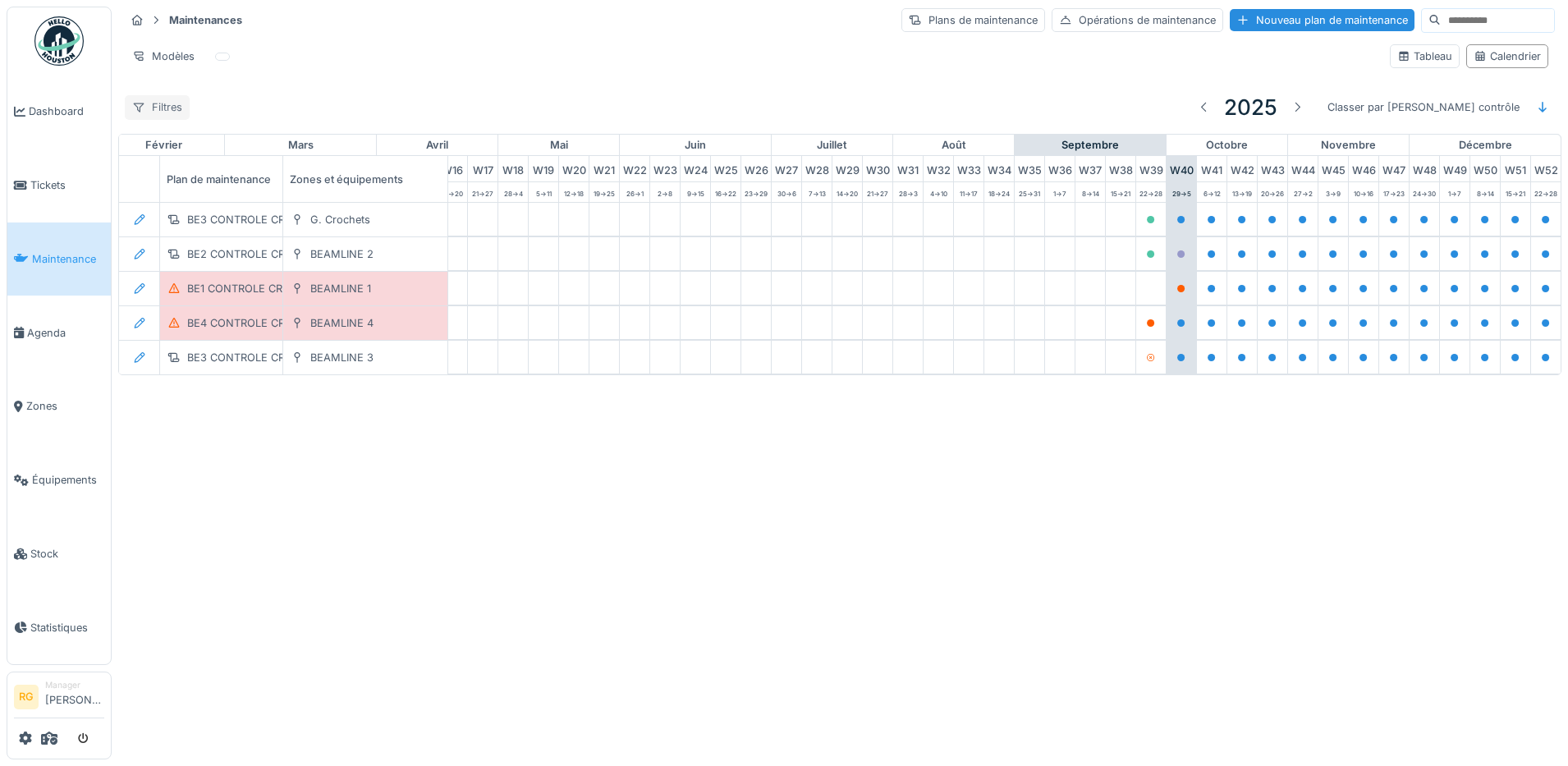
click at [159, 107] on div "Filtres" at bounding box center [157, 107] width 65 height 24
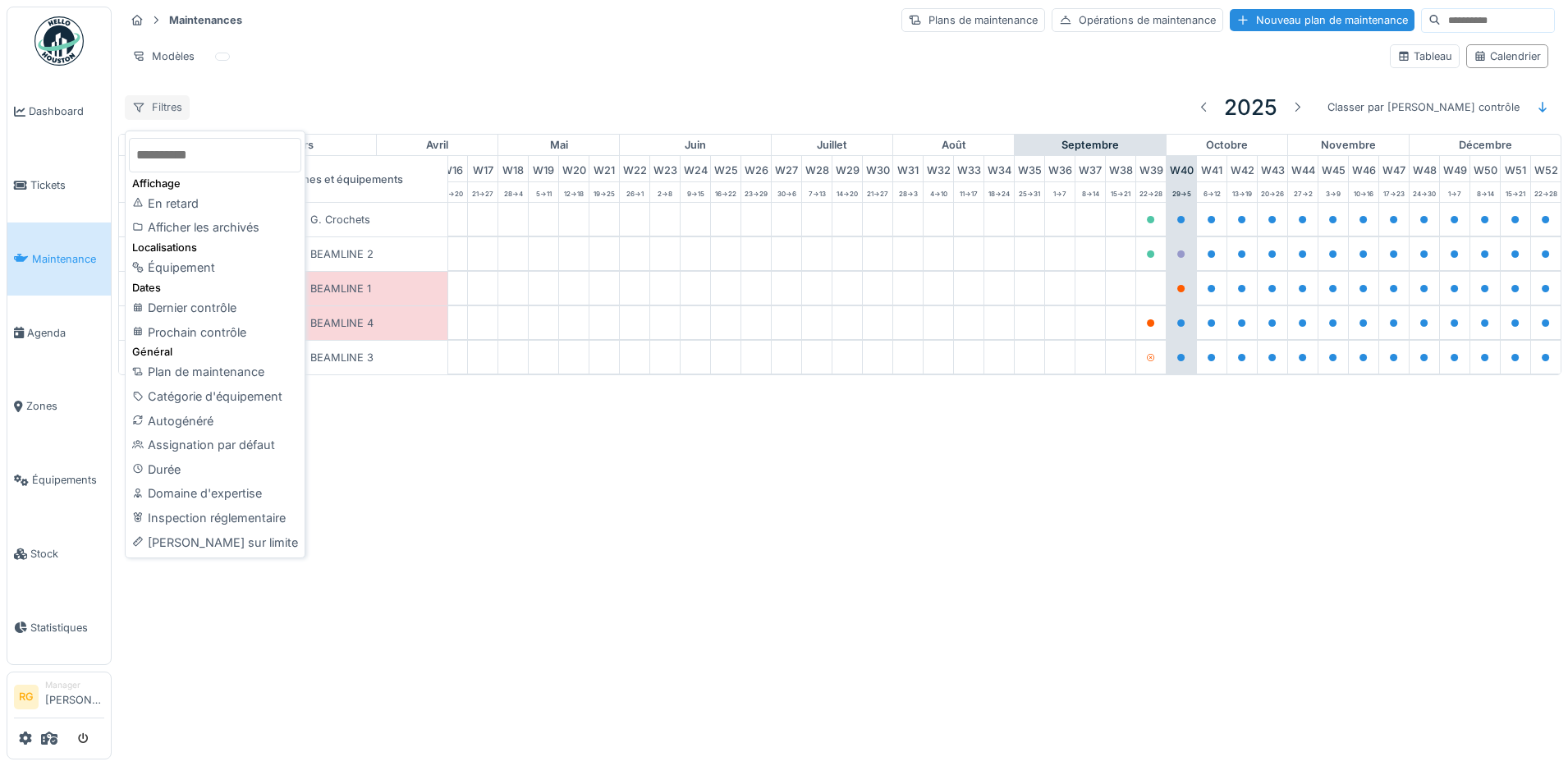
click at [159, 107] on div "Filtres" at bounding box center [157, 107] width 65 height 24
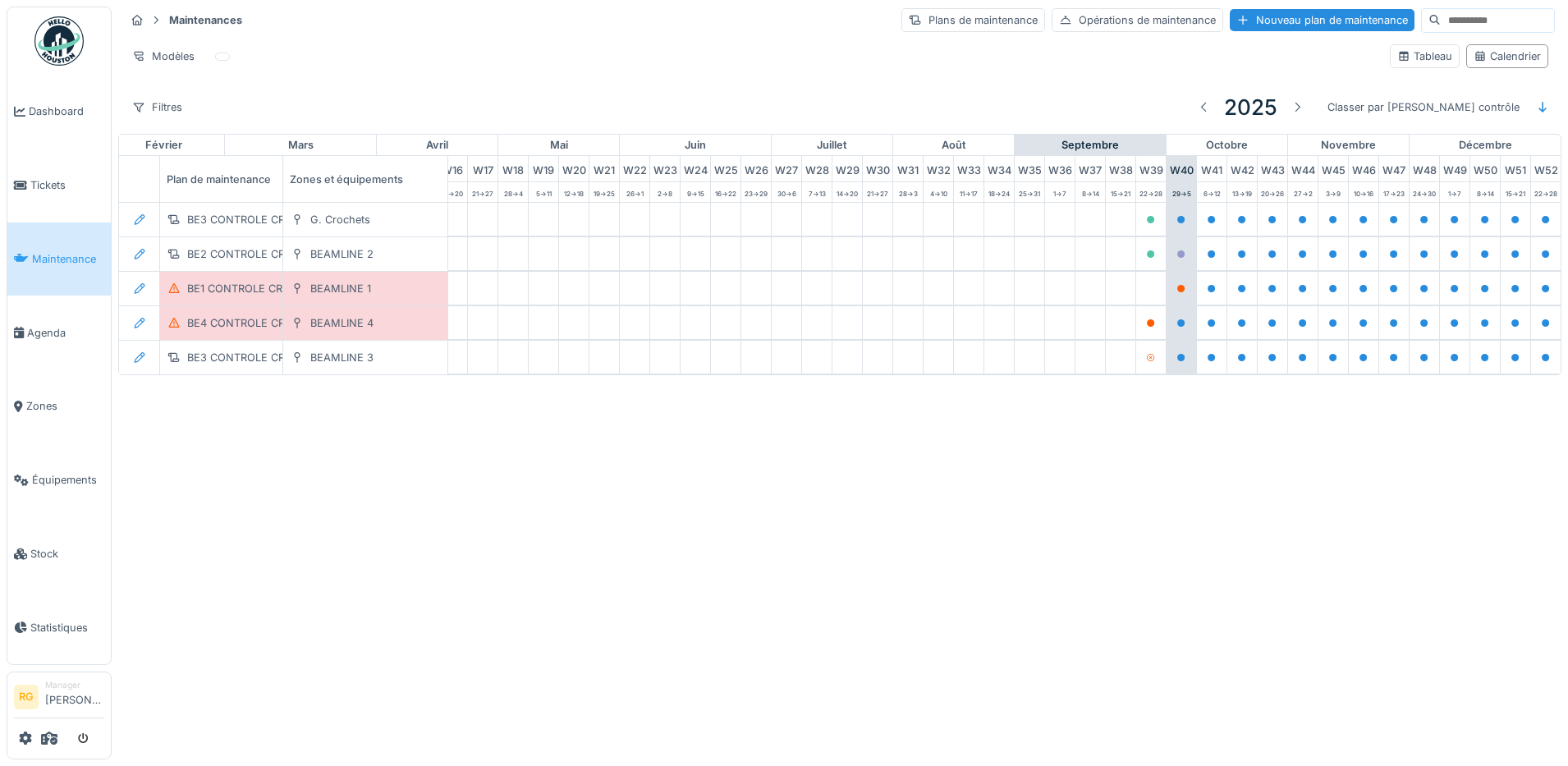
click at [288, 107] on div "Filtres 2025 Classer par Dernier contrôle" at bounding box center [839, 107] width 1430 height 38
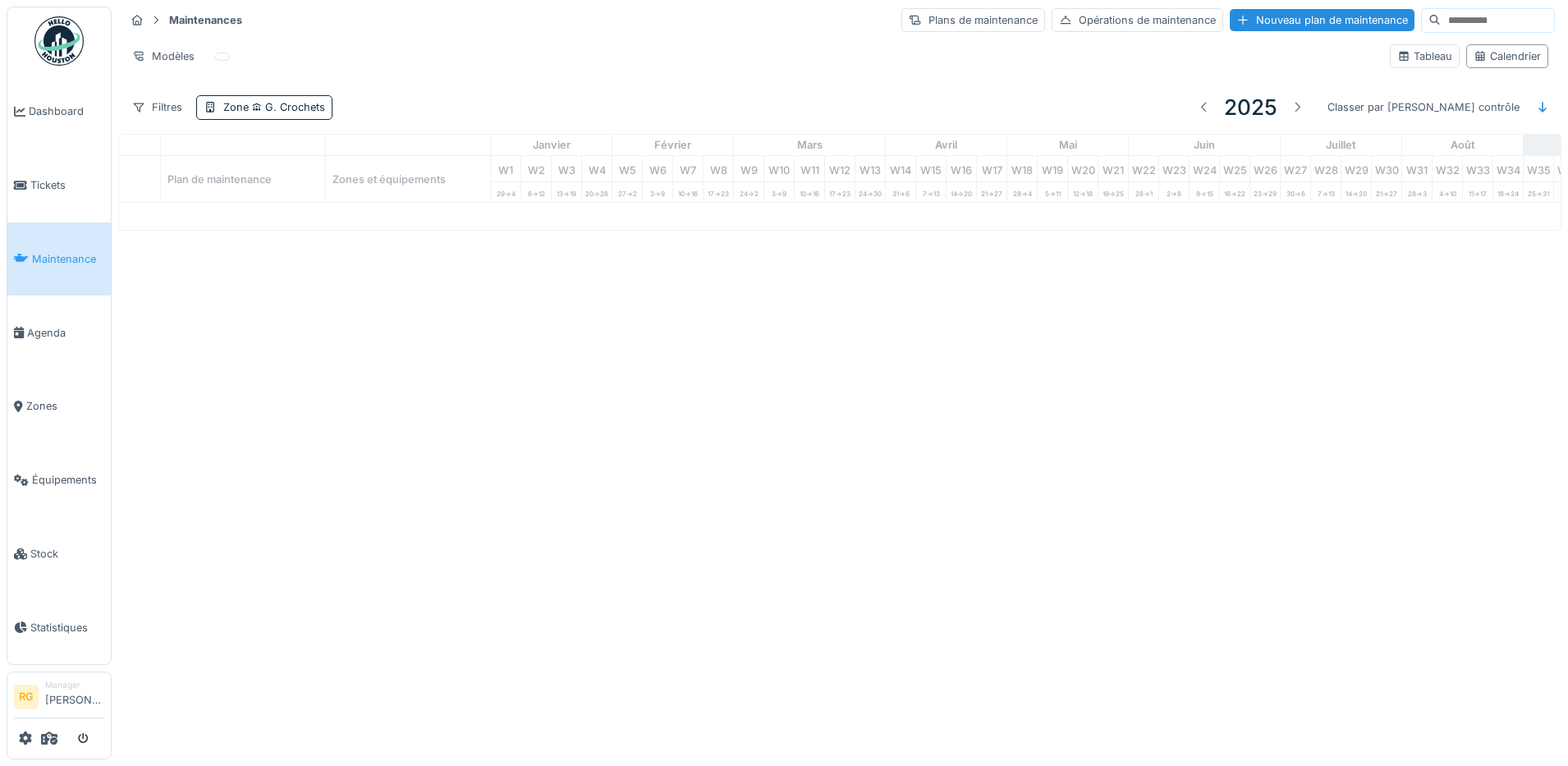
click at [389, 124] on div "Filtres Zone G. Crochets 2025 Classer par [PERSON_NAME] contrôle" at bounding box center [839, 107] width 1430 height 38
click at [257, 109] on icon at bounding box center [257, 106] width 9 height 8
click at [282, 181] on icon at bounding box center [283, 181] width 9 height 9
click at [287, 108] on div "Filtres Zone 2025 Classer par [PERSON_NAME] contrôle" at bounding box center [839, 107] width 1430 height 38
click at [230, 110] on div "Zone" at bounding box center [236, 107] width 26 height 15
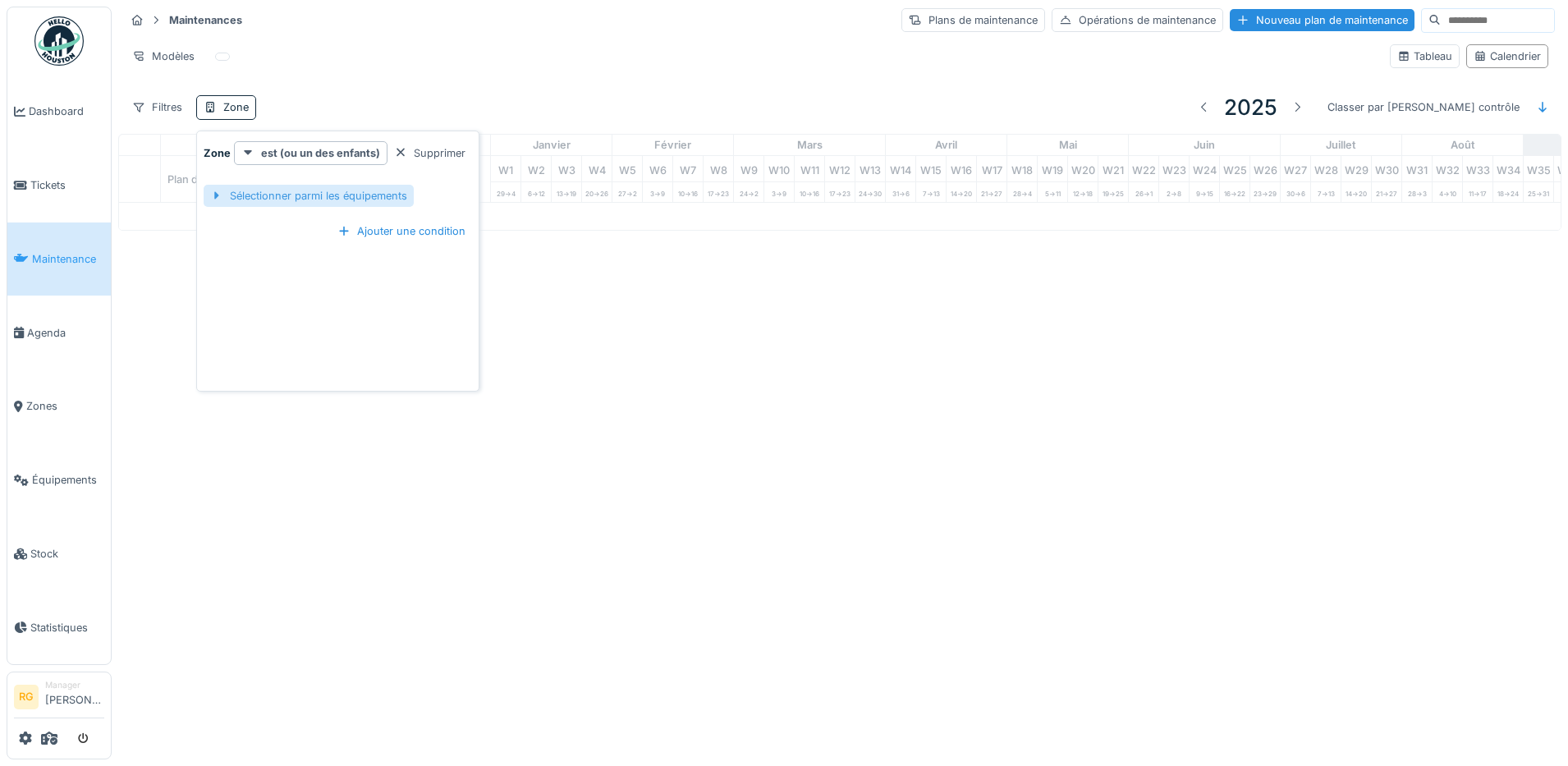
click at [279, 187] on div "Sélectionner parmi les équipements" at bounding box center [308, 196] width 210 height 22
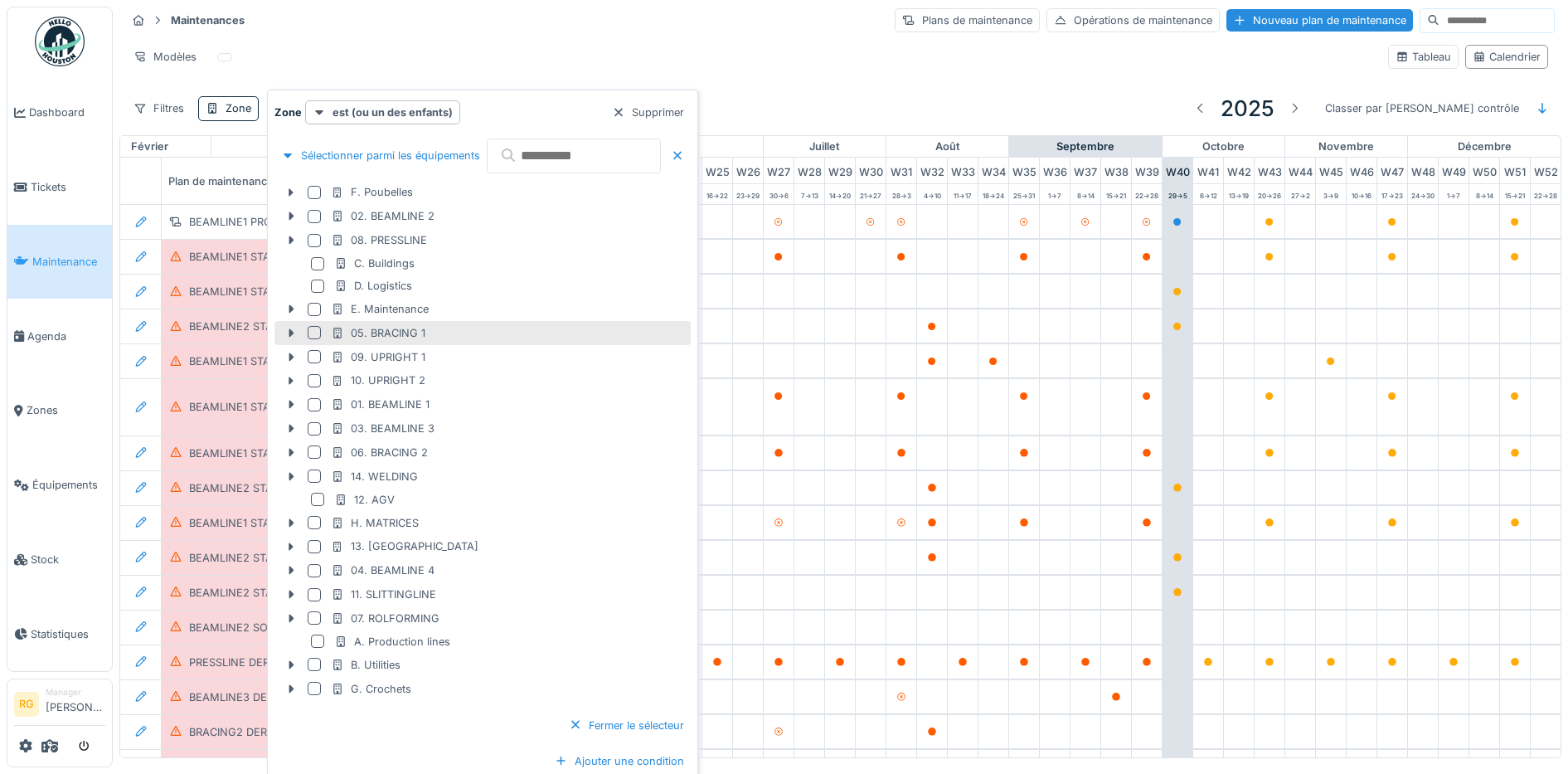
scroll to position [7, 0]
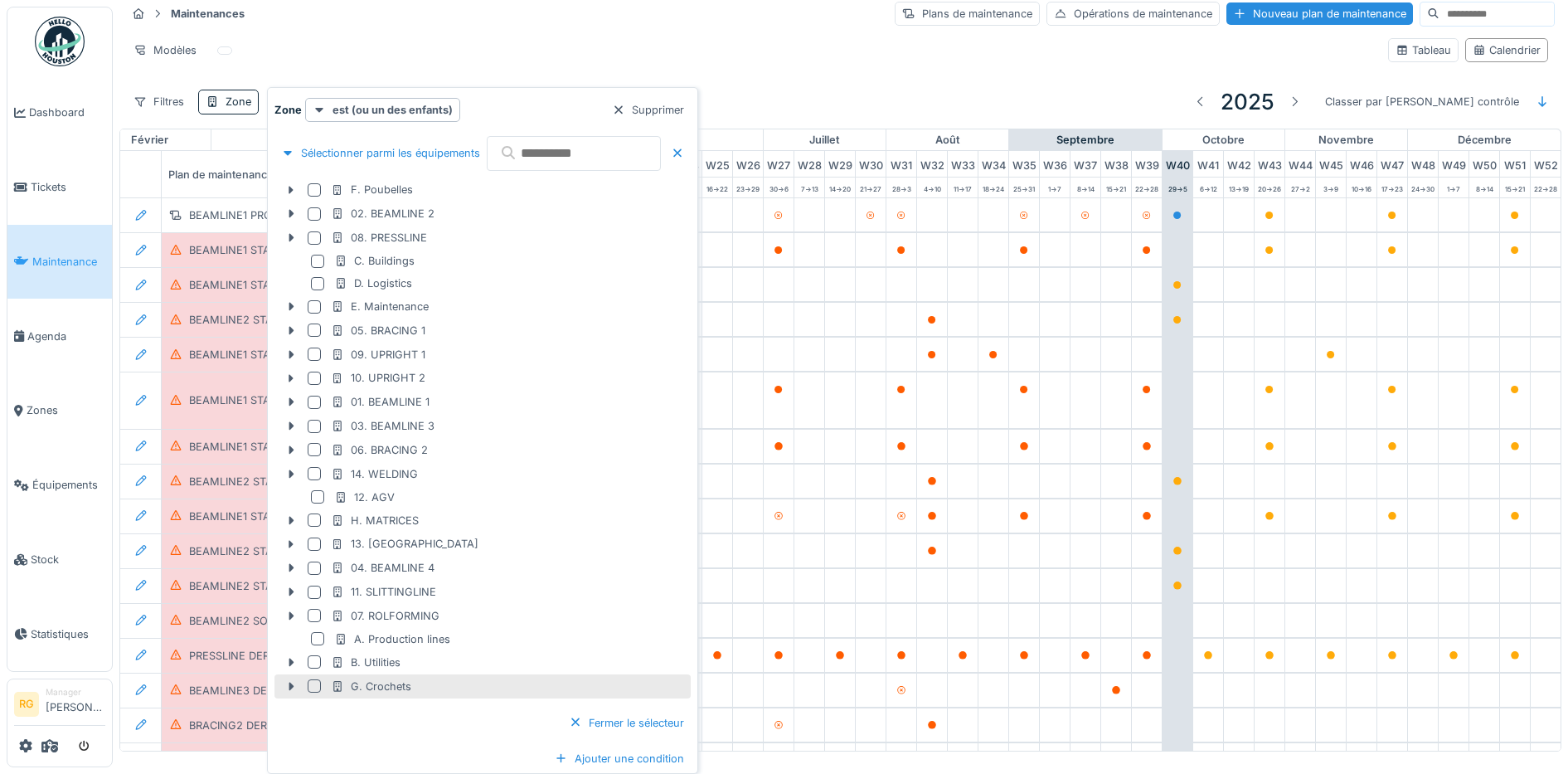
click at [312, 685] on div at bounding box center [313, 685] width 13 height 13
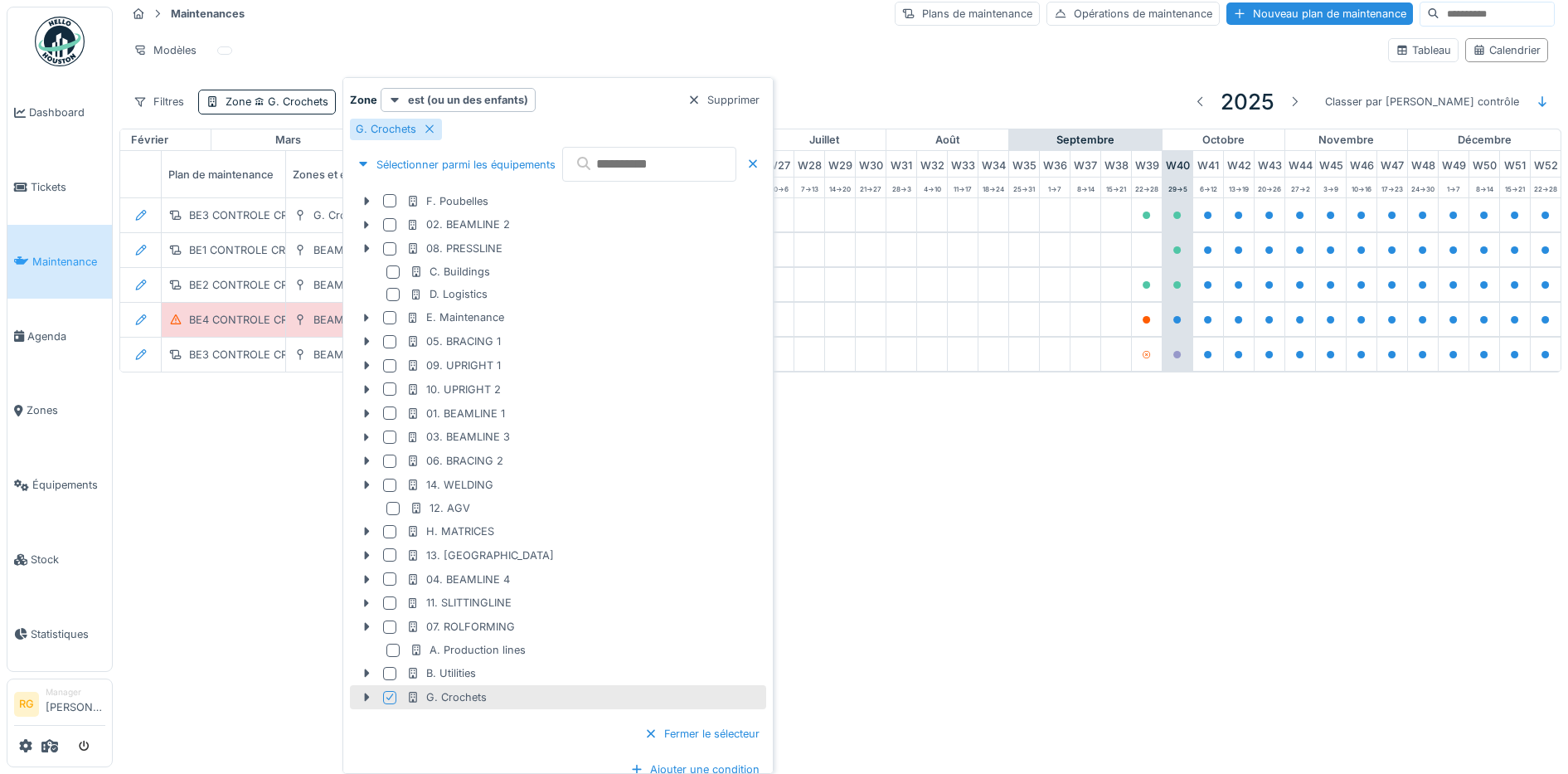
scroll to position [0, 0]
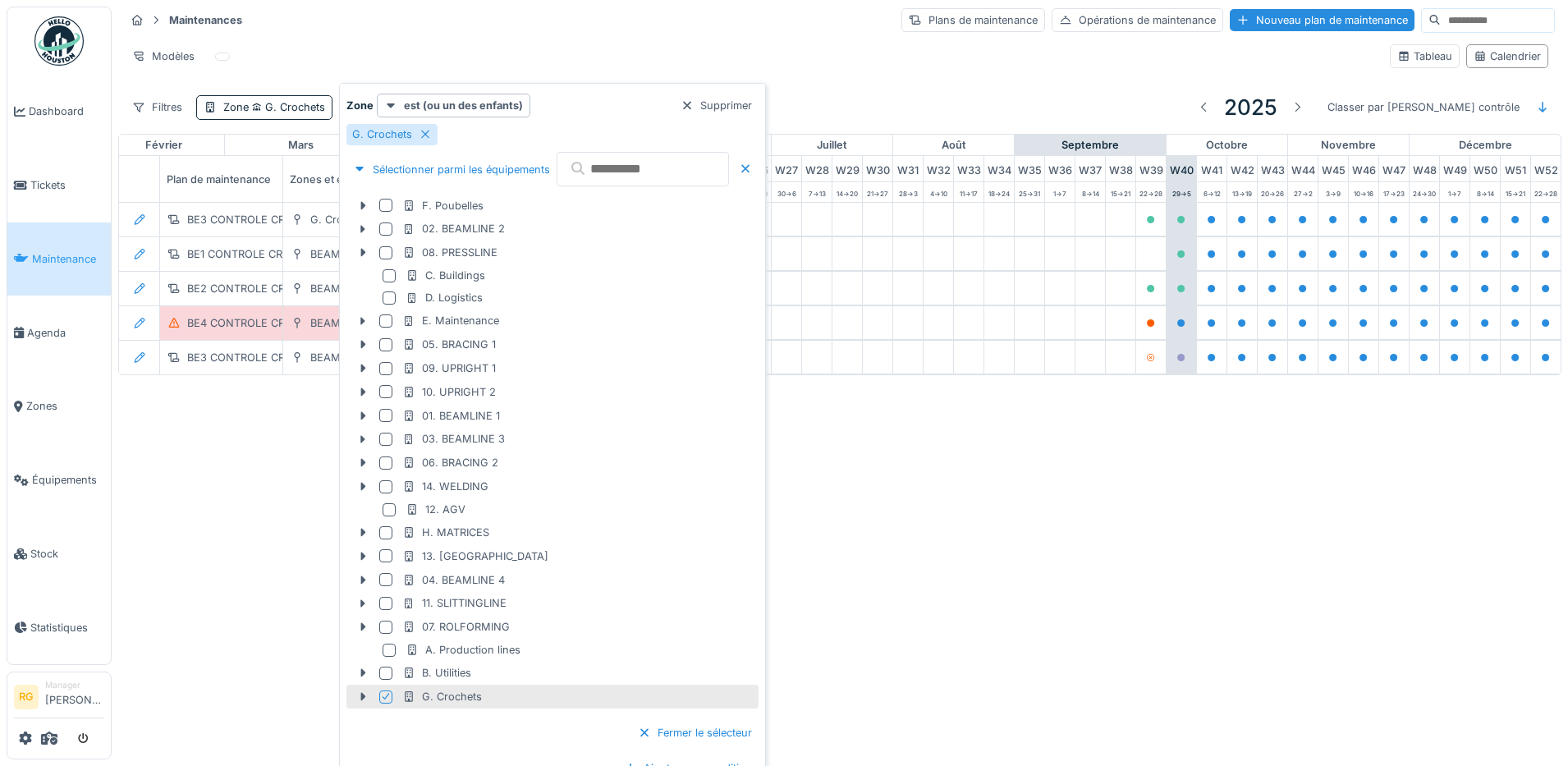
click at [216, 613] on div "Annuler Maintenances Plans de maintenance Opérations de maintenance Nouveau pla…" at bounding box center [784, 383] width 1568 height 766
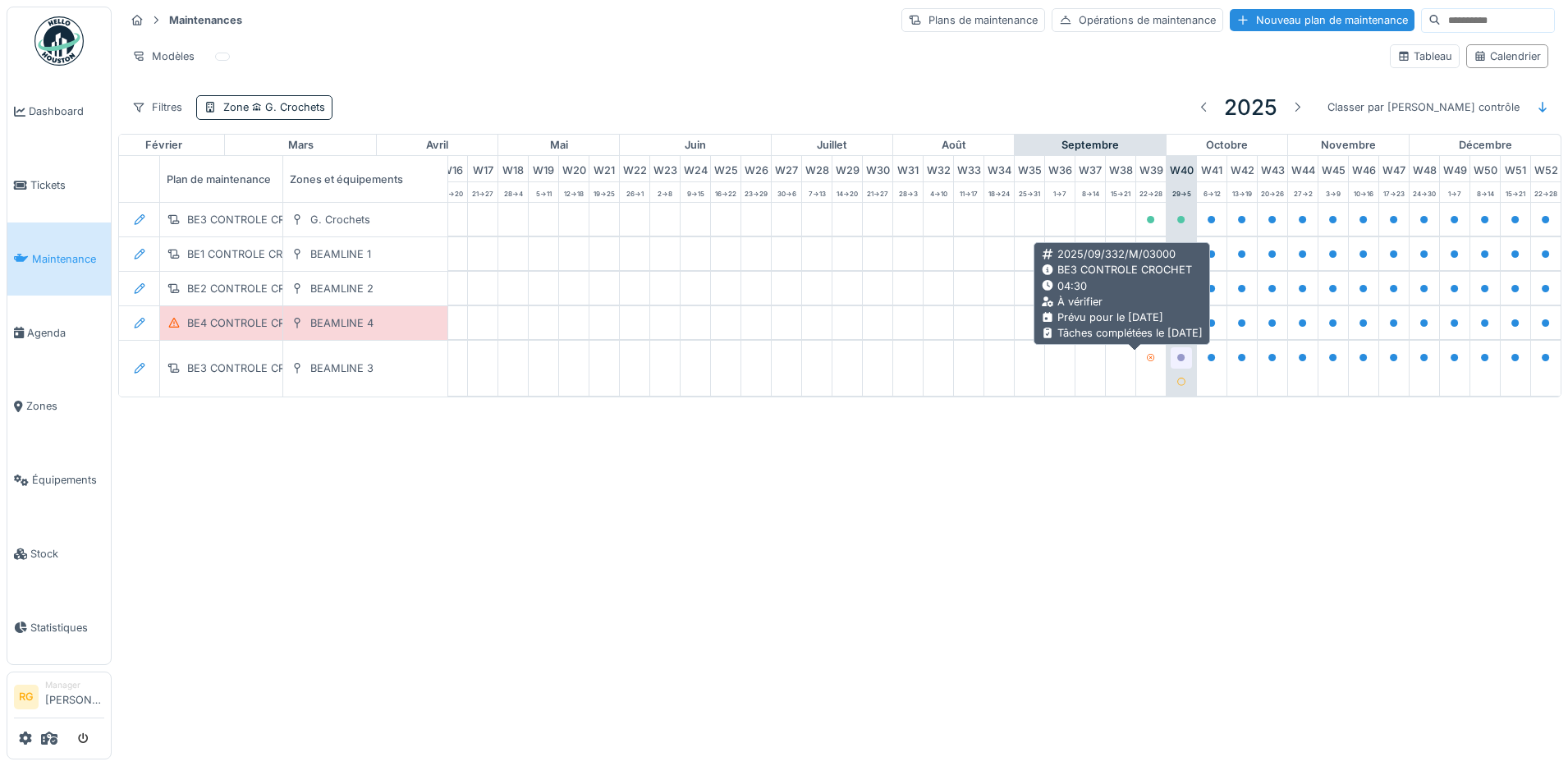
click at [1178, 362] on icon at bounding box center [1182, 358] width 9 height 9
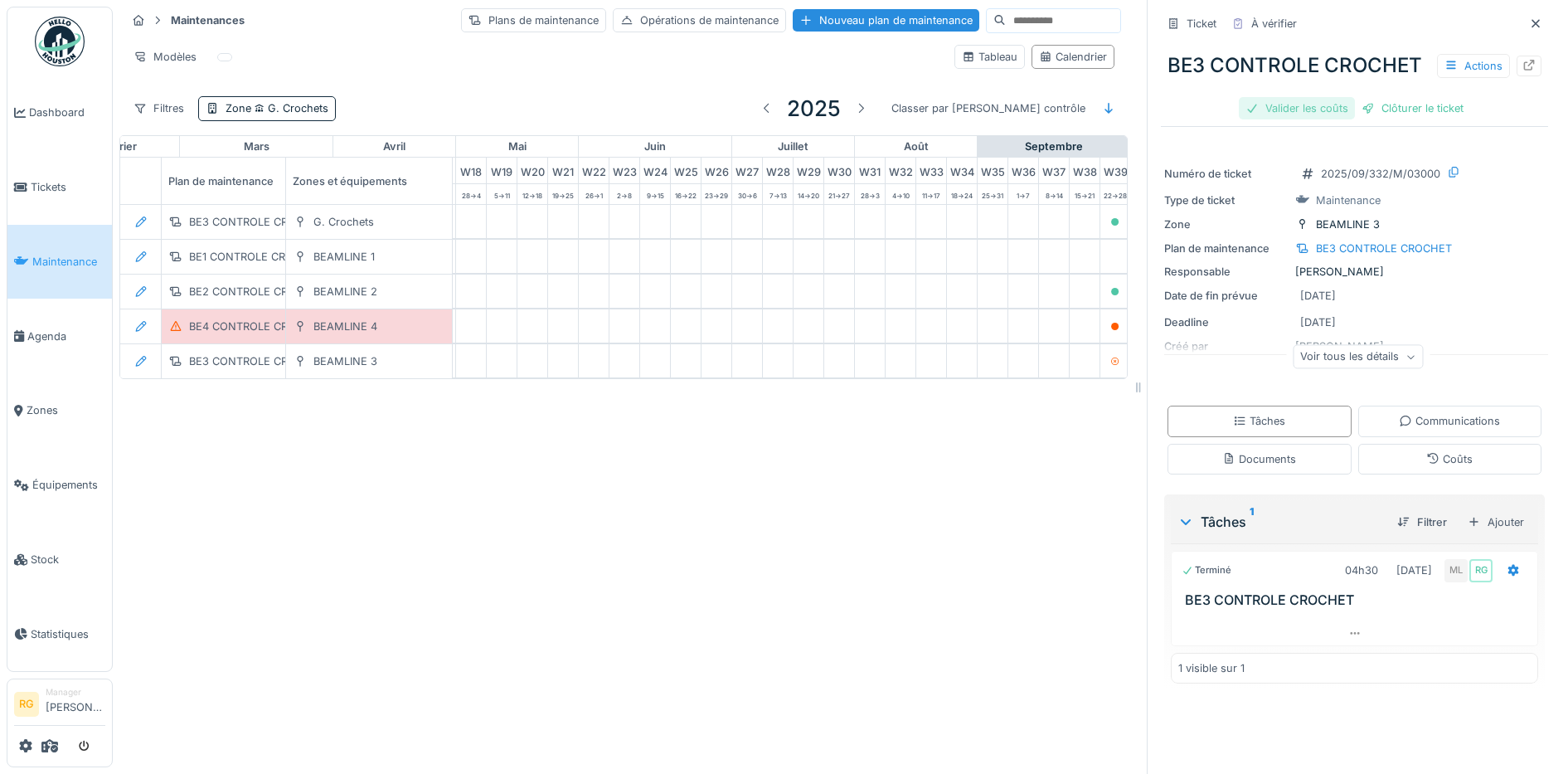
click at [1270, 120] on div "Valider les coûts" at bounding box center [1297, 108] width 116 height 22
click at [1346, 120] on div "Clôturer le ticket" at bounding box center [1355, 108] width 115 height 22
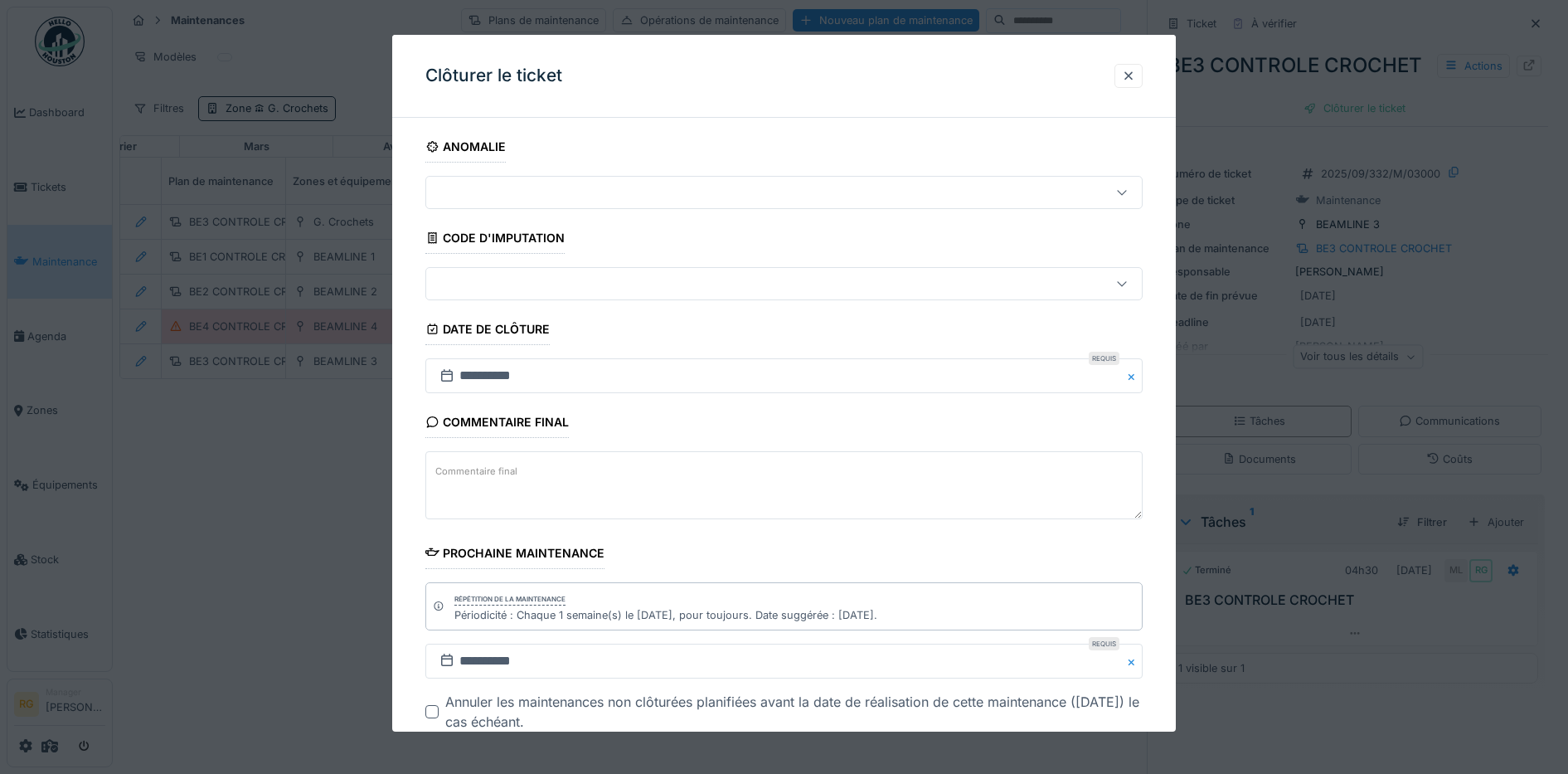
click at [535, 472] on textarea "Commentaire final" at bounding box center [784, 485] width 718 height 68
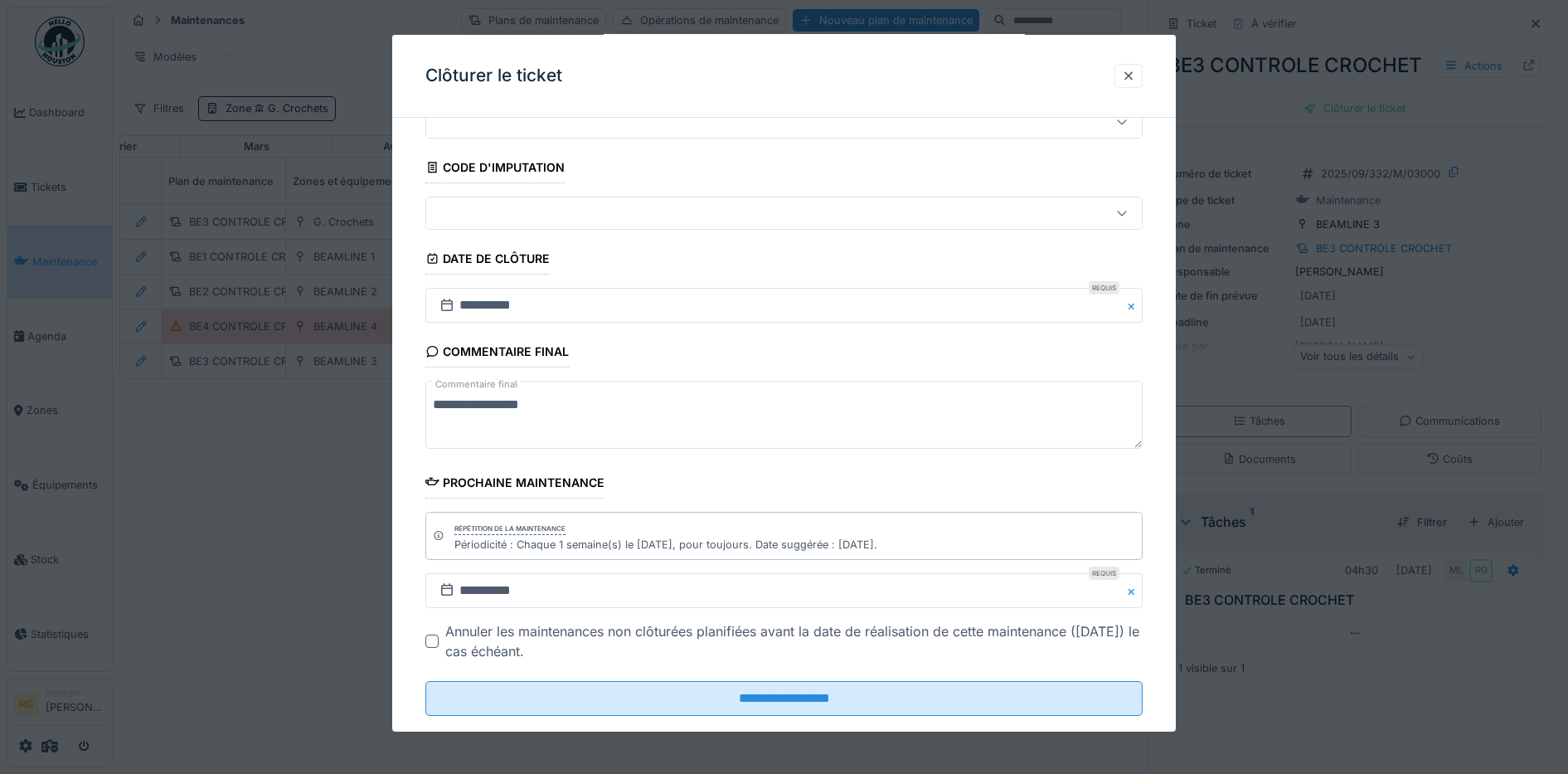
scroll to position [102, 0]
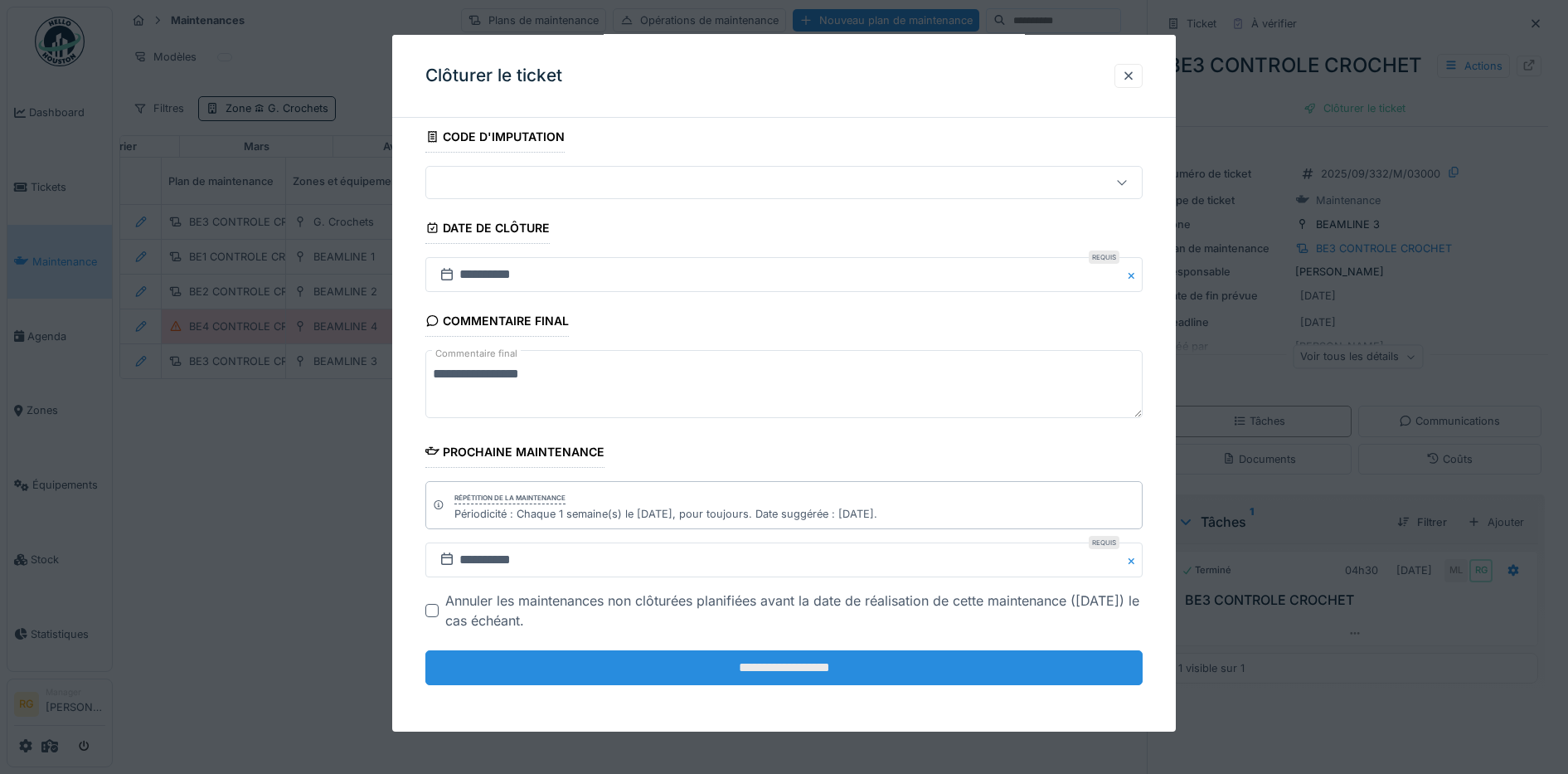
type textarea "**********"
click at [674, 668] on input "**********" at bounding box center [784, 667] width 718 height 34
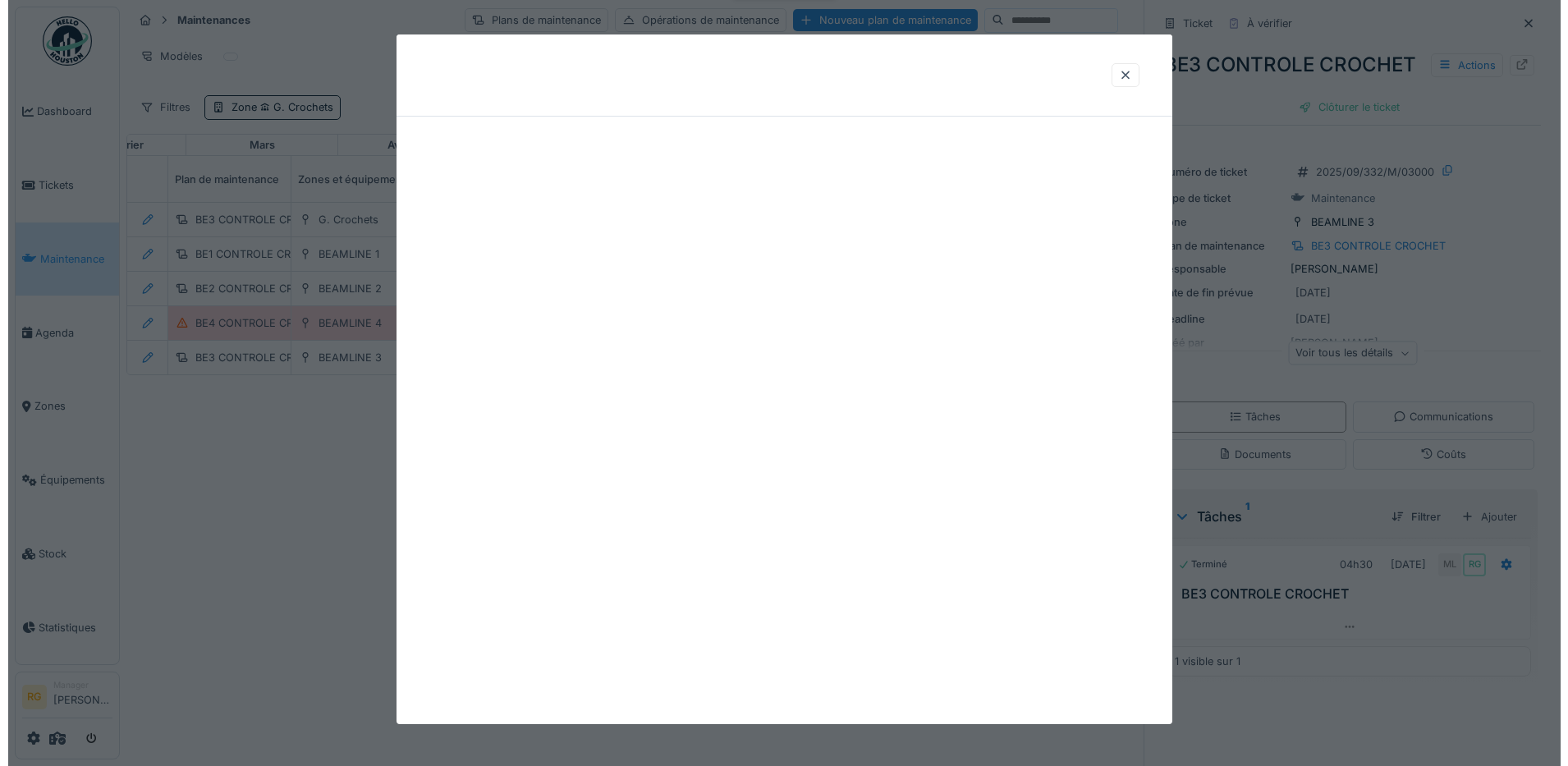
scroll to position [0, 0]
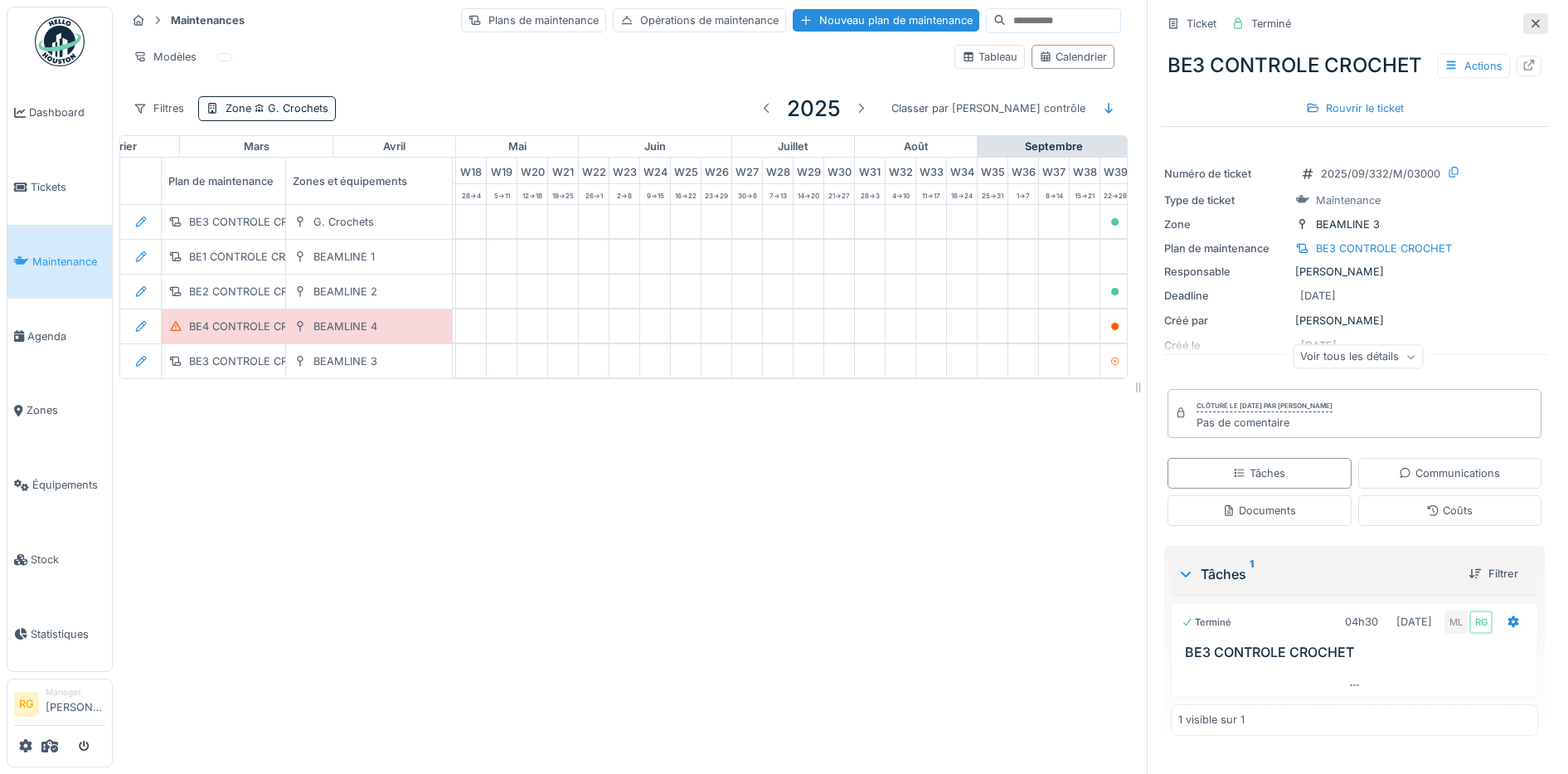
click at [1532, 22] on icon at bounding box center [1536, 23] width 9 height 9
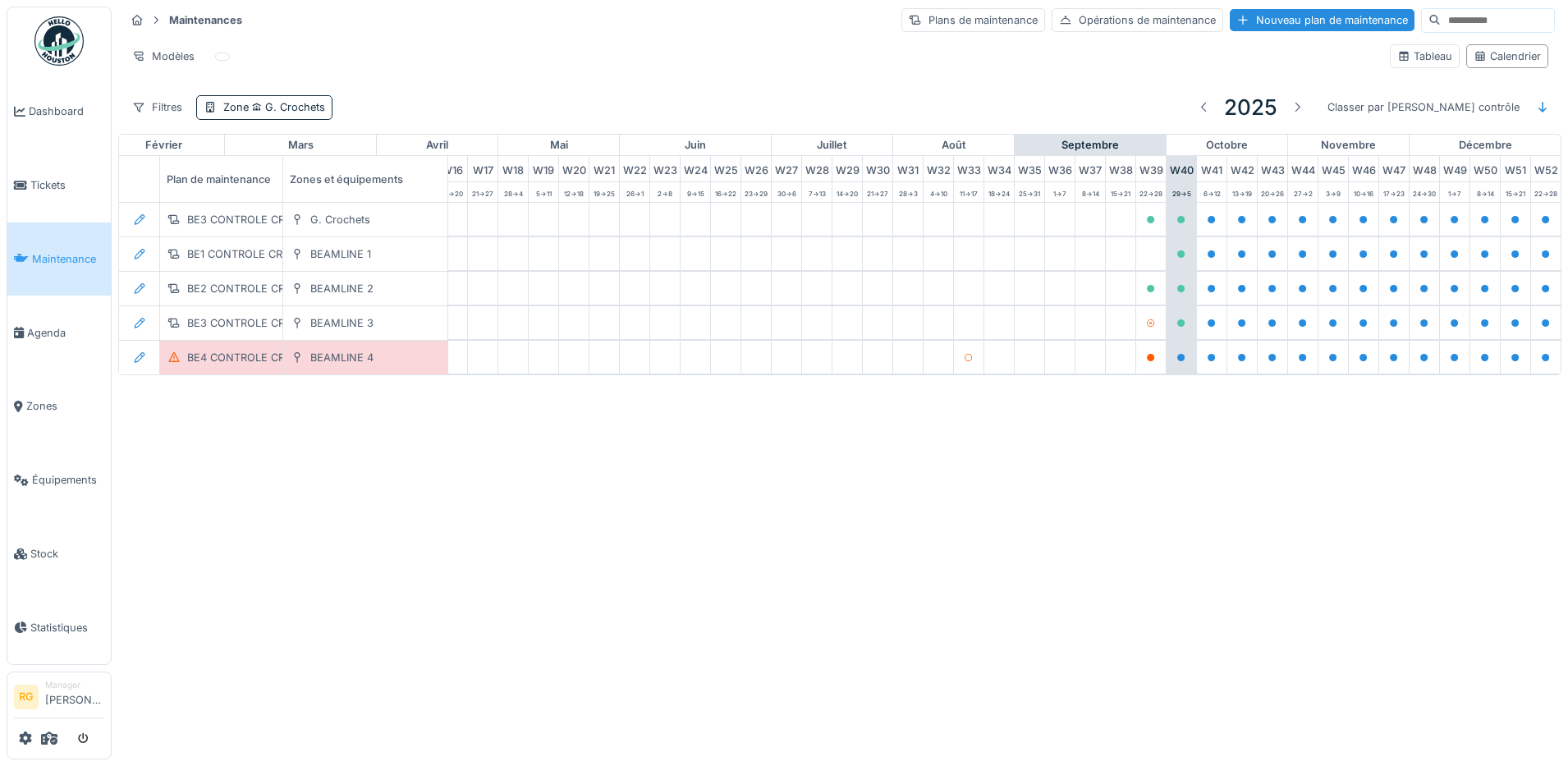
scroll to position [0, 556]
click at [137, 221] on icon at bounding box center [139, 219] width 13 height 11
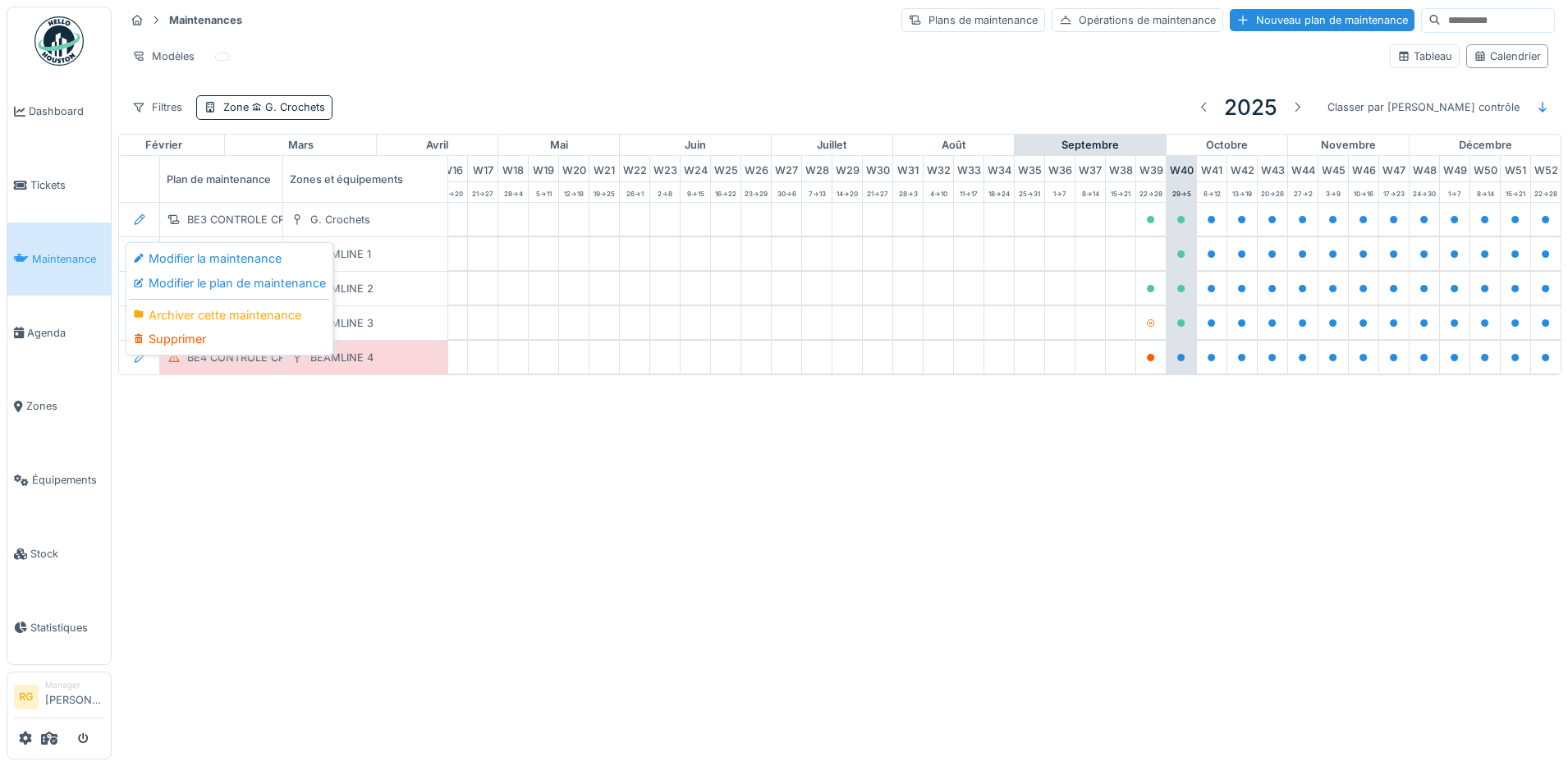
click at [202, 515] on div "Annuler Maintenances Plans de maintenance Opérations de maintenance Nouveau pla…" at bounding box center [784, 383] width 1568 height 766
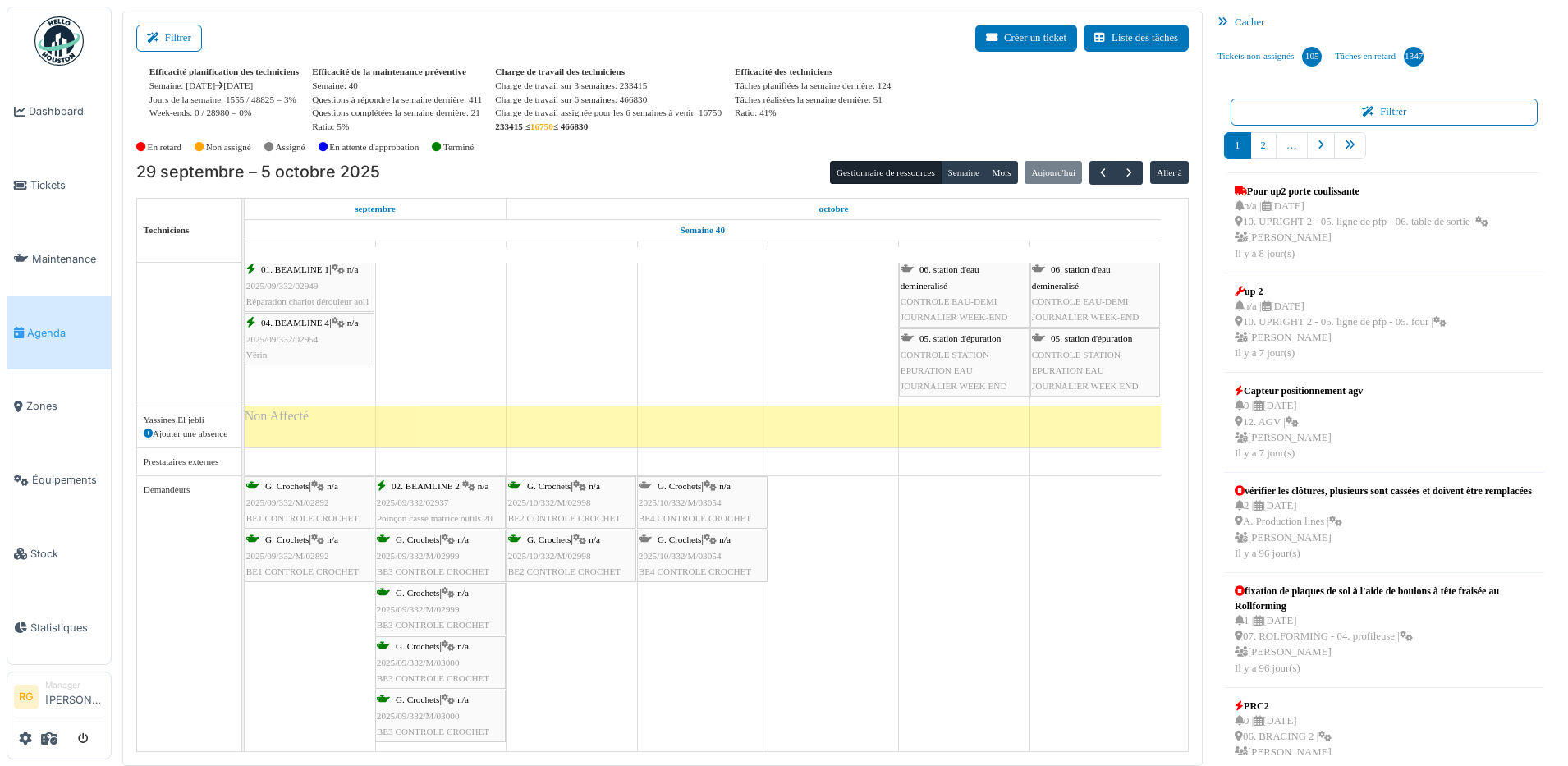
scroll to position [2, 0]
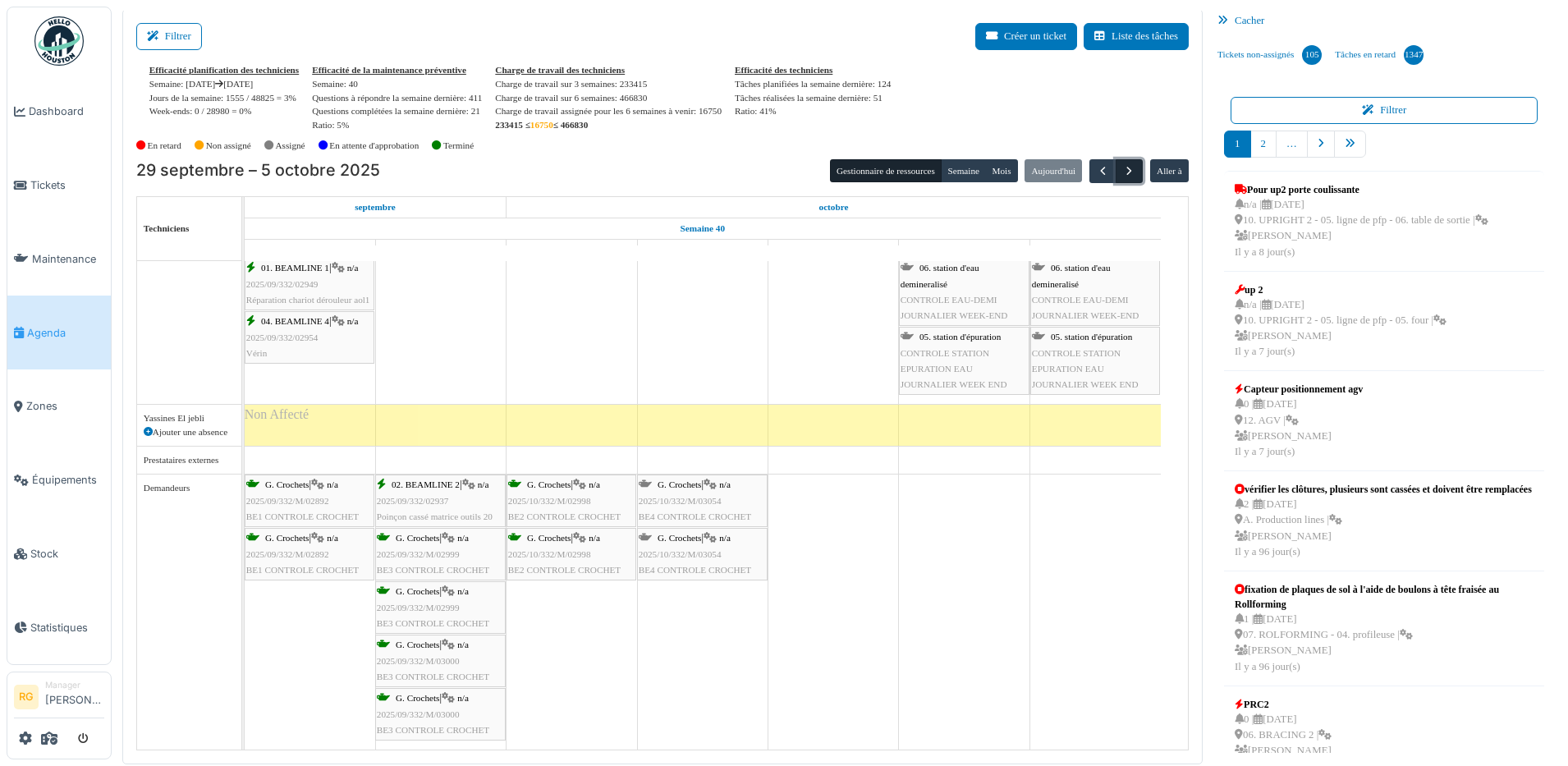
click at [1122, 173] on span "button" at bounding box center [1129, 171] width 14 height 14
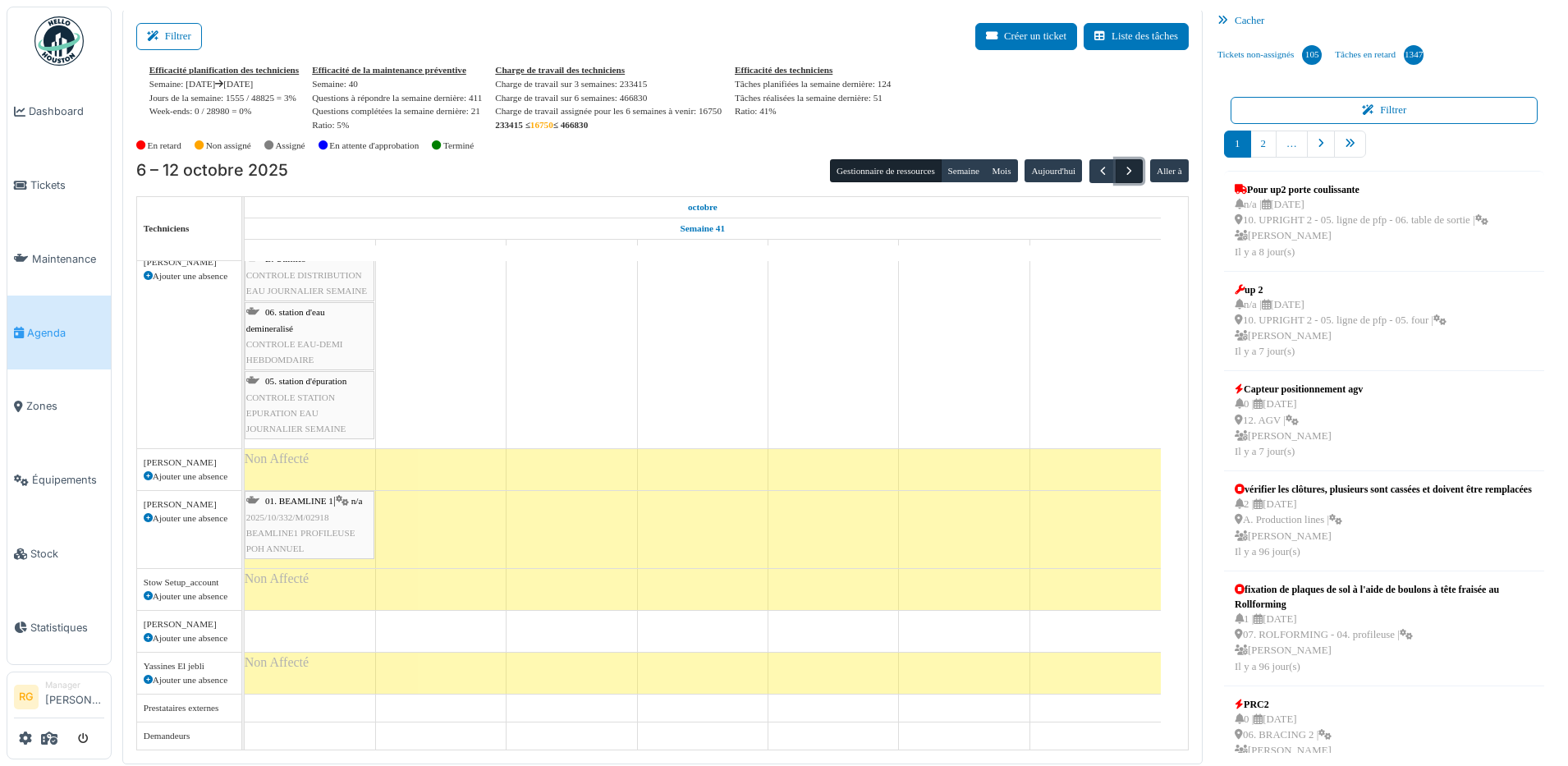
scroll to position [2862, 0]
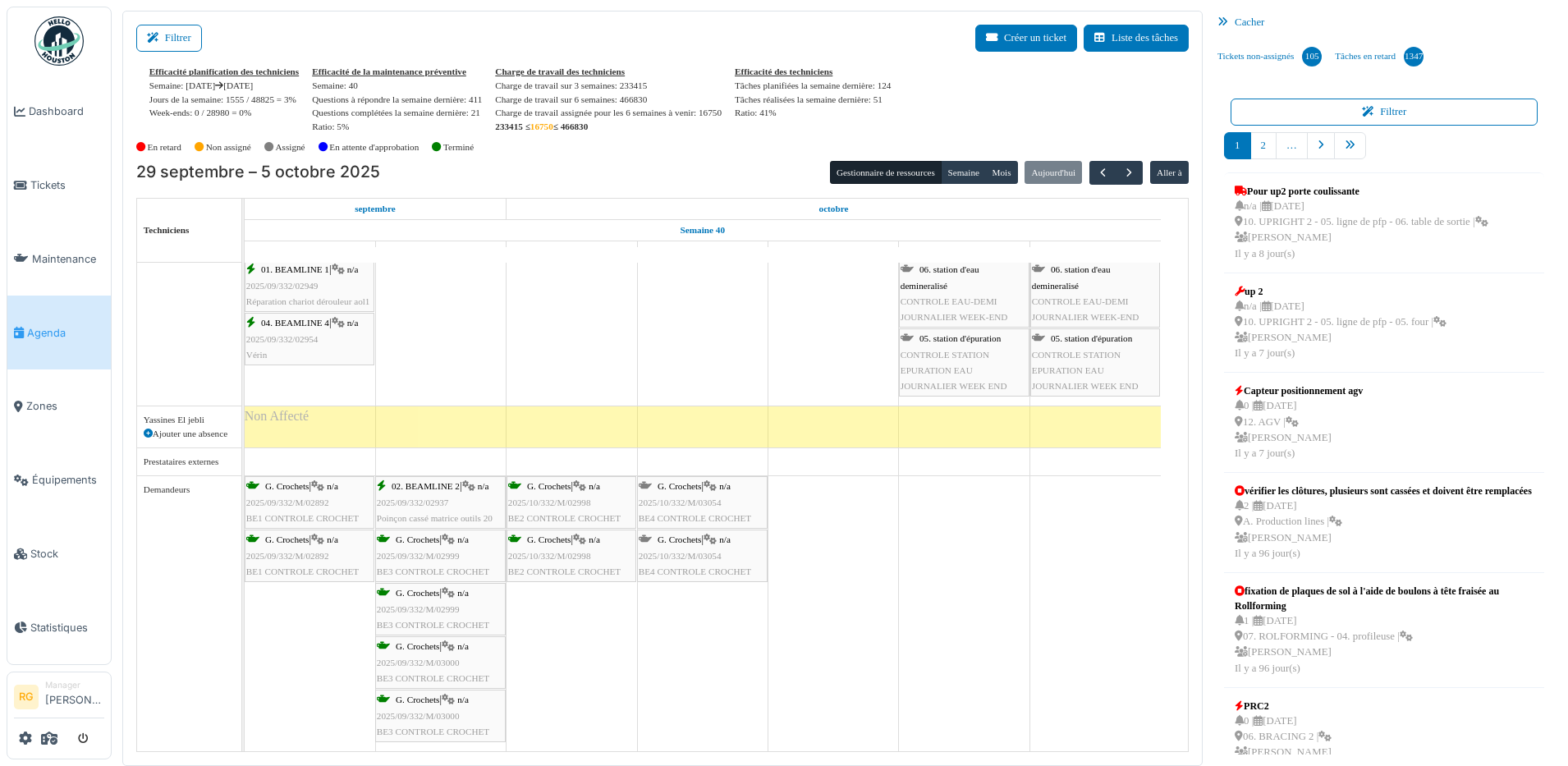
scroll to position [5133, 0]
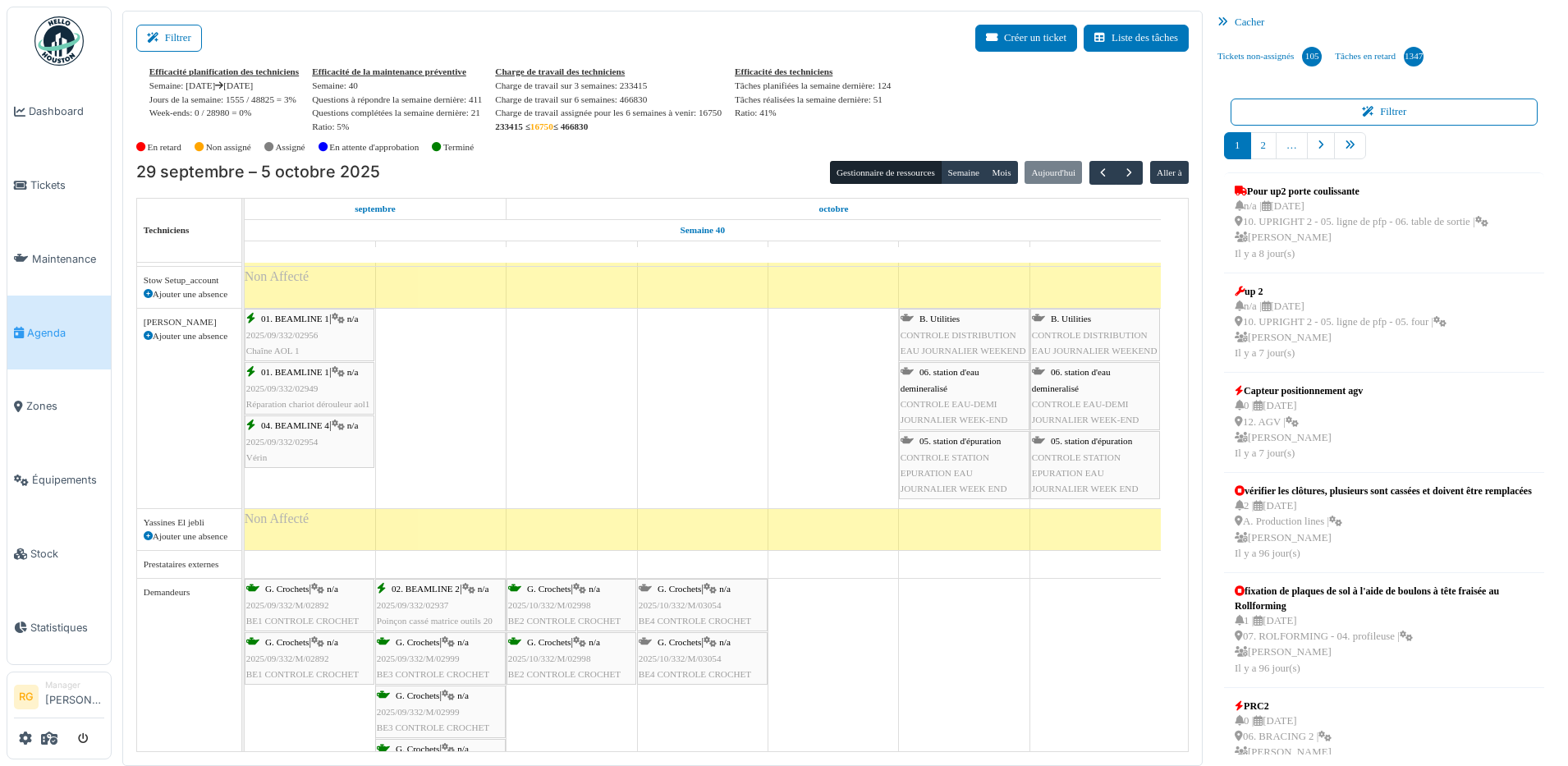
click at [701, 588] on span "G. Crochets" at bounding box center [679, 589] width 43 height 10
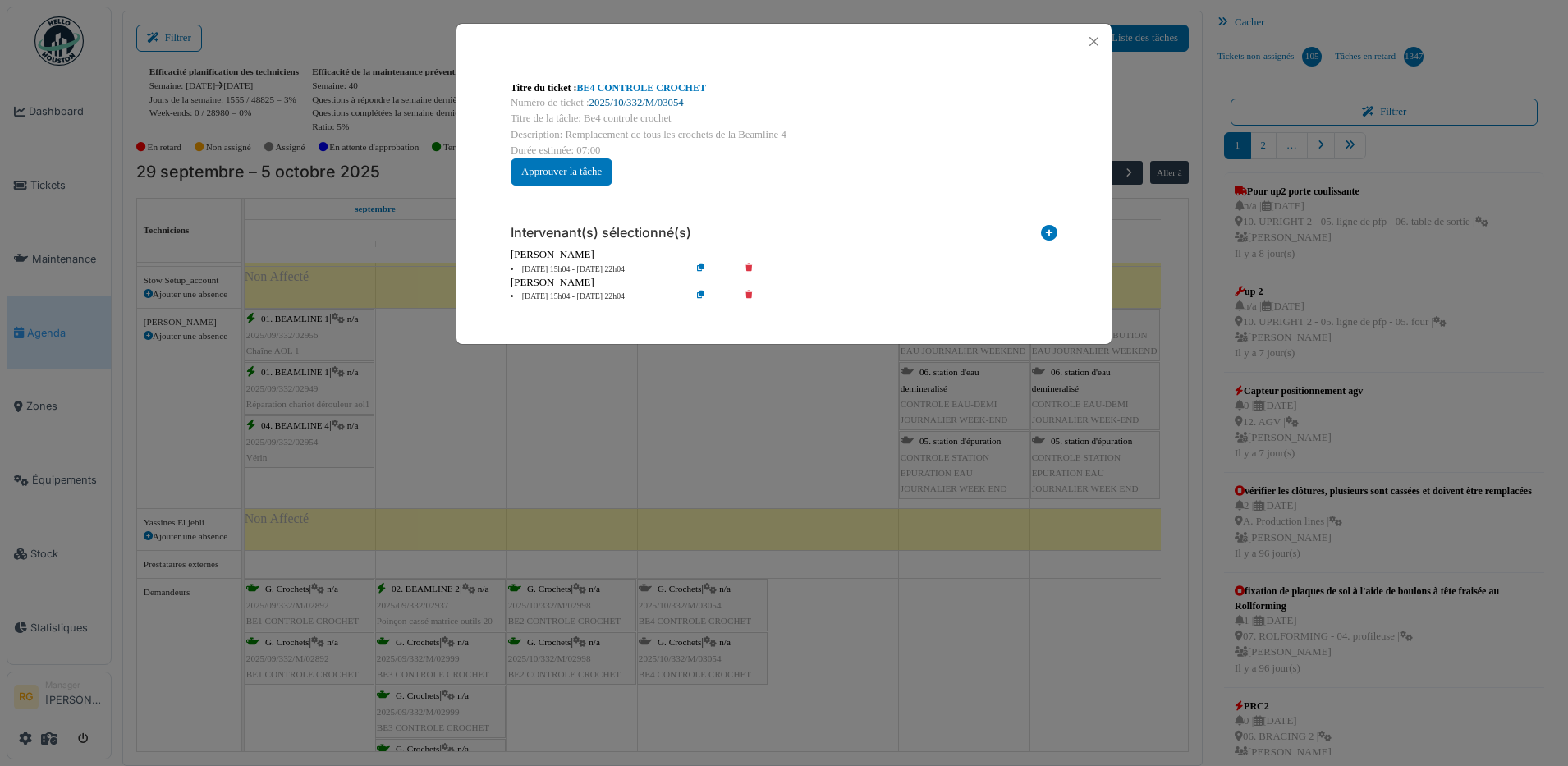
click at [625, 101] on link "2025/10/332/M/03054" at bounding box center [637, 102] width 95 height 11
click at [1093, 41] on button "Close" at bounding box center [1094, 42] width 22 height 22
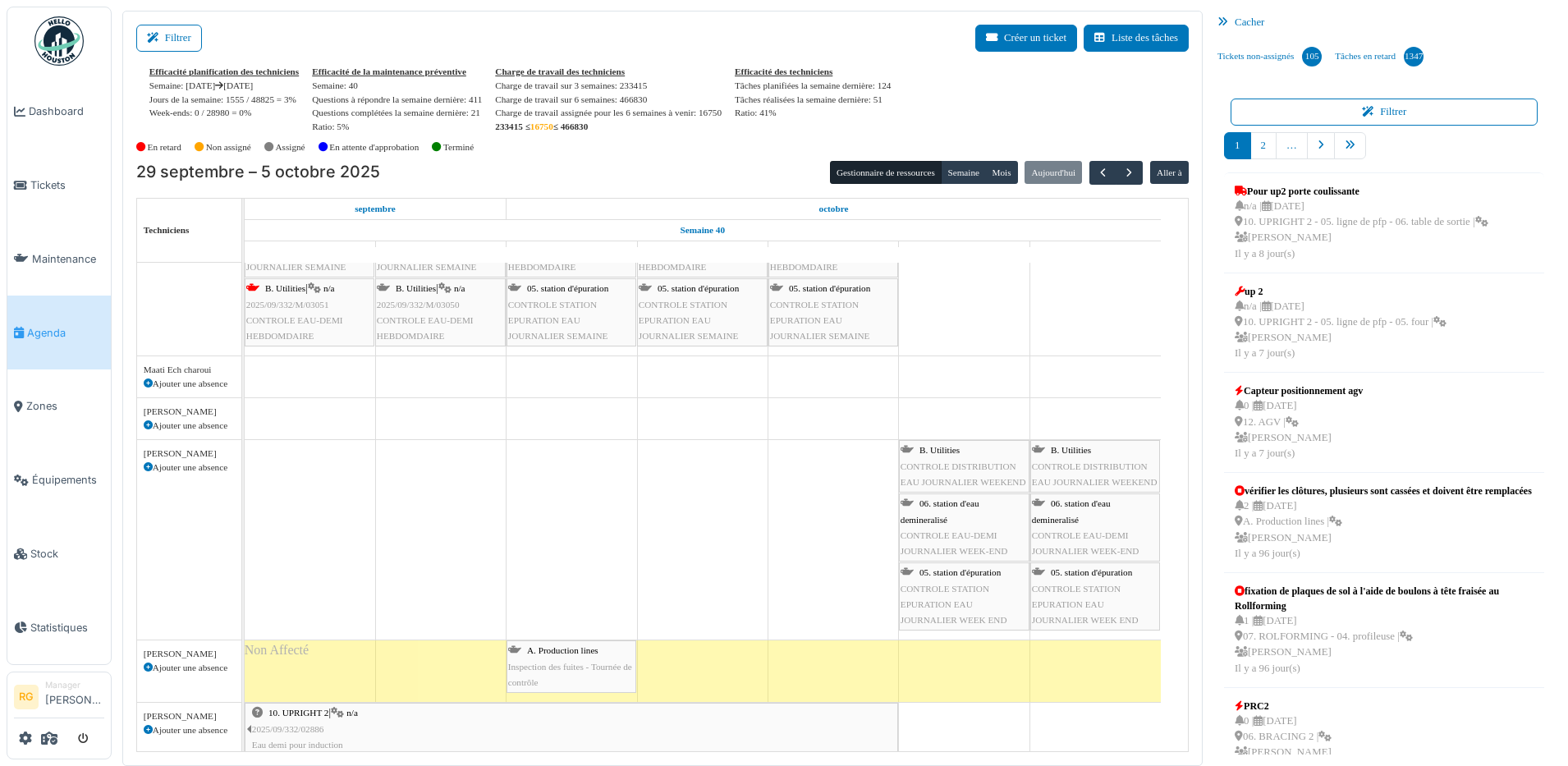
scroll to position [3696, 0]
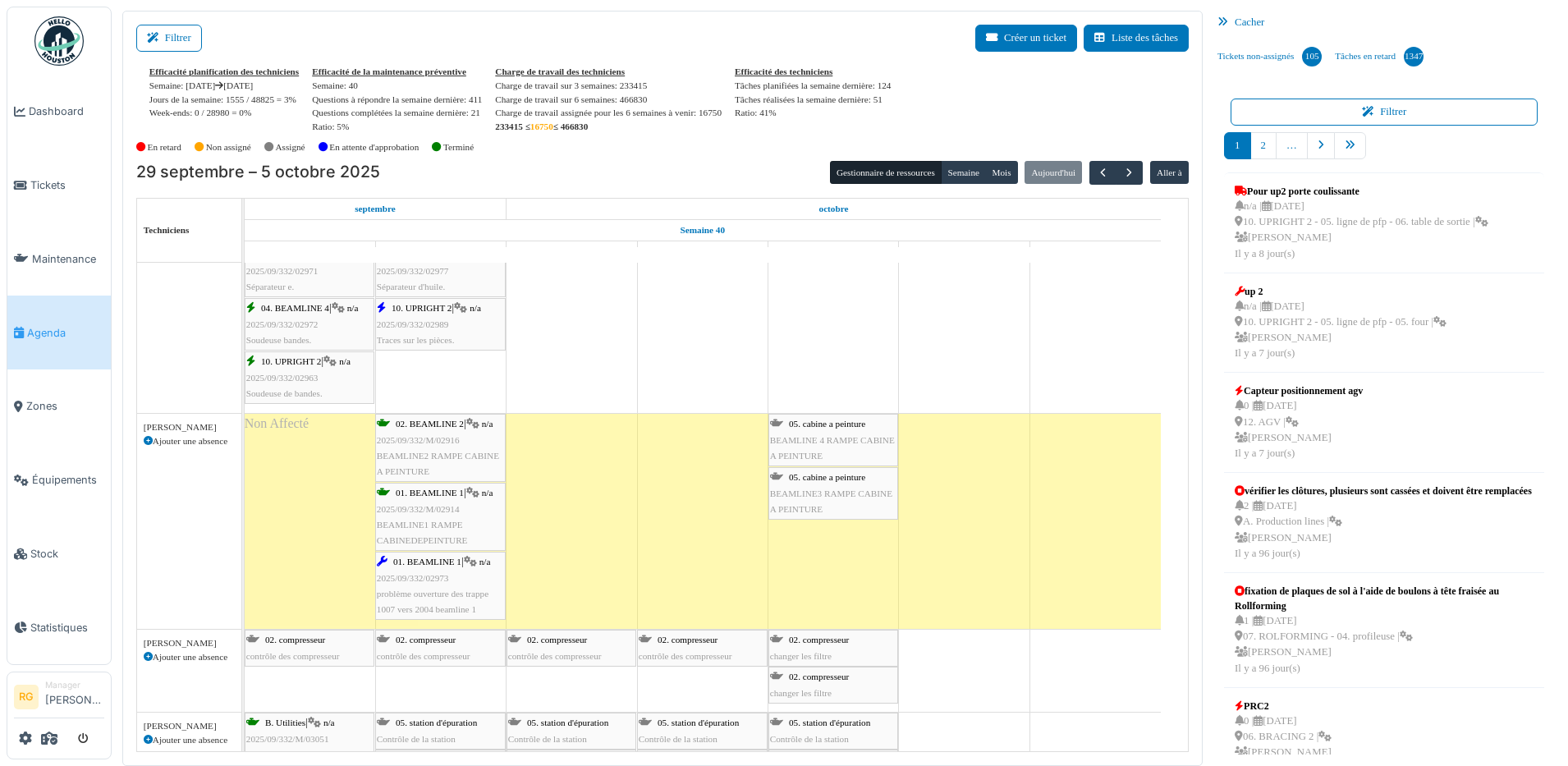
click at [831, 435] on span "BEAMLINE 4 RAMPE CABINE A PEINTURE" at bounding box center [833, 448] width 124 height 26
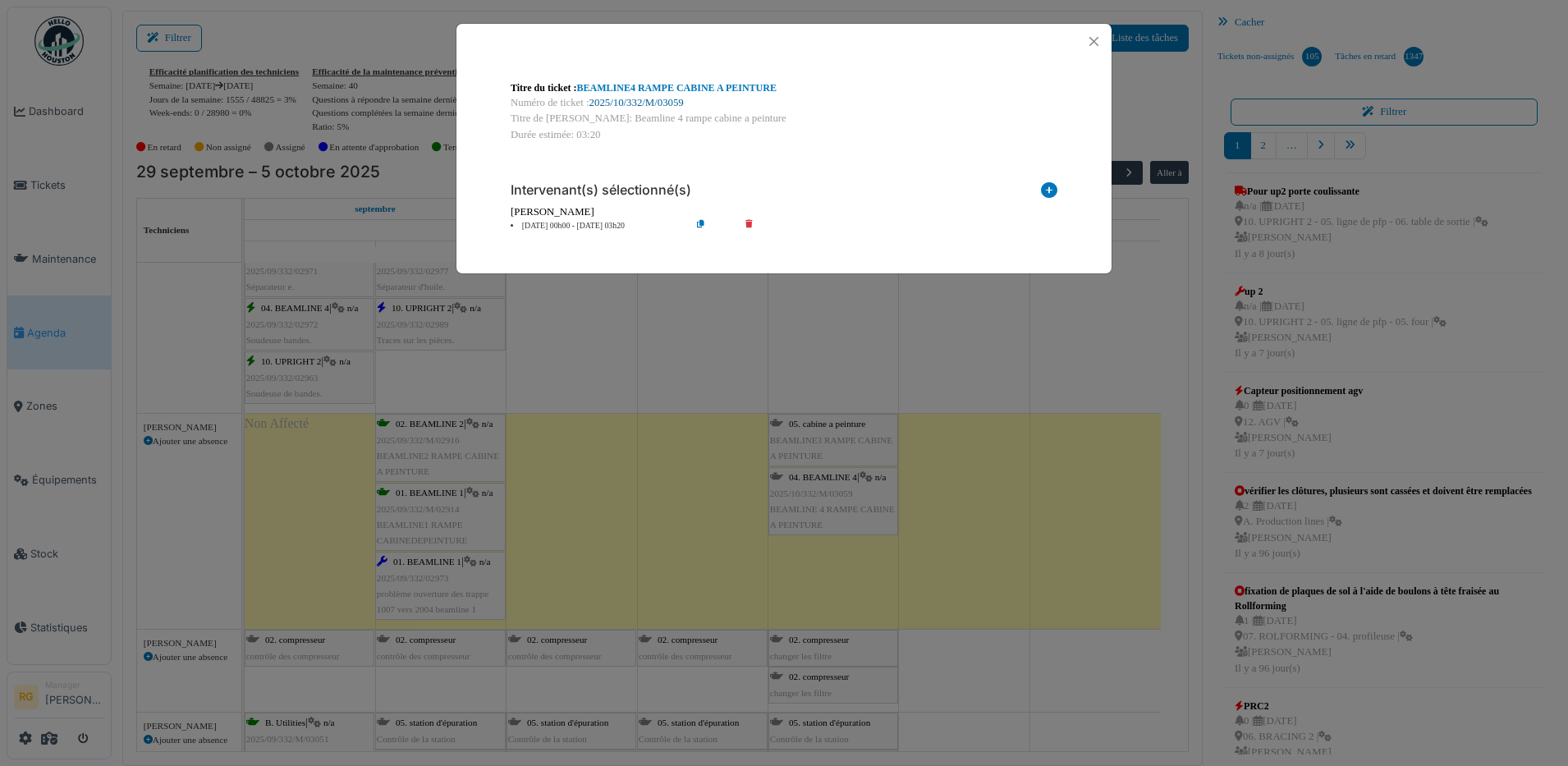
click at [634, 104] on link "2025/10/332/M/03059" at bounding box center [637, 102] width 95 height 11
click at [1103, 34] on button "Close" at bounding box center [1094, 42] width 22 height 22
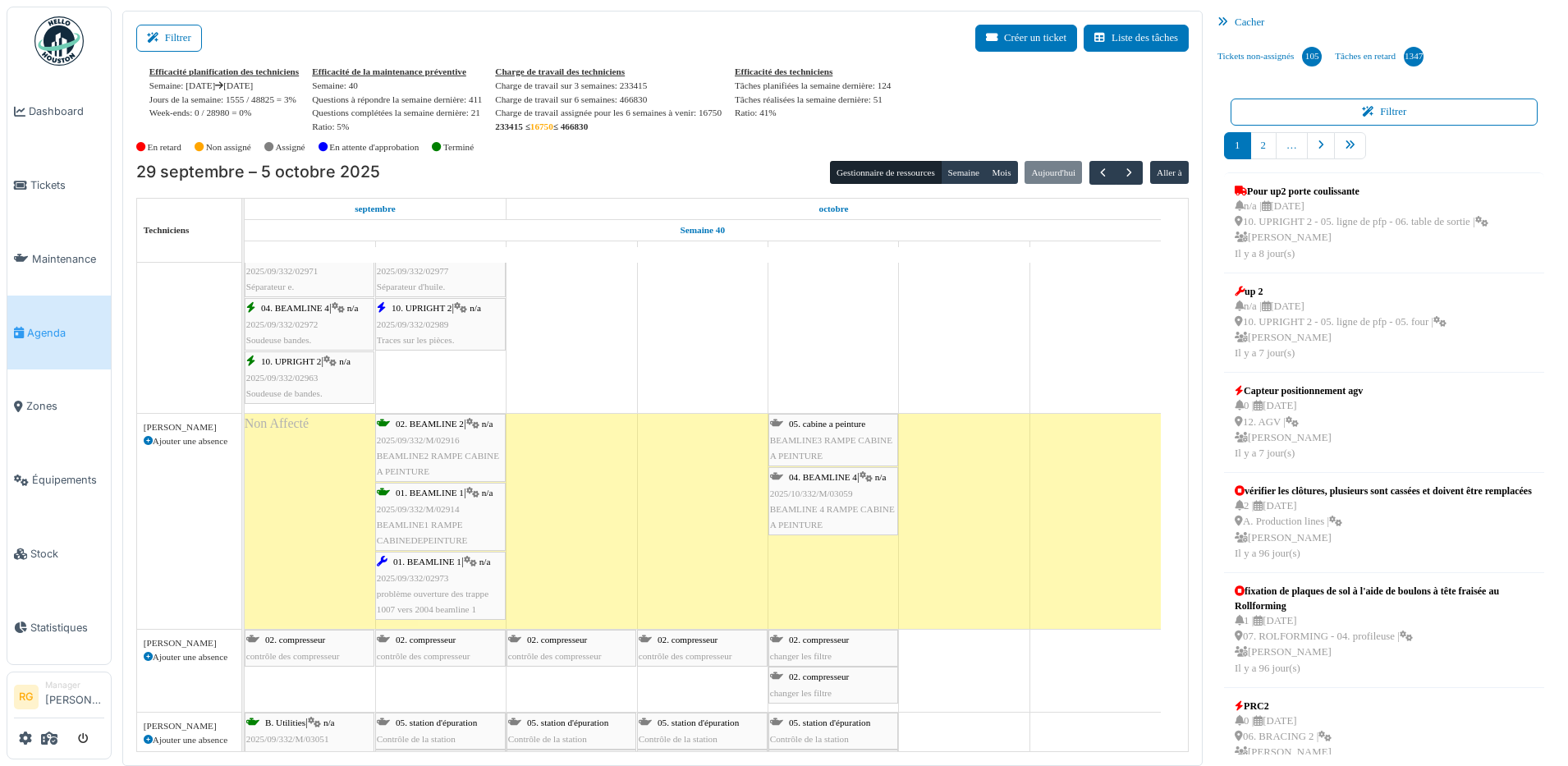
click at [844, 492] on span "2025/10/332/M/03059" at bounding box center [811, 493] width 83 height 10
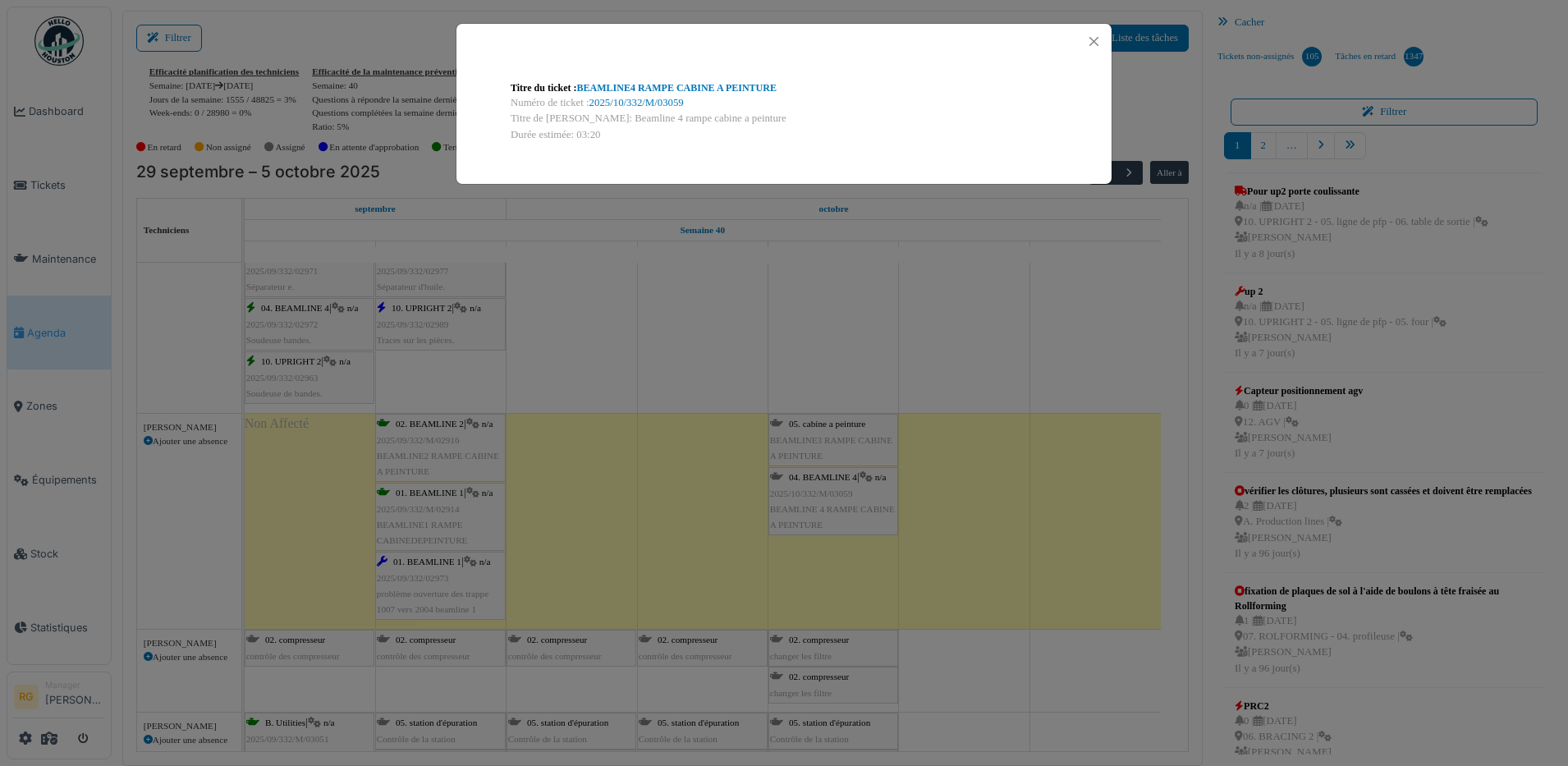
click at [955, 343] on div "Titre du ticket : BEAMLINE4 RAMPE CABINE A PEINTURE Numéro de ticket : 2025/10/…" at bounding box center [784, 383] width 1568 height 766
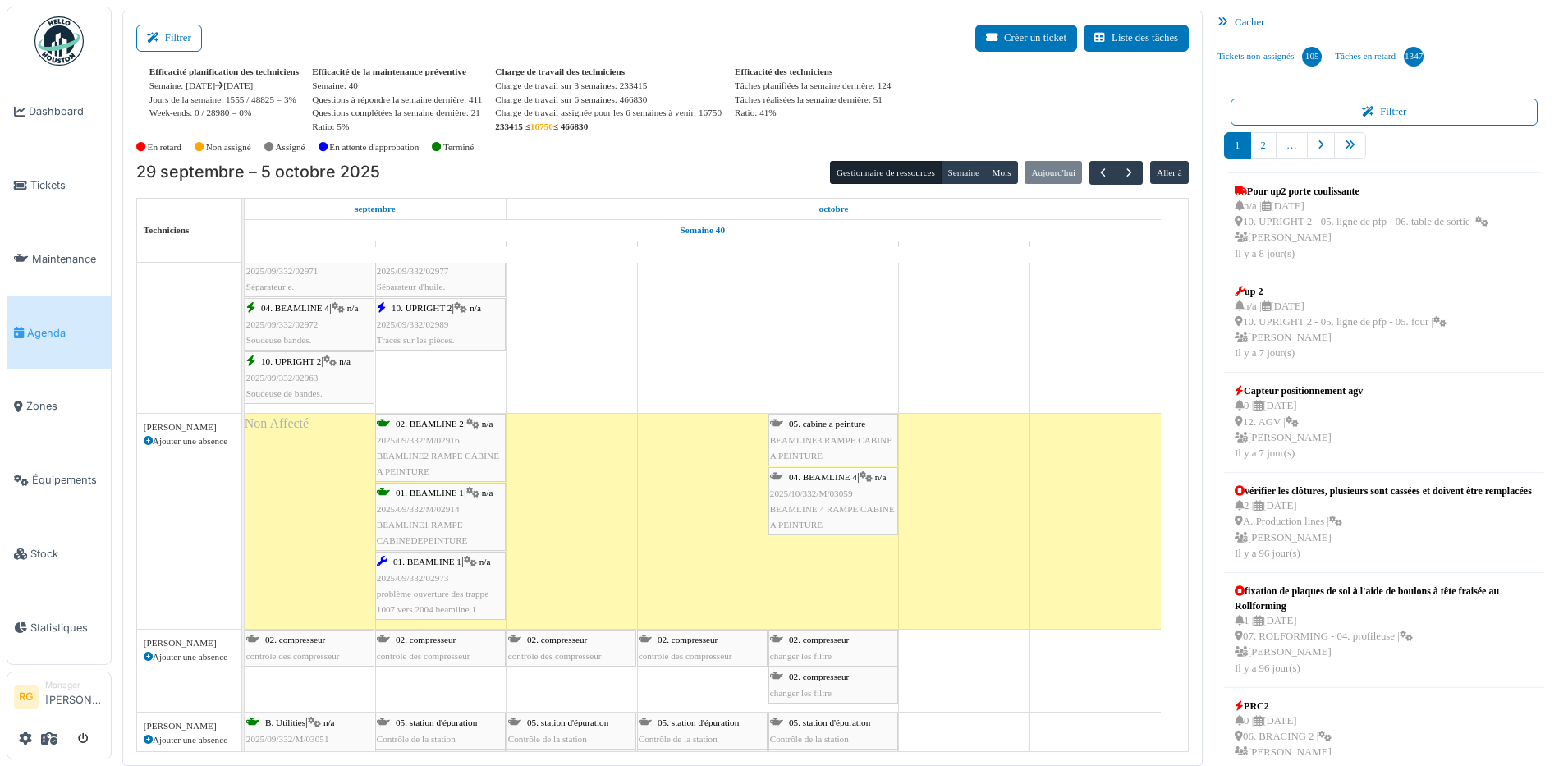
click at [826, 435] on span "BEAMLINE3 RAMPE CABINE A PEINTURE" at bounding box center [832, 448] width 123 height 26
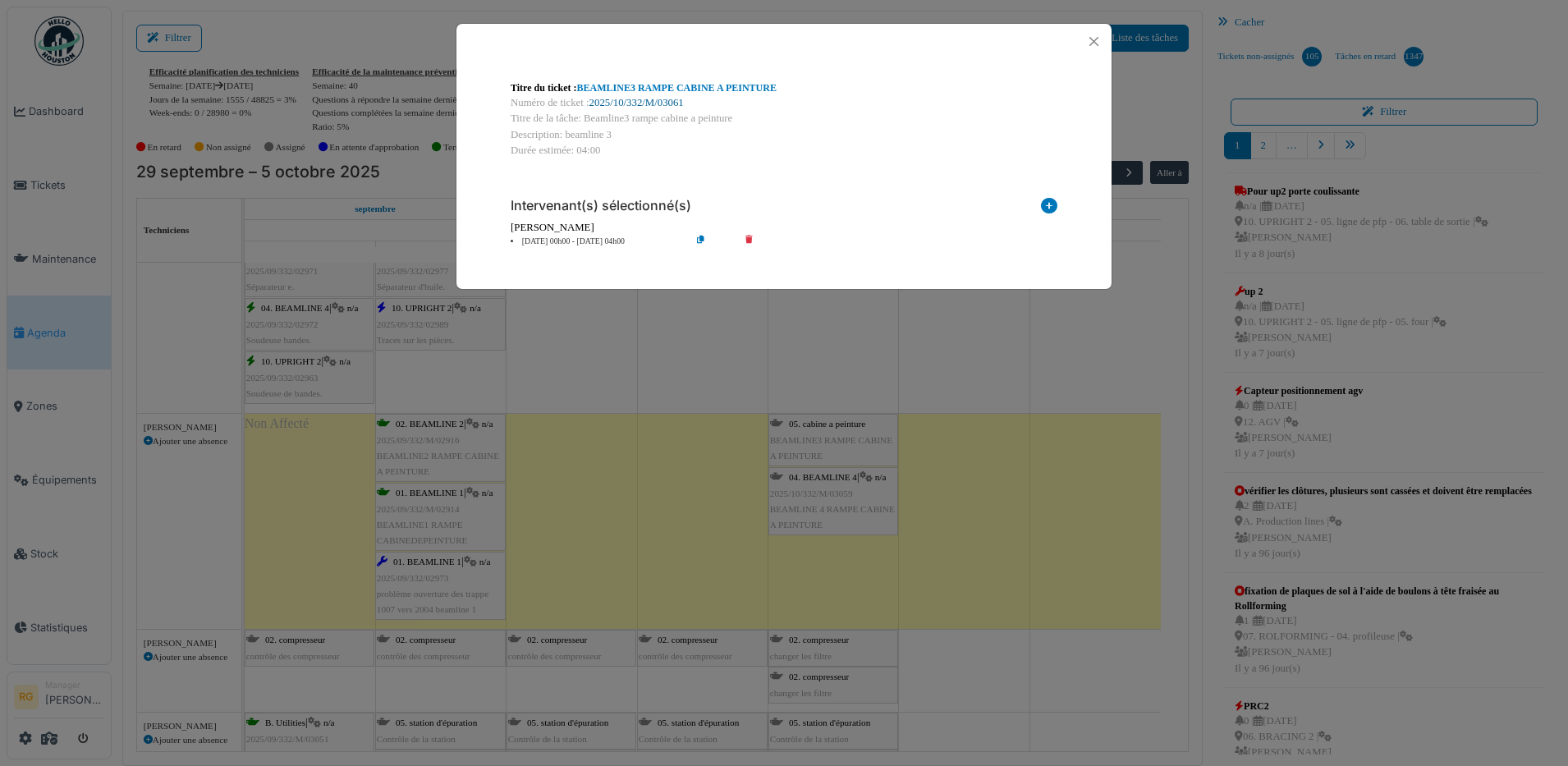
click at [657, 101] on link "2025/10/332/M/03061" at bounding box center [637, 102] width 95 height 11
click at [1092, 39] on button "Close" at bounding box center [1094, 42] width 22 height 22
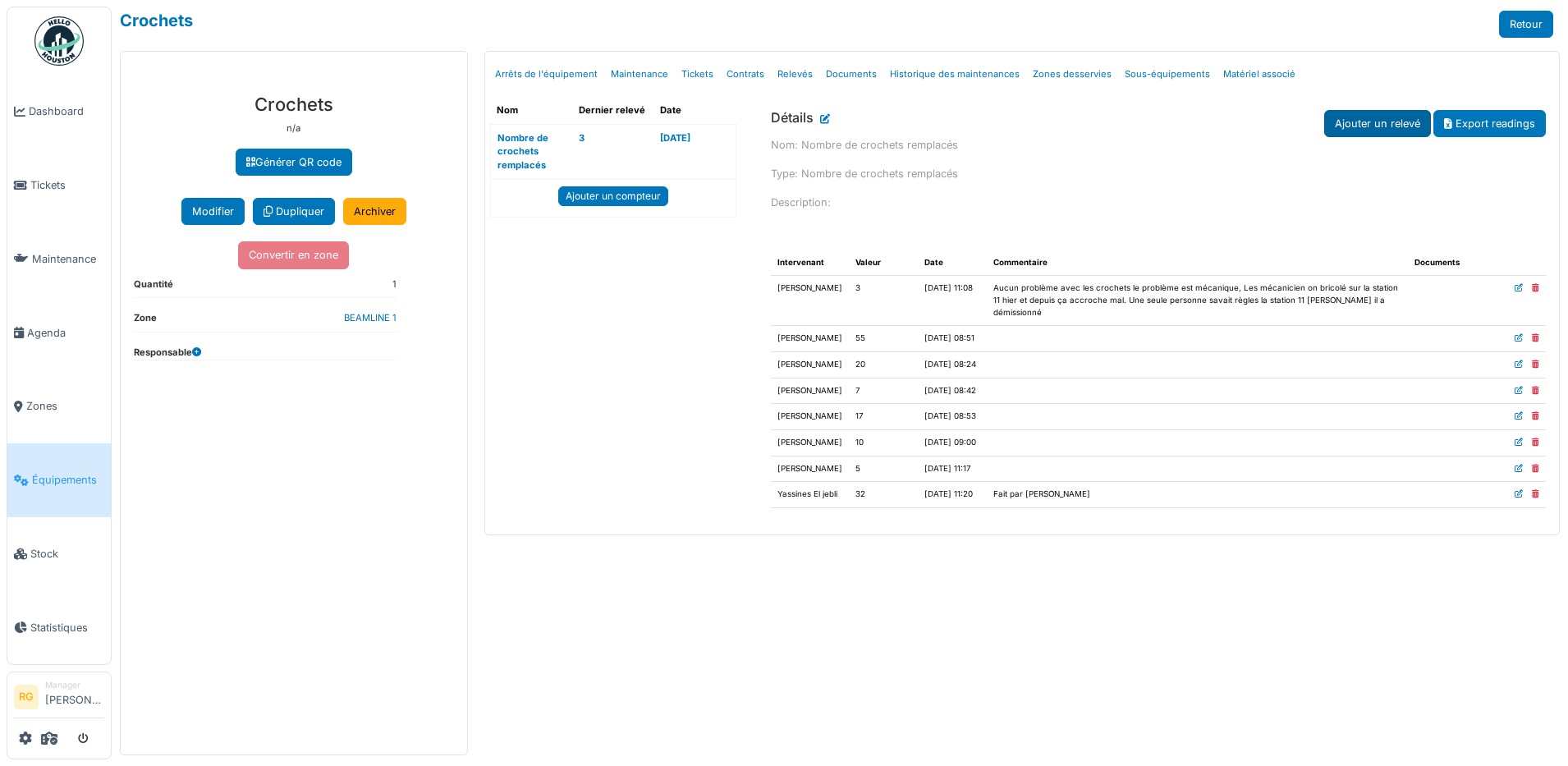
click at [1365, 129] on link "Ajouter un relevé" at bounding box center [1377, 124] width 107 height 27
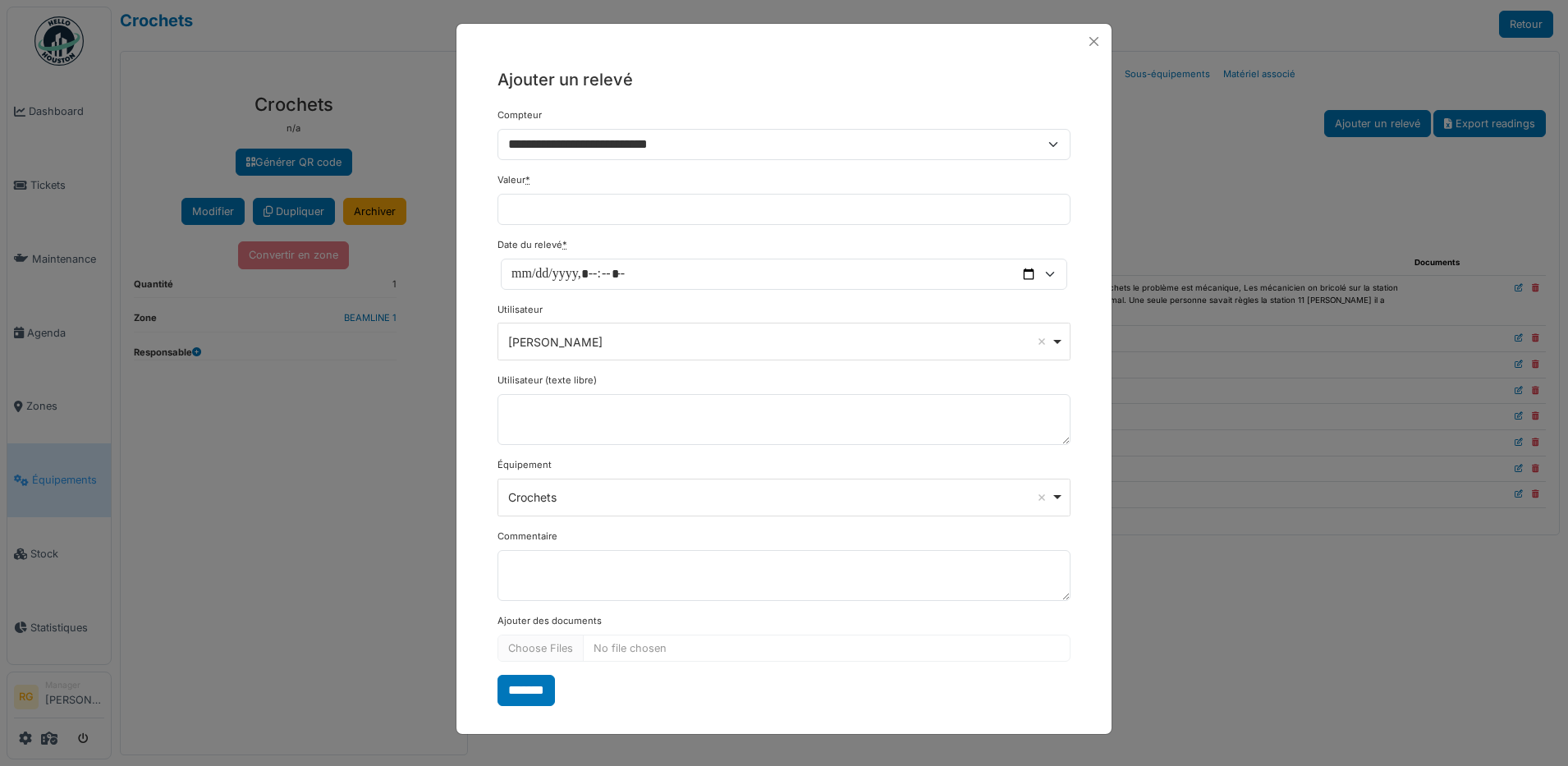
click at [1223, 125] on div "**********" at bounding box center [784, 383] width 1568 height 766
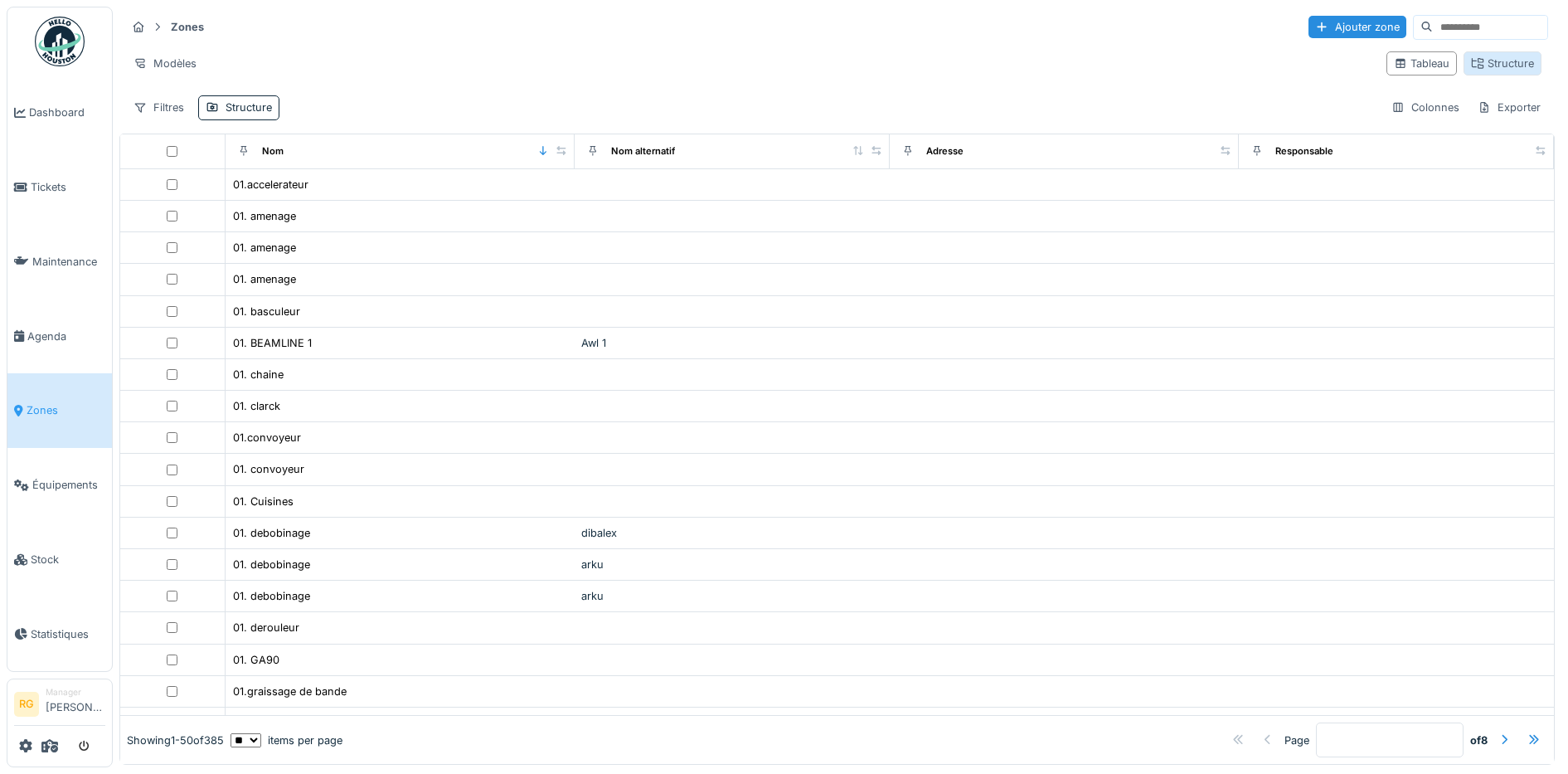
click at [1471, 71] on div "Structure" at bounding box center [1502, 64] width 63 height 15
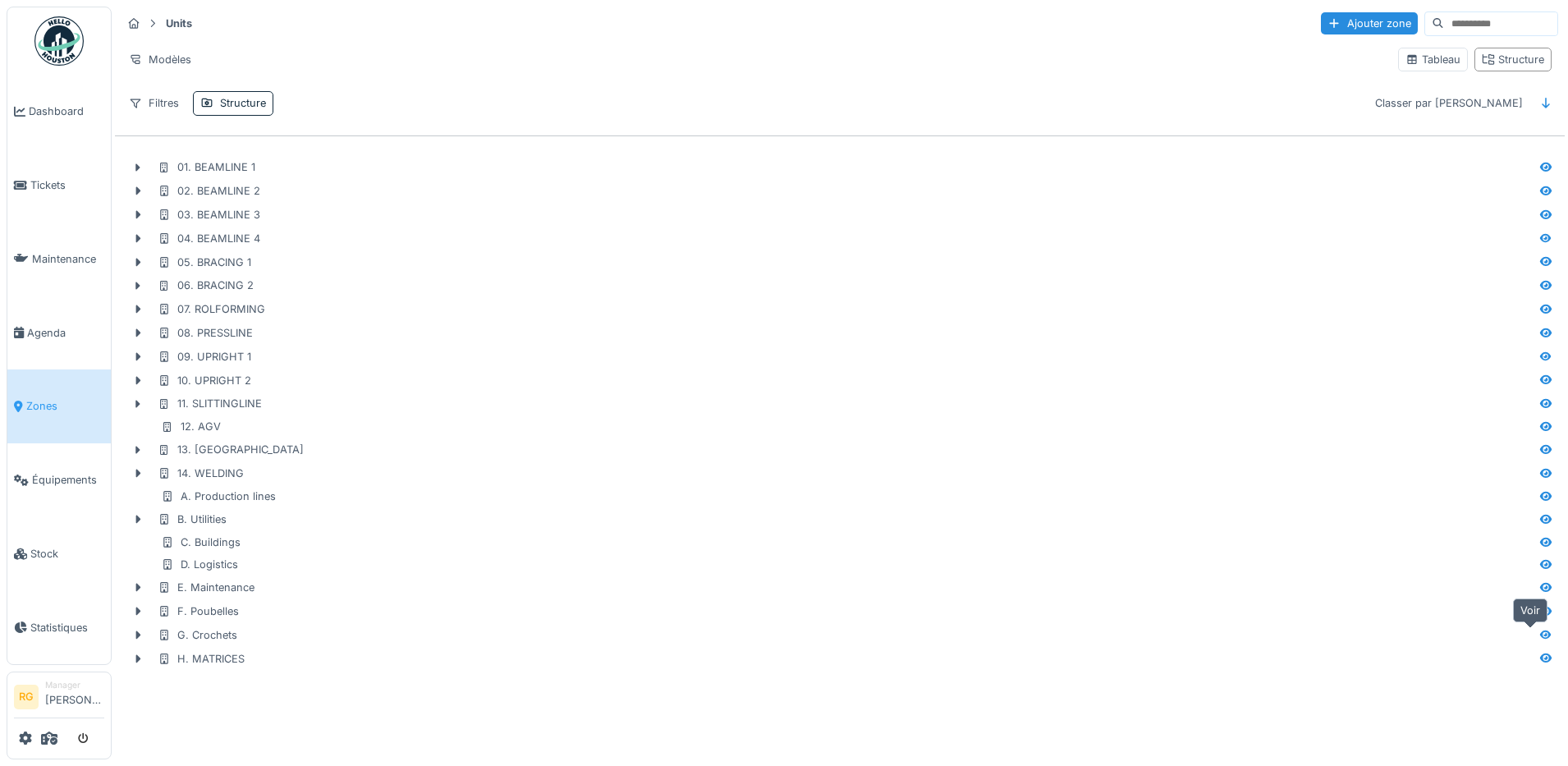
click at [1541, 638] on icon at bounding box center [1546, 634] width 11 height 9
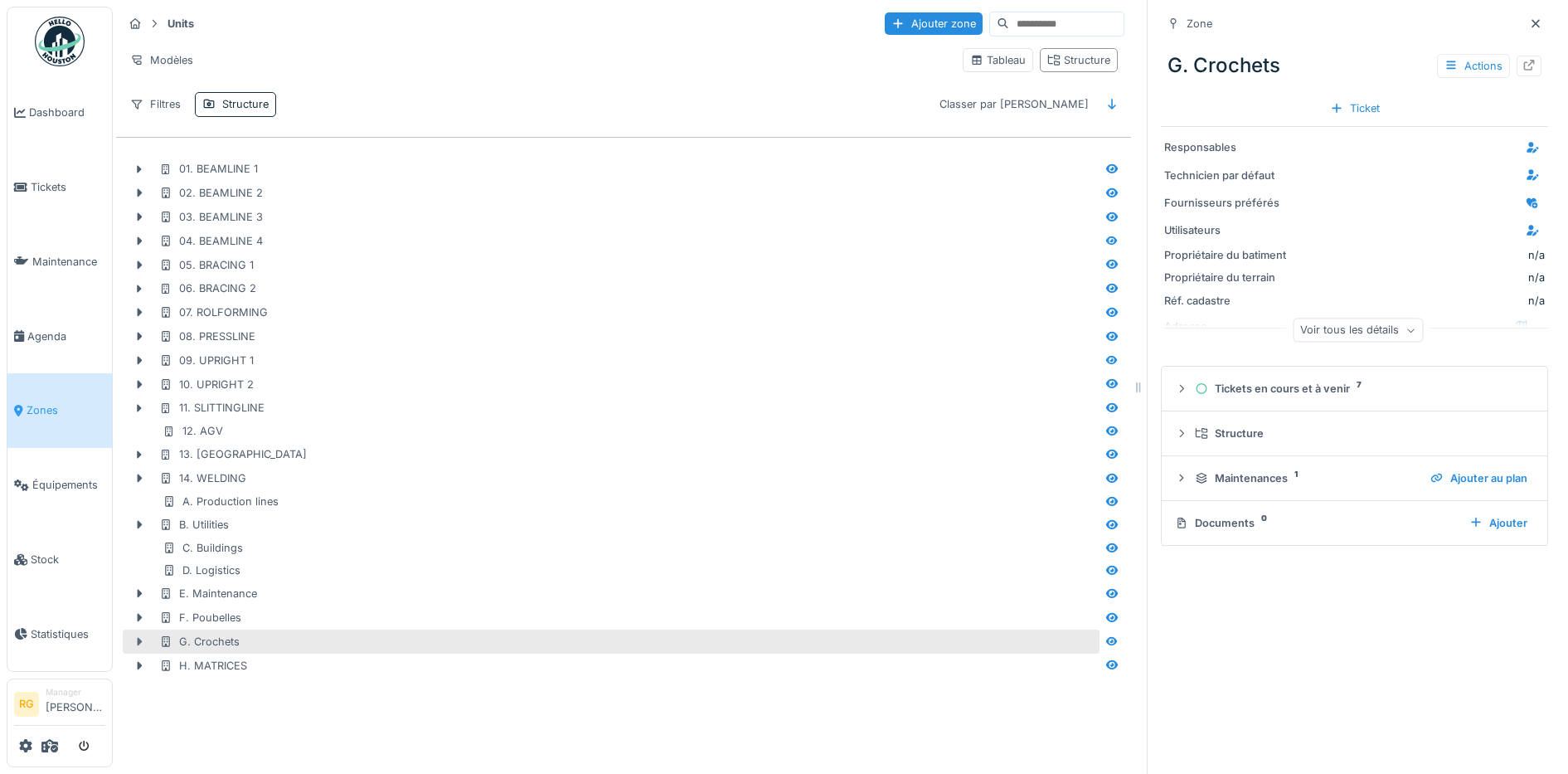
click at [137, 647] on icon at bounding box center [139, 641] width 13 height 11
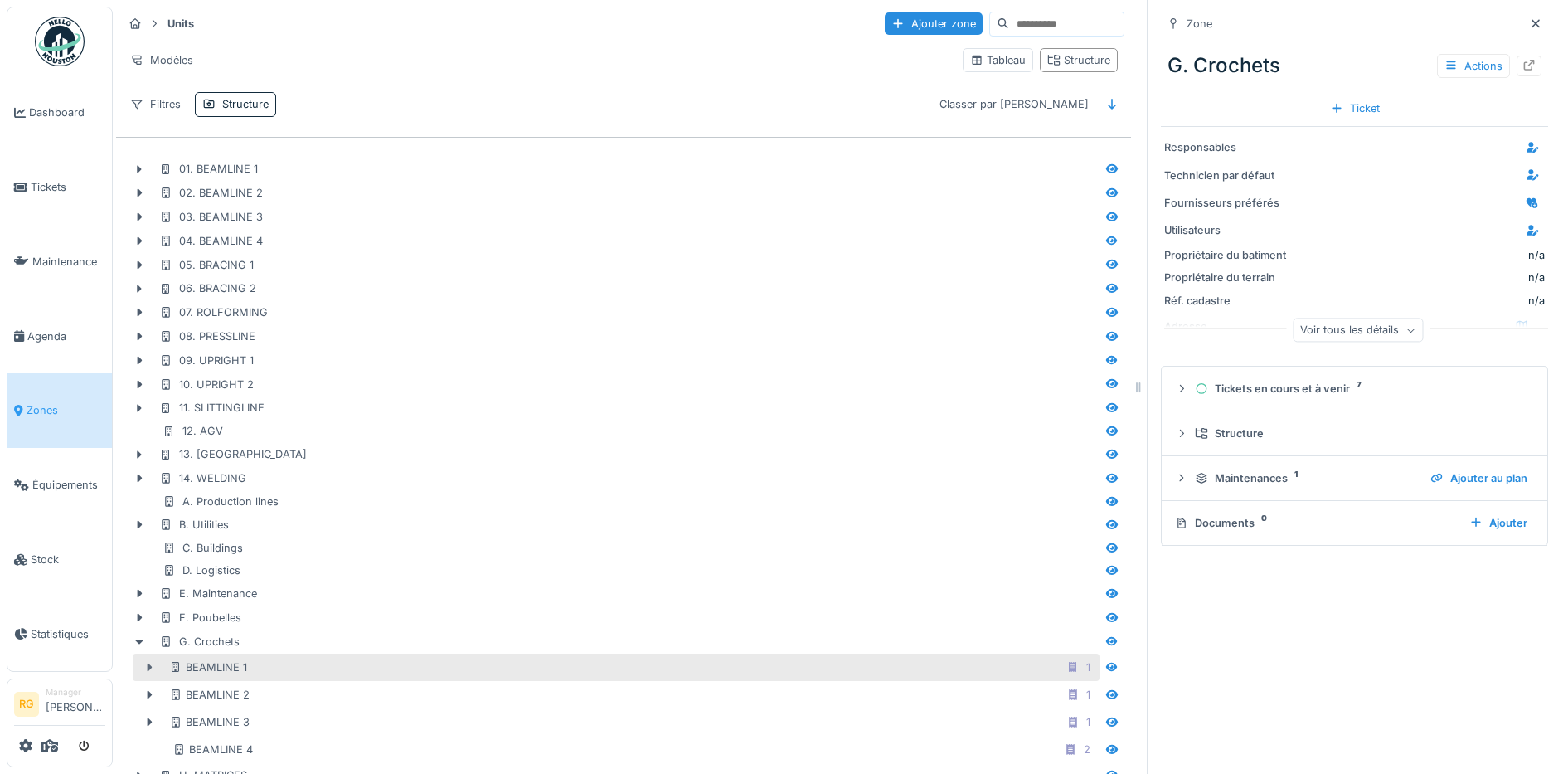
click at [151, 671] on icon at bounding box center [149, 667] width 13 height 11
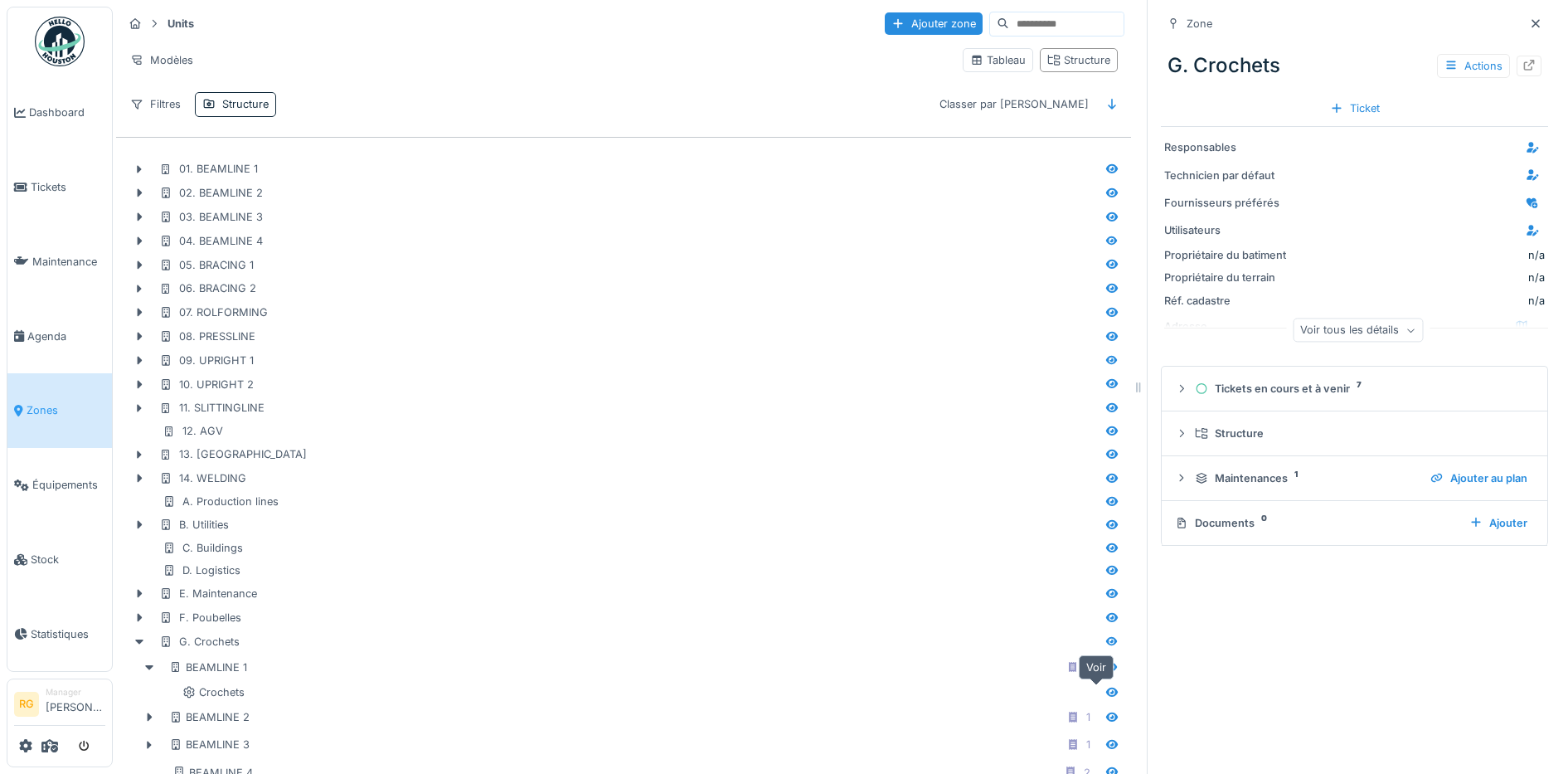
click at [1105, 693] on icon at bounding box center [1111, 692] width 13 height 11
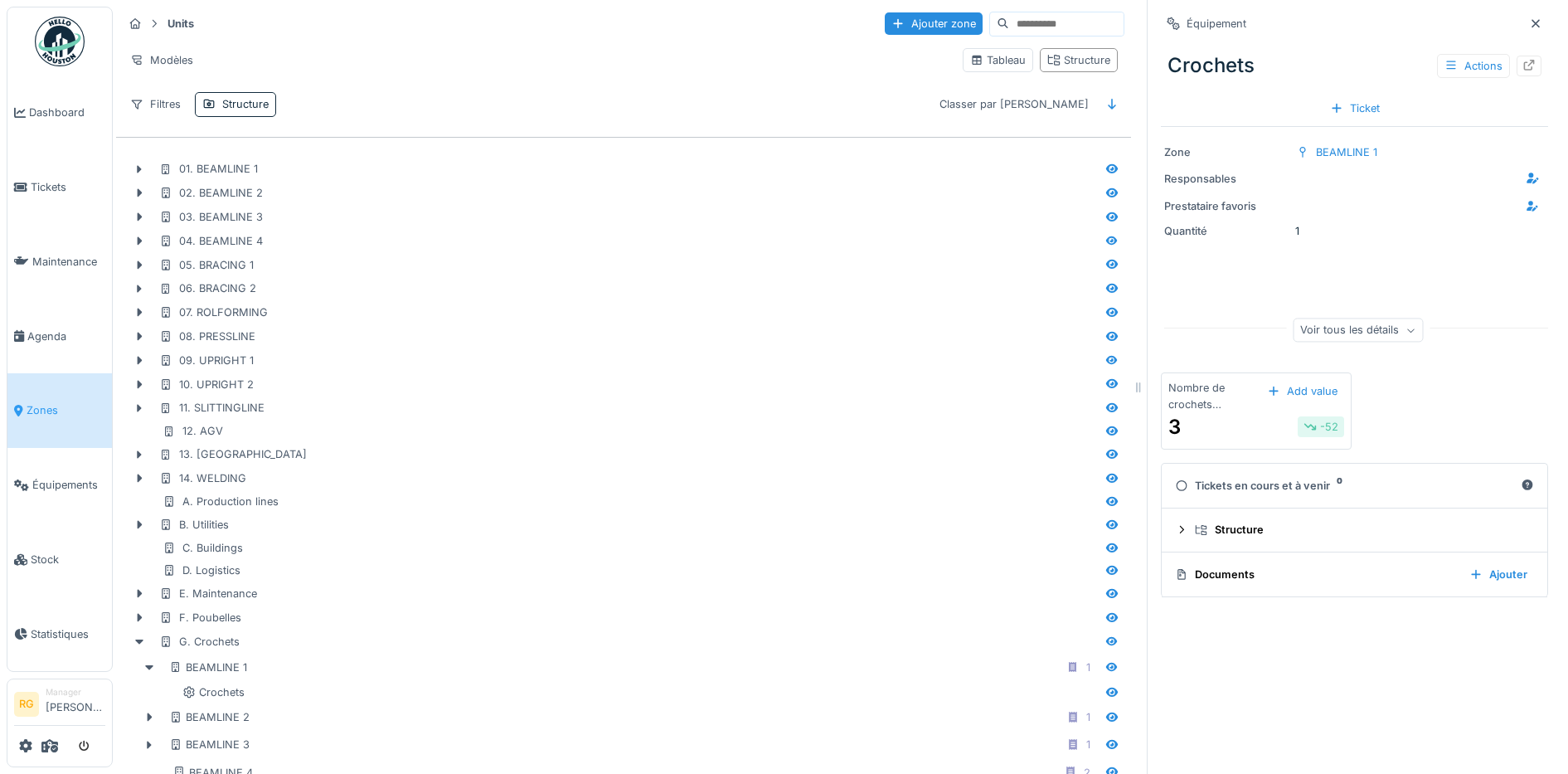
click at [1221, 418] on div "3 -52" at bounding box center [1256, 427] width 176 height 30
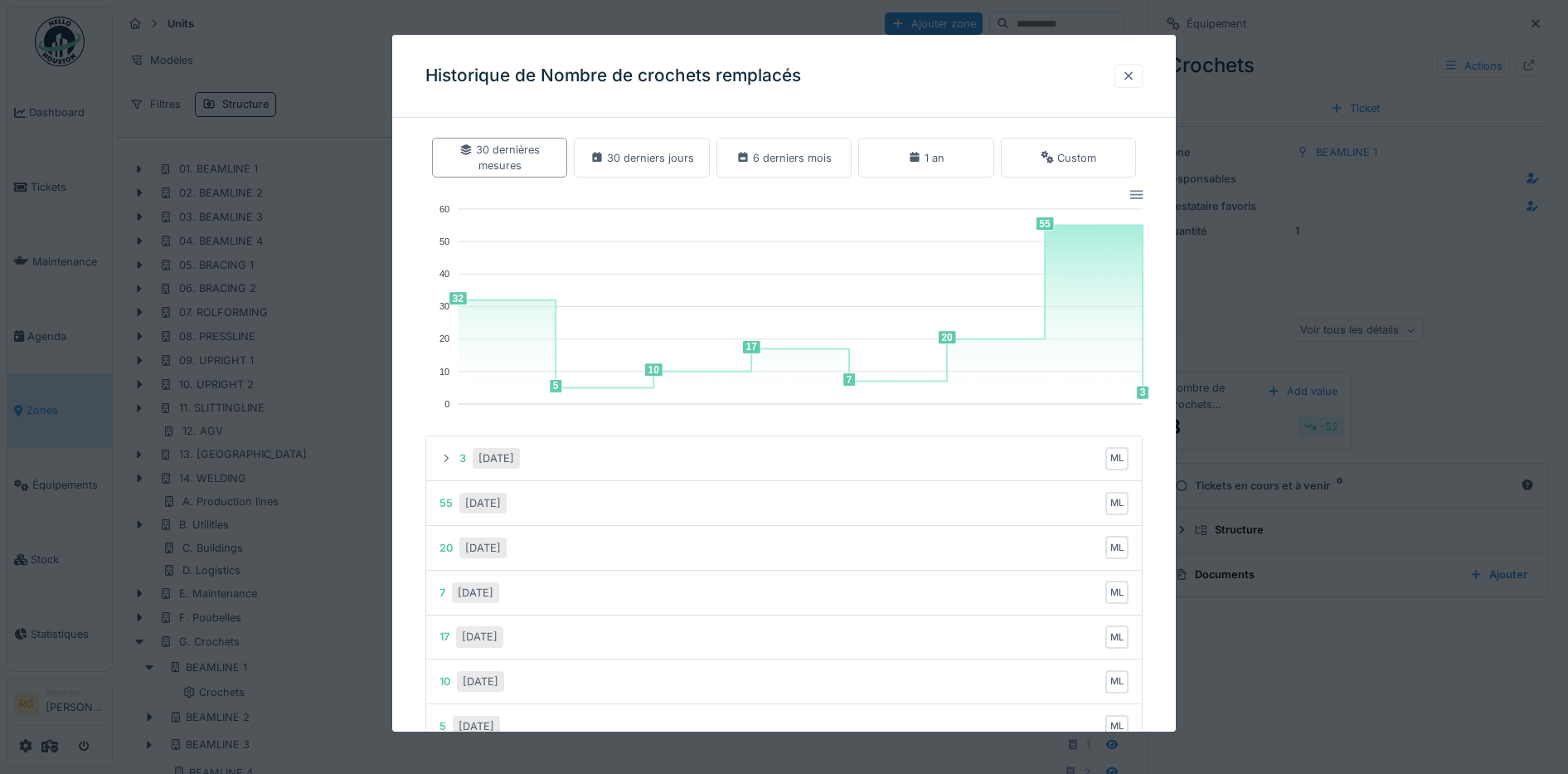
click at [1135, 75] on div at bounding box center [1128, 76] width 13 height 15
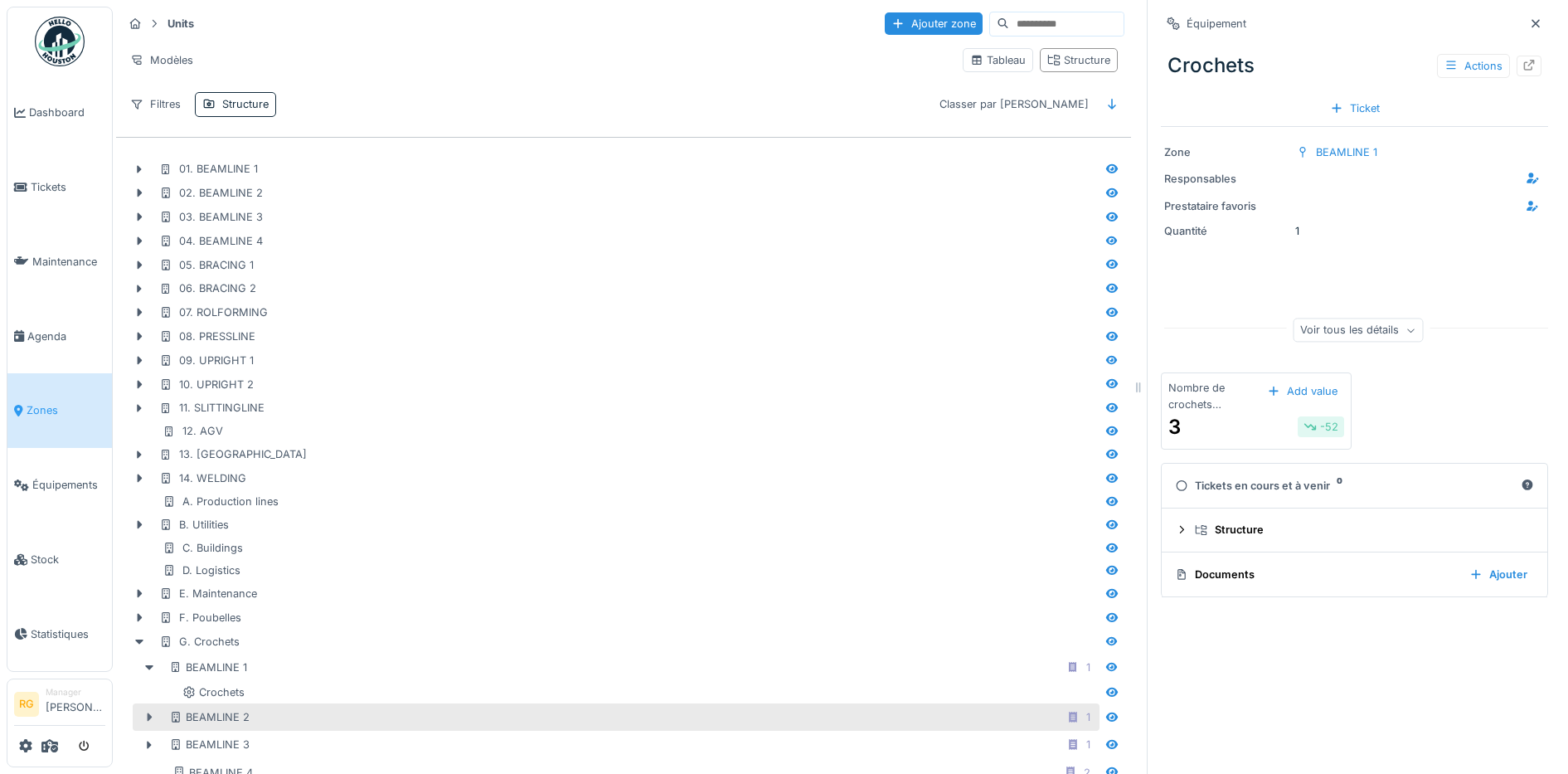
click at [147, 717] on icon at bounding box center [149, 717] width 13 height 11
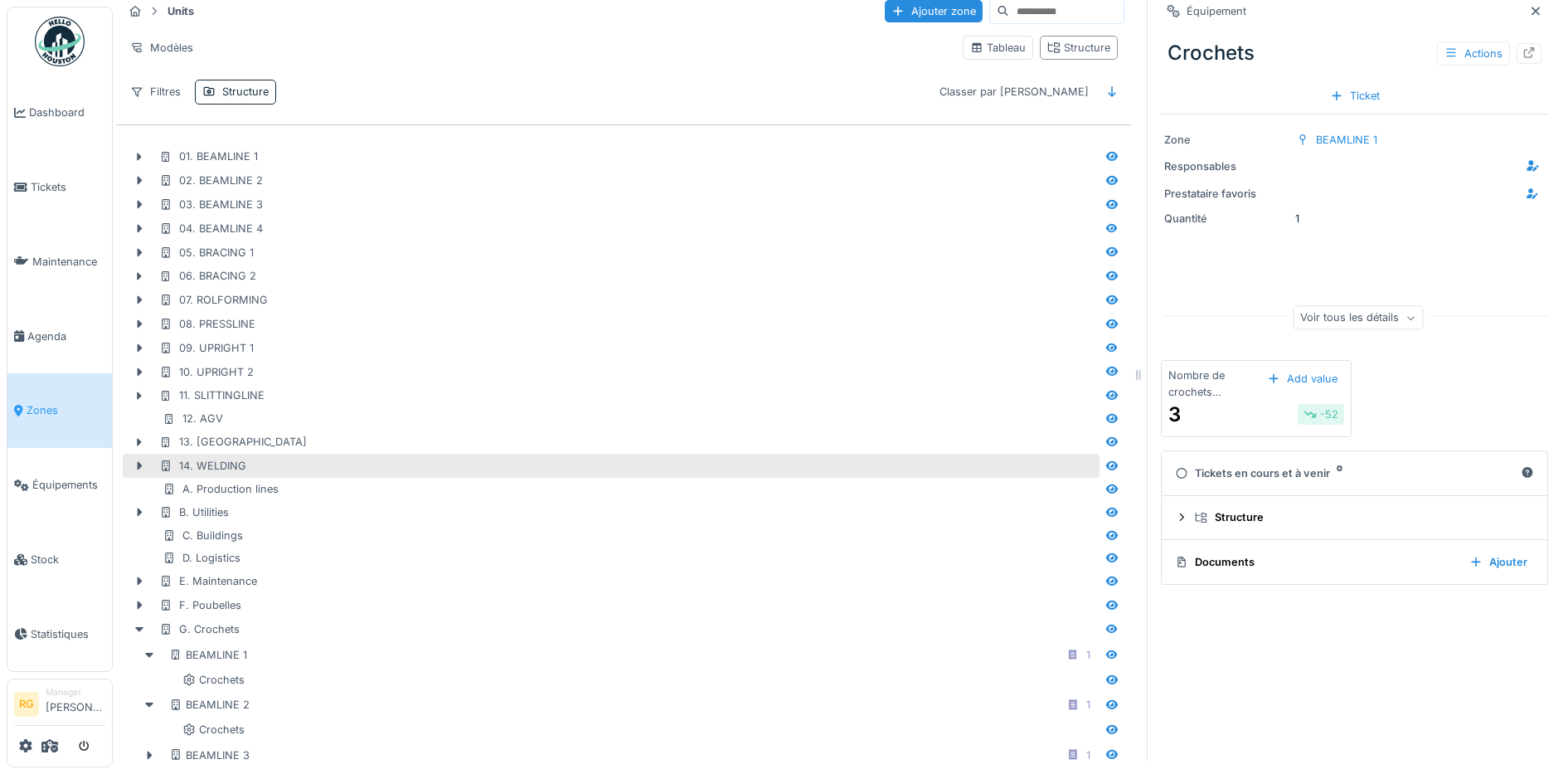
scroll to position [87, 0]
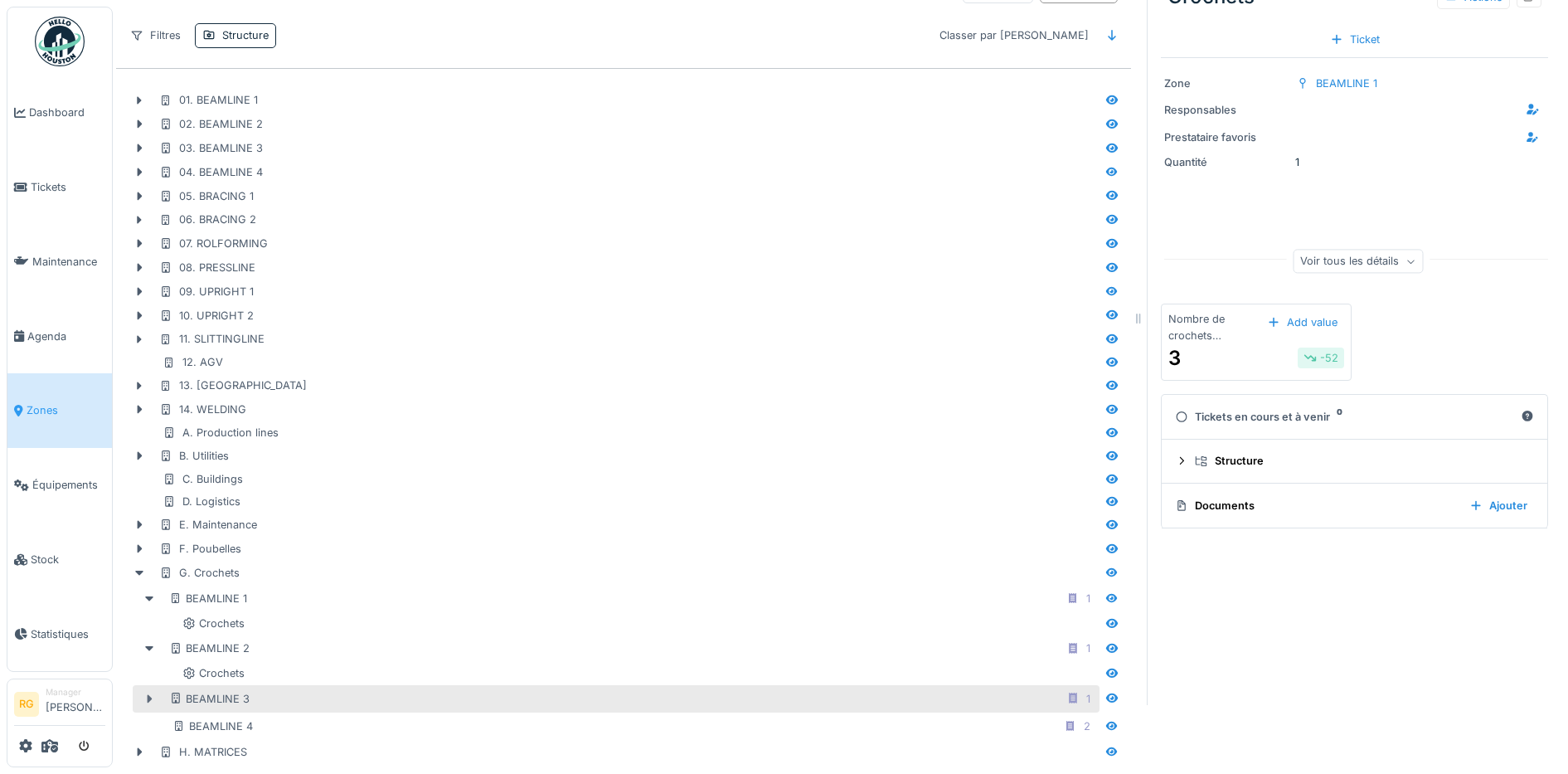
click at [148, 694] on icon at bounding box center [151, 698] width 5 height 9
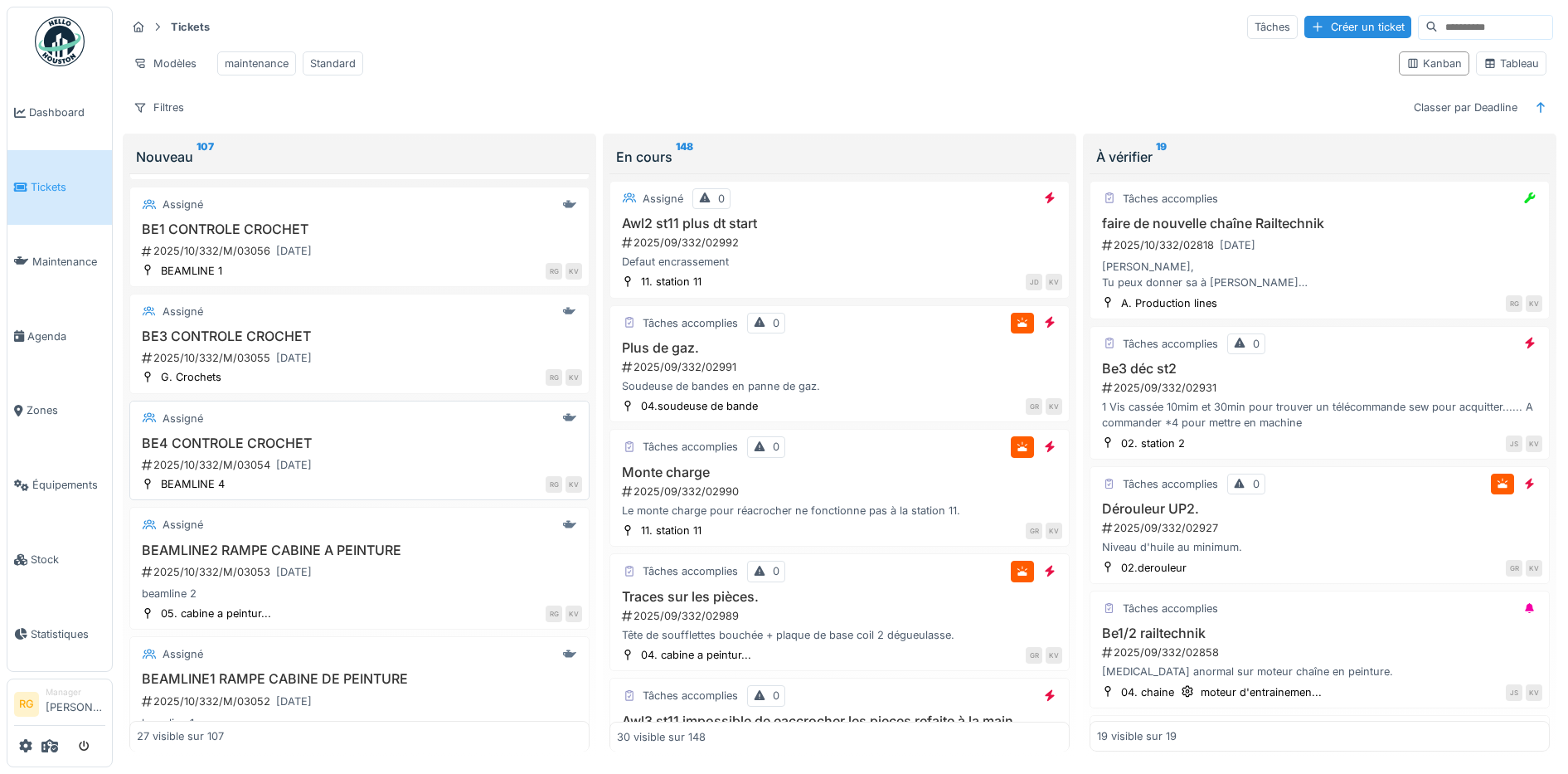
scroll to position [311, 0]
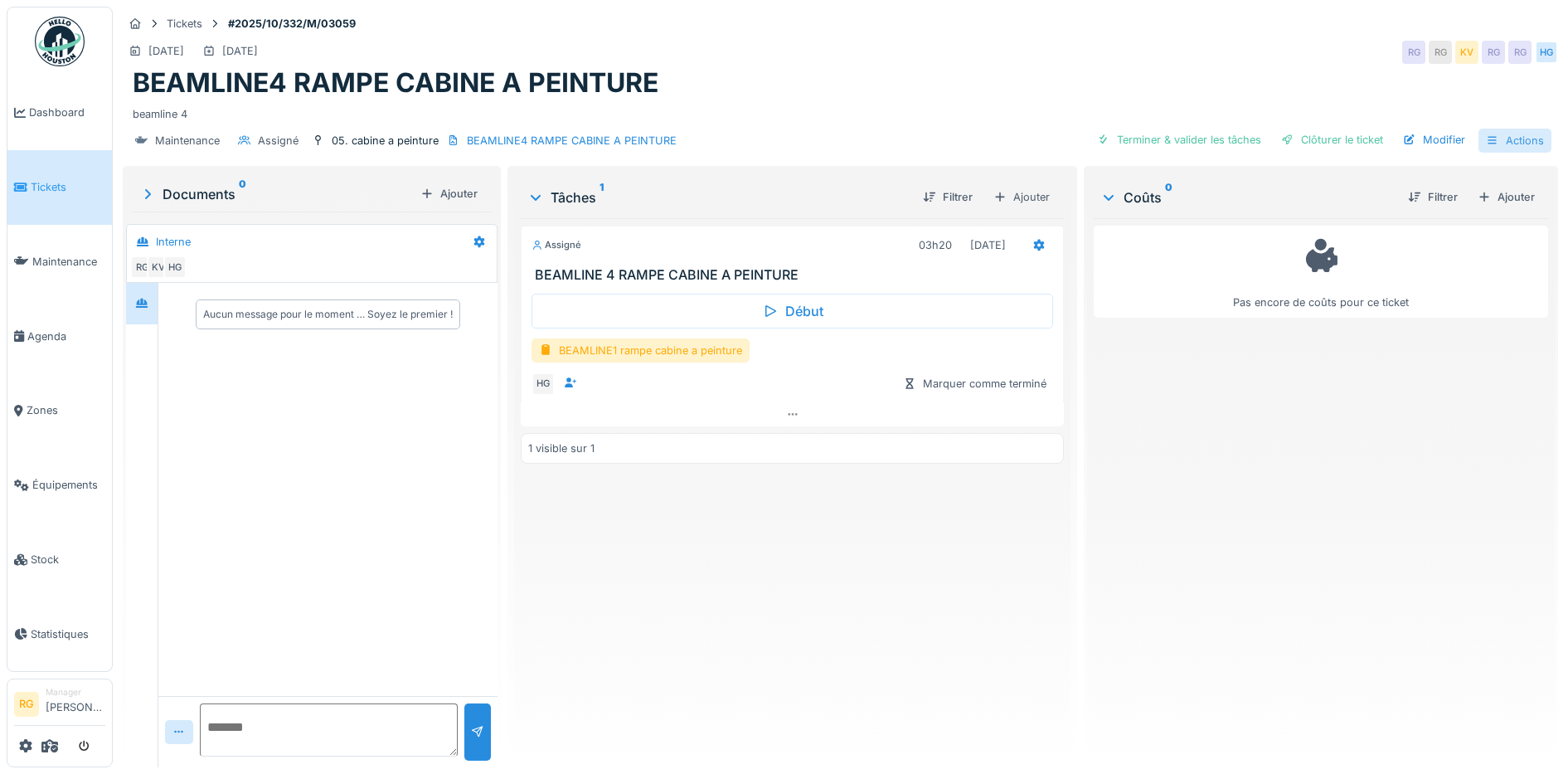
click at [1489, 142] on div "Actions" at bounding box center [1515, 140] width 73 height 24
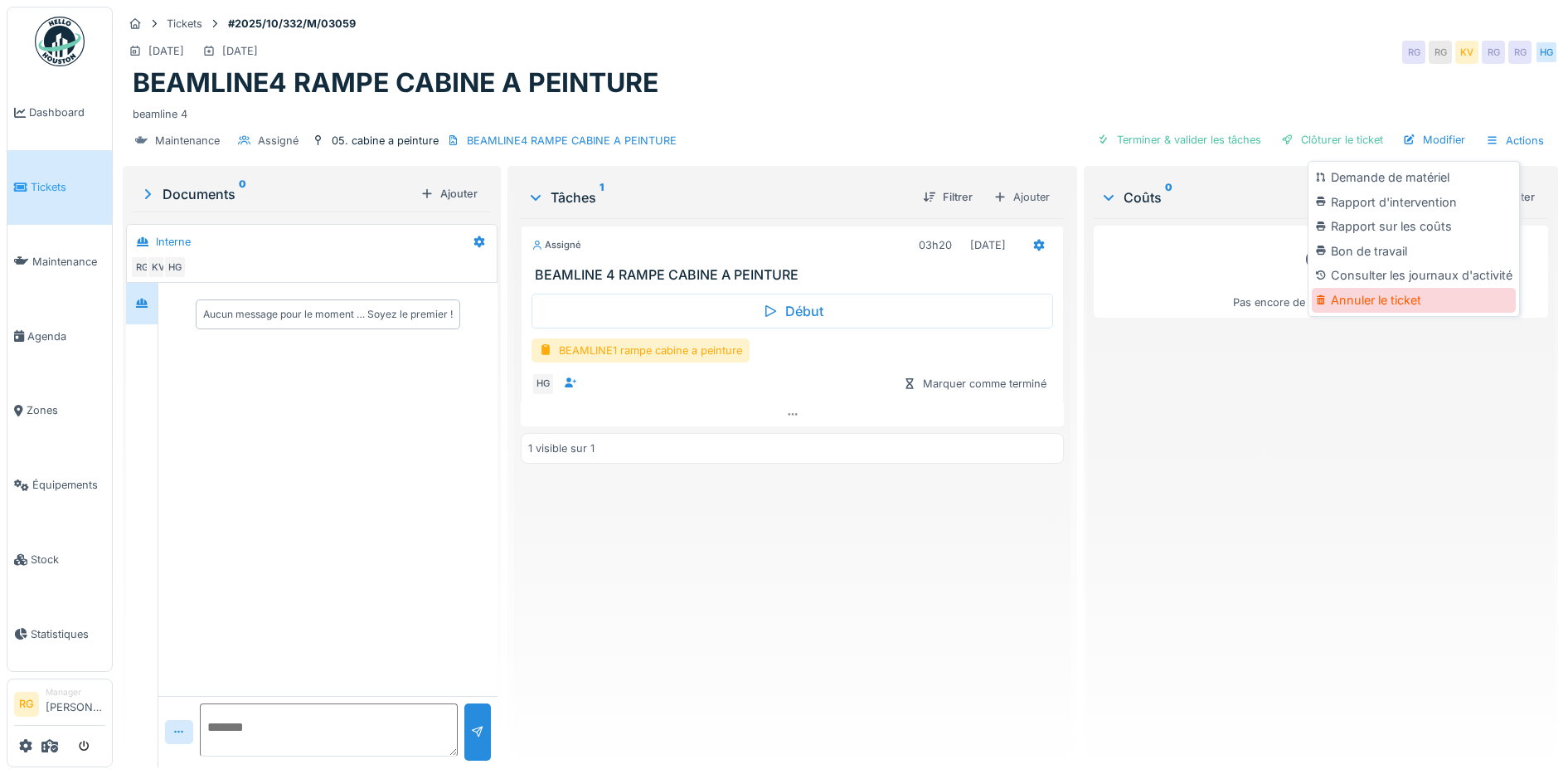
click at [1363, 300] on div "Annuler le ticket" at bounding box center [1413, 300] width 204 height 25
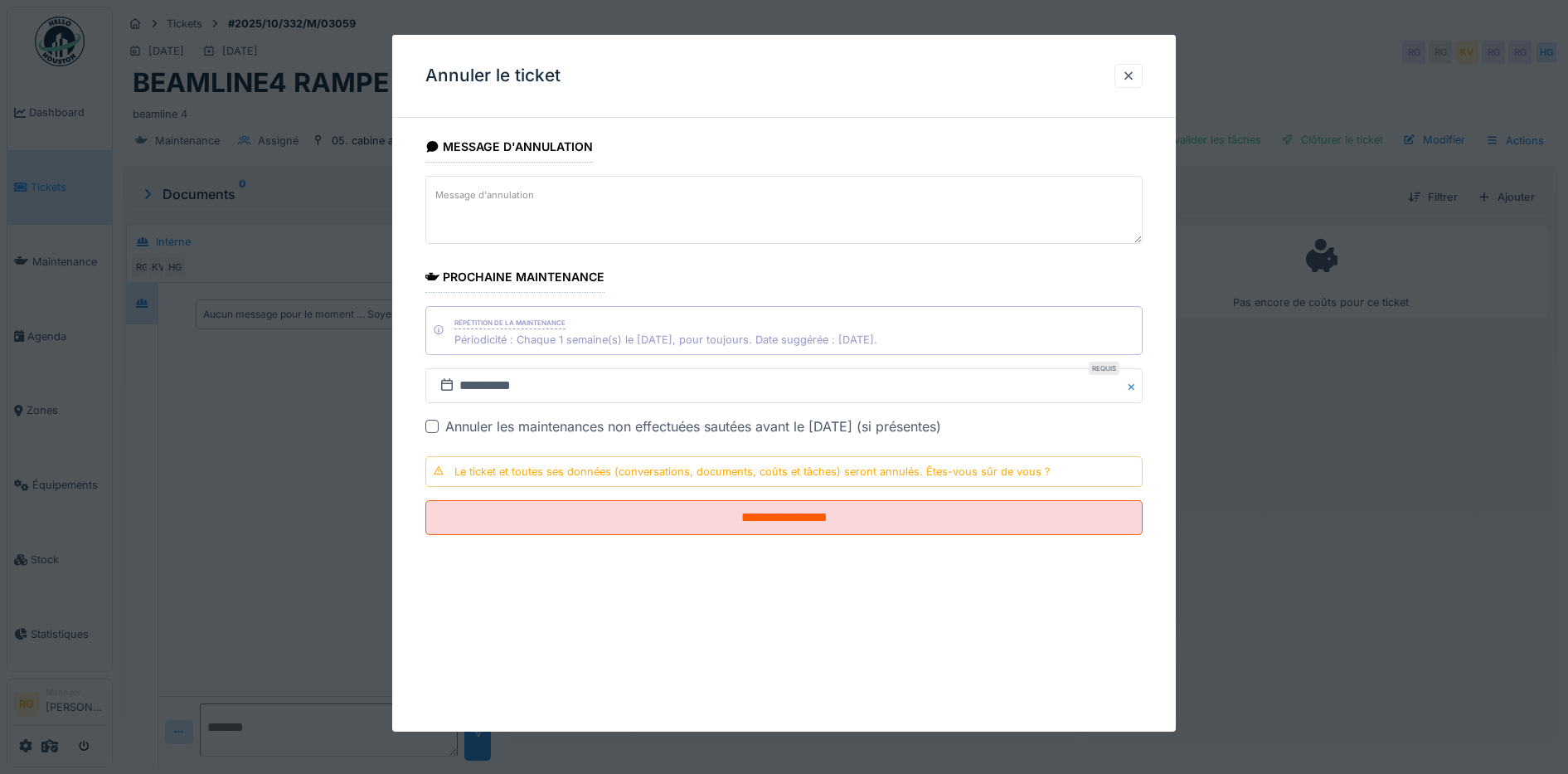
click at [478, 193] on label "Message d'annulation" at bounding box center [485, 195] width 105 height 21
click at [478, 193] on textarea "Message d'annulation" at bounding box center [784, 209] width 718 height 68
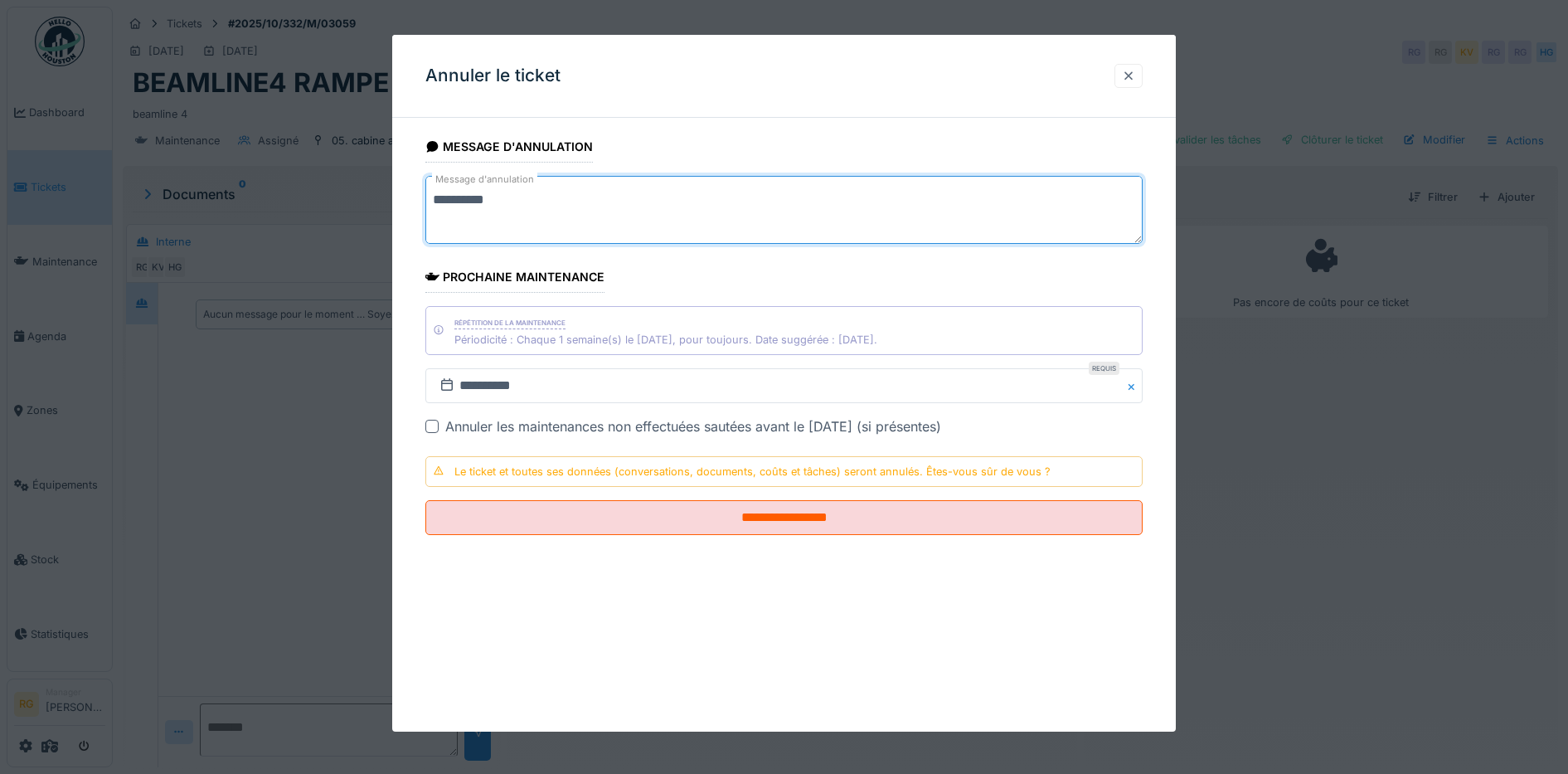
type textarea "**********"
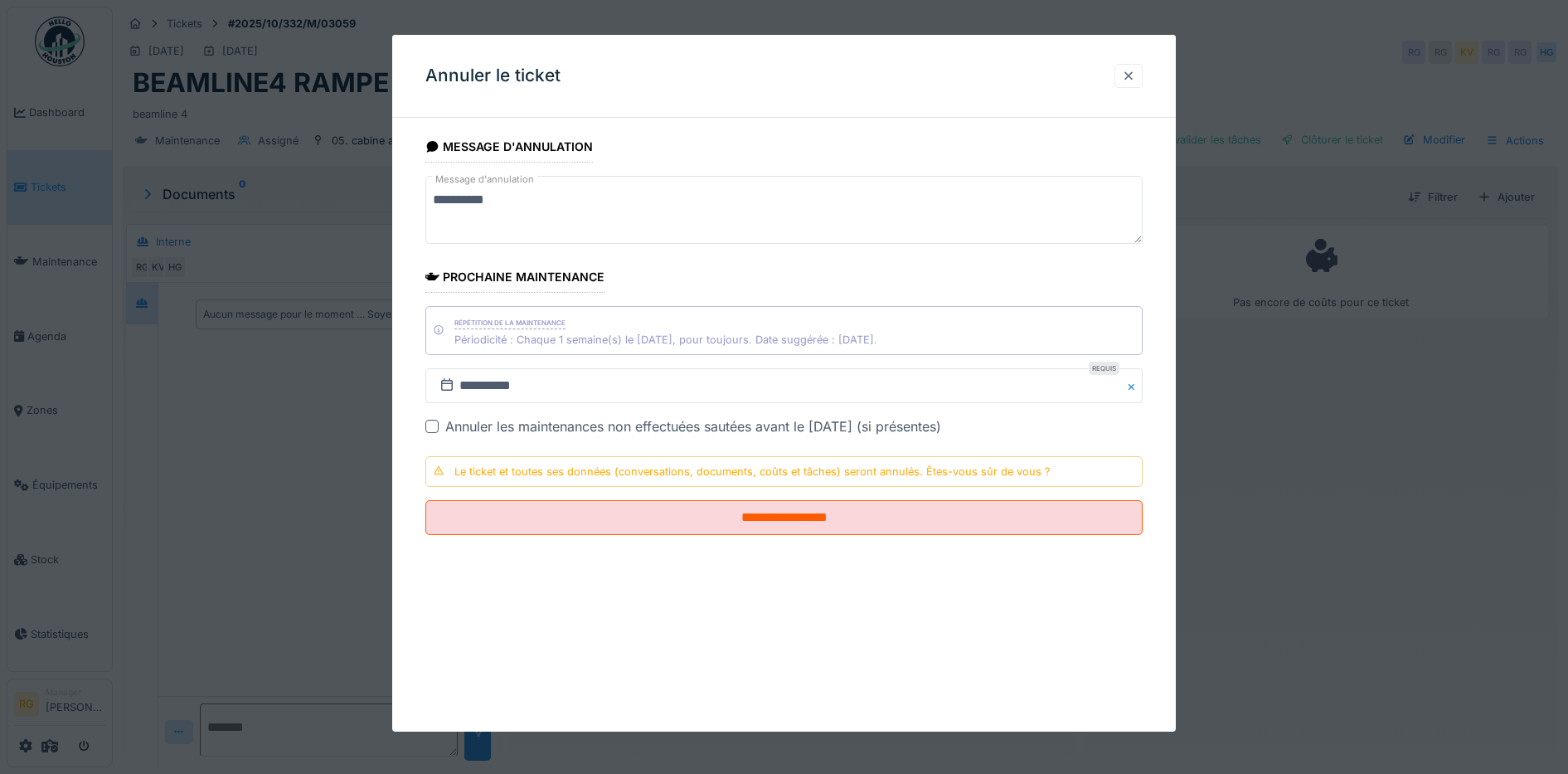
click at [1135, 77] on div at bounding box center [1128, 76] width 13 height 15
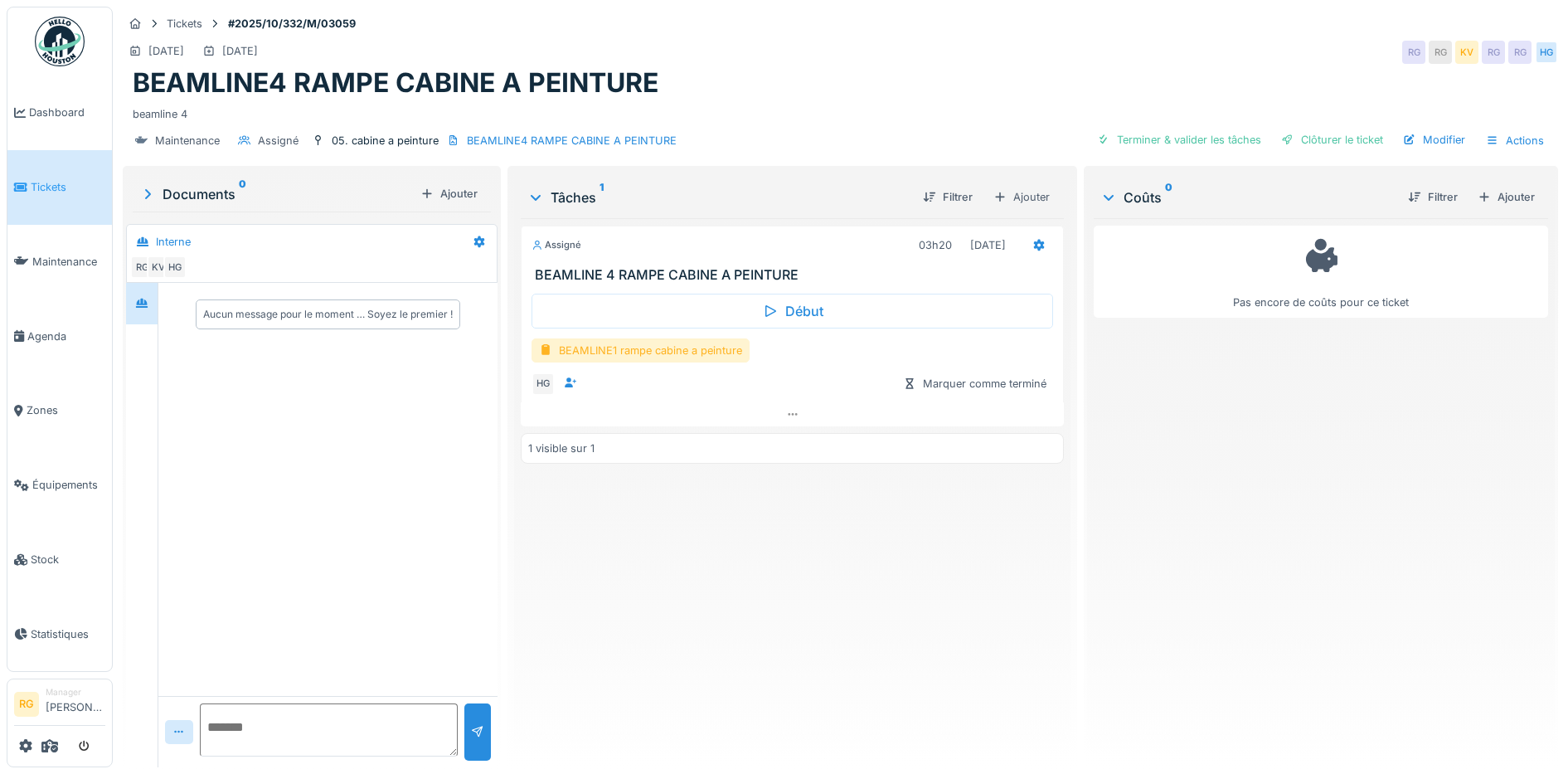
click at [704, 353] on div "BEAMLINE1 rampe cabine a peinture" at bounding box center [640, 350] width 218 height 24
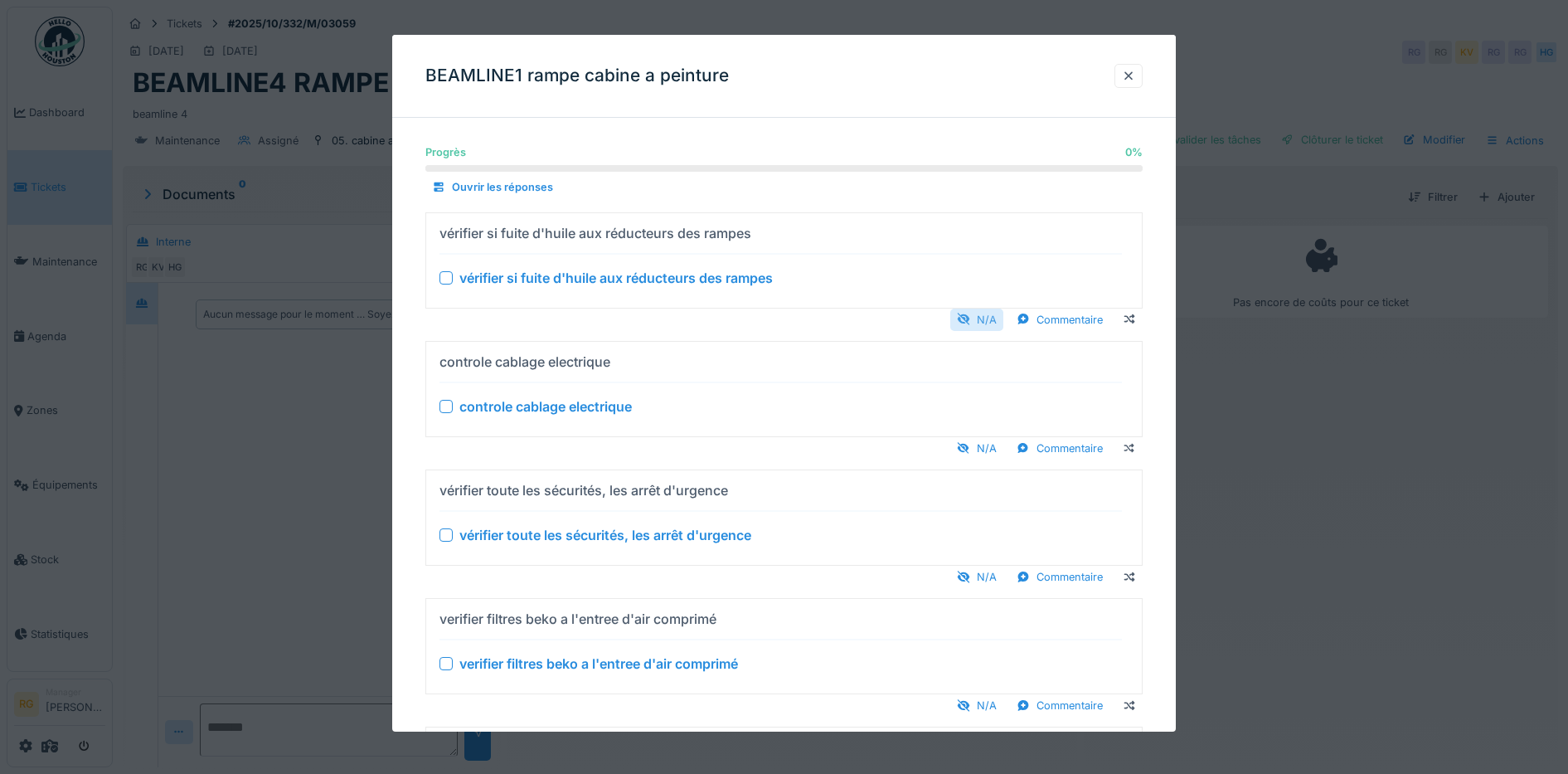
click at [989, 317] on div "N/A" at bounding box center [977, 319] width 53 height 22
click at [984, 320] on div "N/A" at bounding box center [977, 319] width 53 height 22
click at [986, 445] on div "N/A" at bounding box center [977, 449] width 53 height 22
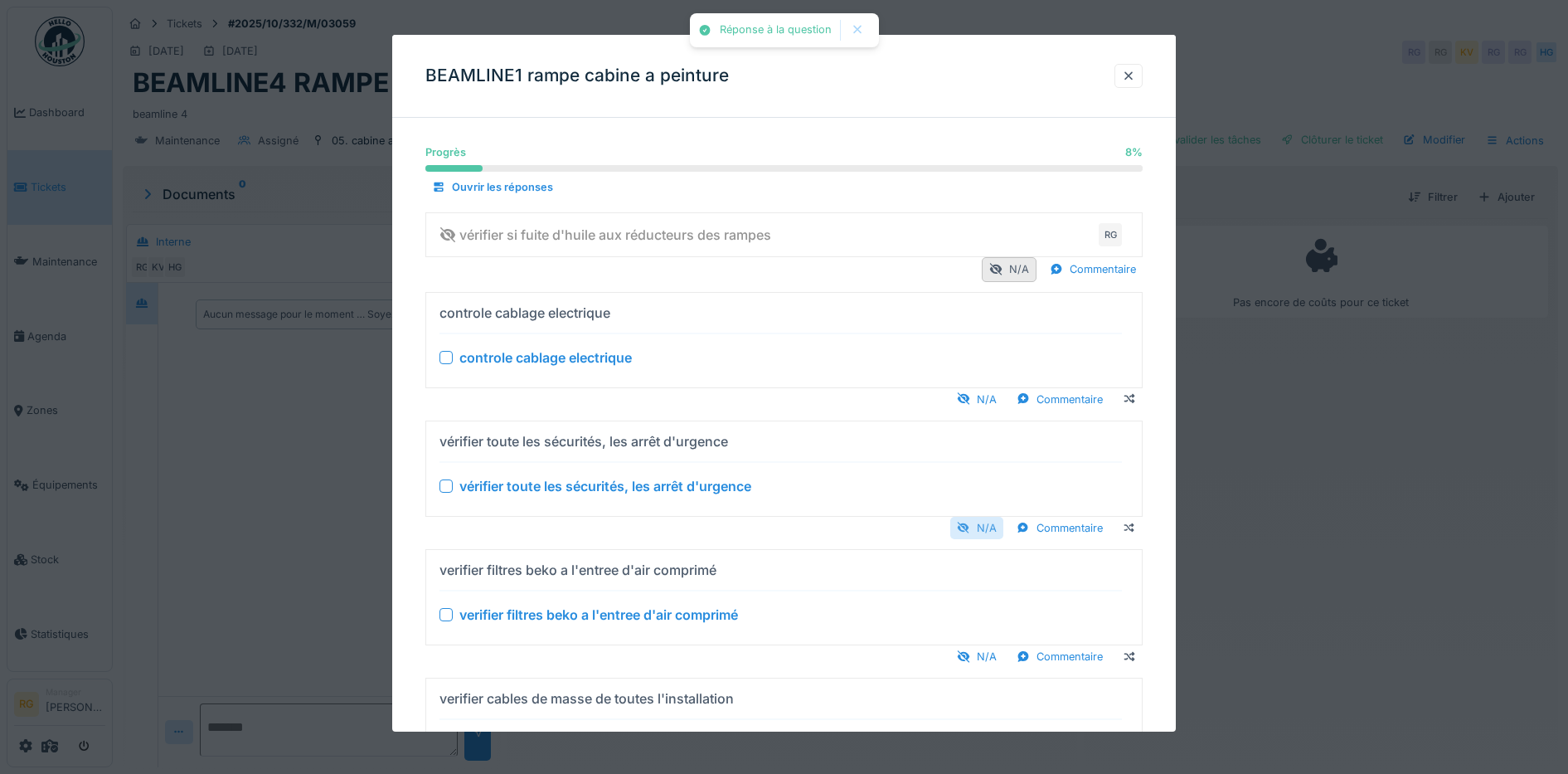
click at [990, 579] on div "verifier filtres beko a l'entree d'air comprimé" at bounding box center [781, 570] width 683 height 27
click at [992, 398] on div "N/A" at bounding box center [977, 399] width 53 height 22
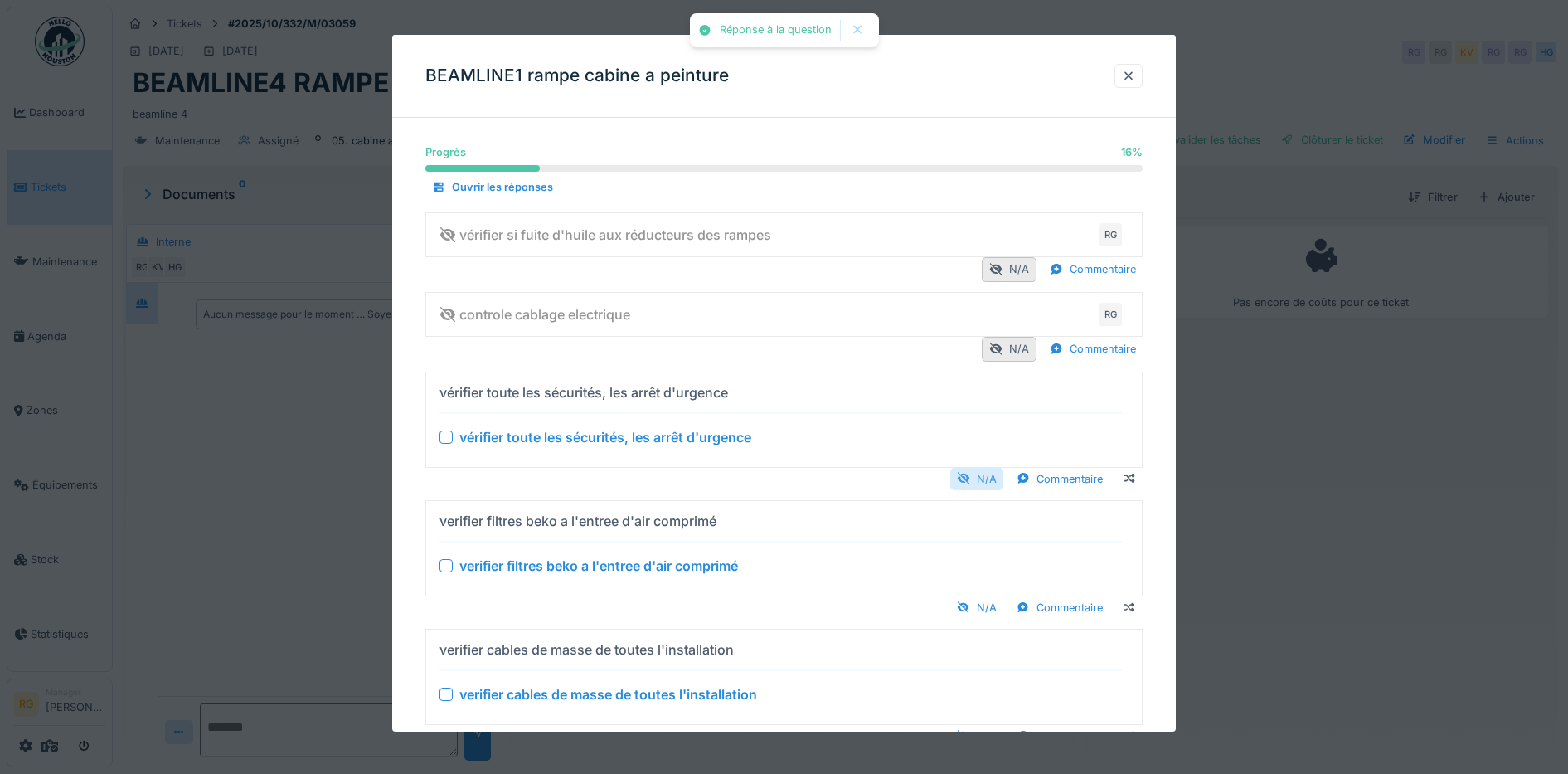
click at [991, 480] on div "N/A" at bounding box center [977, 479] width 53 height 22
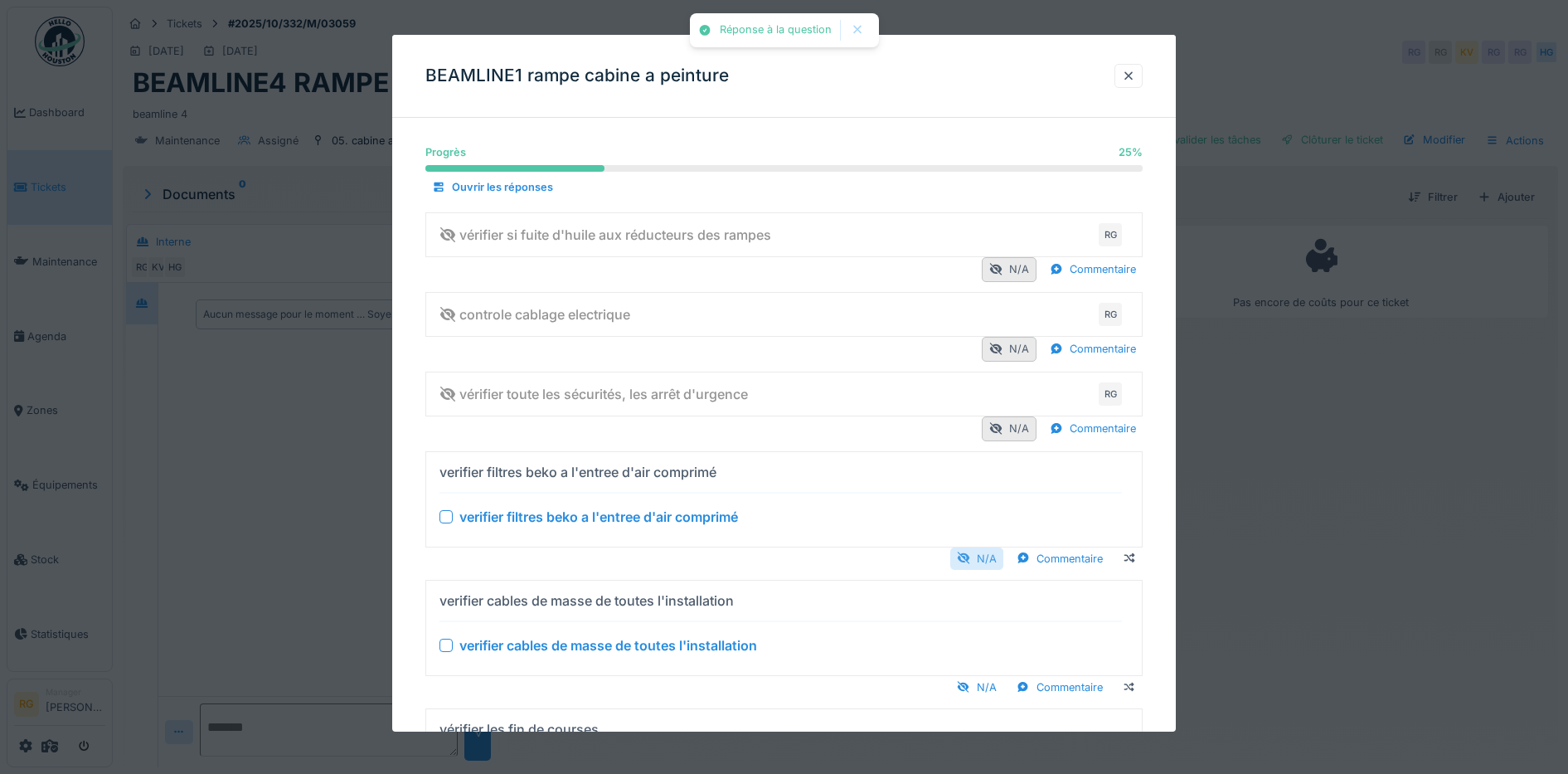
click at [999, 559] on div "N/A" at bounding box center [977, 559] width 53 height 22
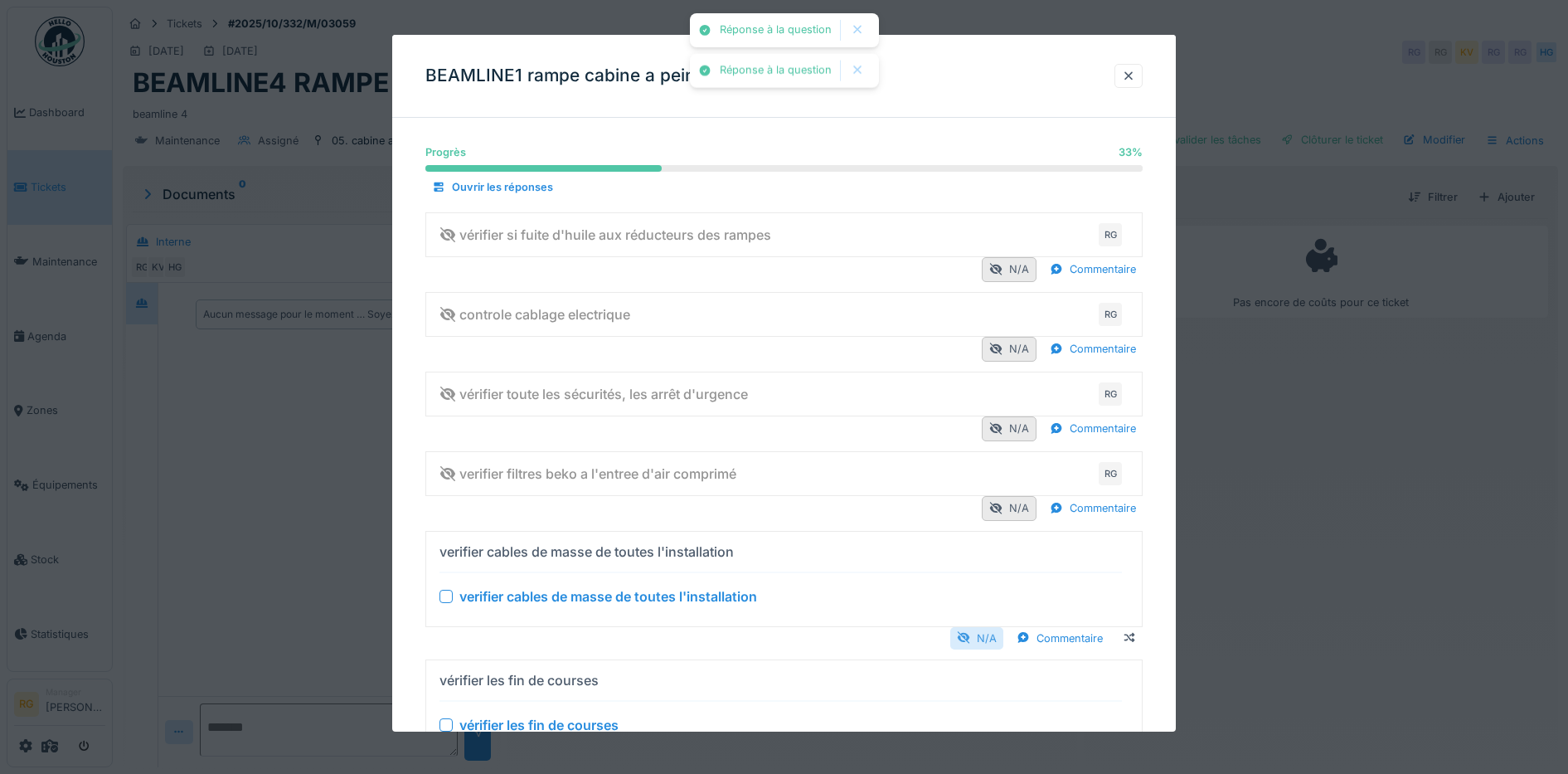
click at [996, 648] on div "N/A" at bounding box center [977, 637] width 53 height 22
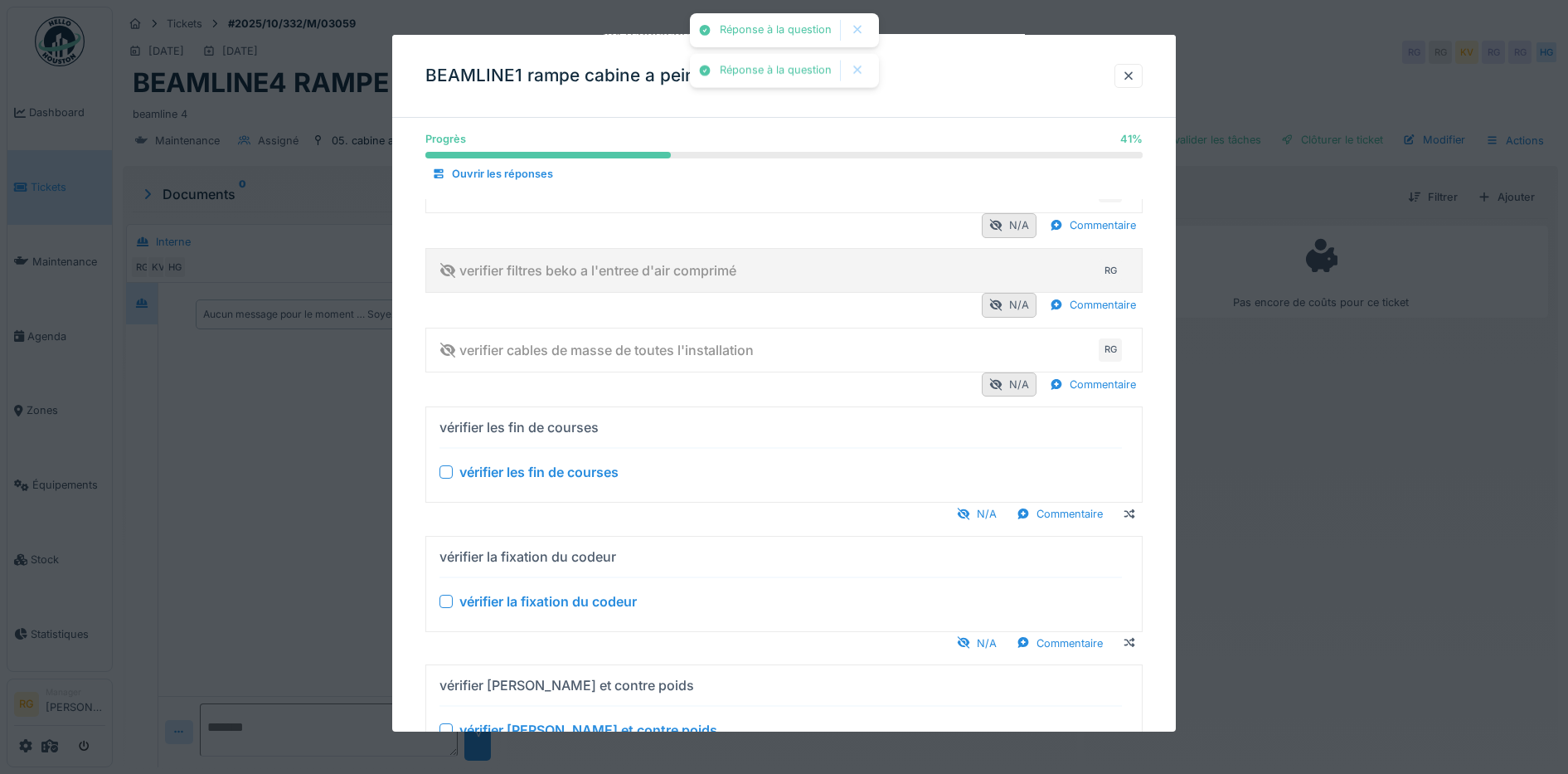
scroll to position [207, 0]
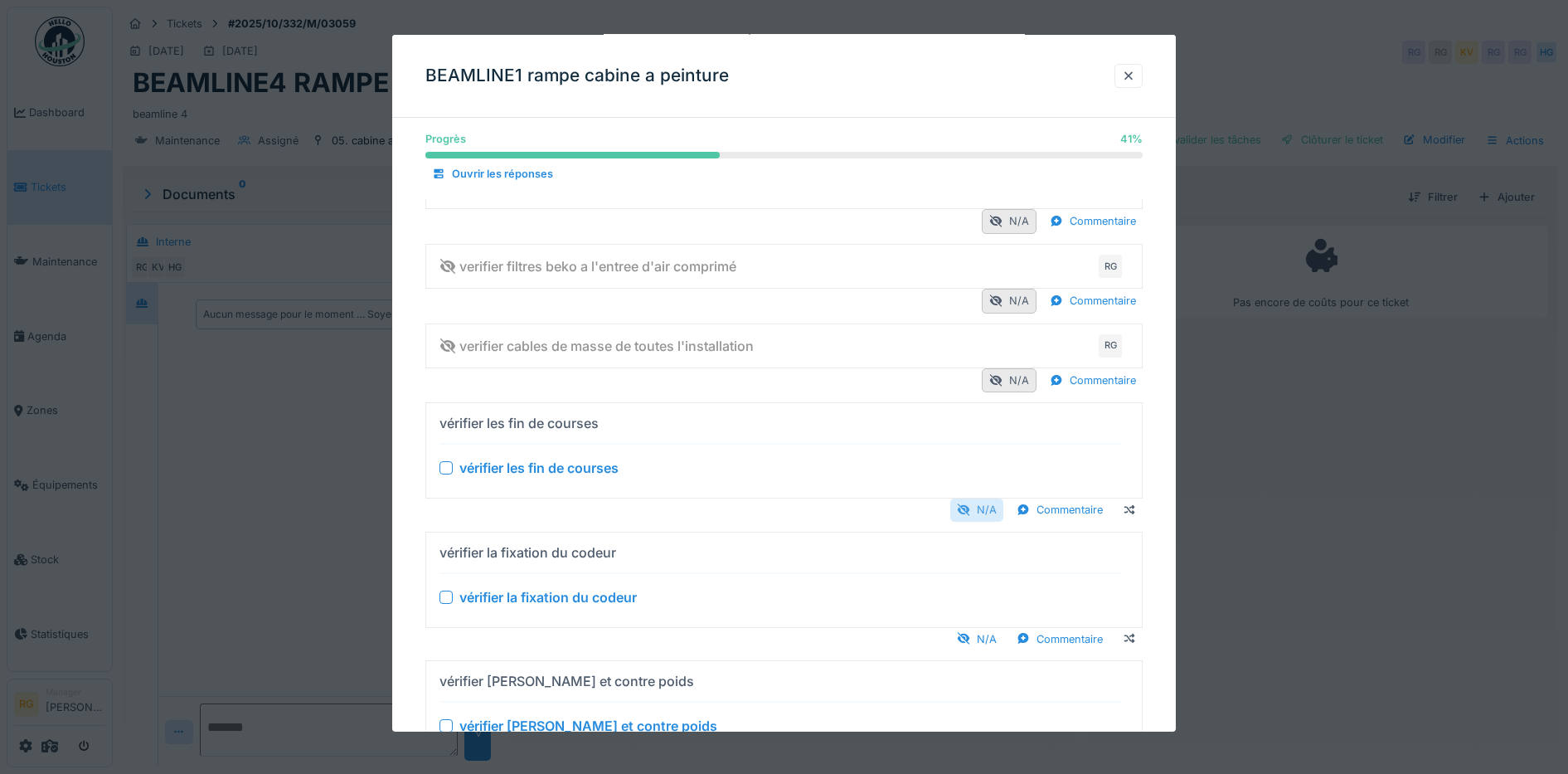
click at [997, 514] on div "N/A" at bounding box center [977, 510] width 53 height 22
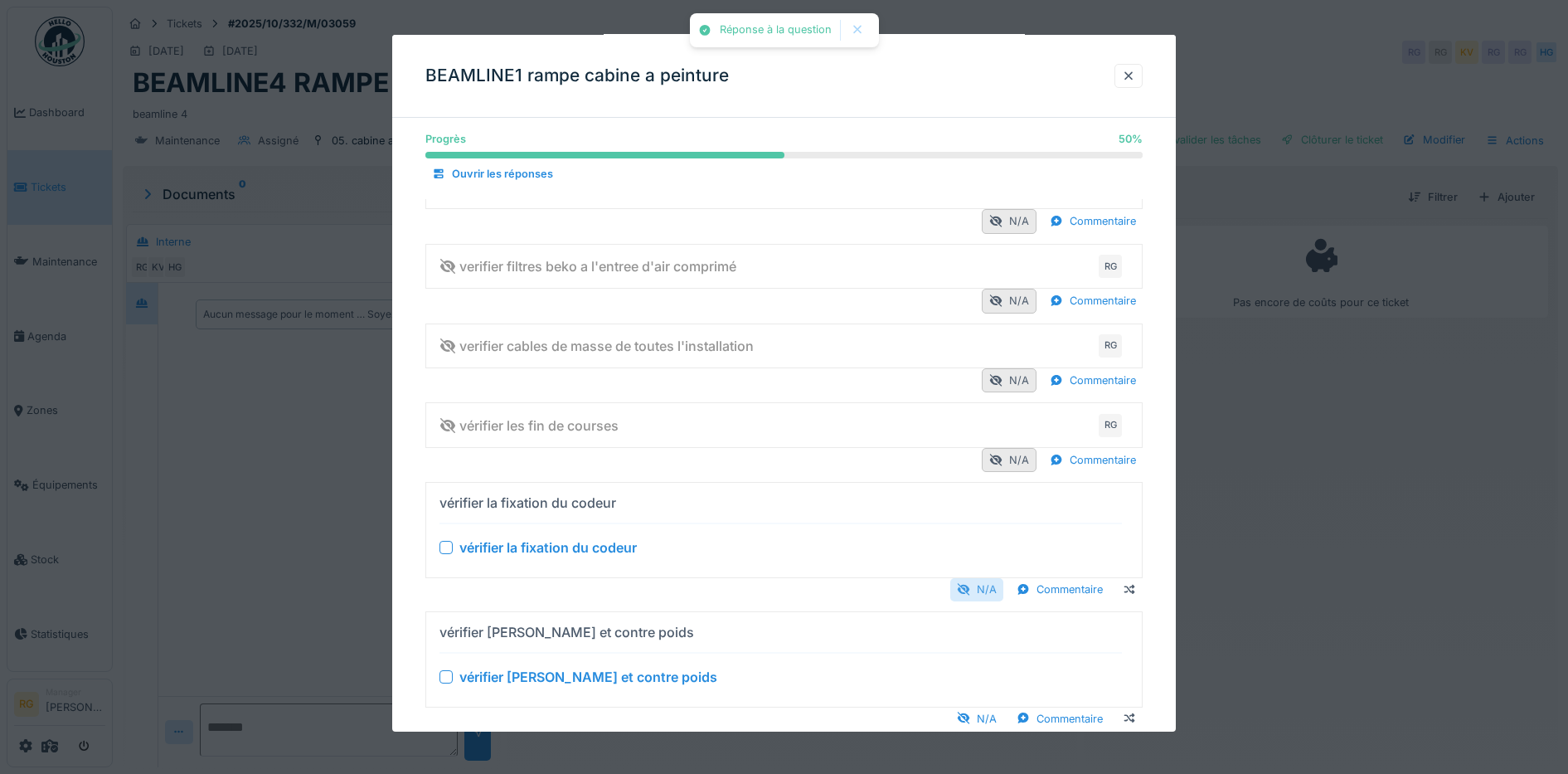
click at [995, 582] on div "N/A" at bounding box center [977, 590] width 53 height 22
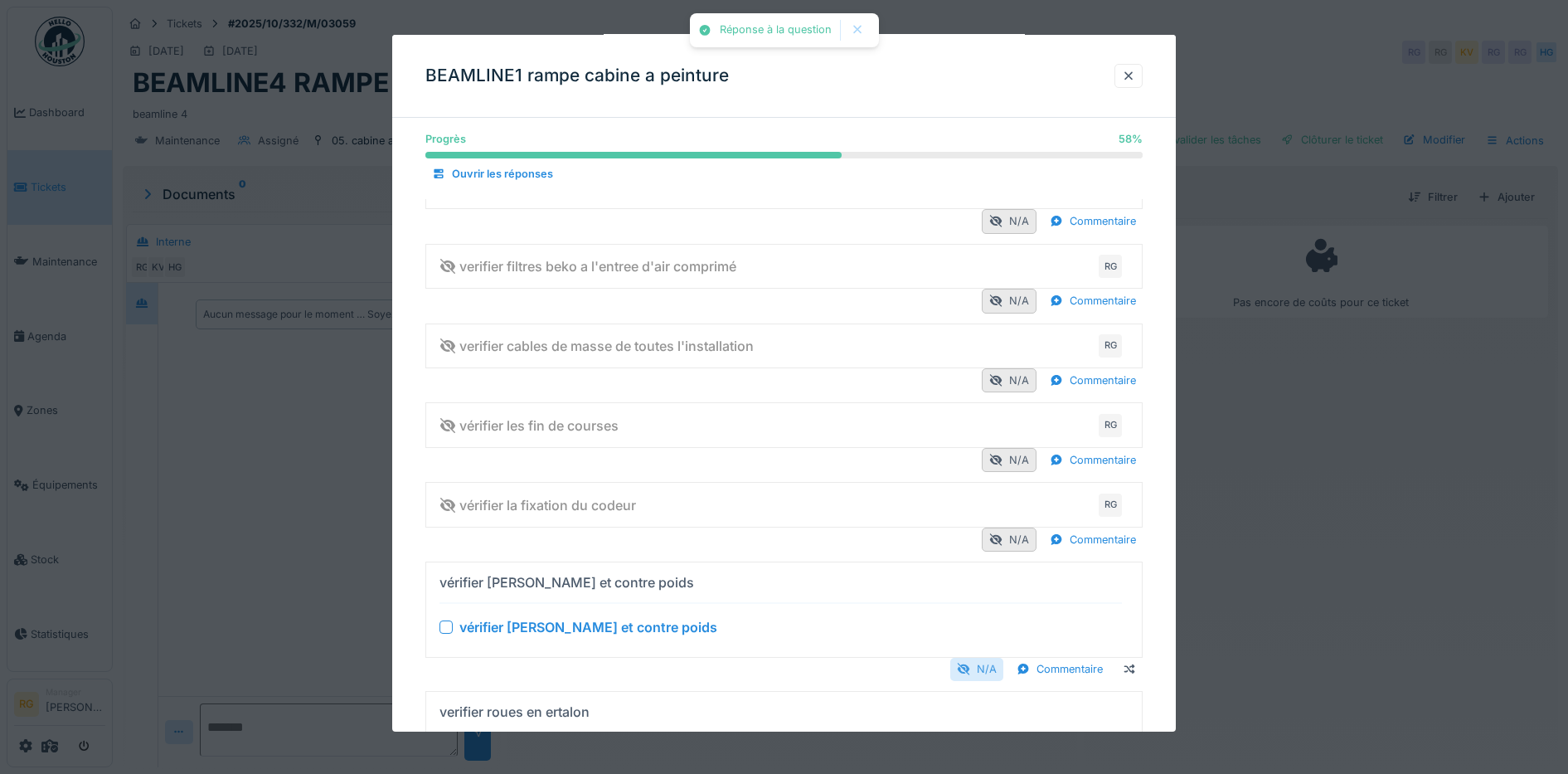
click at [991, 671] on div "N/A" at bounding box center [977, 669] width 53 height 22
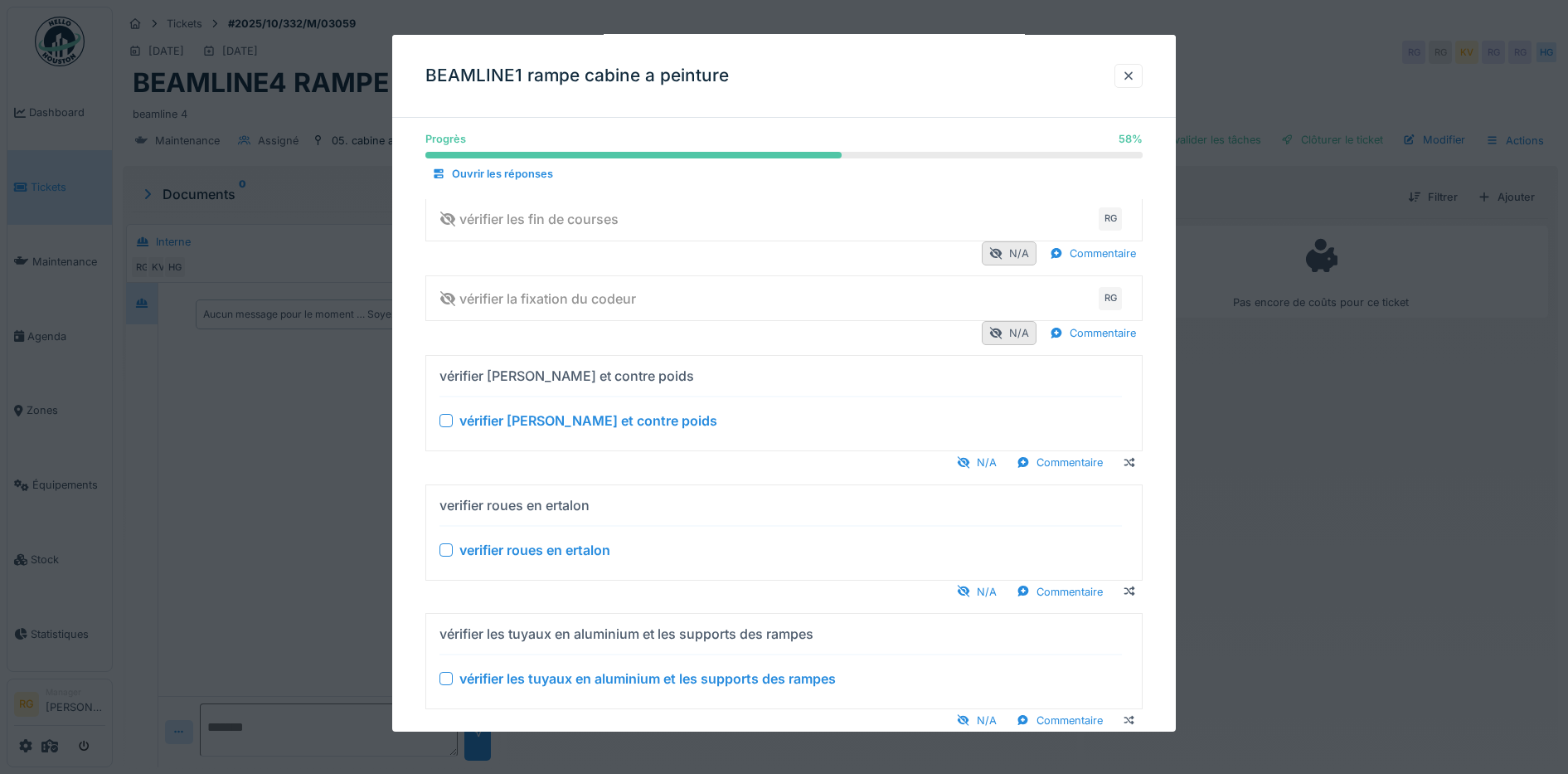
scroll to position [415, 0]
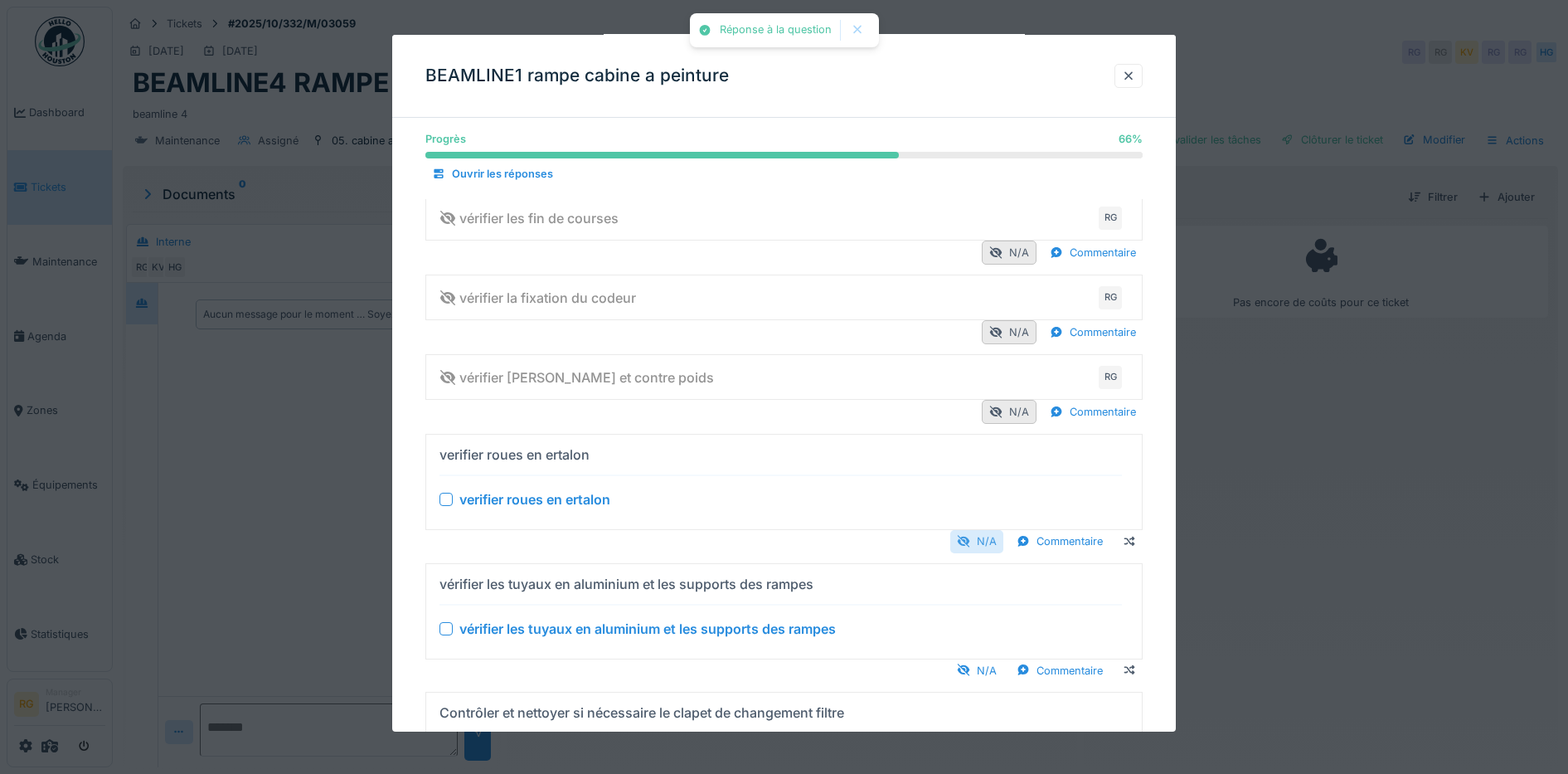
click at [995, 548] on div "N/A" at bounding box center [977, 542] width 53 height 22
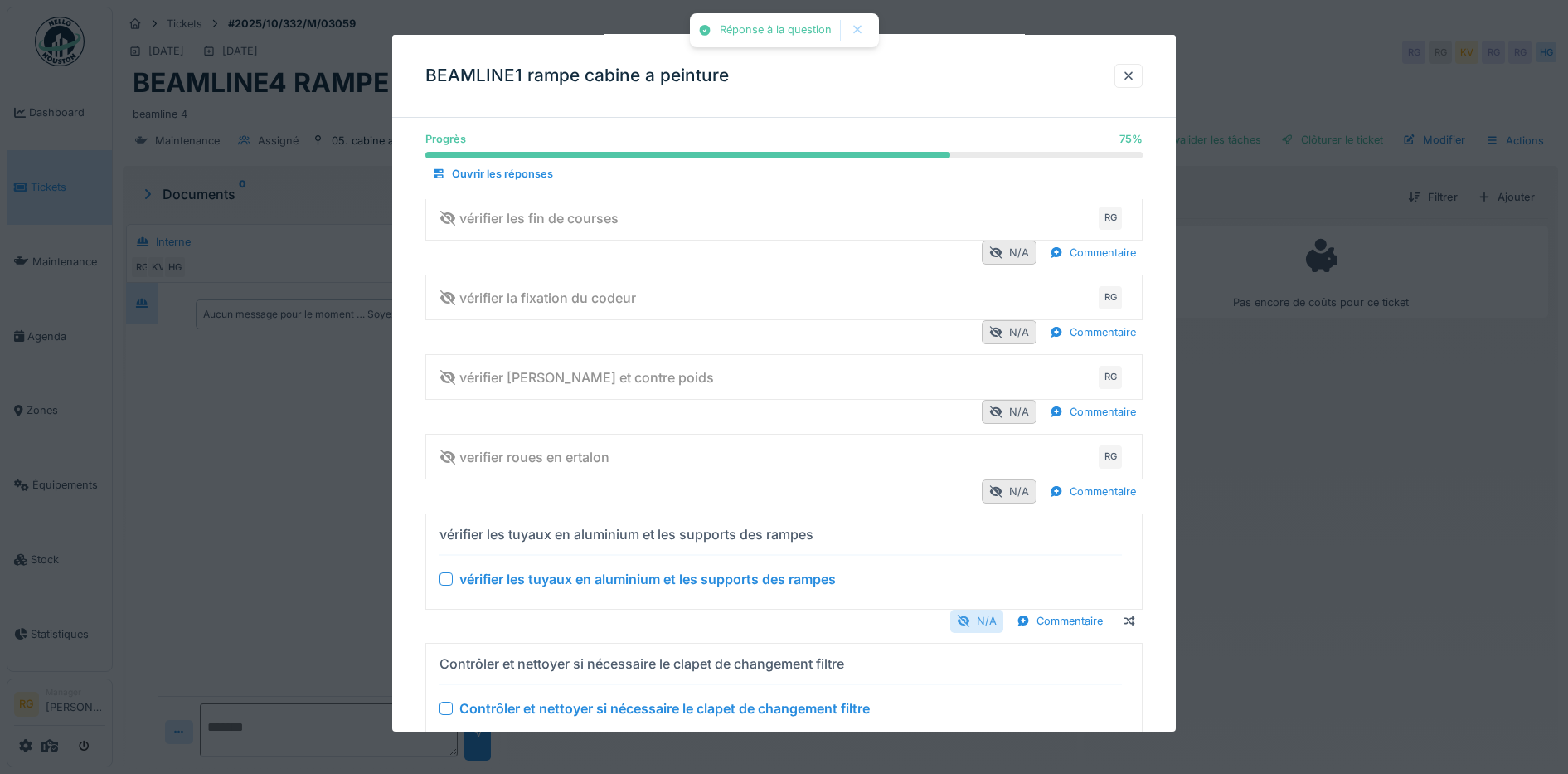
click at [997, 630] on div "N/A" at bounding box center [977, 621] width 53 height 22
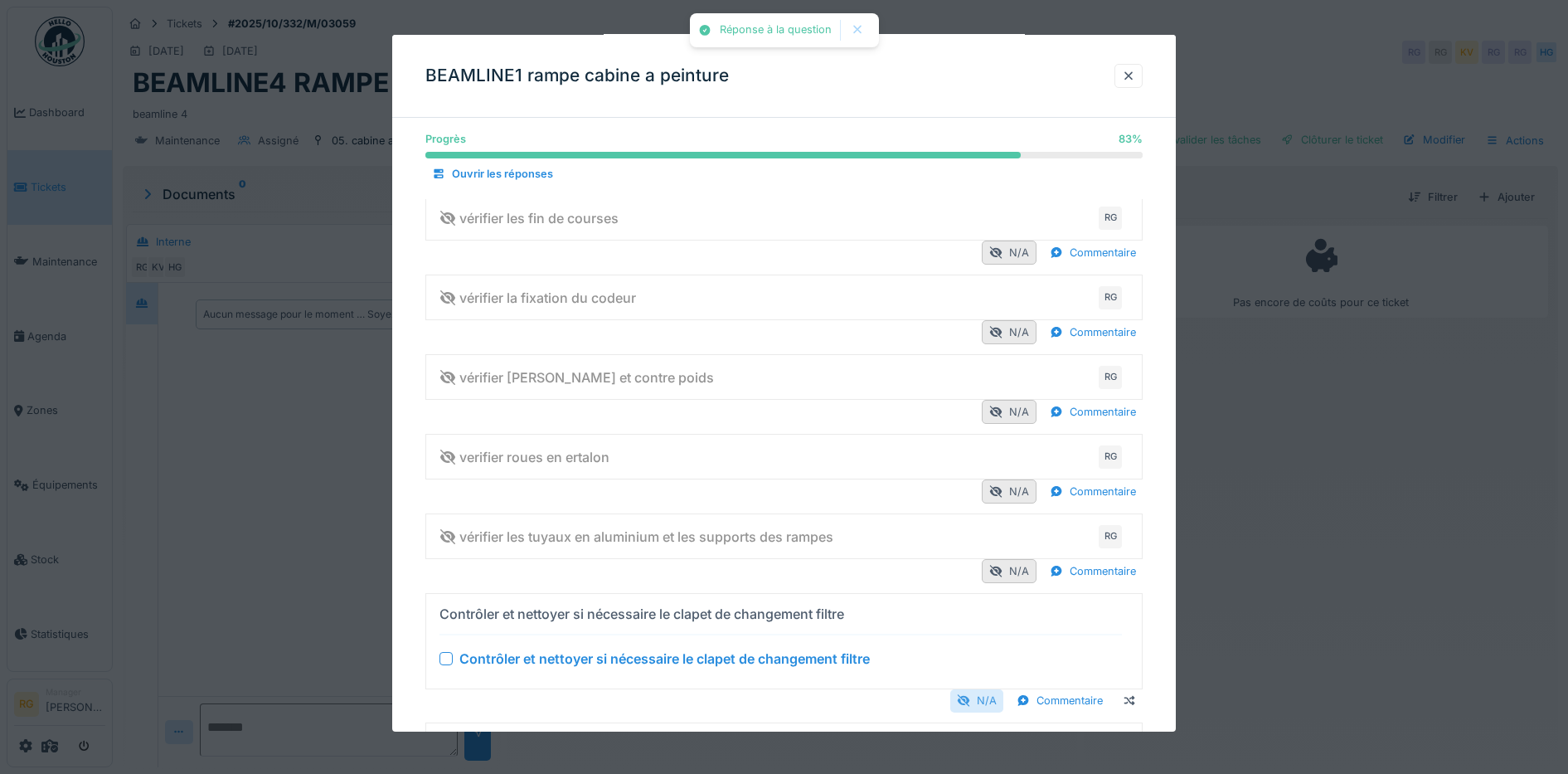
click at [992, 703] on div "N/A" at bounding box center [977, 701] width 53 height 22
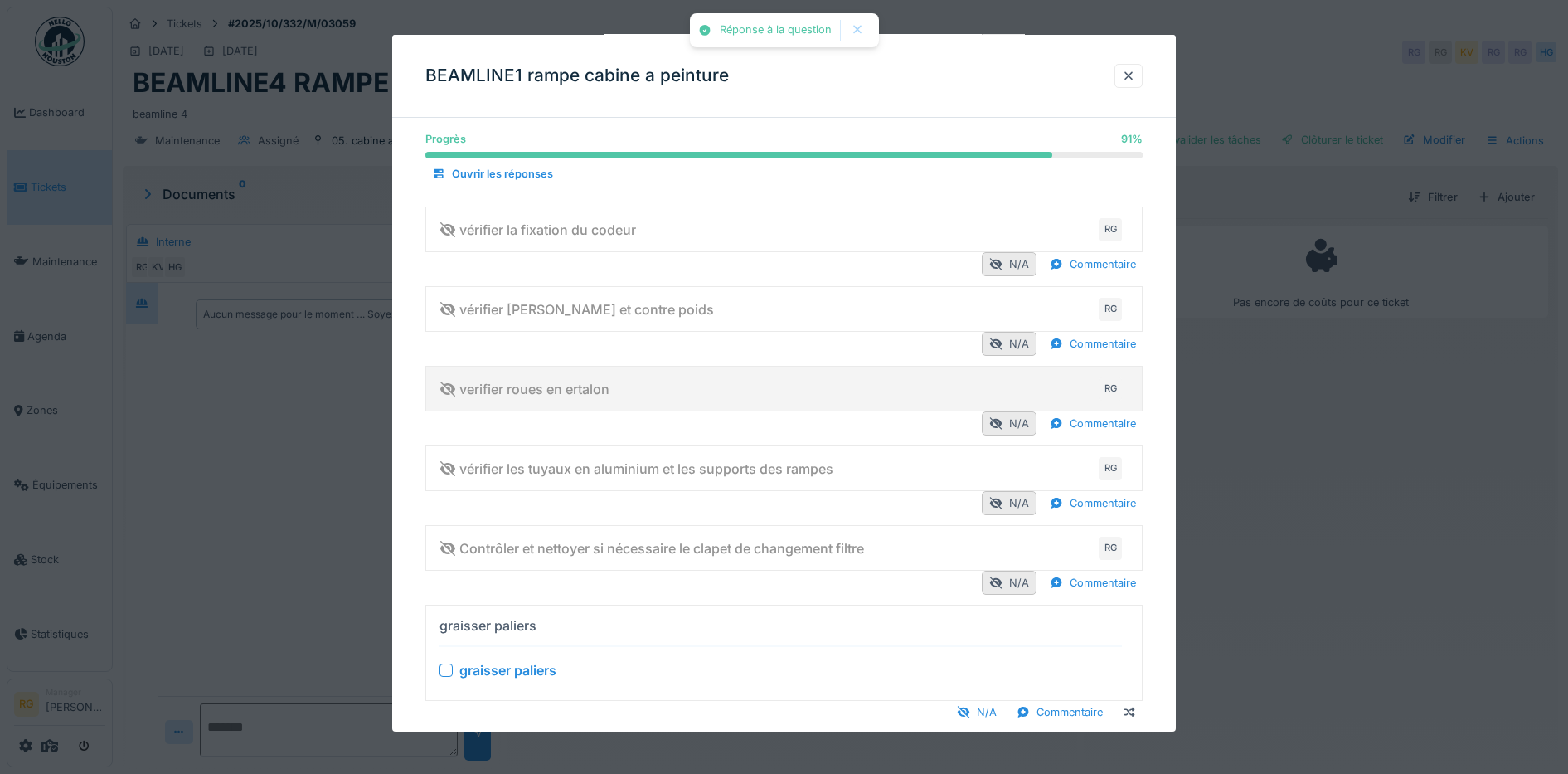
scroll to position [518, 0]
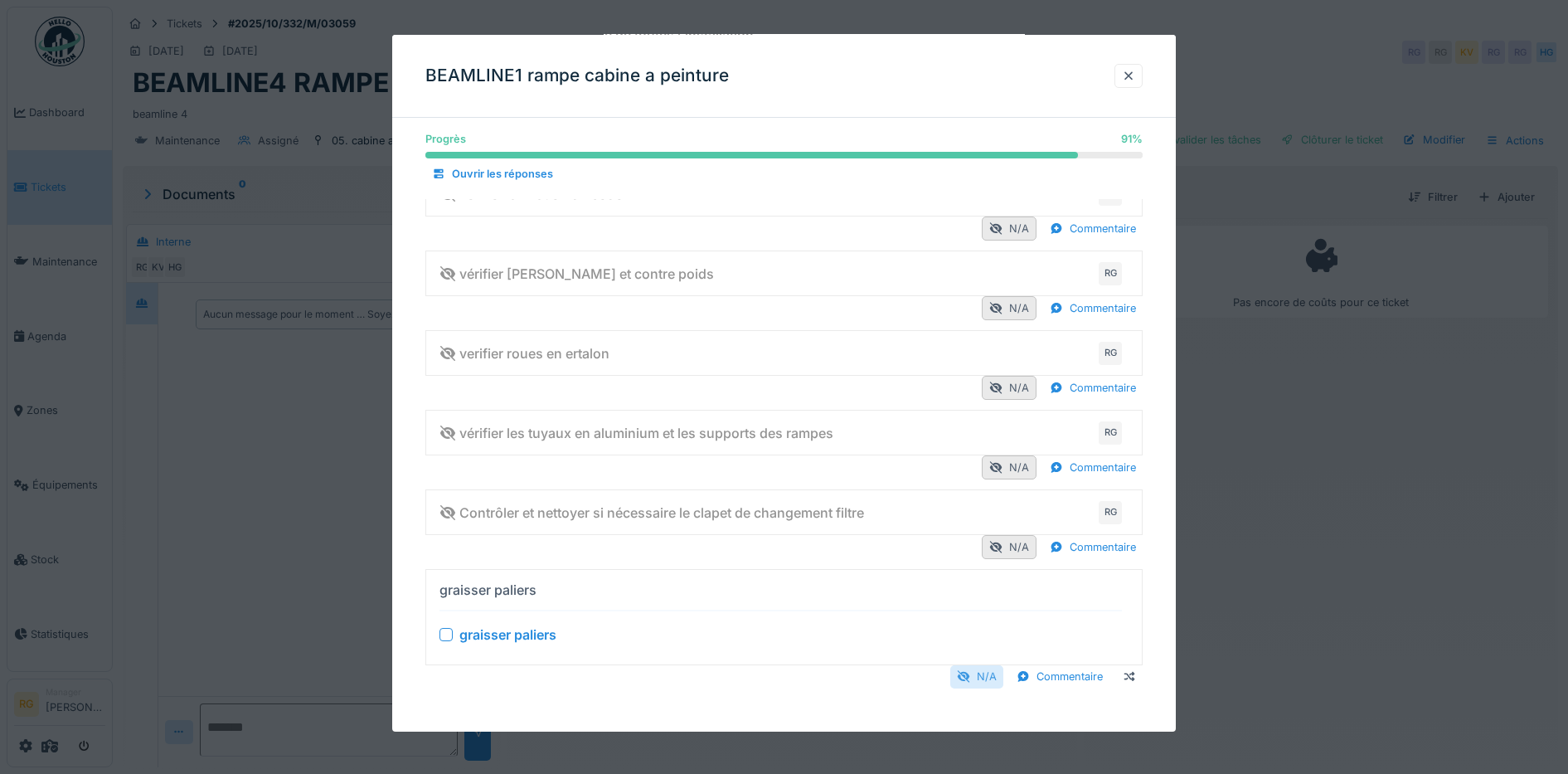
click at [998, 679] on div "N/A" at bounding box center [977, 677] width 53 height 22
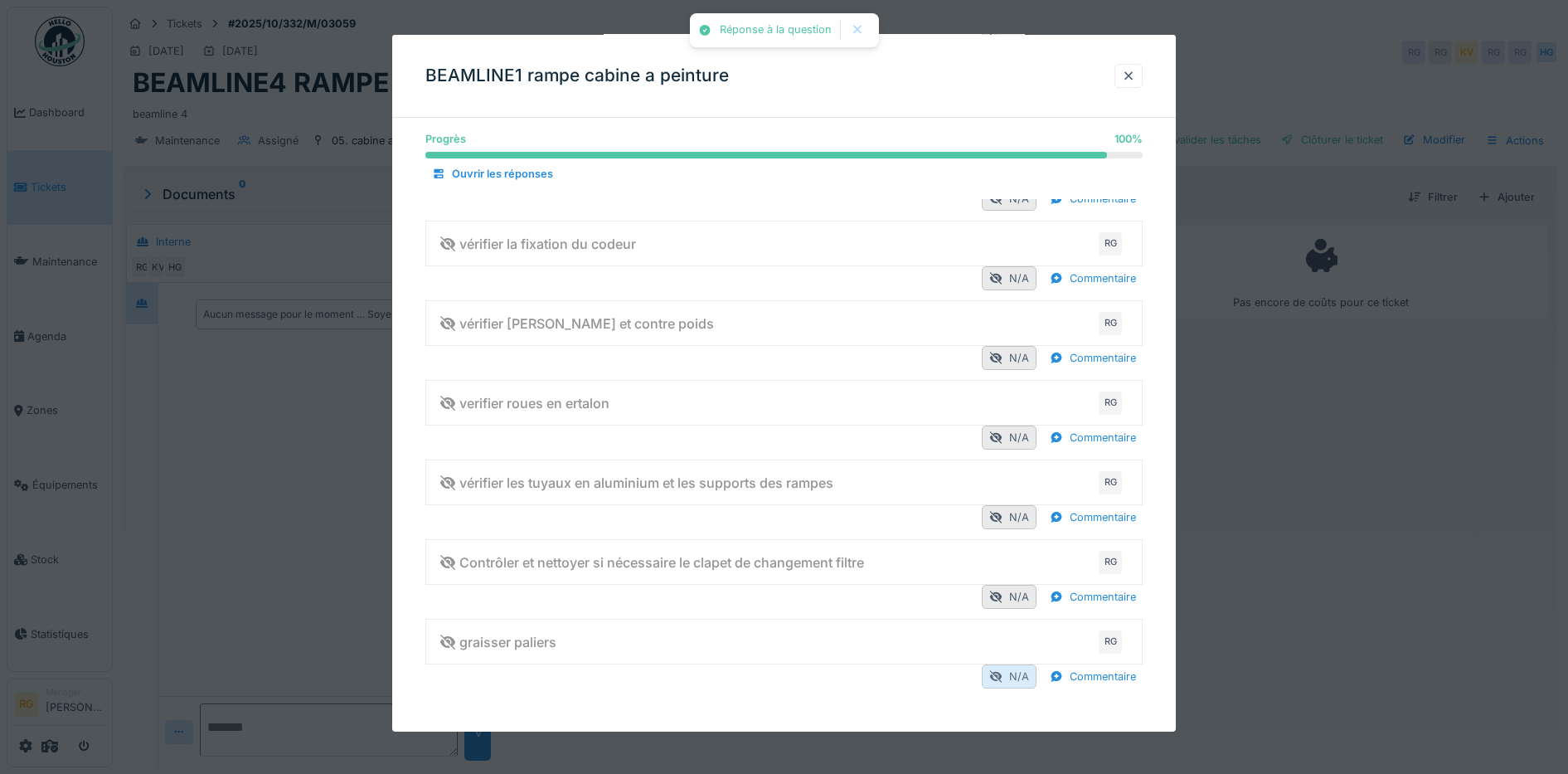
scroll to position [468, 0]
click at [1133, 77] on div at bounding box center [1128, 76] width 13 height 15
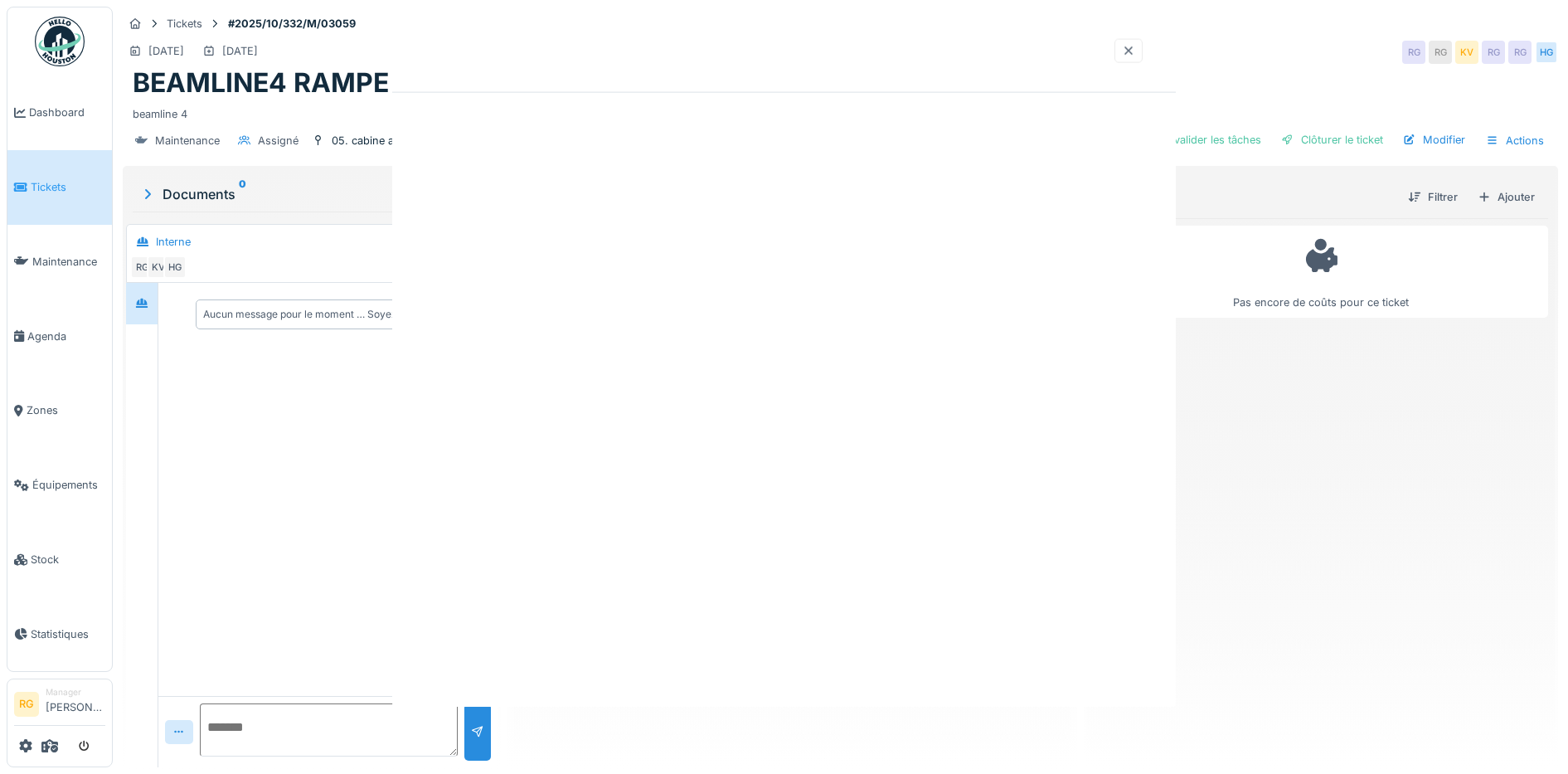
scroll to position [0, 0]
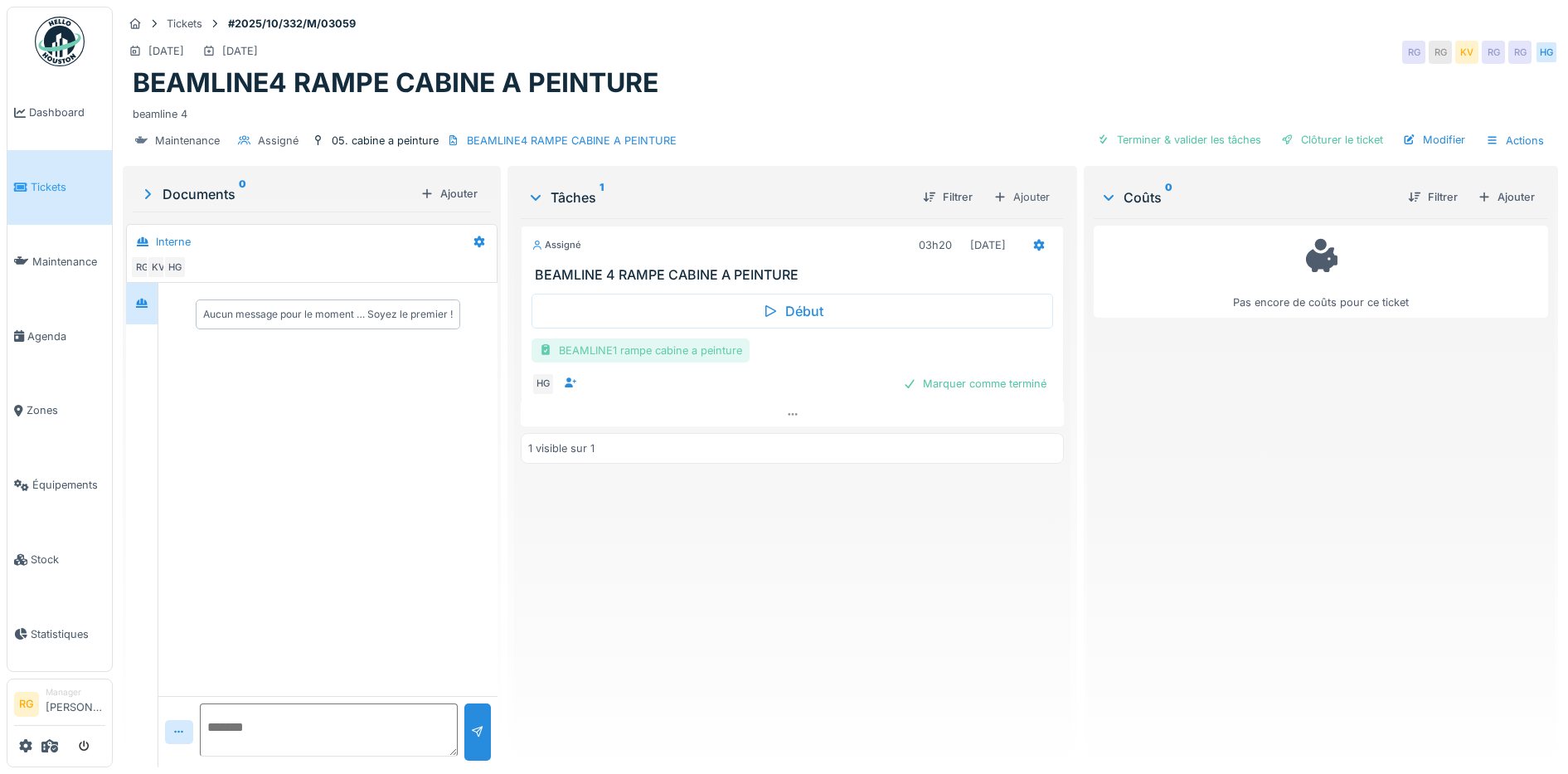
click at [639, 346] on div "BEAMLINE1 rampe cabine a peinture" at bounding box center [640, 350] width 218 height 24
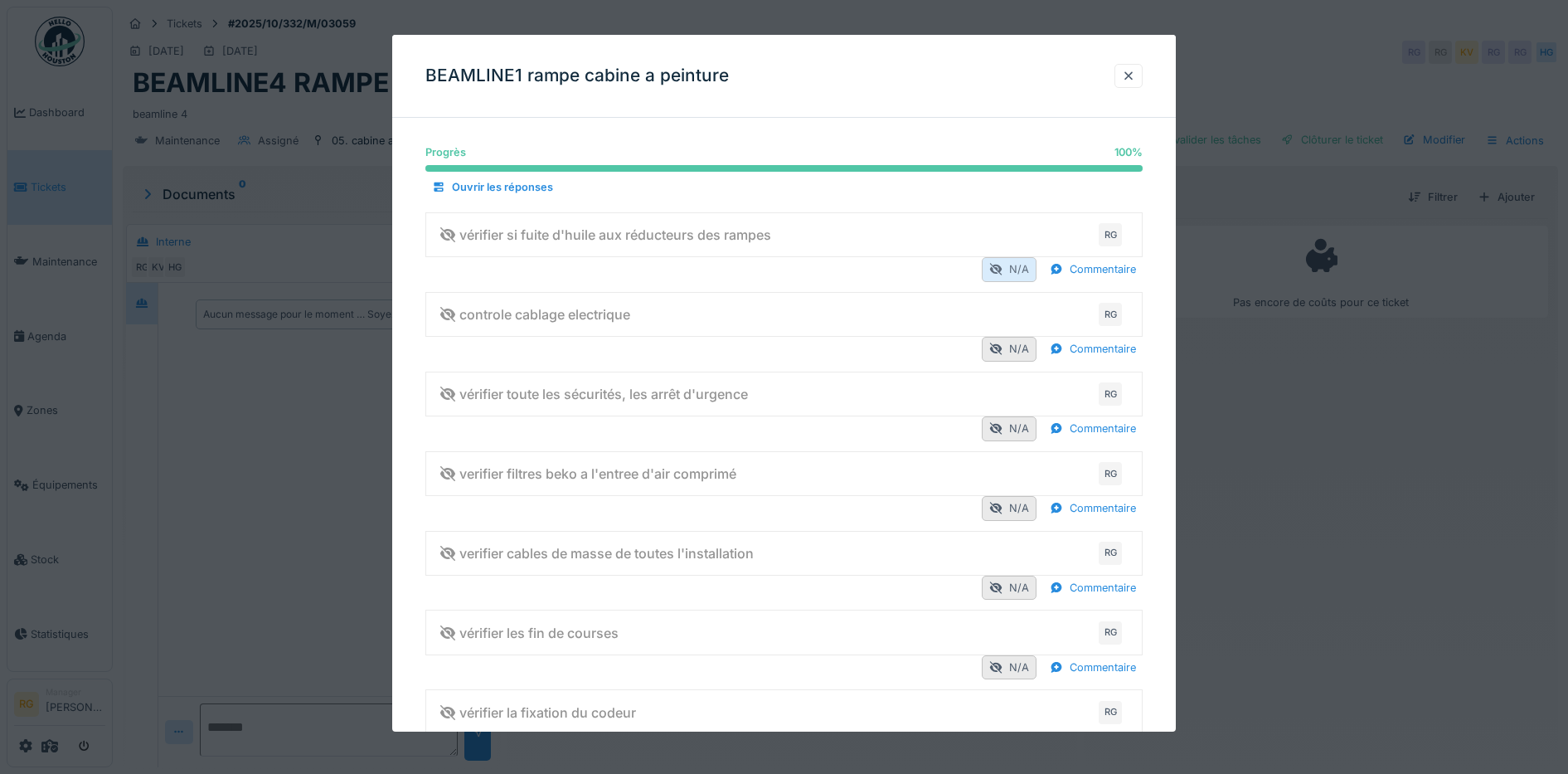
click at [1015, 266] on div "N/A" at bounding box center [1009, 269] width 55 height 24
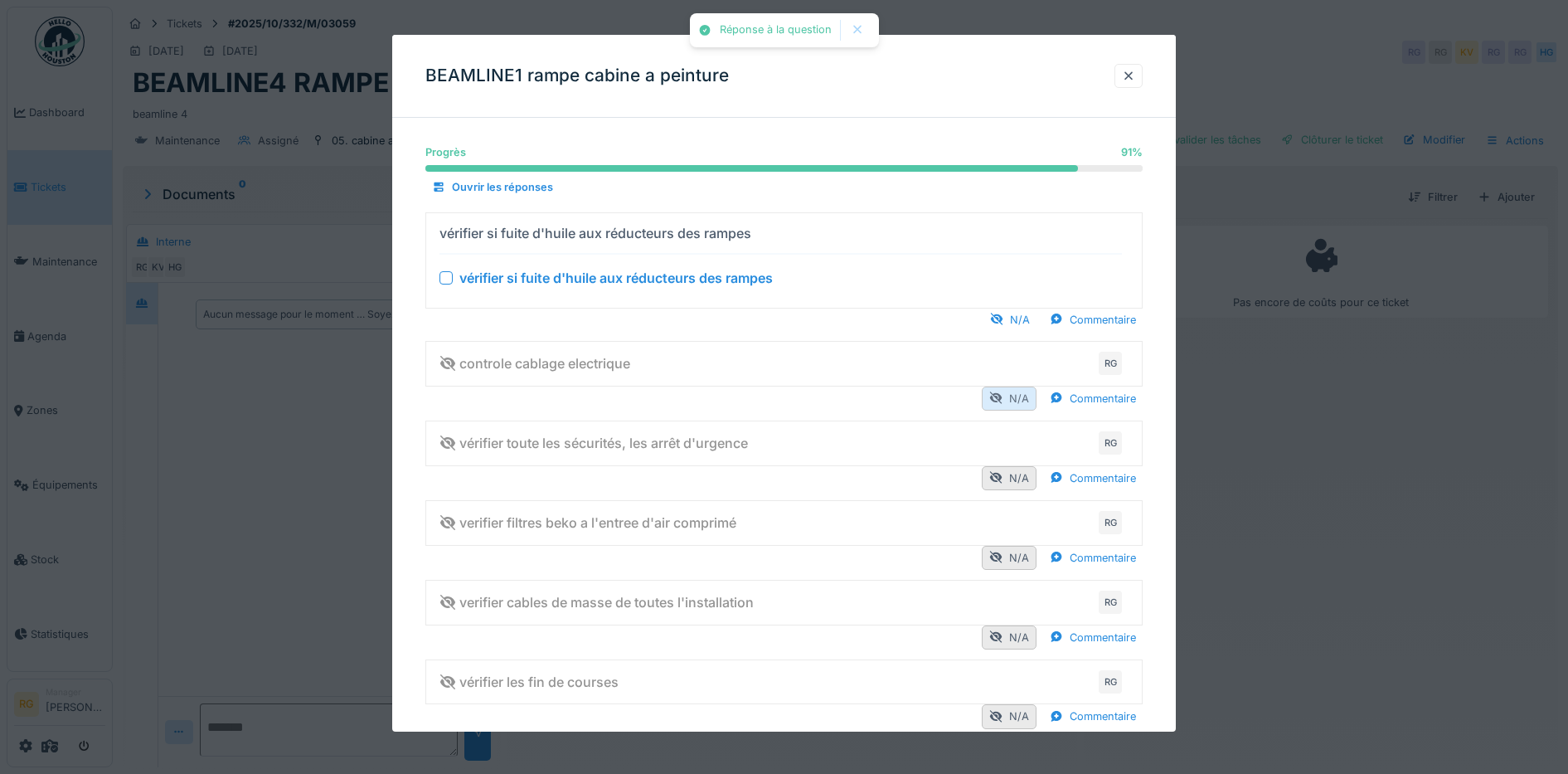
click at [1028, 399] on div "N/A" at bounding box center [1009, 399] width 55 height 24
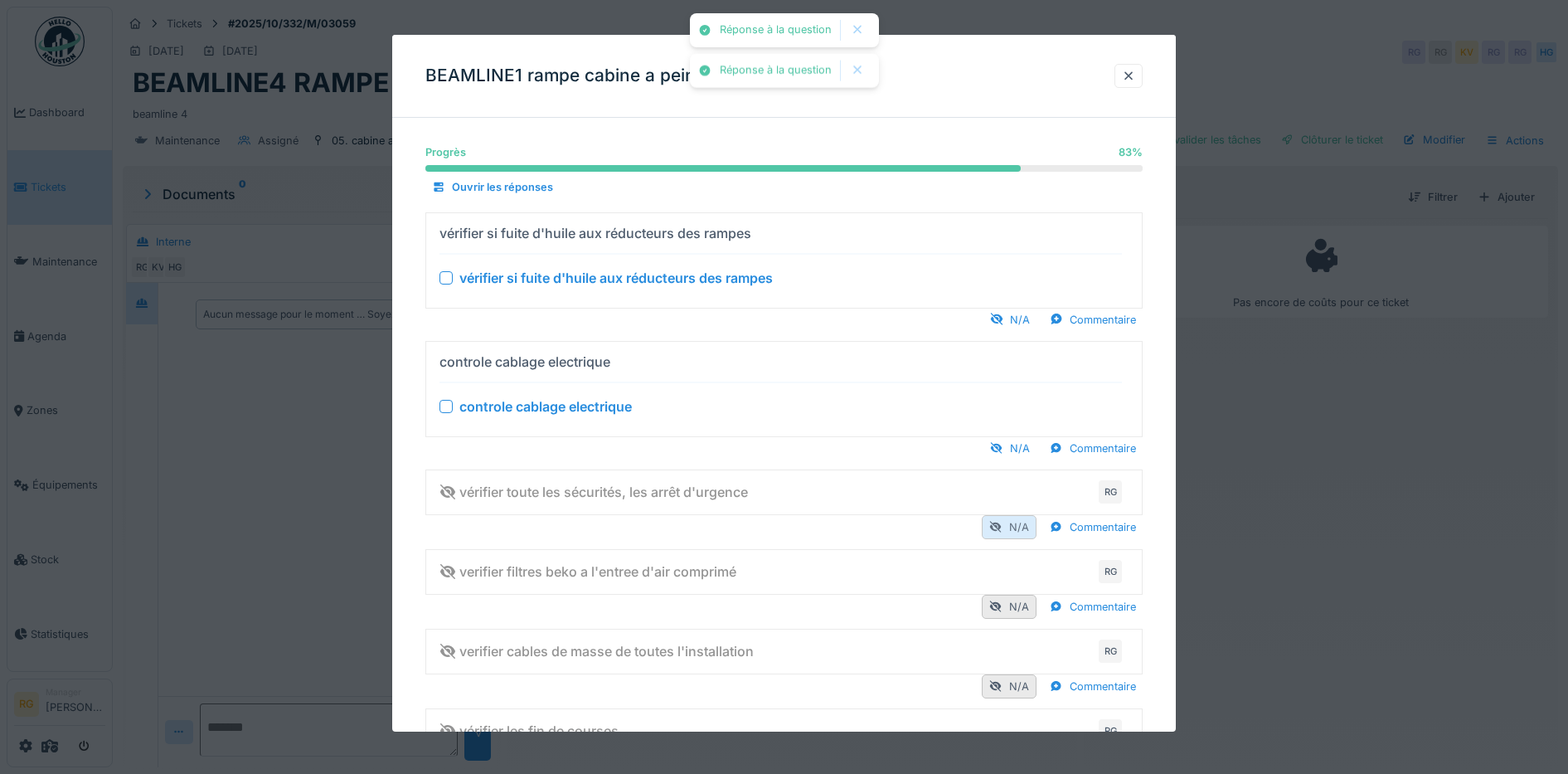
click at [1024, 529] on div "N/A" at bounding box center [1009, 527] width 55 height 24
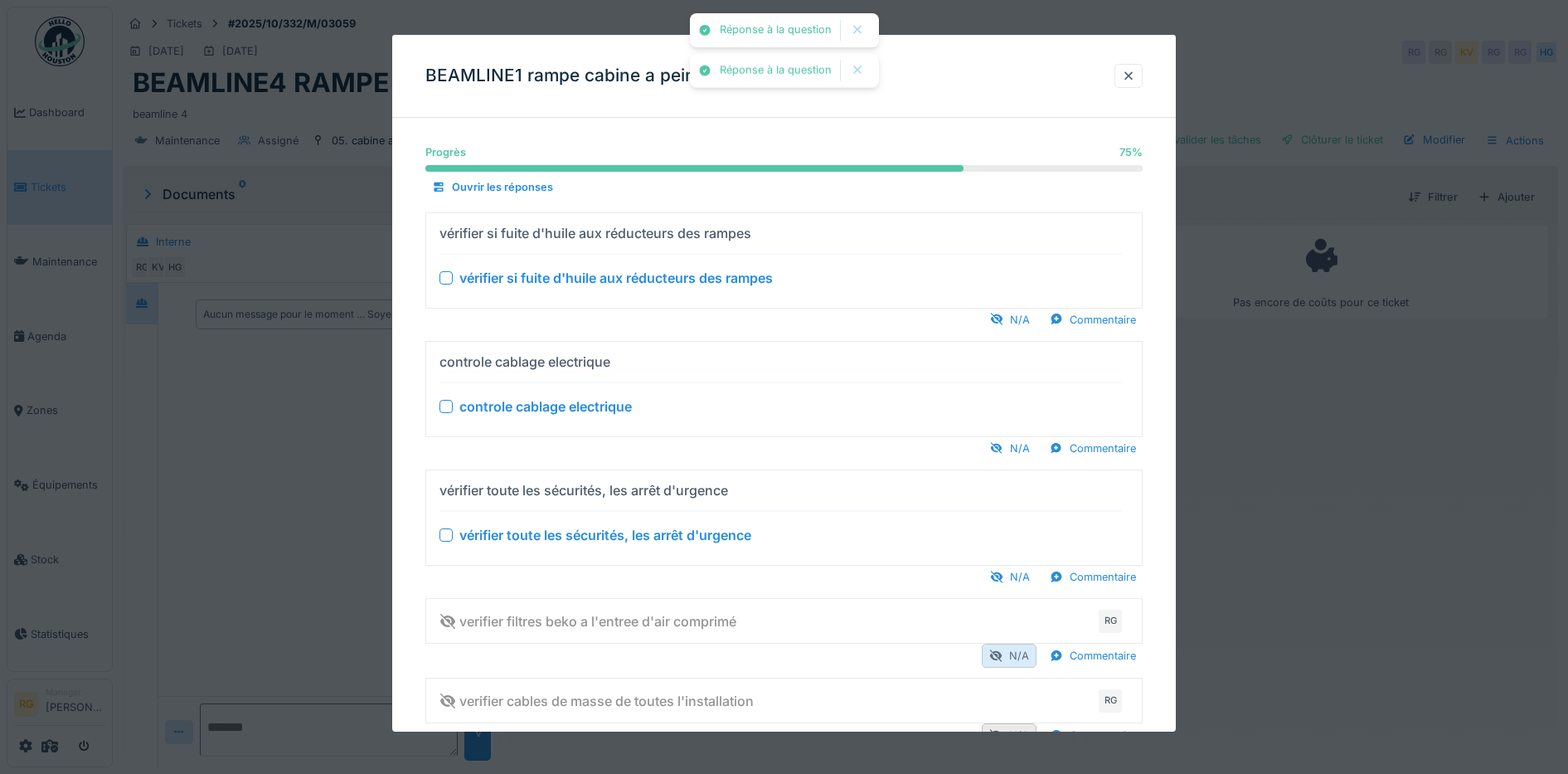
click at [1026, 659] on div "N/A" at bounding box center [1009, 656] width 55 height 24
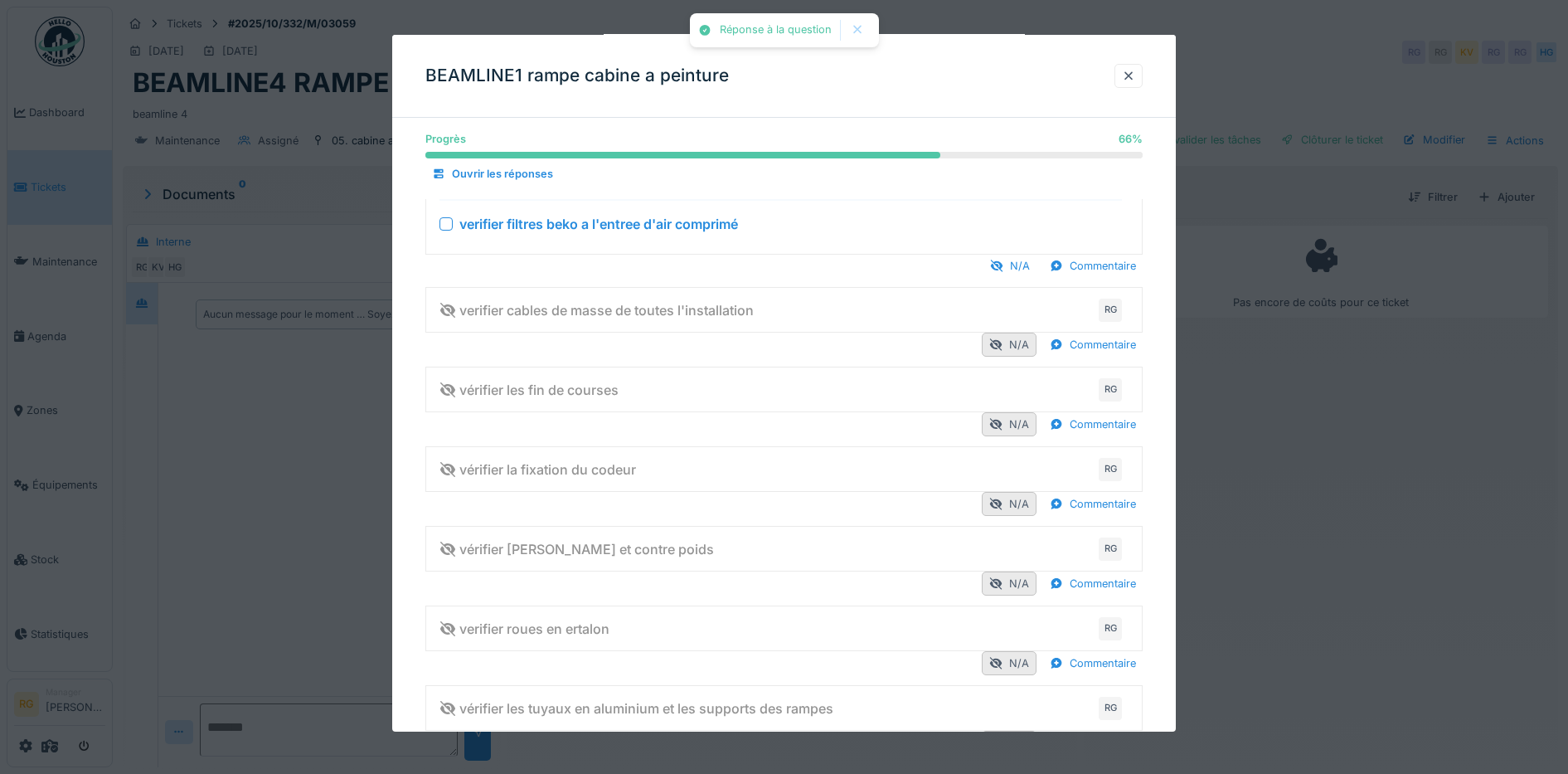
scroll to position [415, 0]
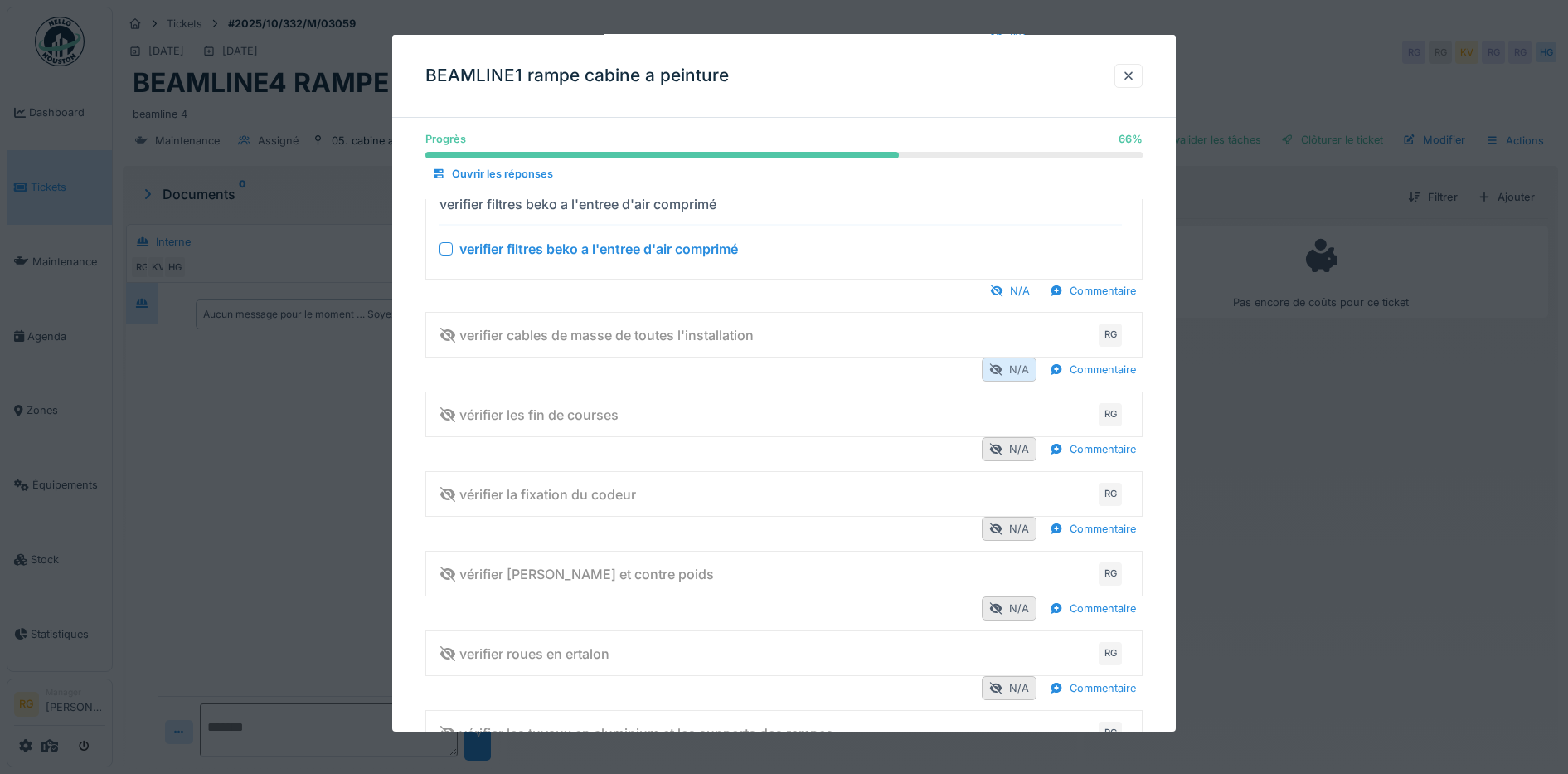
click at [1018, 368] on div "N/A" at bounding box center [1009, 369] width 55 height 24
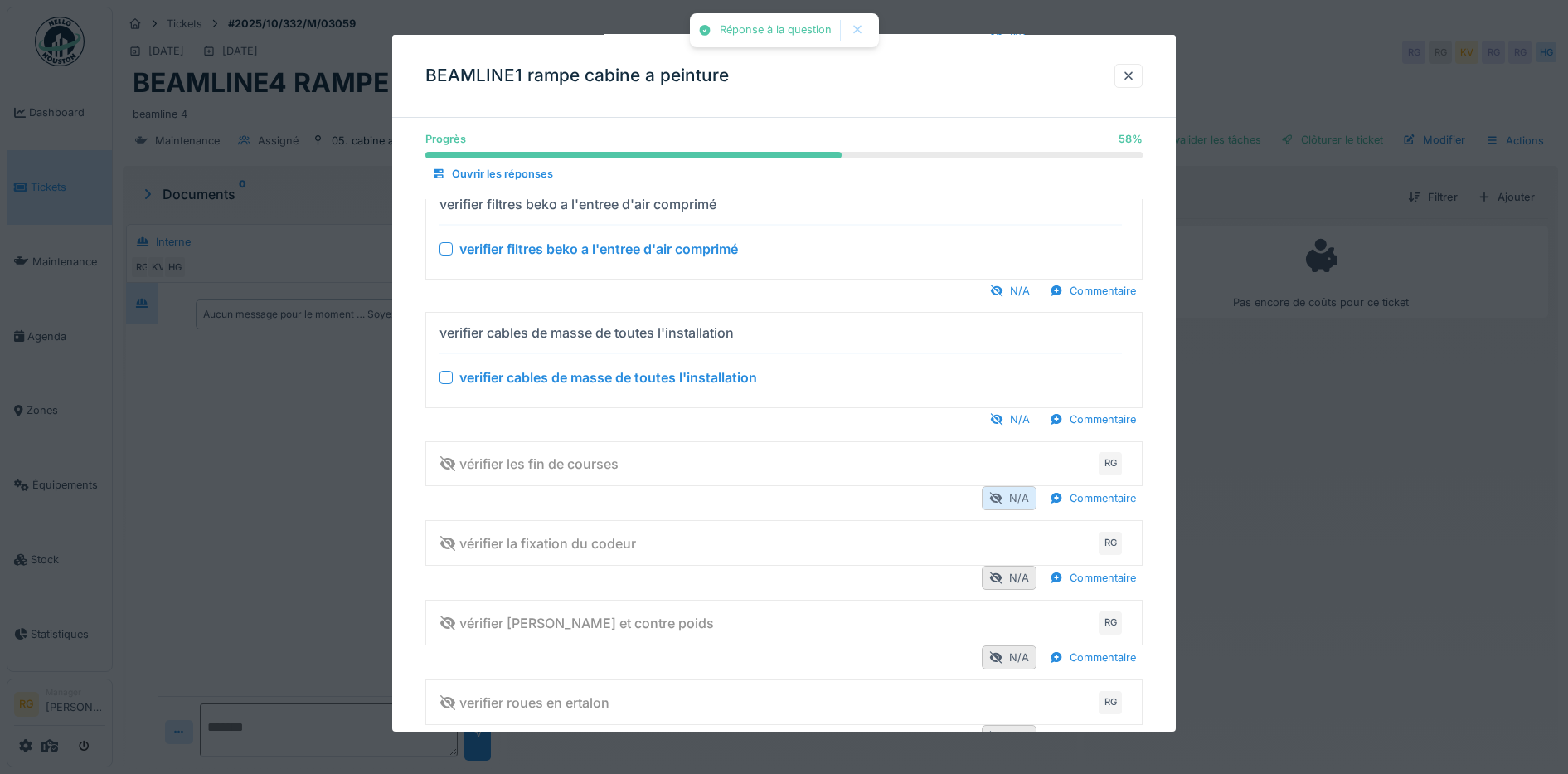
click at [1029, 496] on div "N/A" at bounding box center [1009, 498] width 55 height 24
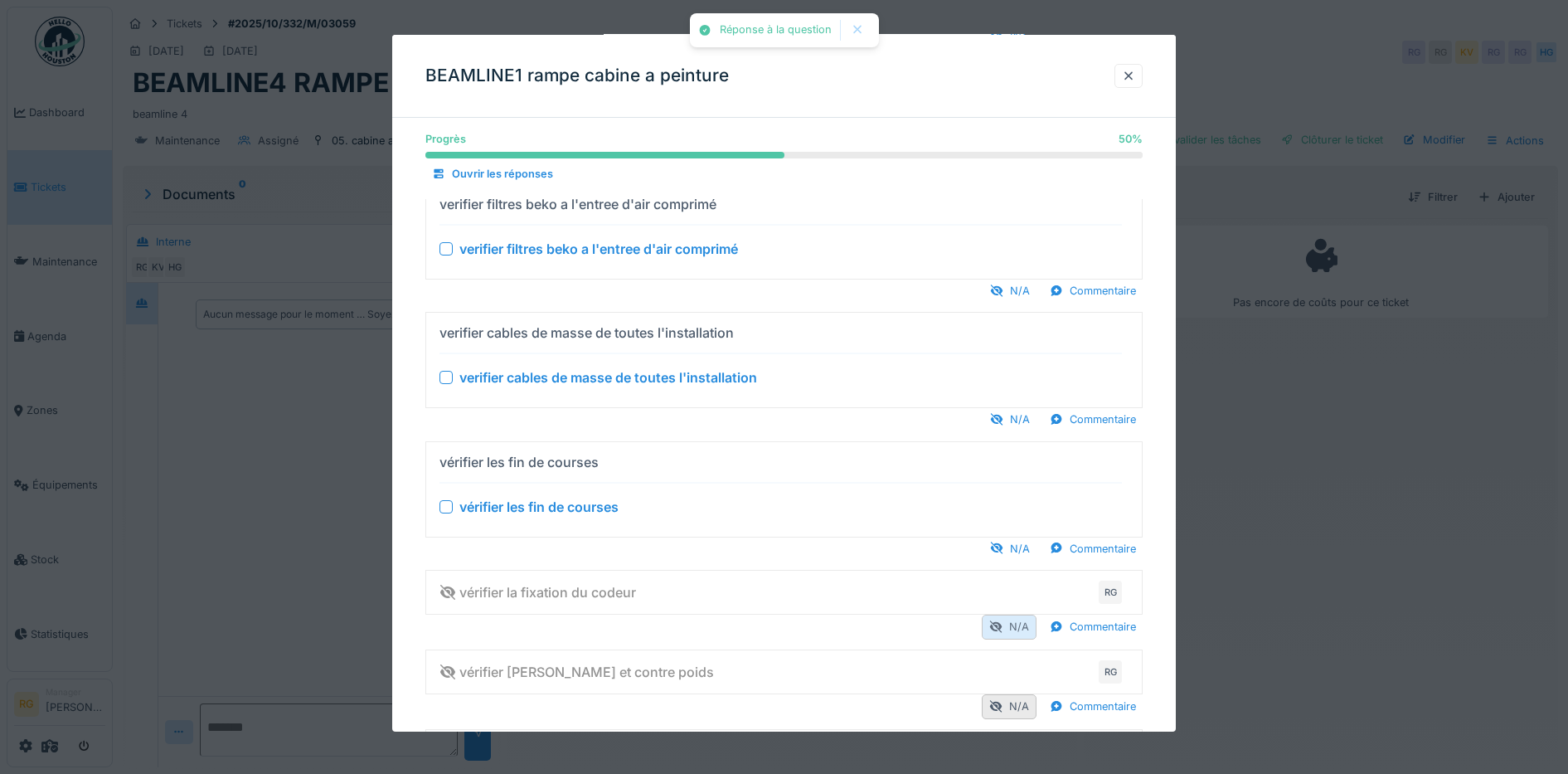
click at [1036, 628] on div "N/A" at bounding box center [1009, 627] width 55 height 24
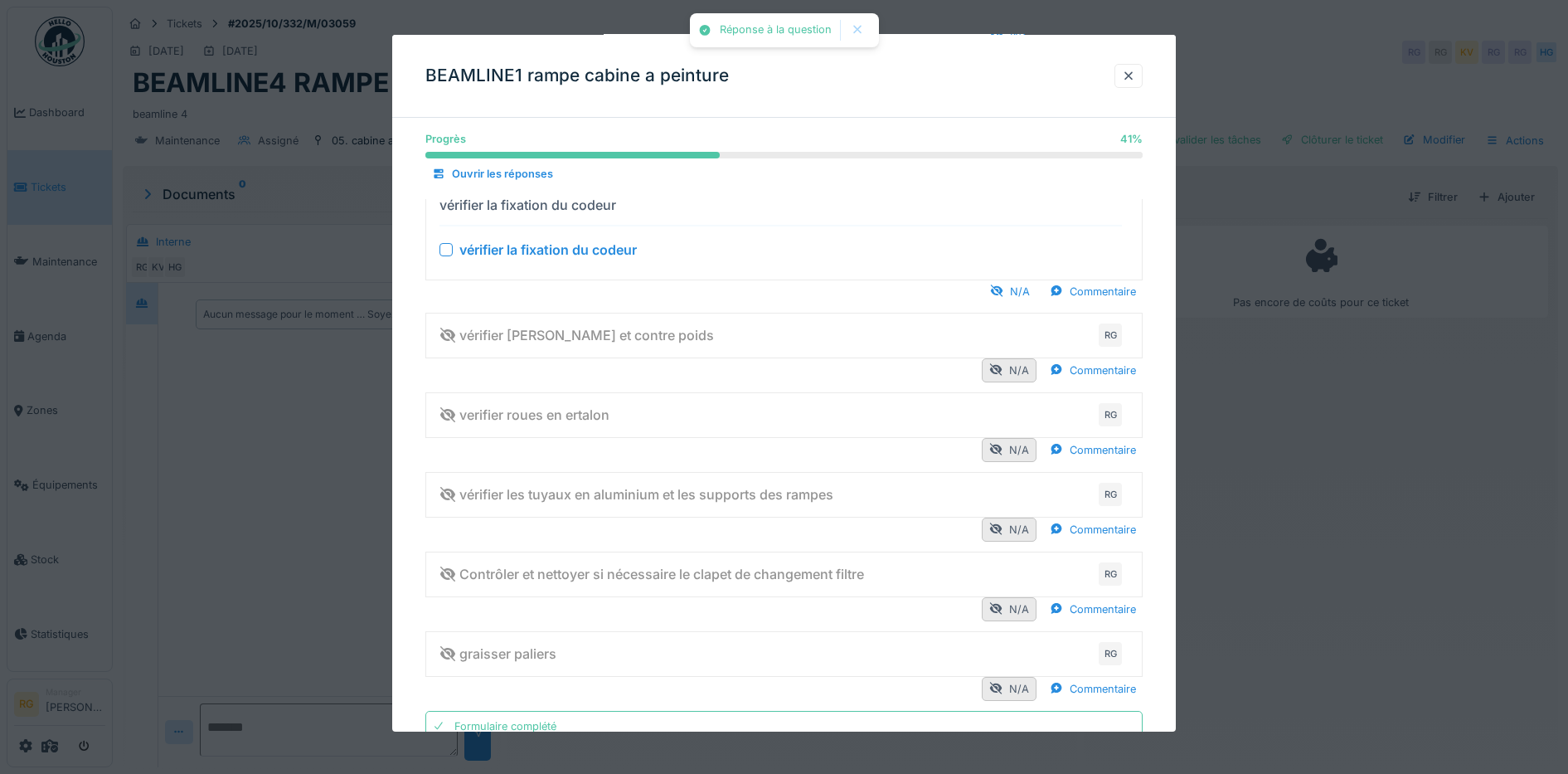
scroll to position [830, 0]
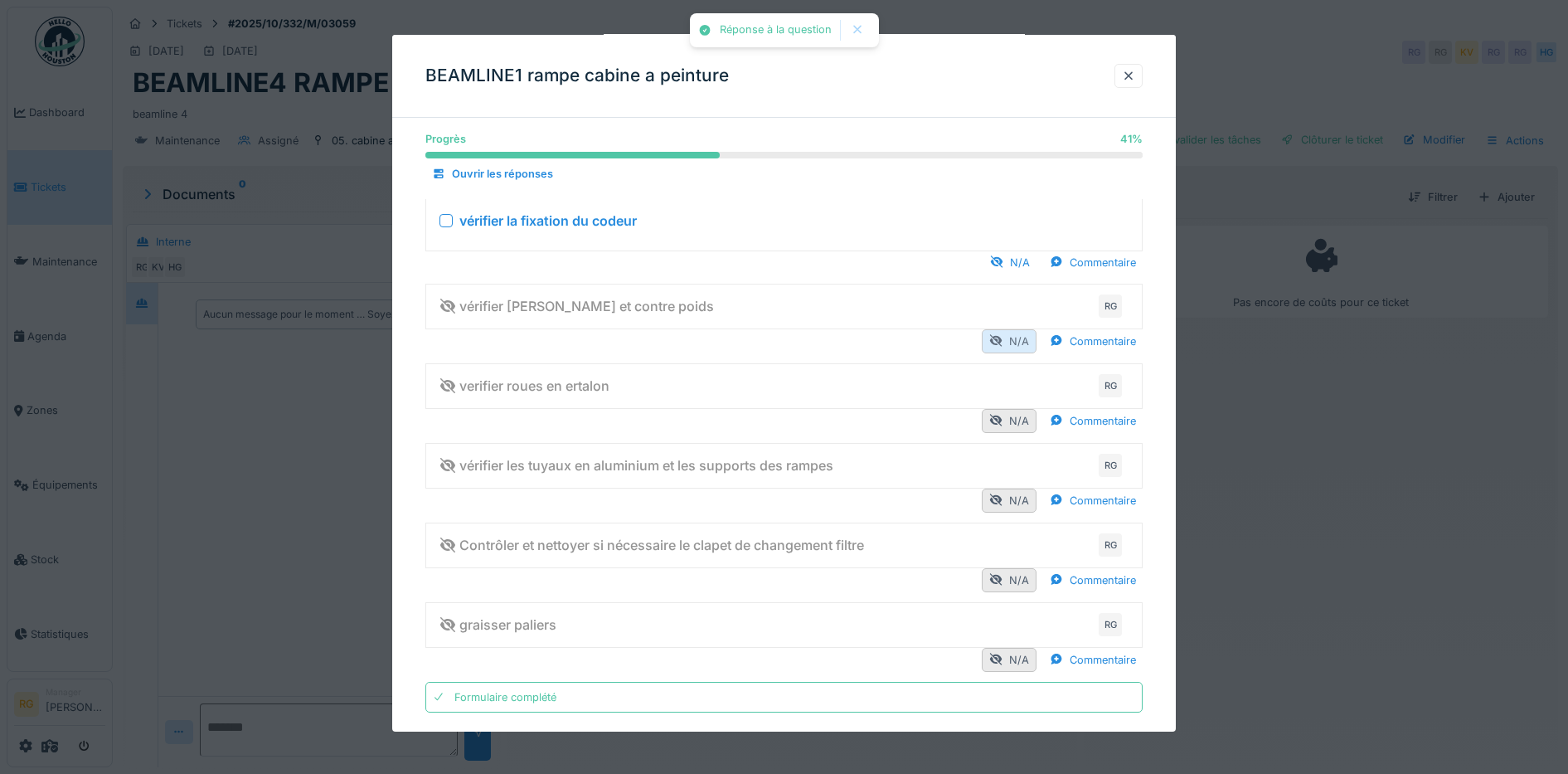
click at [1015, 335] on div "N/A" at bounding box center [1009, 342] width 55 height 24
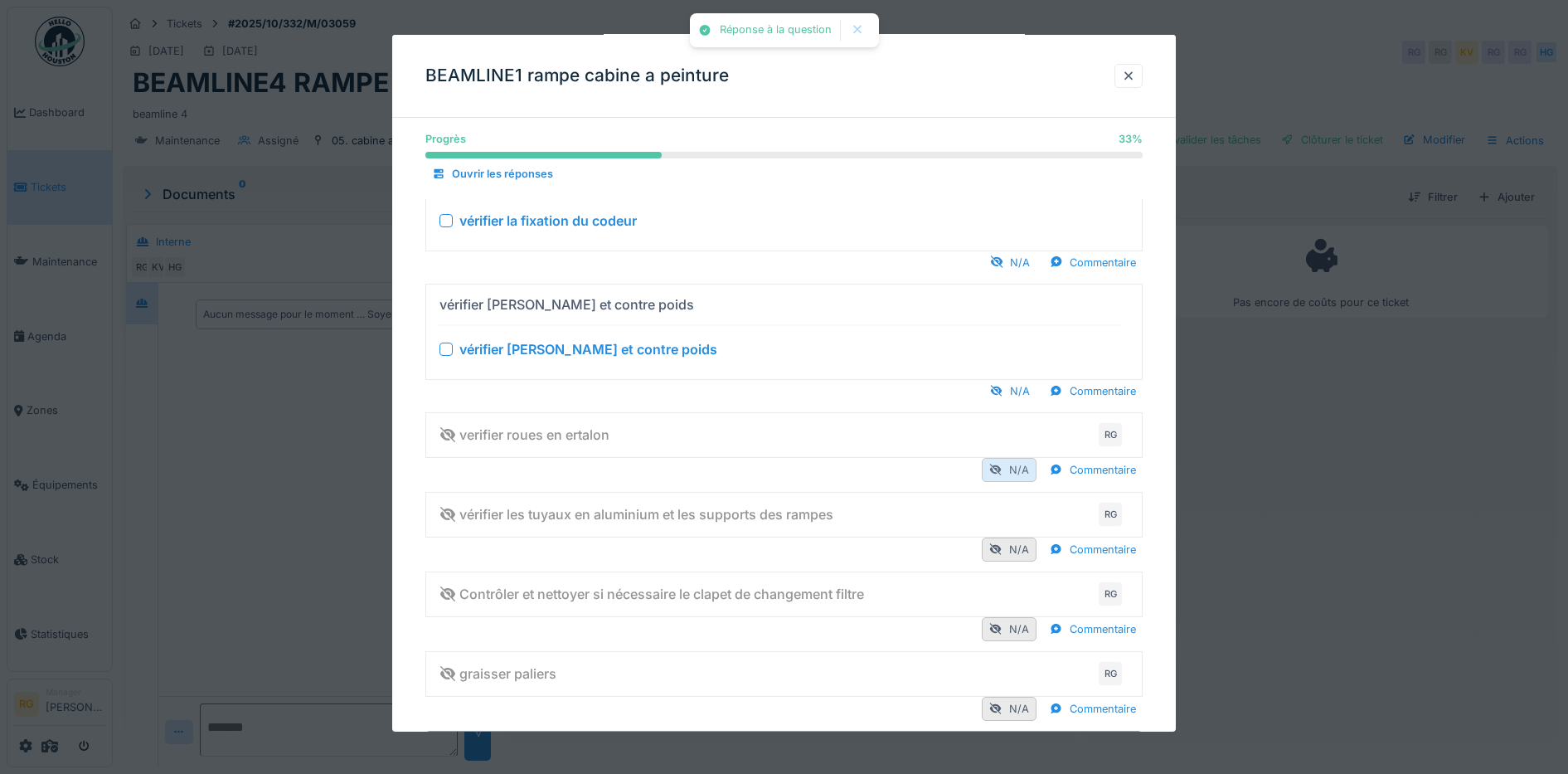
click at [1011, 465] on div "N/A" at bounding box center [1009, 470] width 55 height 24
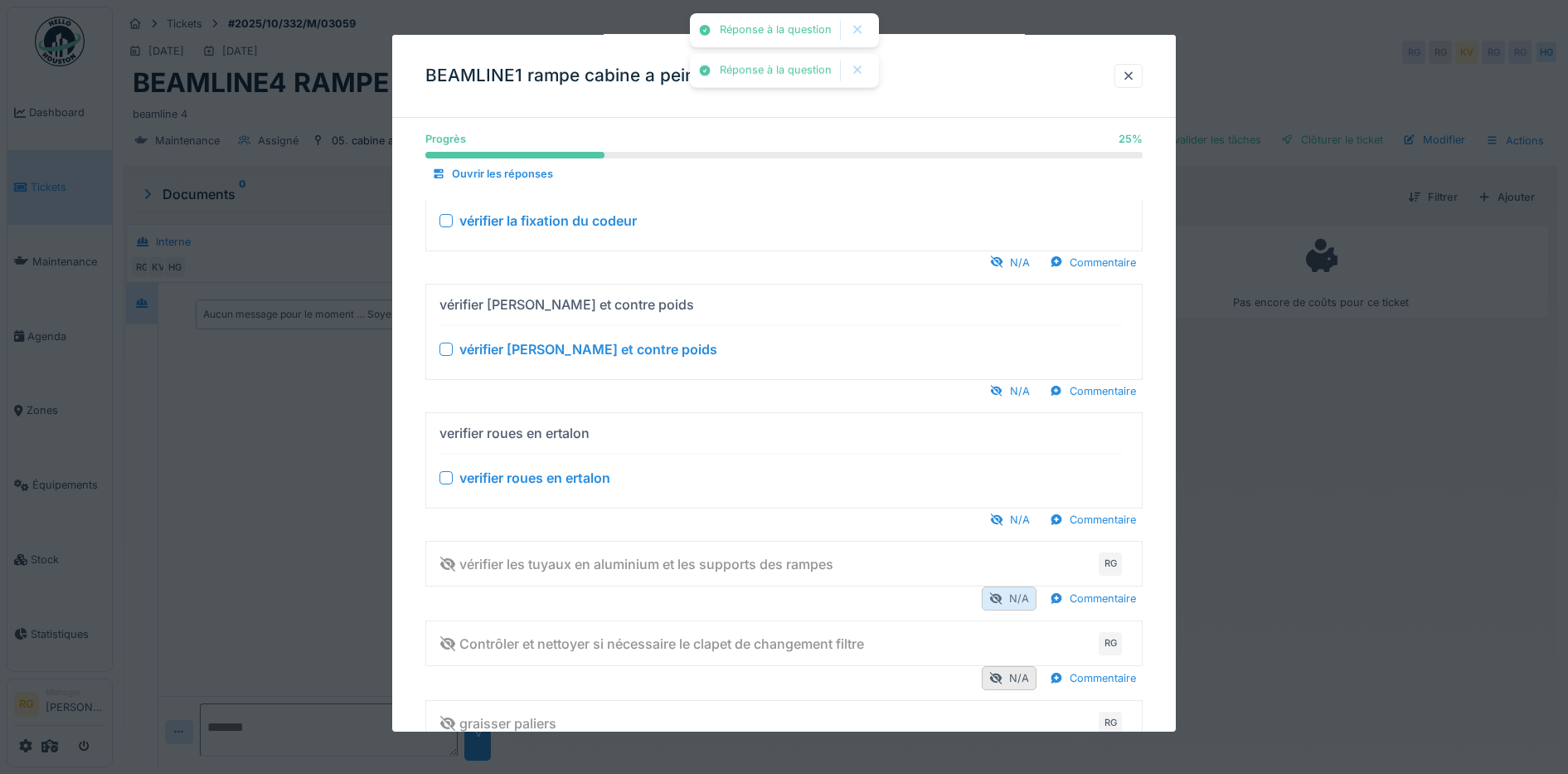
click at [1030, 598] on div "N/A" at bounding box center [1009, 598] width 55 height 24
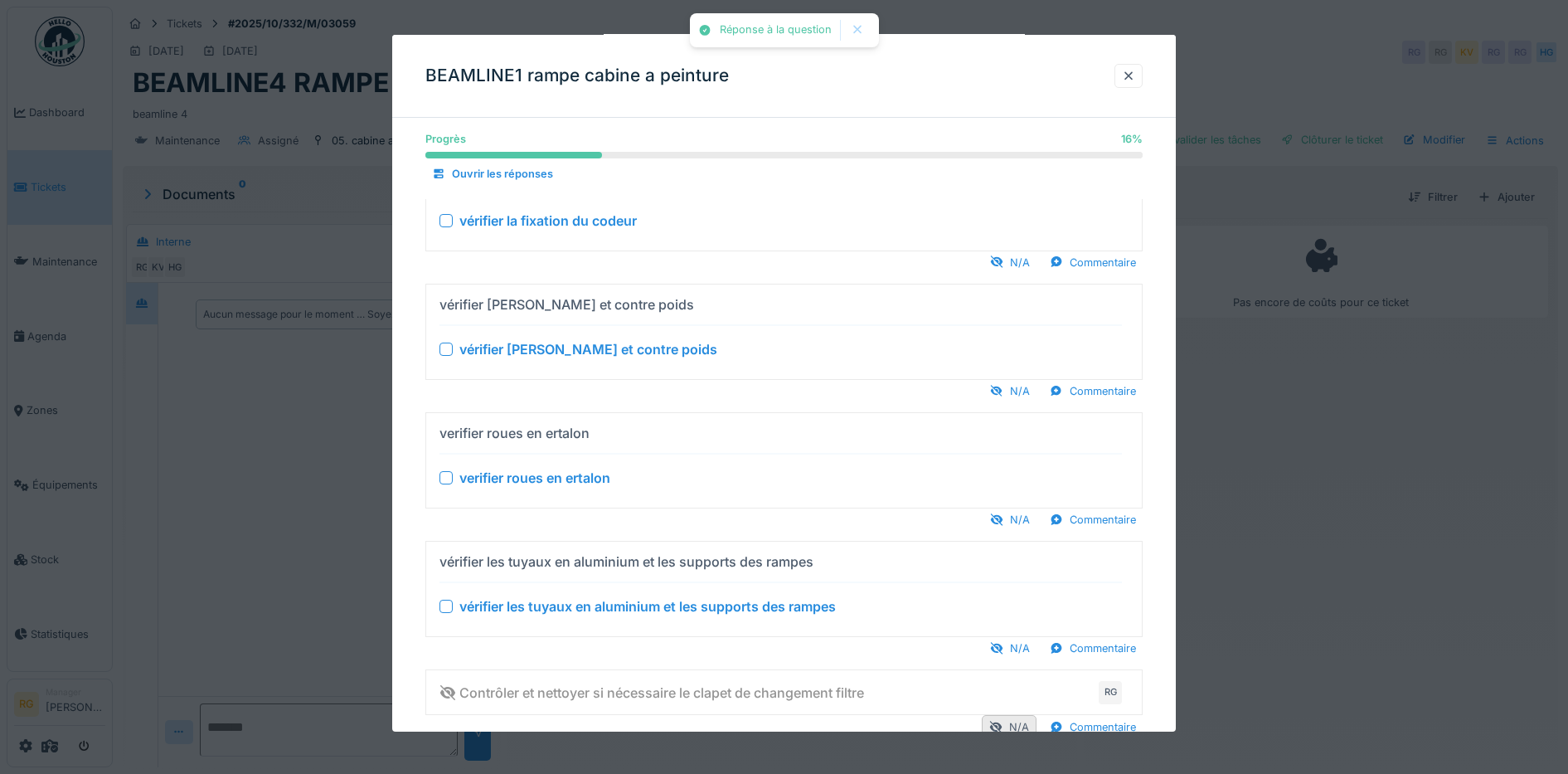
scroll to position [991, 0]
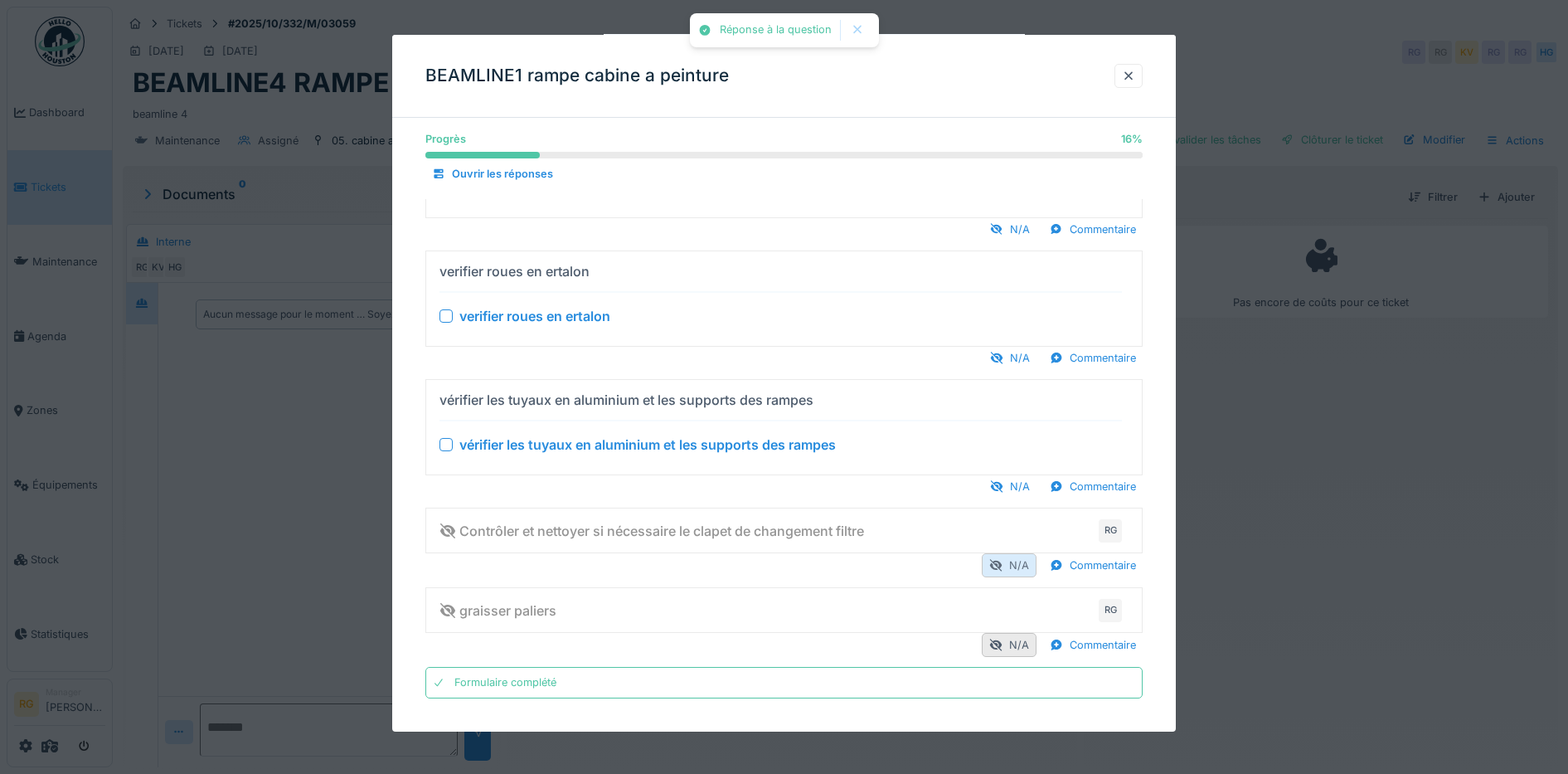
click at [1003, 566] on div at bounding box center [995, 565] width 13 height 15
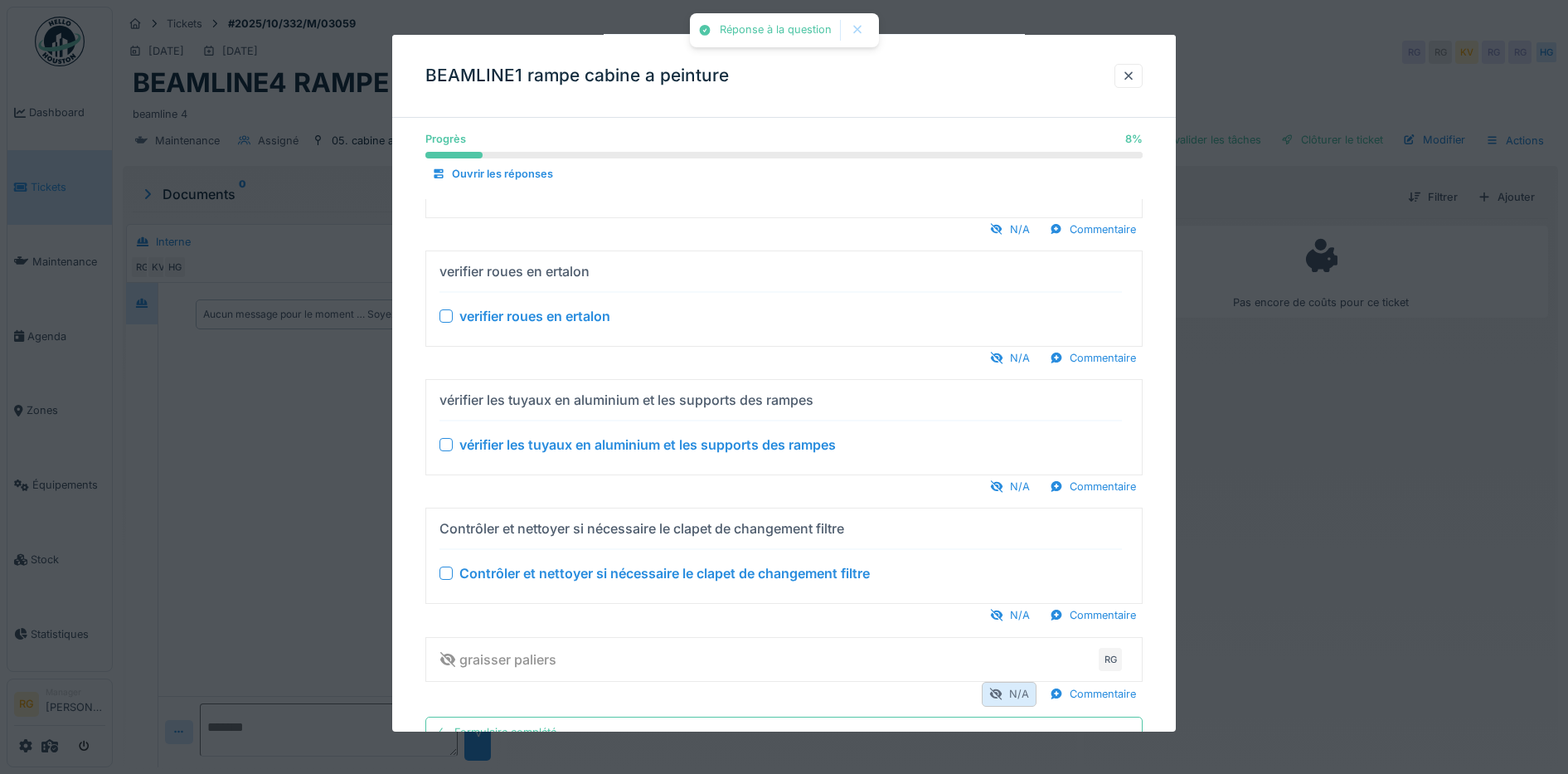
click at [1022, 689] on div "N/A" at bounding box center [1009, 694] width 55 height 24
click at [1135, 77] on div at bounding box center [1128, 76] width 13 height 15
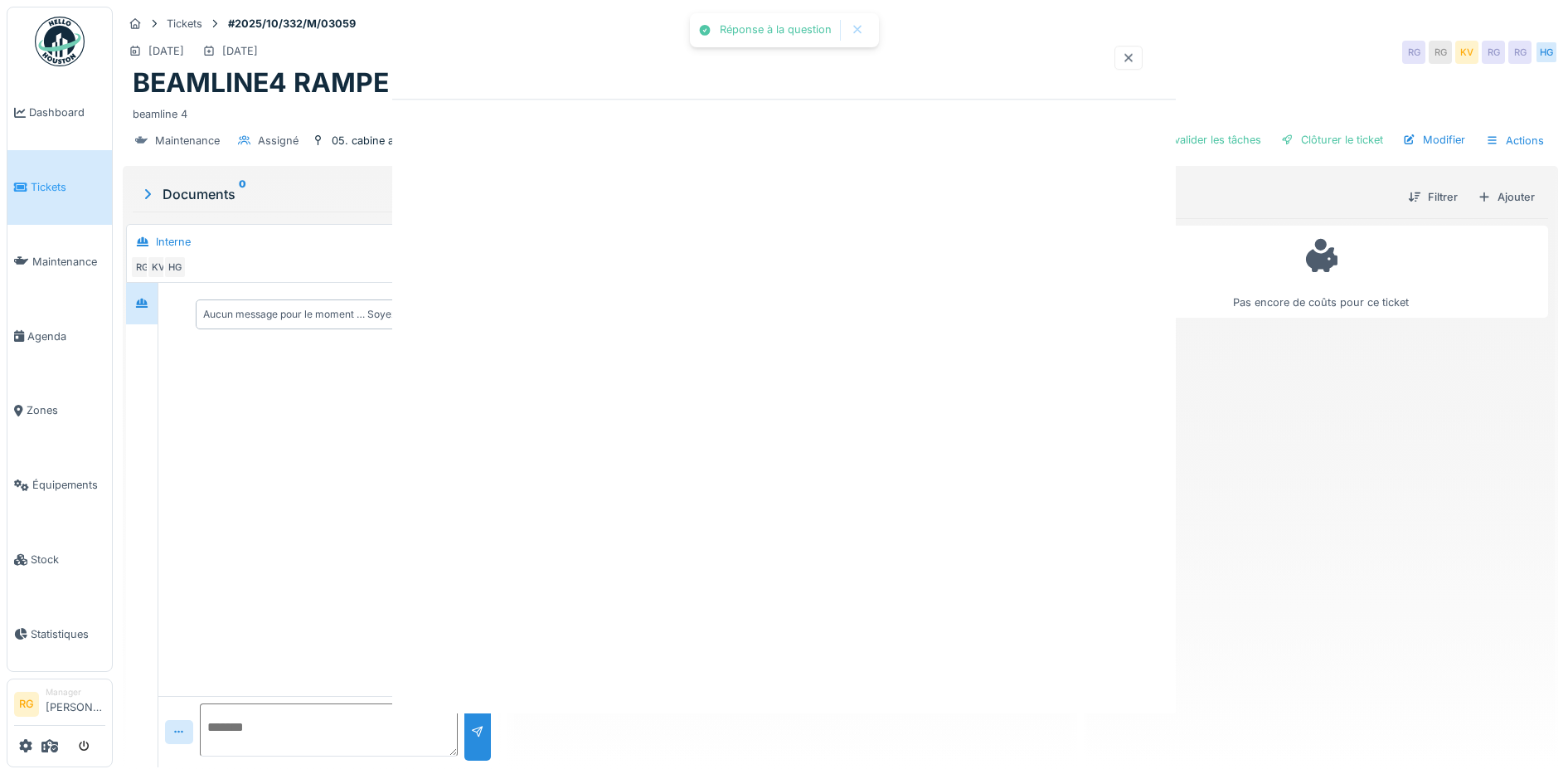
scroll to position [0, 0]
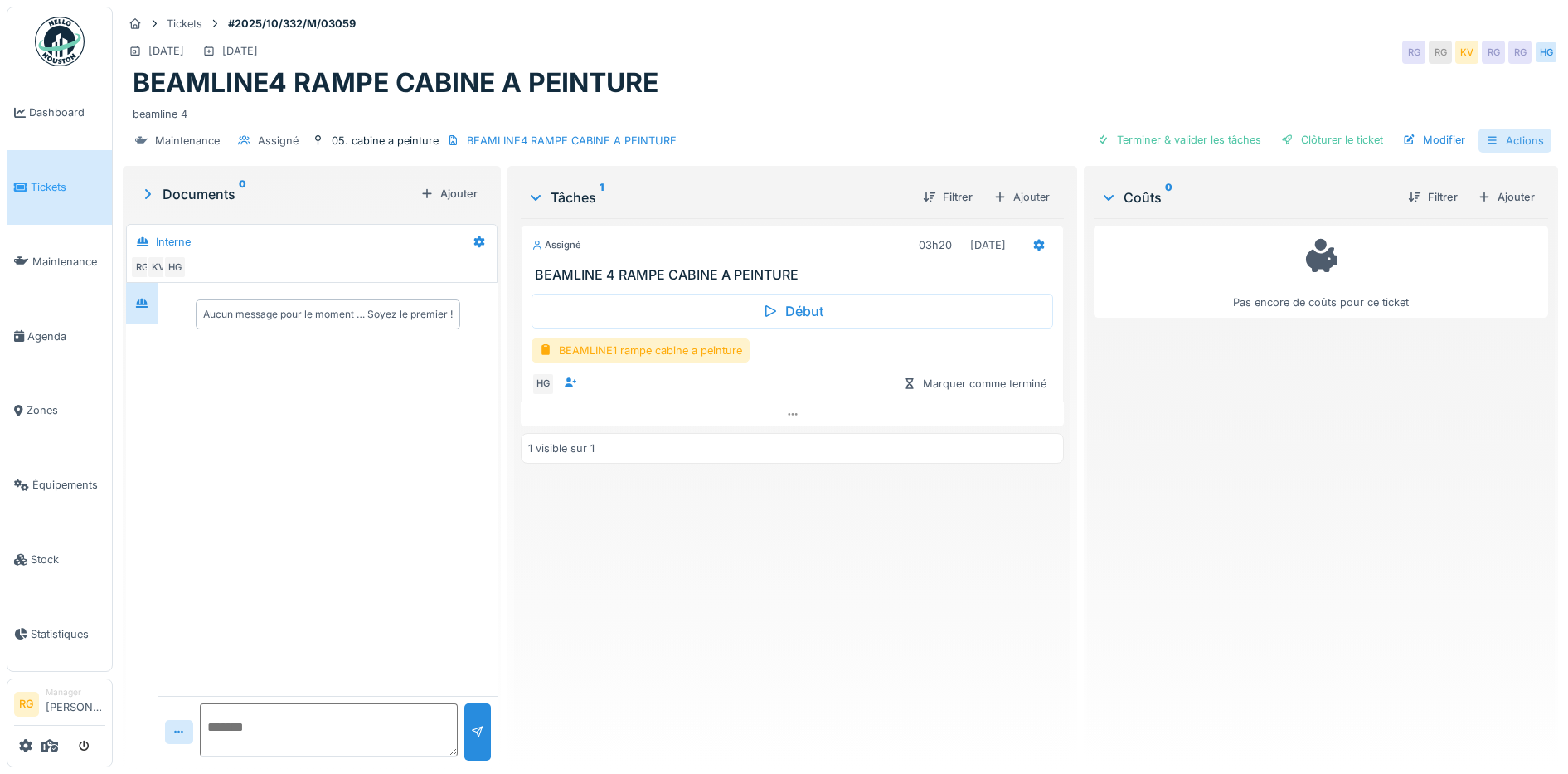
click at [1502, 143] on div "Actions" at bounding box center [1515, 140] width 73 height 24
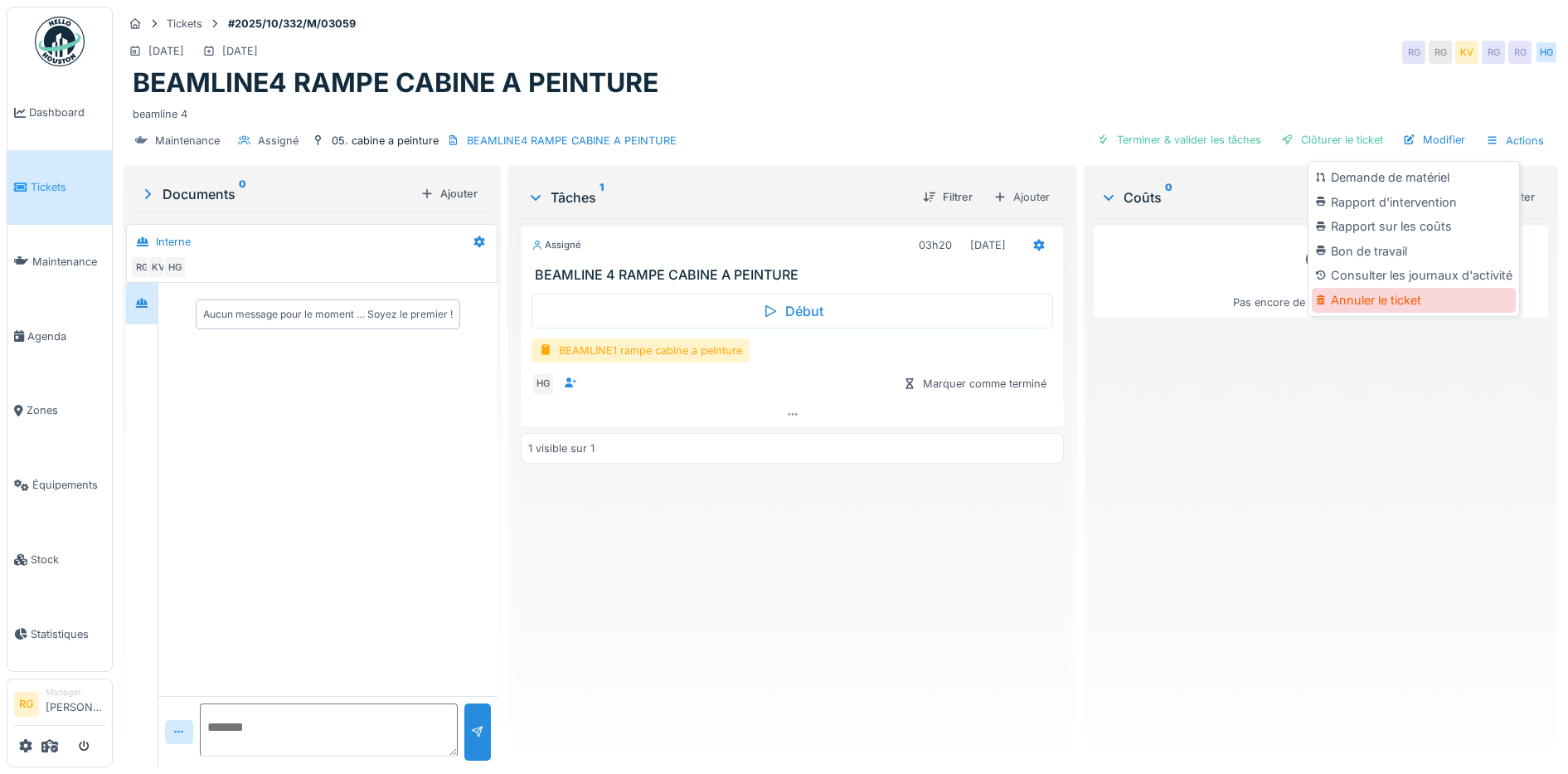
click at [1377, 306] on div "Annuler le ticket" at bounding box center [1413, 300] width 204 height 25
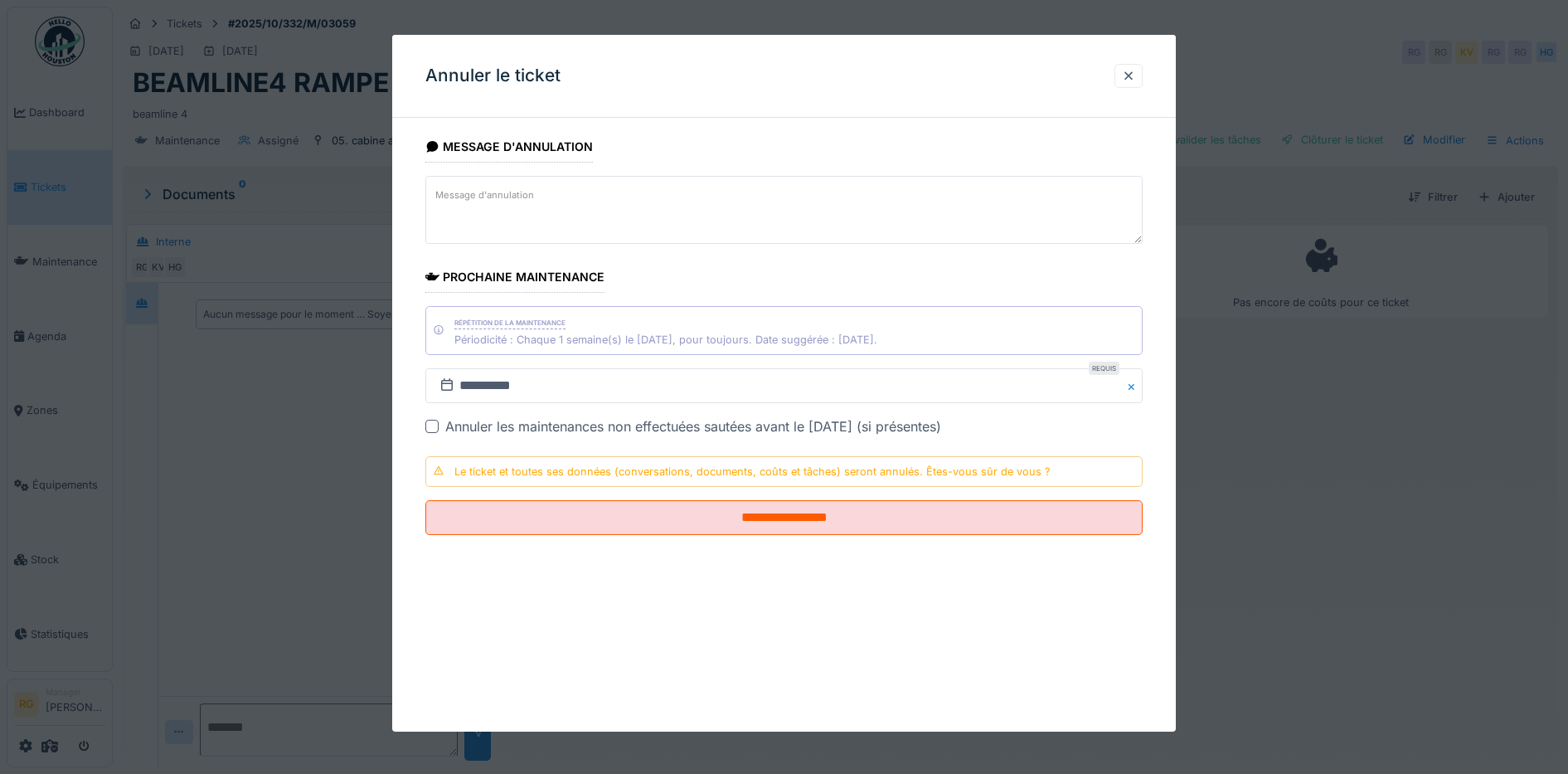
click at [569, 198] on textarea "Message d'annulation" at bounding box center [784, 209] width 718 height 68
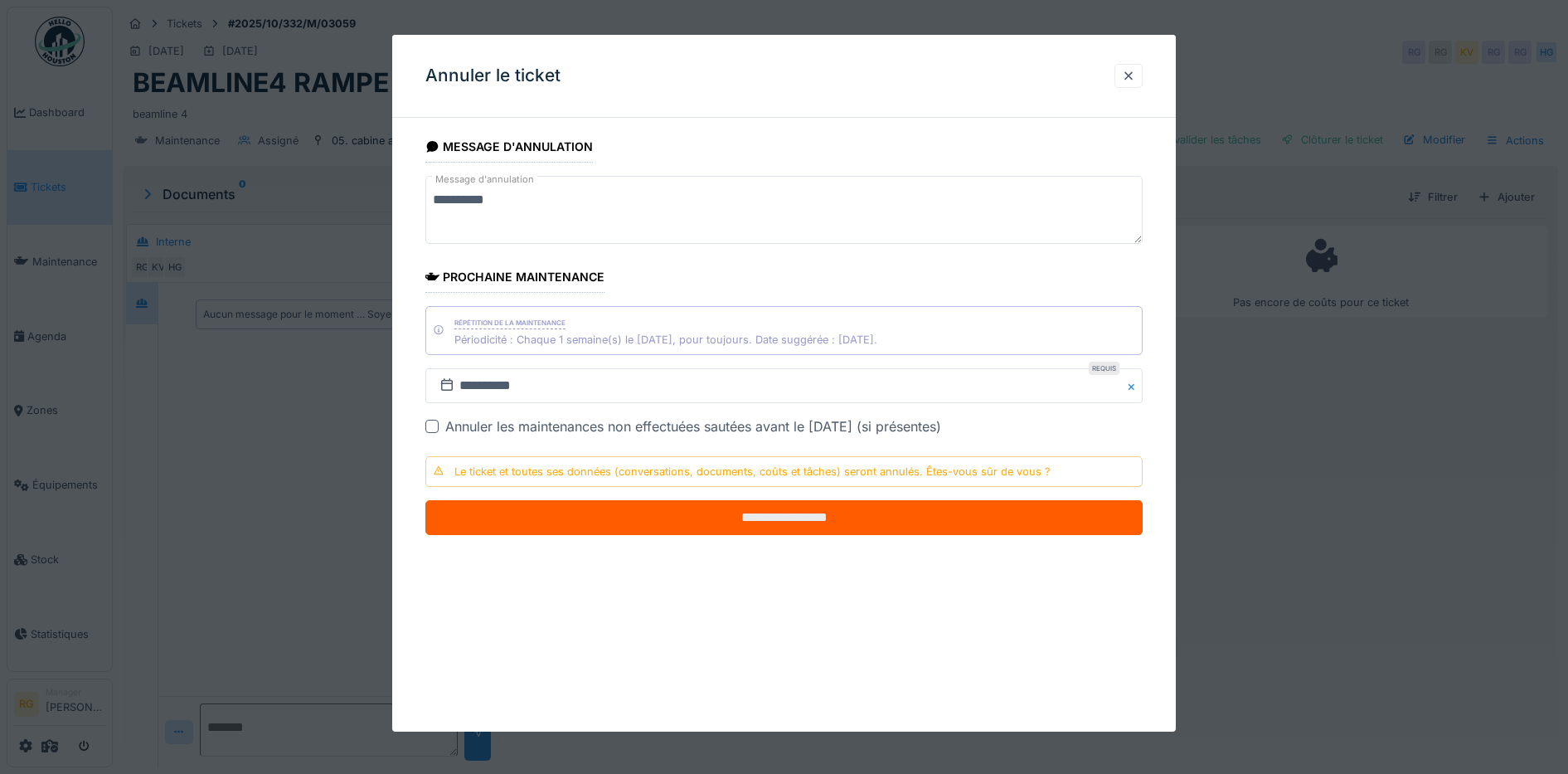
type textarea "**********"
click at [762, 523] on input "**********" at bounding box center [784, 517] width 718 height 34
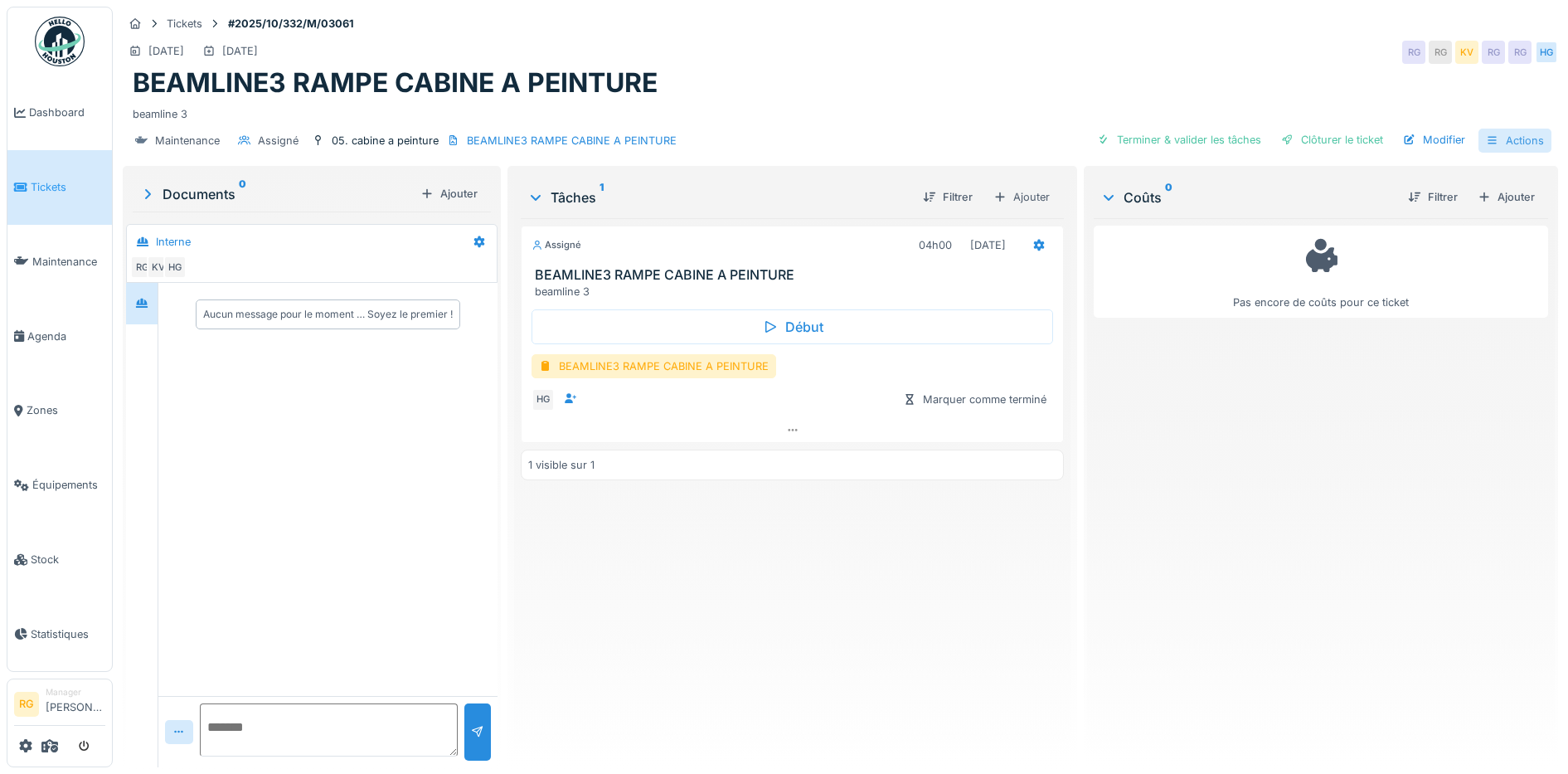
click at [1494, 138] on div "Actions" at bounding box center [1515, 140] width 73 height 24
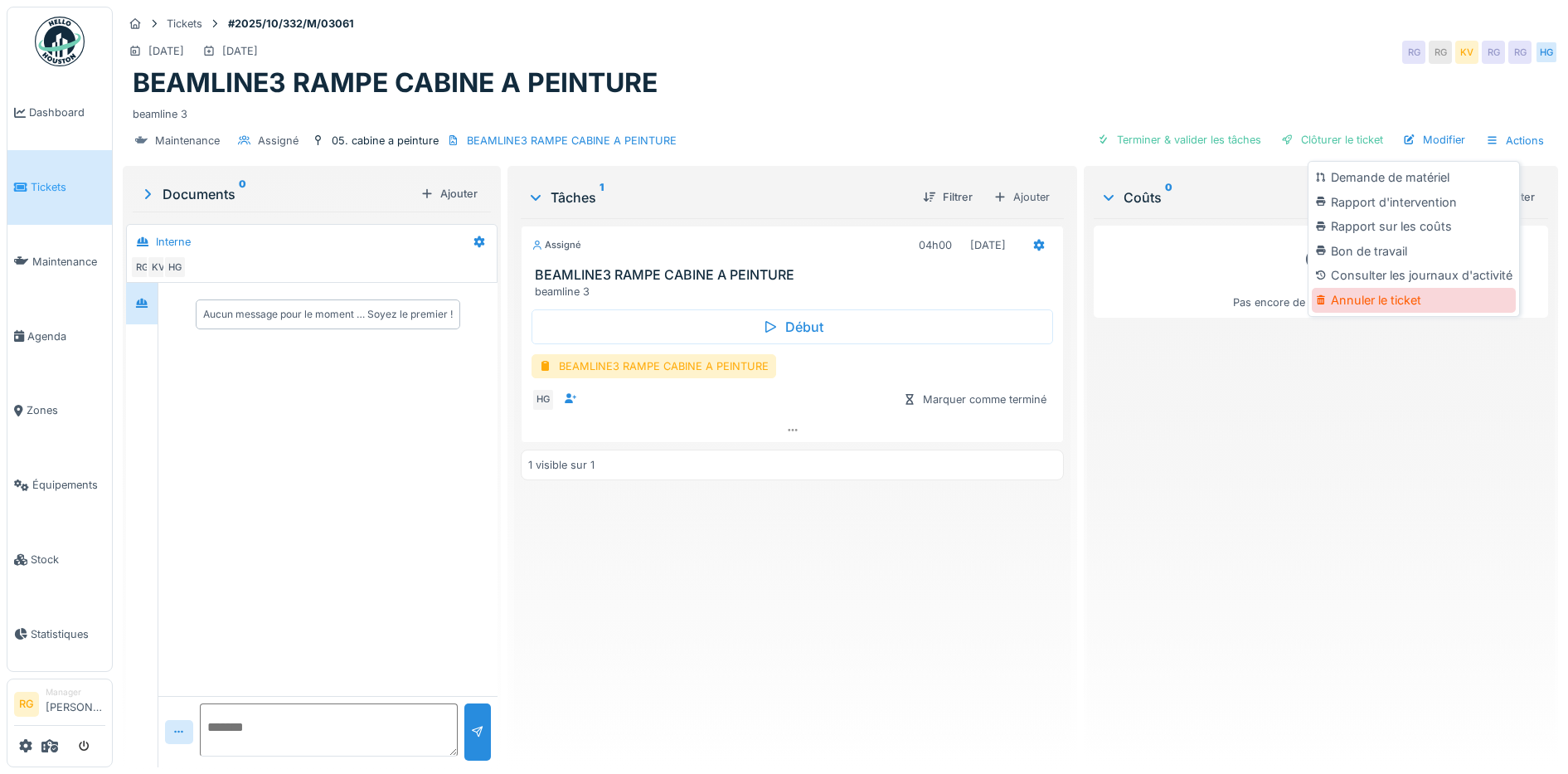
click at [1393, 299] on div "Annuler le ticket" at bounding box center [1413, 300] width 204 height 25
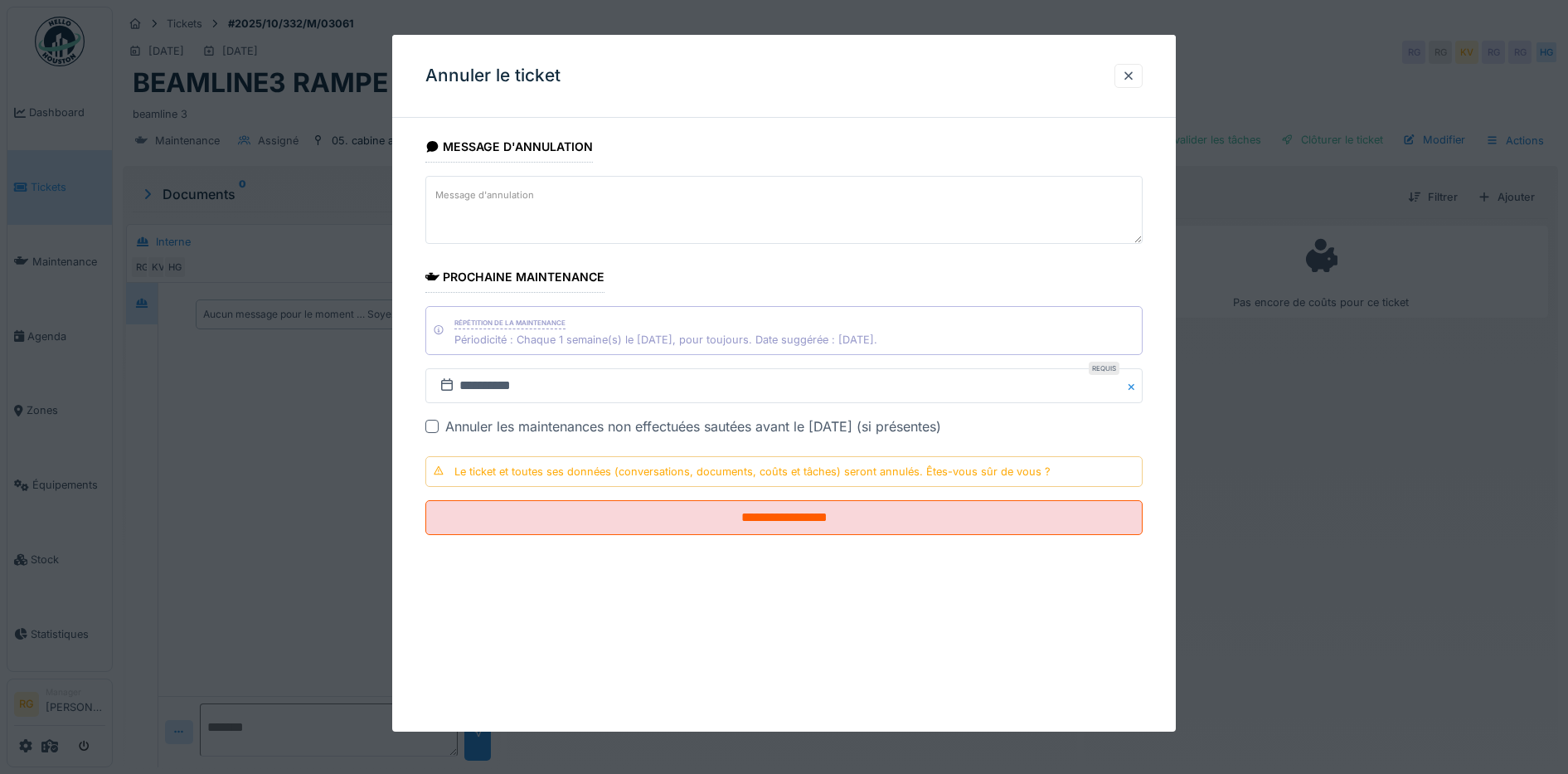
click at [516, 207] on textarea "Message d'annulation" at bounding box center [784, 209] width 718 height 68
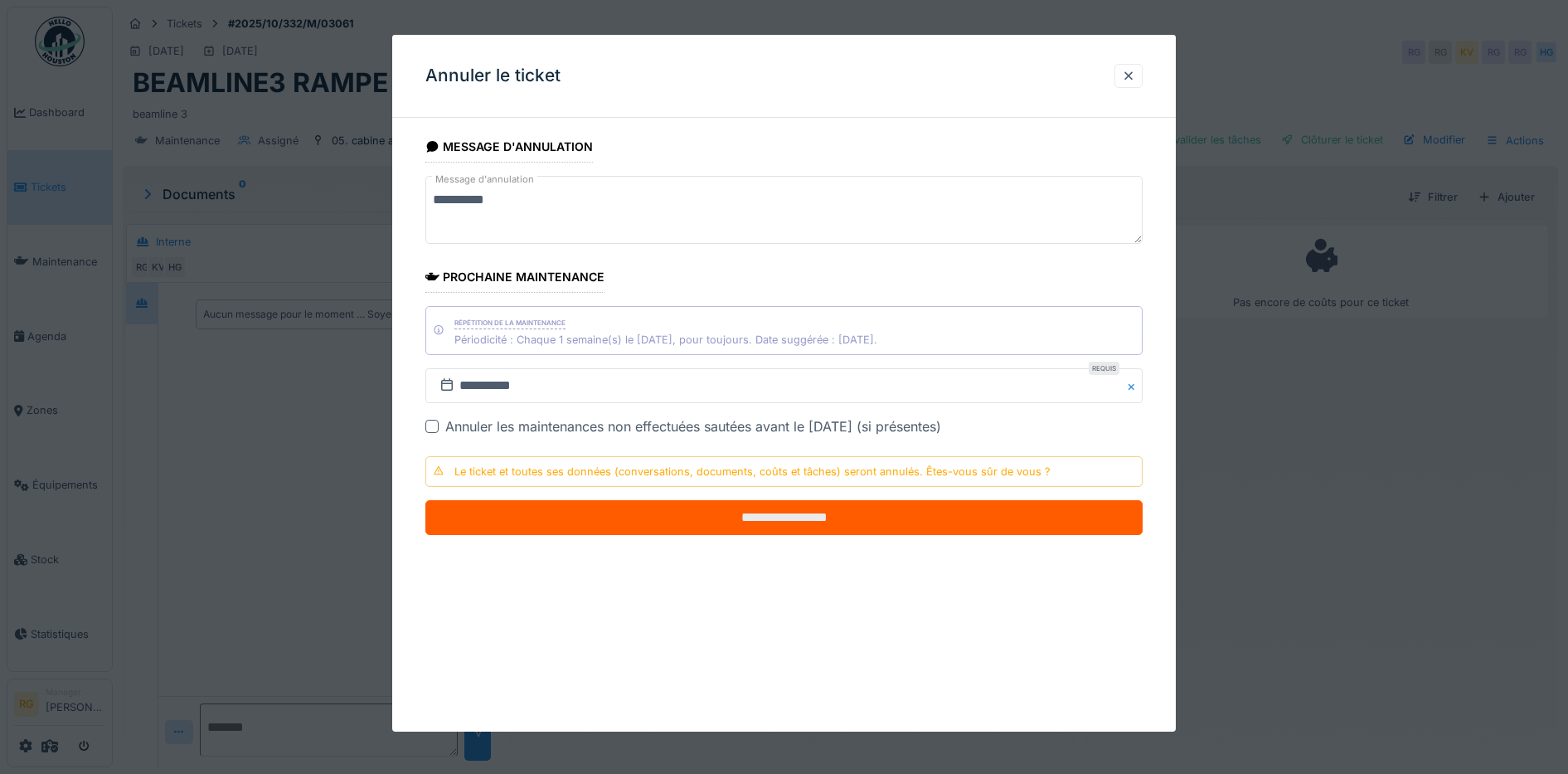
type textarea "**********"
click at [799, 514] on input "**********" at bounding box center [784, 517] width 718 height 34
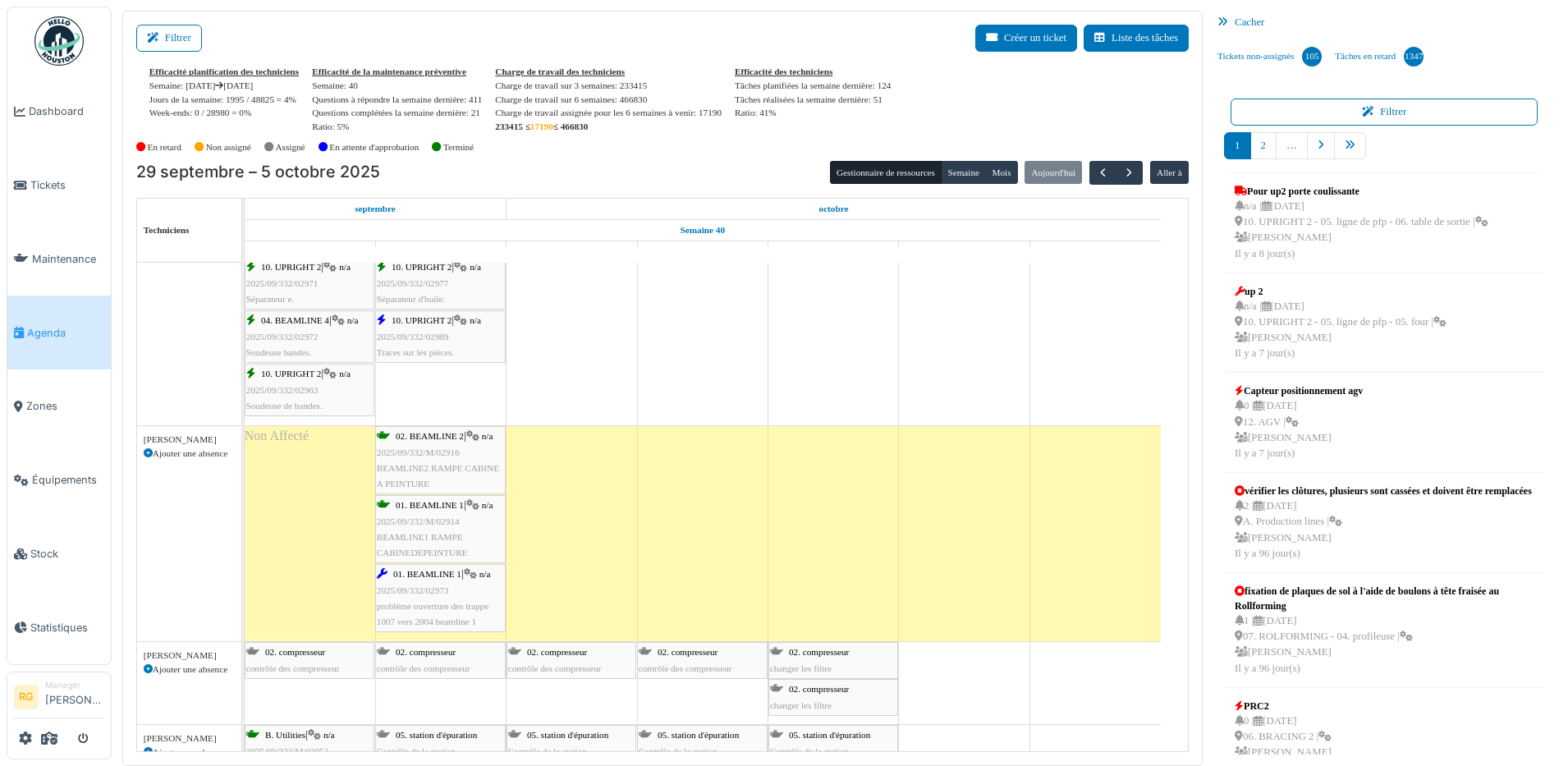
scroll to position [1231, 0]
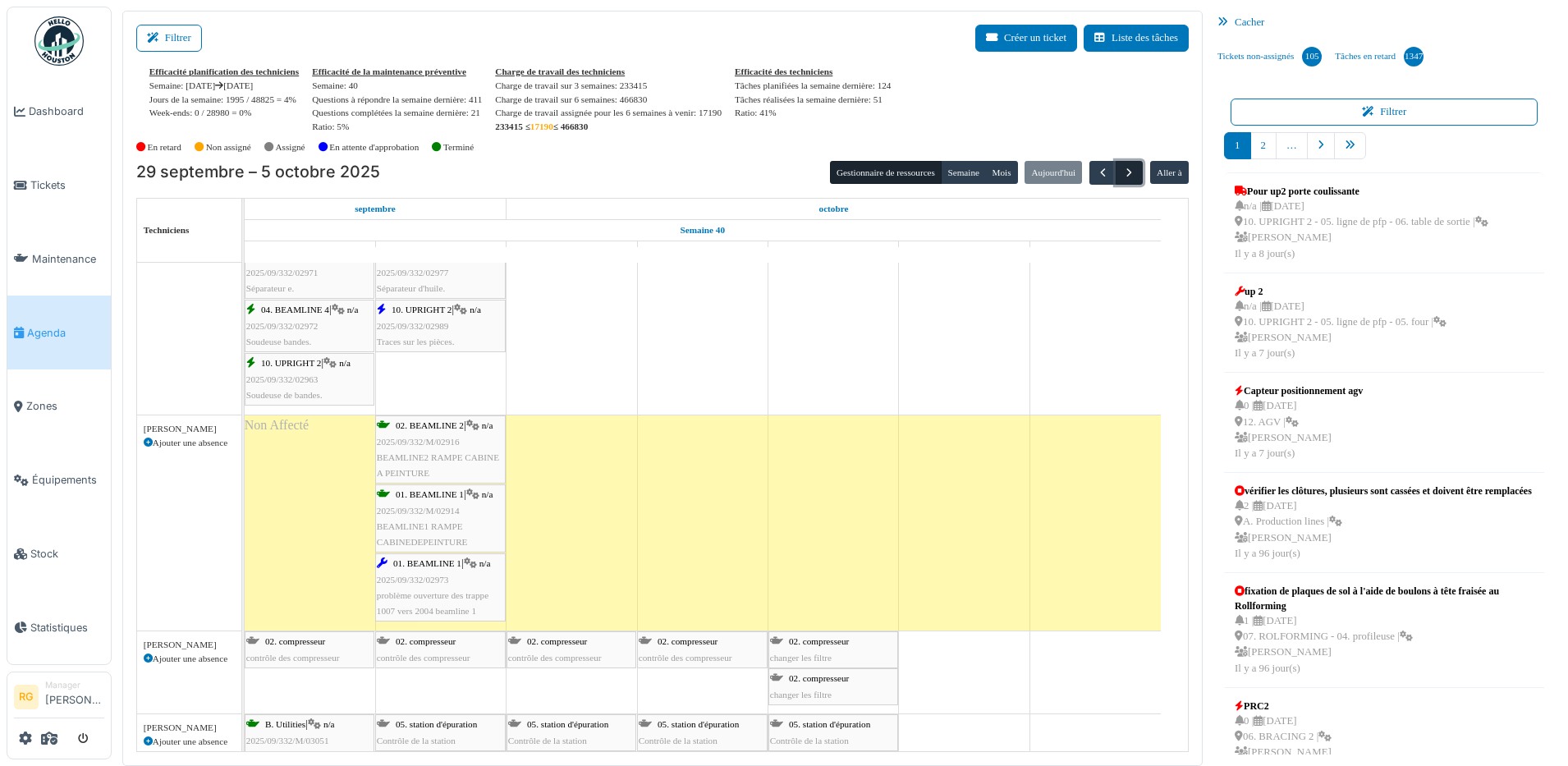
click at [1122, 170] on span "button" at bounding box center [1129, 173] width 14 height 14
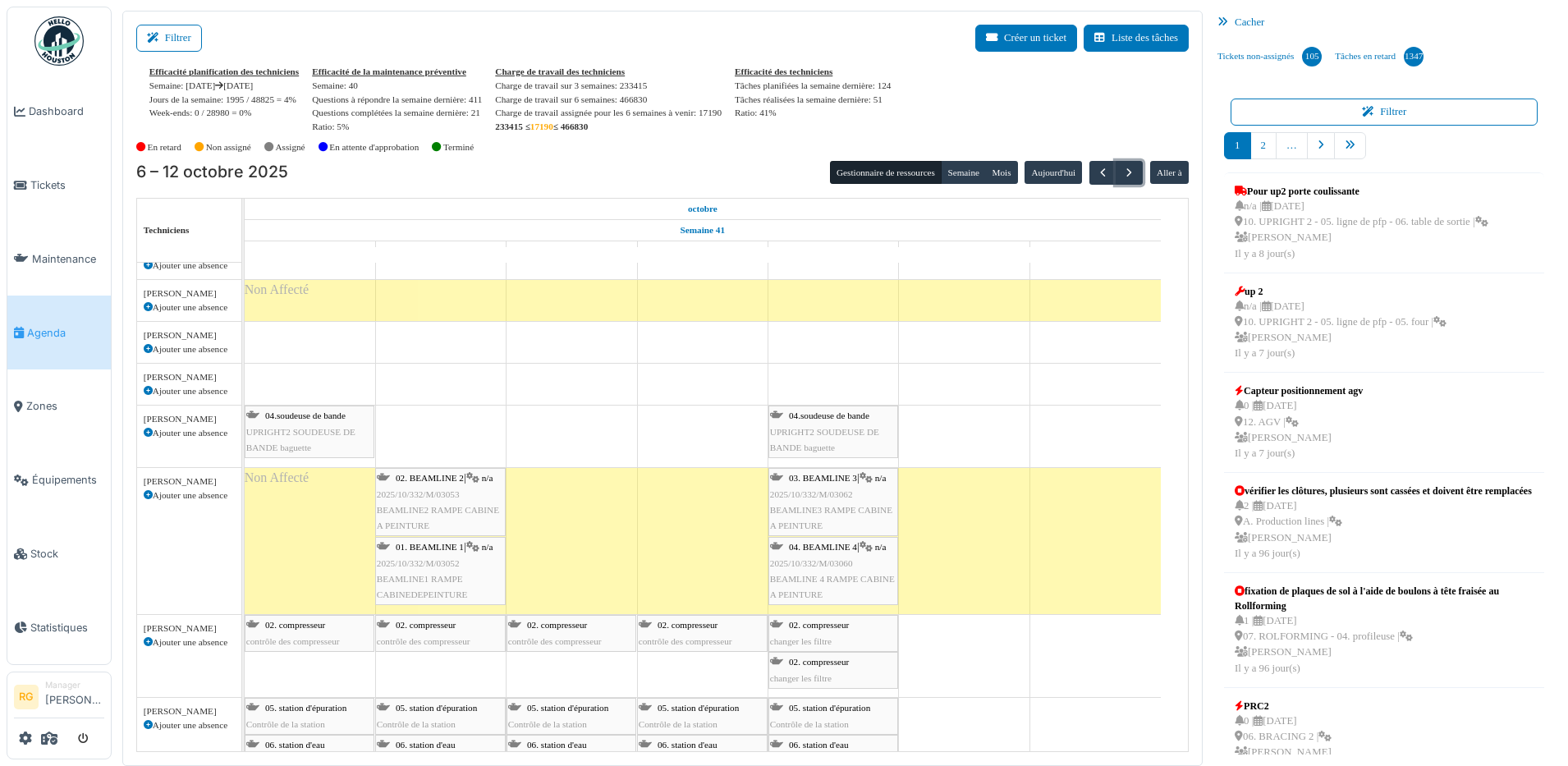
scroll to position [1437, 0]
